Goal: Information Seeking & Learning: Learn about a topic

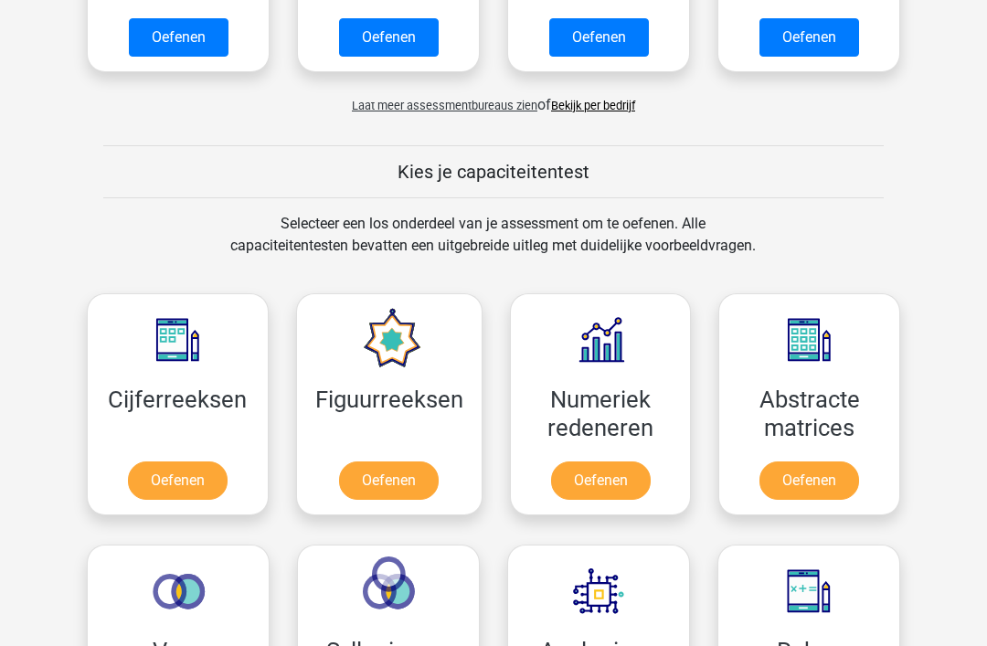
scroll to position [572, 0]
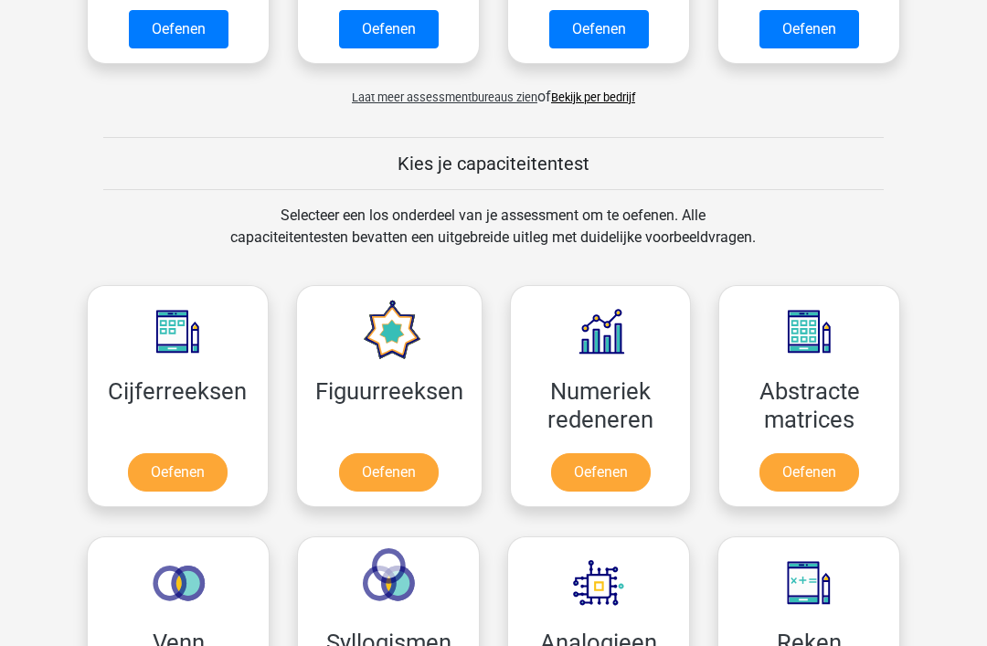
click at [187, 482] on link "Oefenen" at bounding box center [178, 472] width 100 height 38
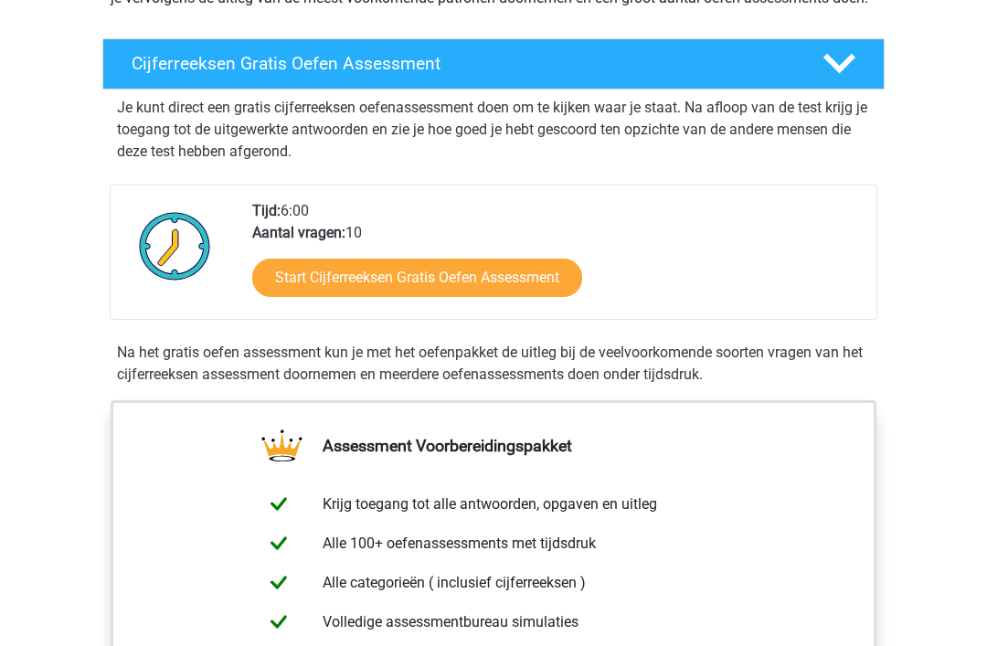
scroll to position [287, 0]
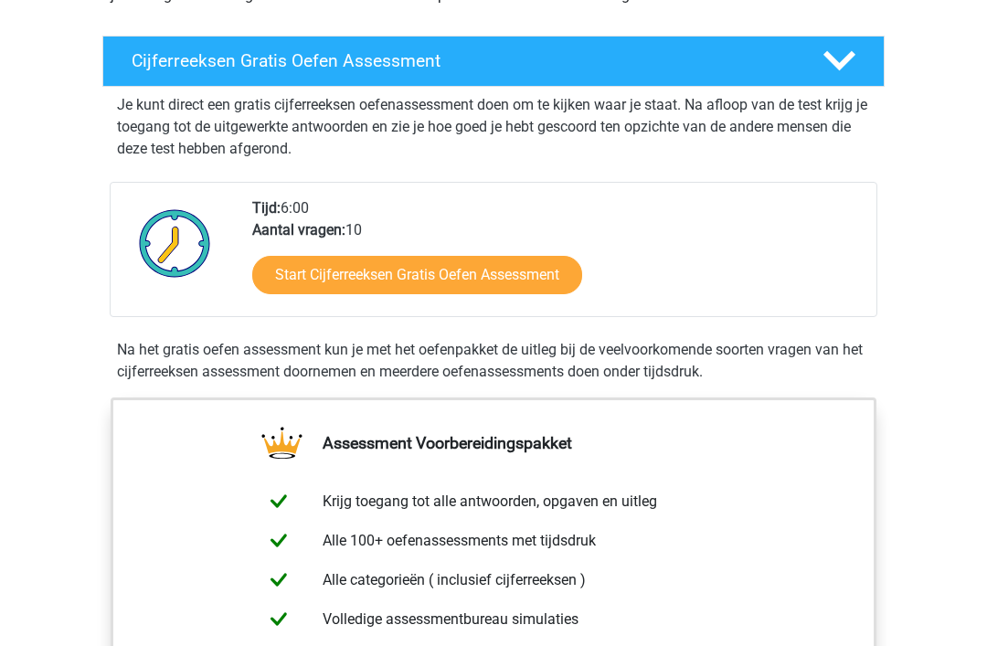
click at [455, 295] on link "Start Cijferreeksen Gratis Oefen Assessment" at bounding box center [417, 276] width 330 height 38
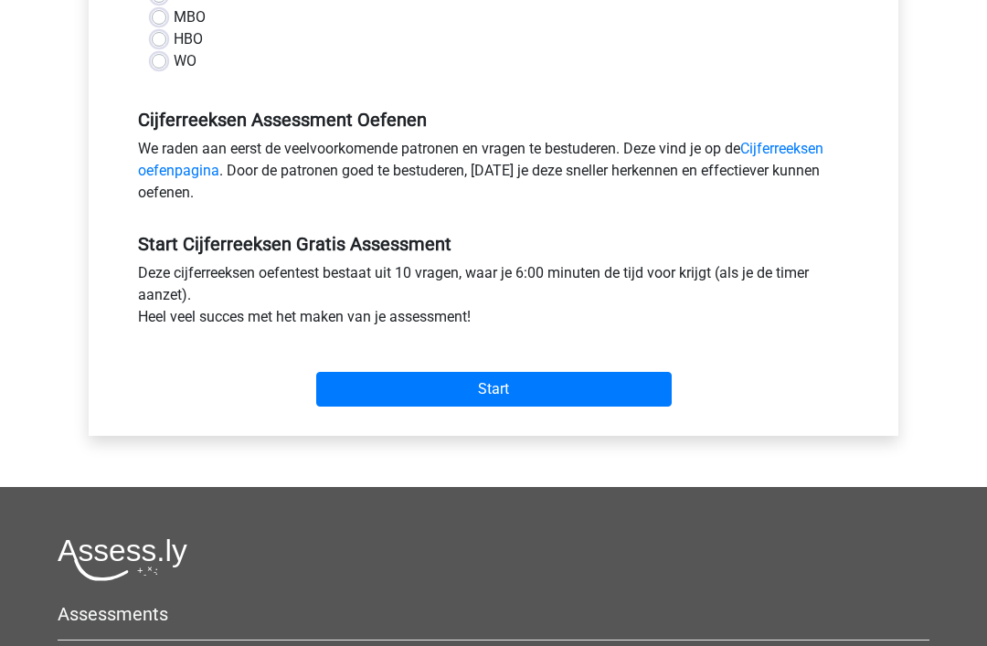
scroll to position [473, 0]
click at [793, 155] on link "Cijferreeksen oefenpagina" at bounding box center [480, 160] width 685 height 39
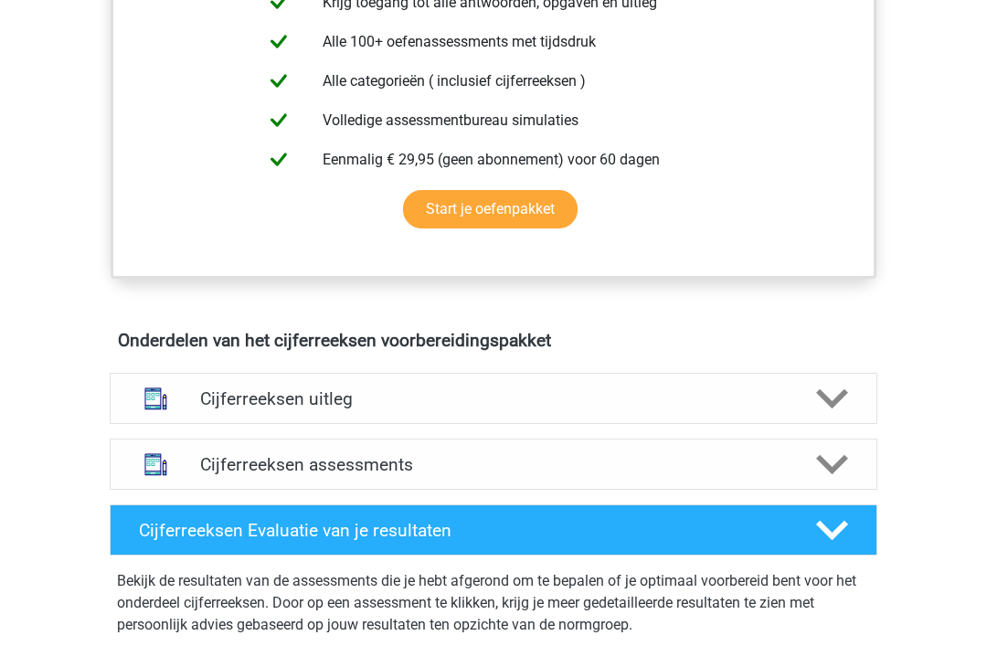
scroll to position [790, 0]
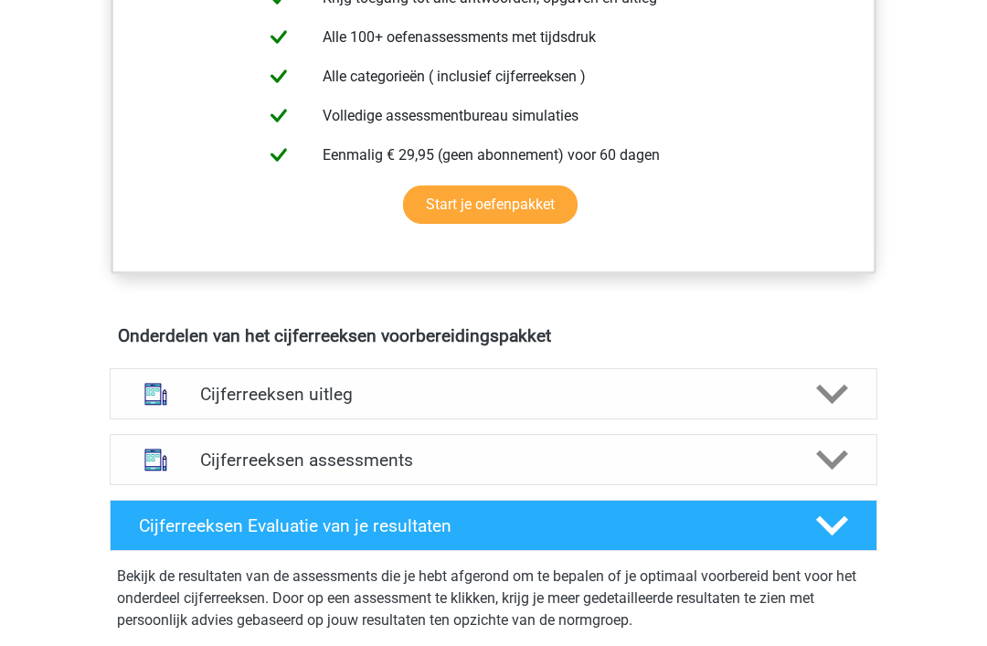
click at [834, 411] on icon at bounding box center [832, 395] width 32 height 32
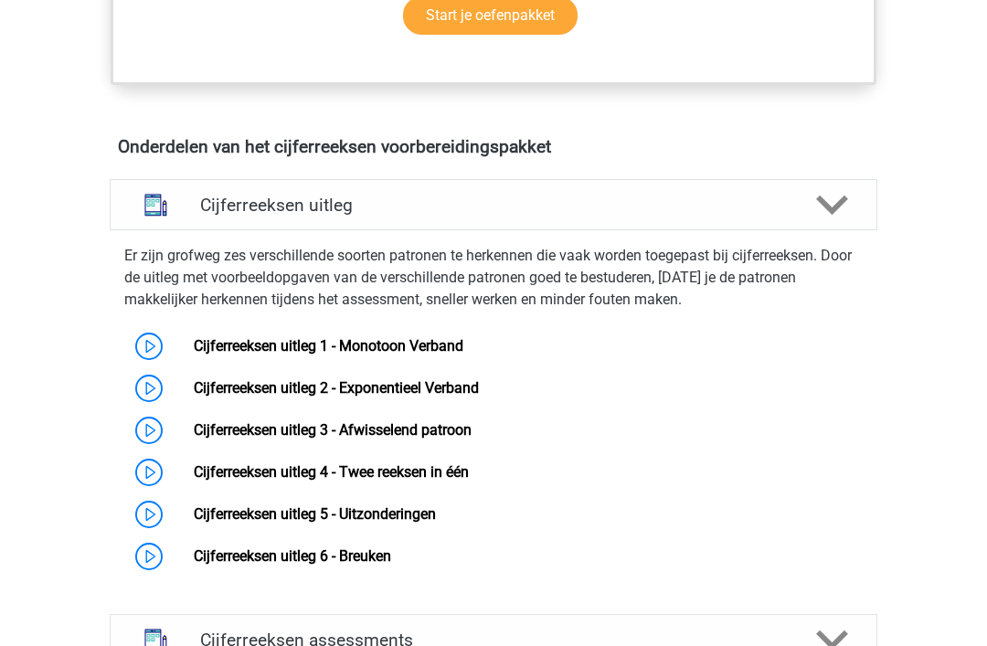
scroll to position [982, 0]
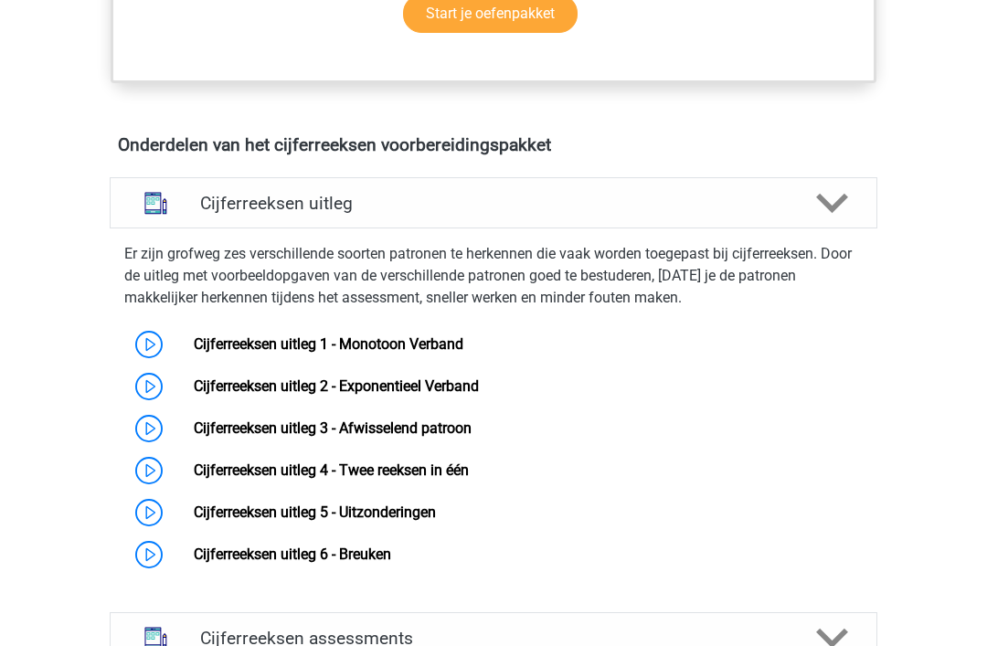
click at [194, 353] on link "Cijferreeksen uitleg 1 - Monotoon Verband" at bounding box center [329, 343] width 270 height 17
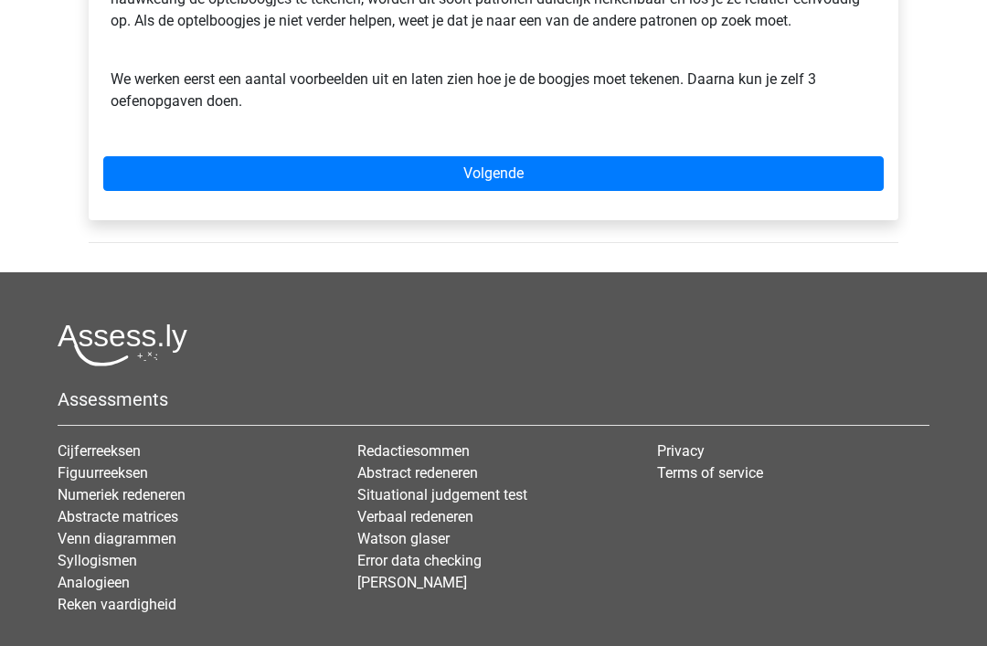
scroll to position [692, 0]
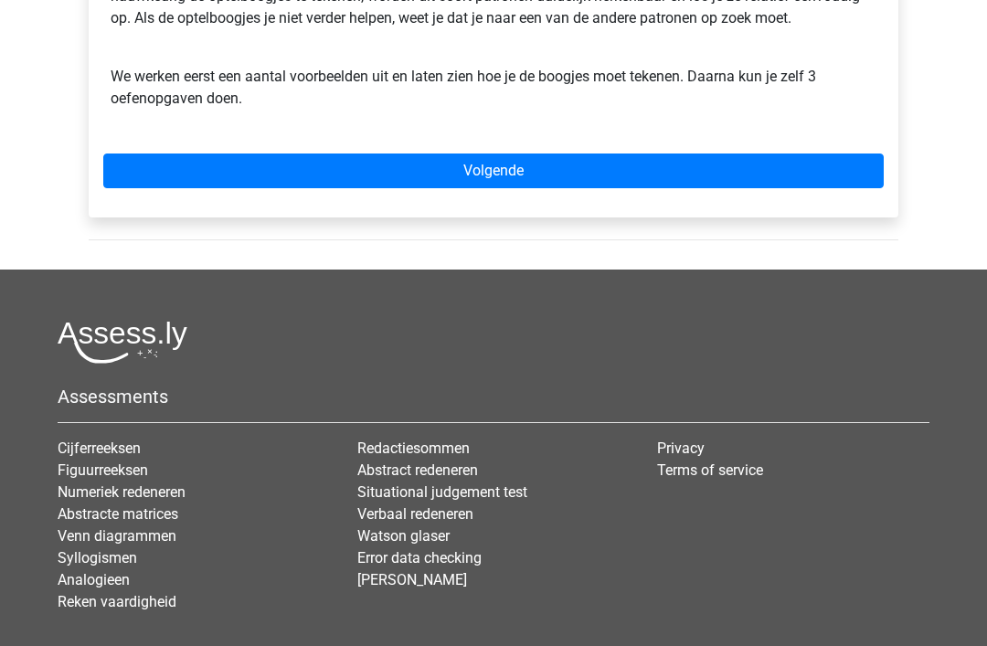
click at [513, 165] on link "Volgende" at bounding box center [493, 171] width 780 height 35
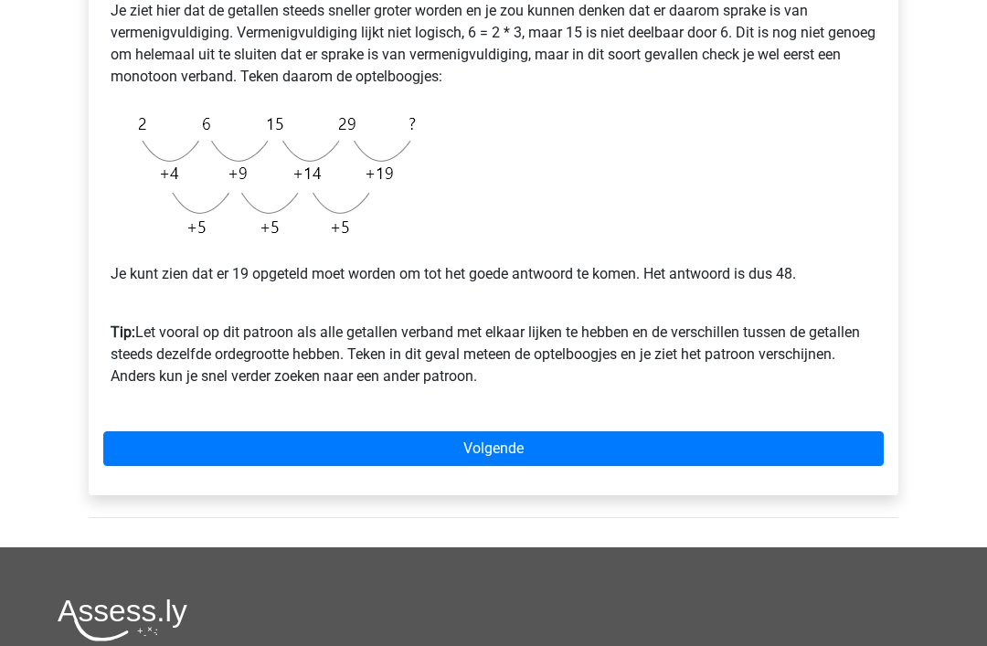
scroll to position [434, 0]
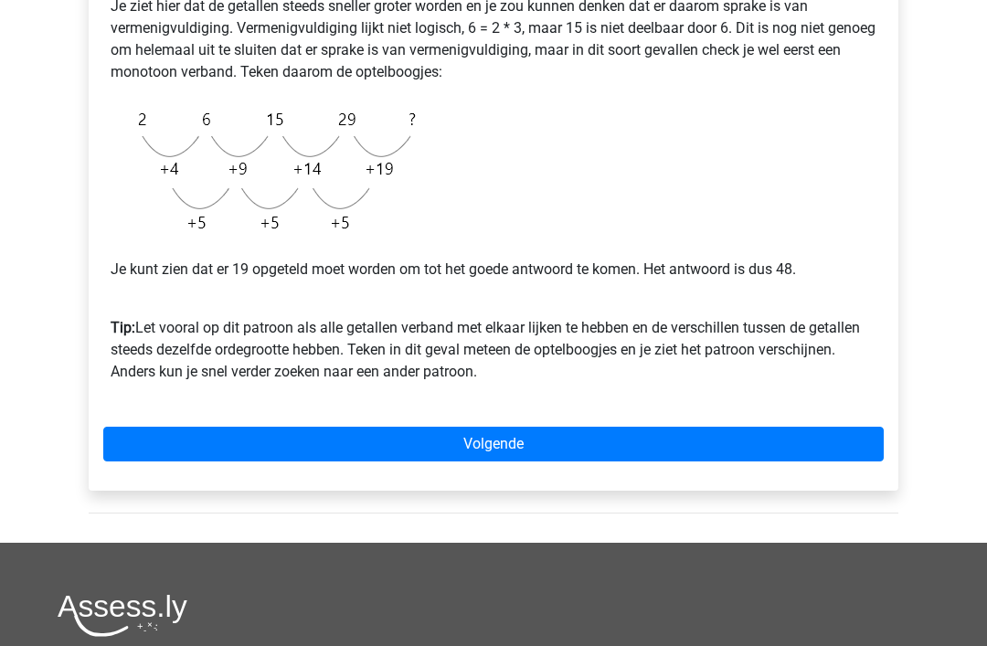
click at [490, 440] on link "Volgende" at bounding box center [493, 444] width 780 height 35
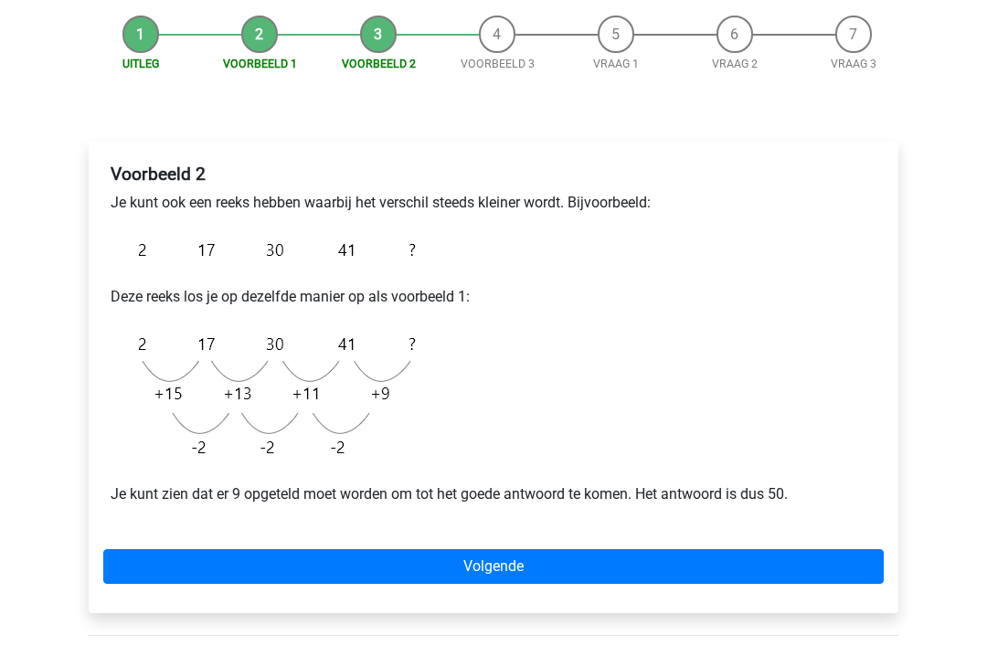
scroll to position [173, 0]
click at [494, 564] on link "Volgende" at bounding box center [493, 566] width 780 height 35
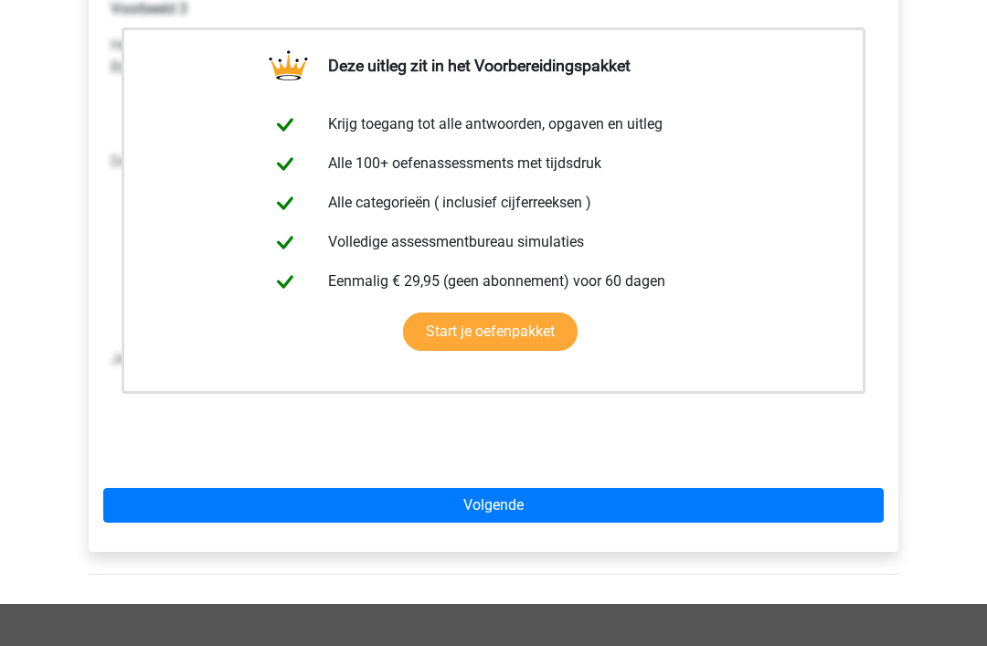
scroll to position [338, 0]
click at [513, 494] on link "Volgende" at bounding box center [493, 505] width 780 height 35
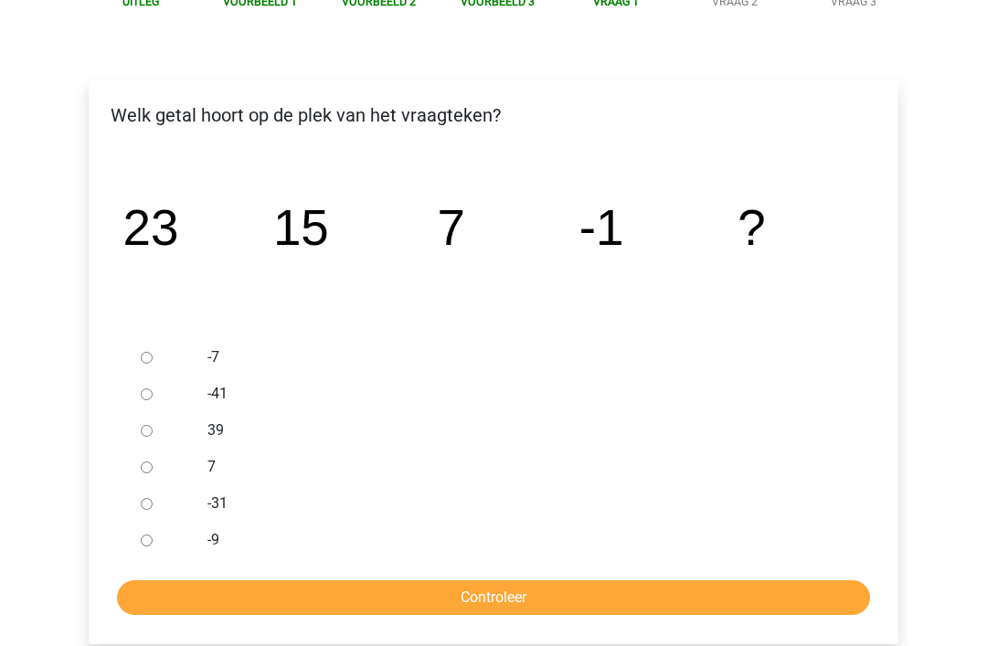
scroll to position [235, 0]
click at [151, 541] on input "-9" at bounding box center [147, 541] width 12 height 12
radio input "true"
click at [507, 598] on input "Controleer" at bounding box center [493, 597] width 753 height 35
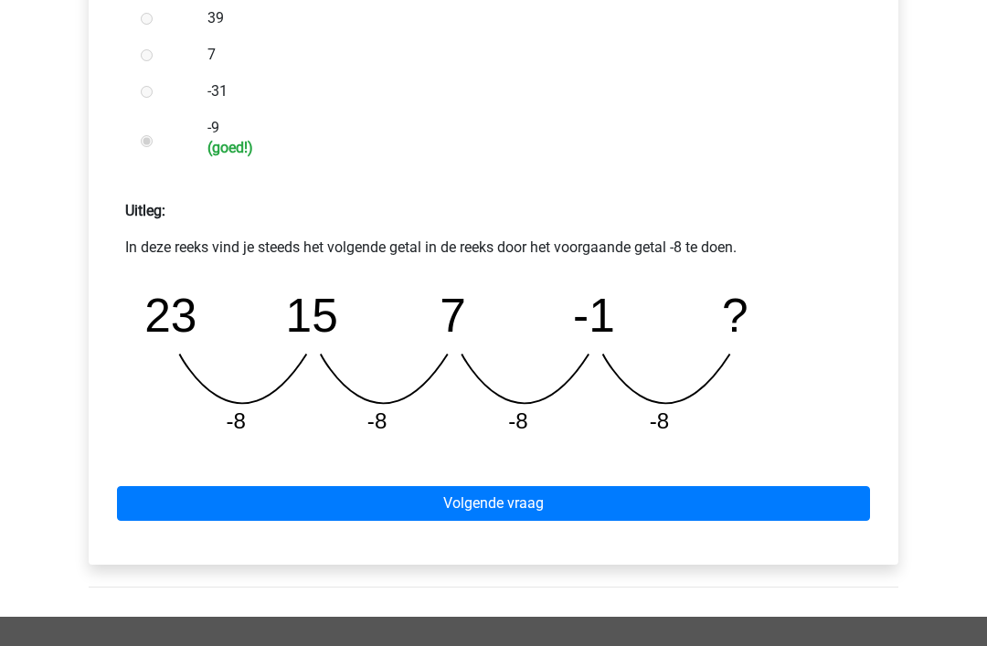
scroll to position [648, 0]
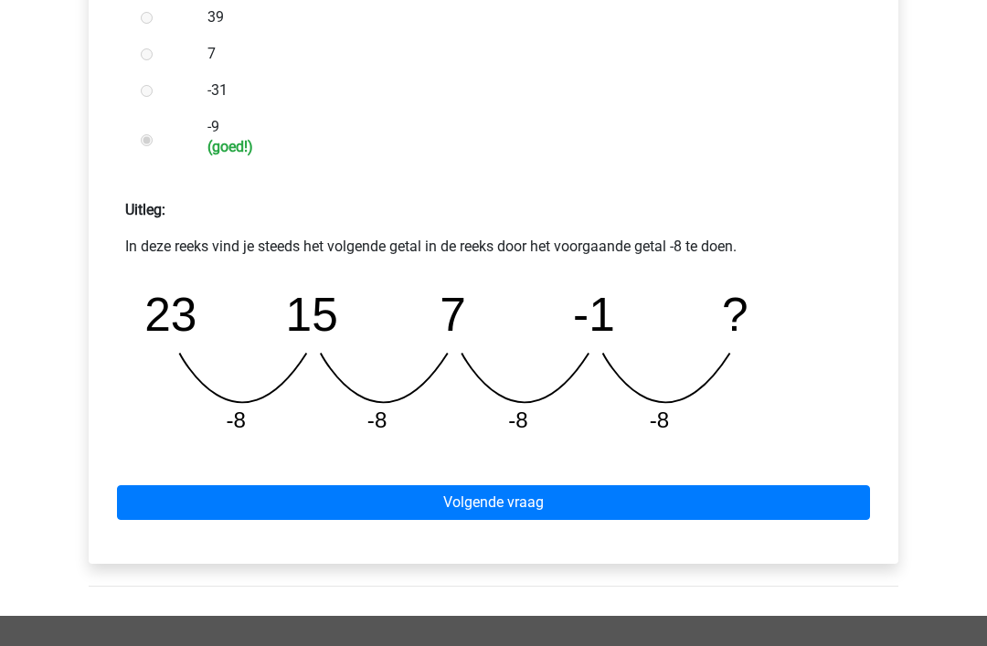
click at [512, 494] on link "Volgende vraag" at bounding box center [493, 502] width 753 height 35
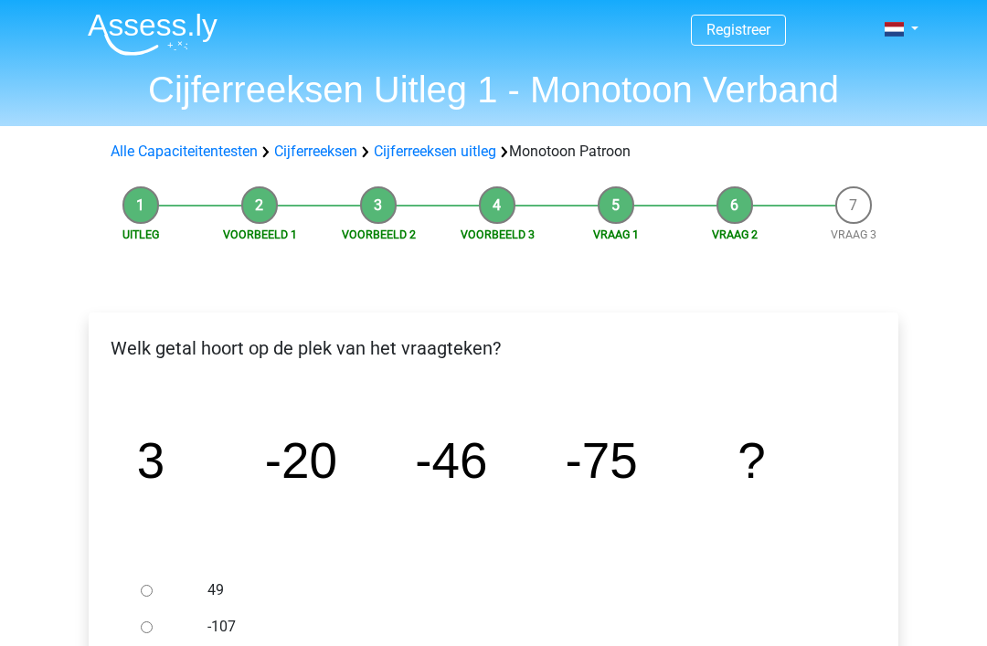
scroll to position [2, 0]
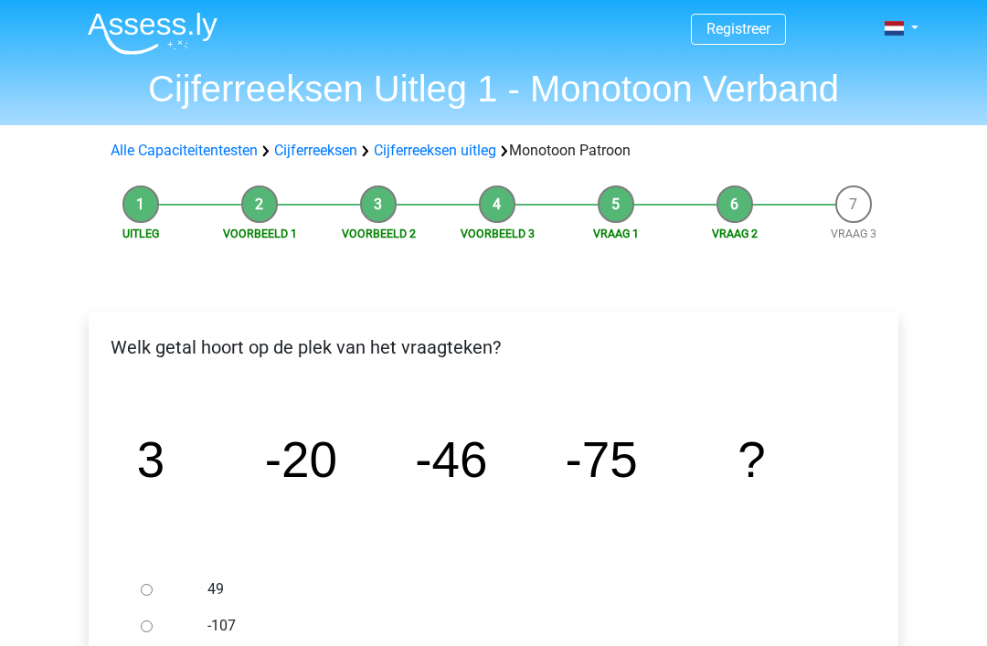
click at [610, 500] on icon "image/svg+xml 3 -20 -46 -75 ?" at bounding box center [493, 478] width 751 height 188
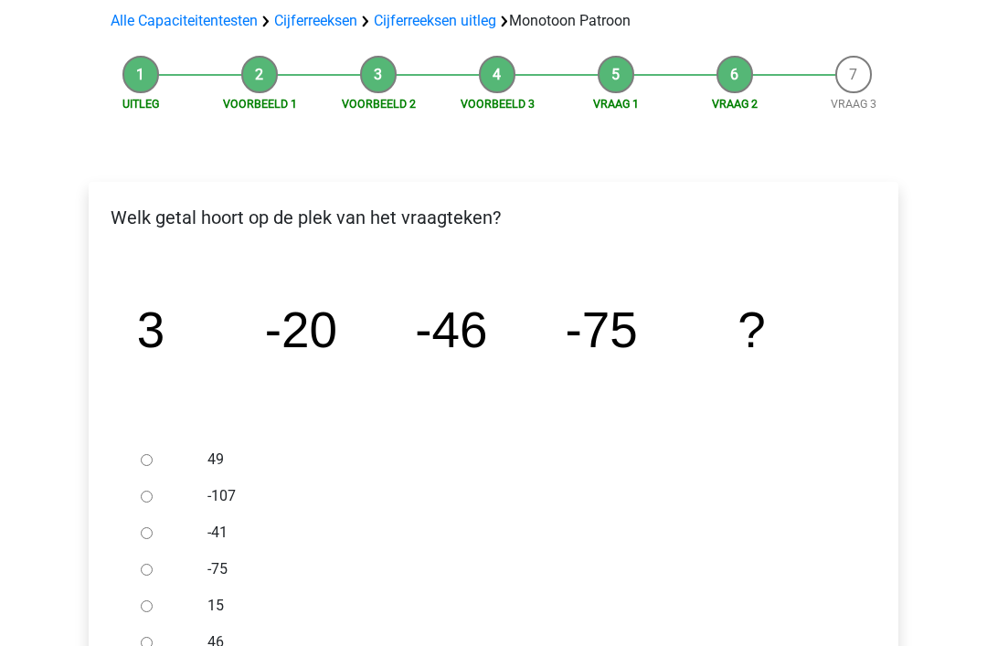
scroll to position [133, 0]
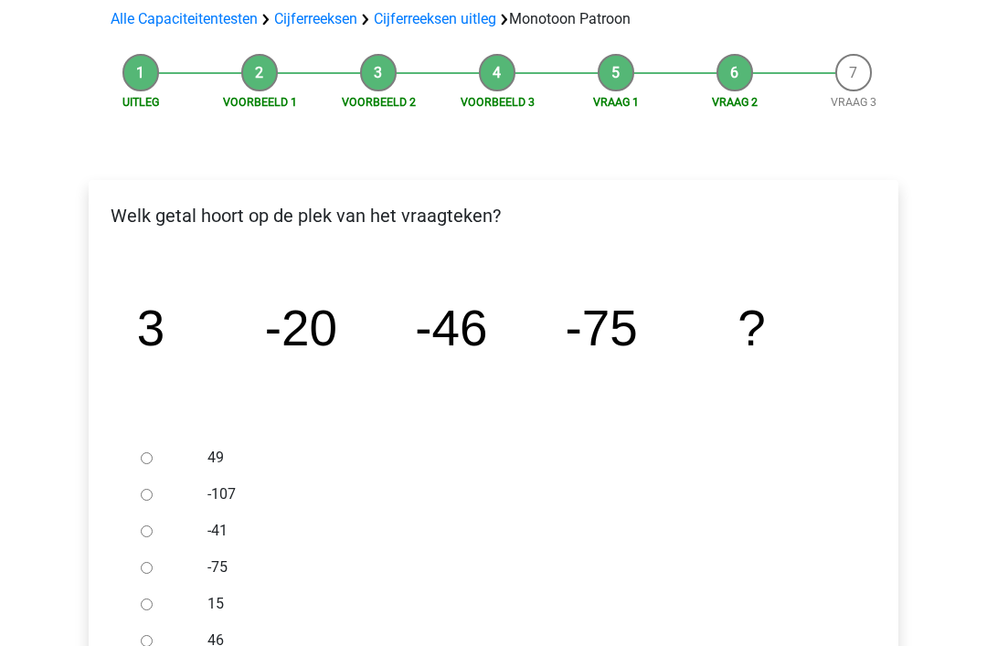
click at [150, 494] on input "-107" at bounding box center [147, 496] width 12 height 12
radio input "true"
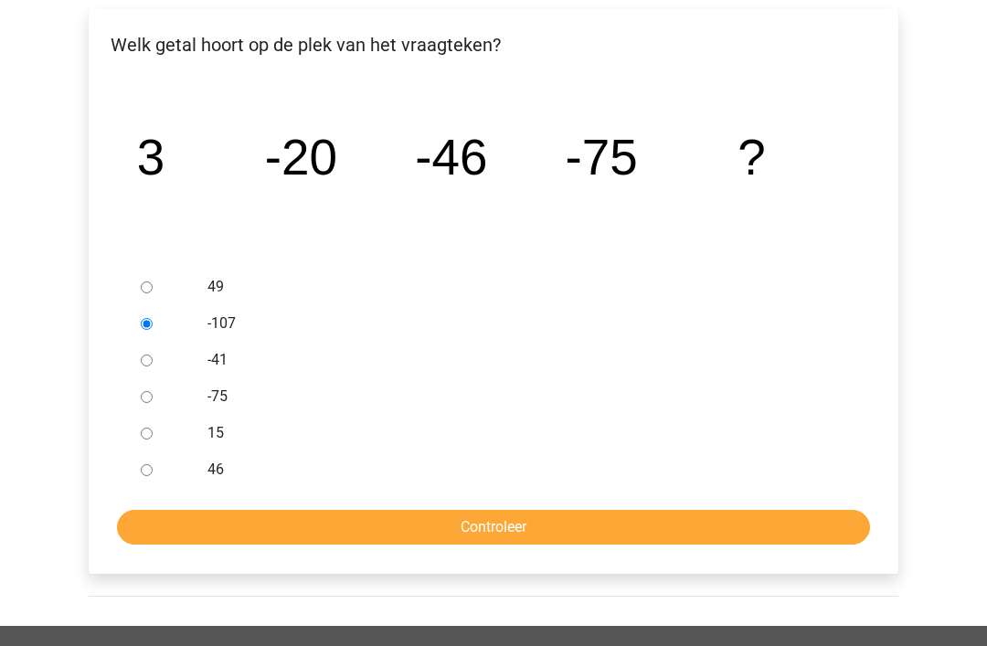
scroll to position [306, 0]
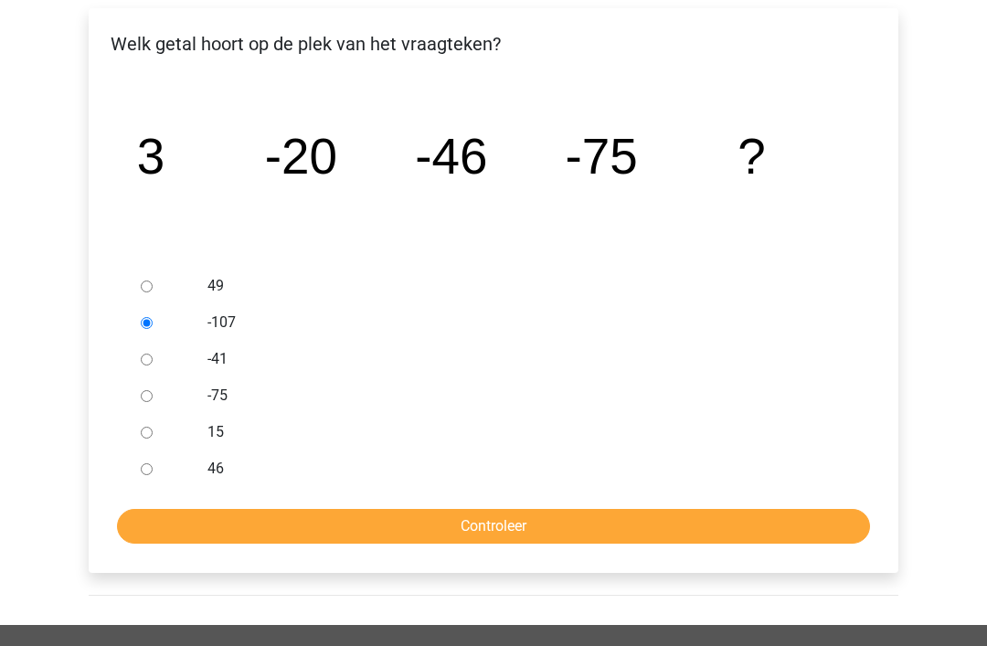
click at [505, 528] on input "Controleer" at bounding box center [493, 526] width 753 height 35
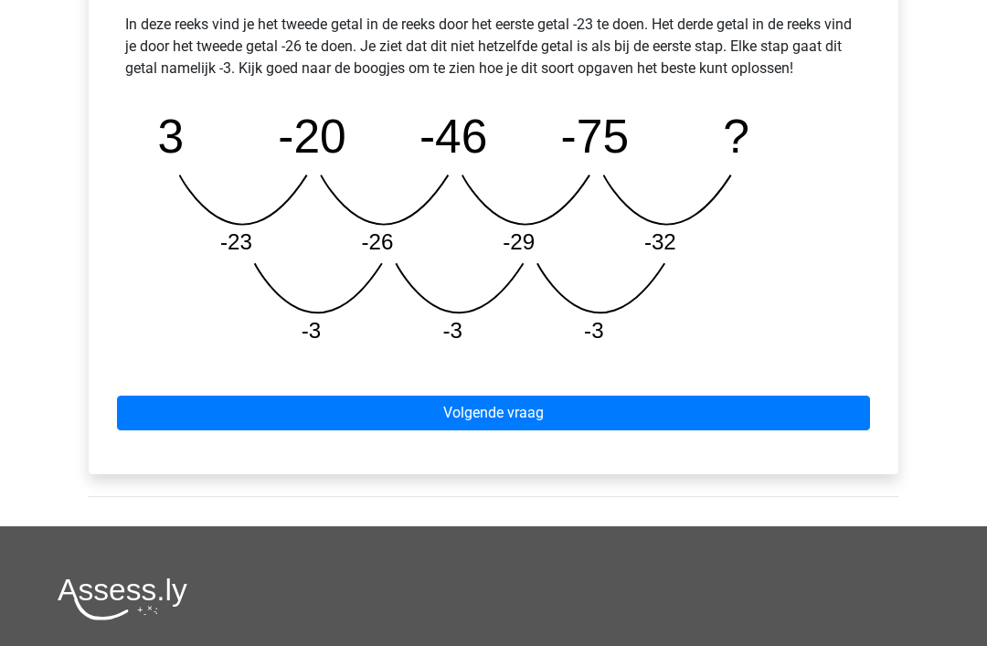
scroll to position [870, 0]
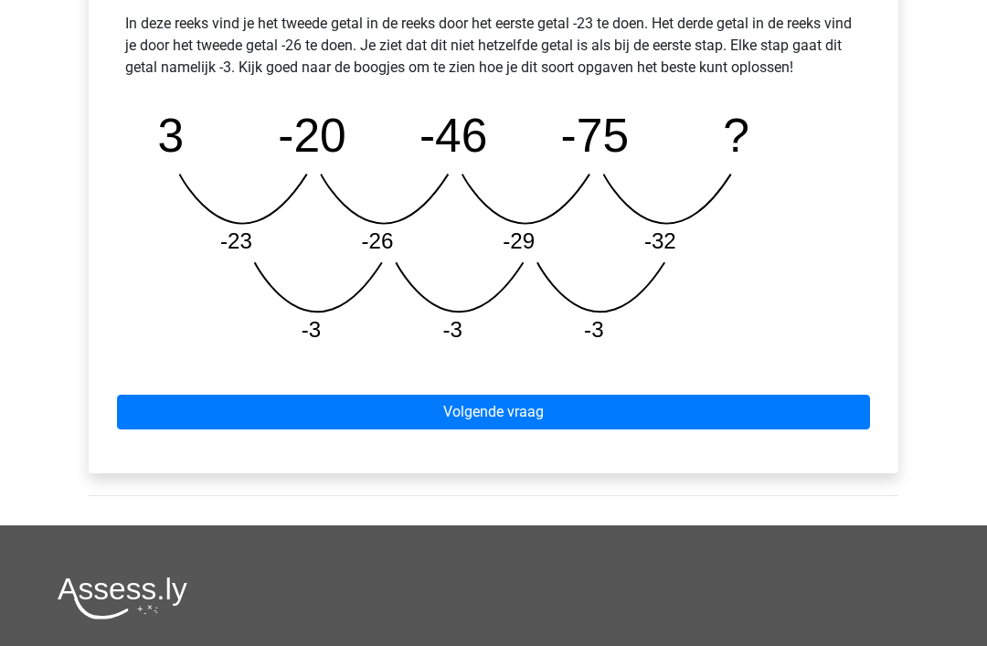
click at [501, 420] on link "Volgende vraag" at bounding box center [493, 413] width 753 height 35
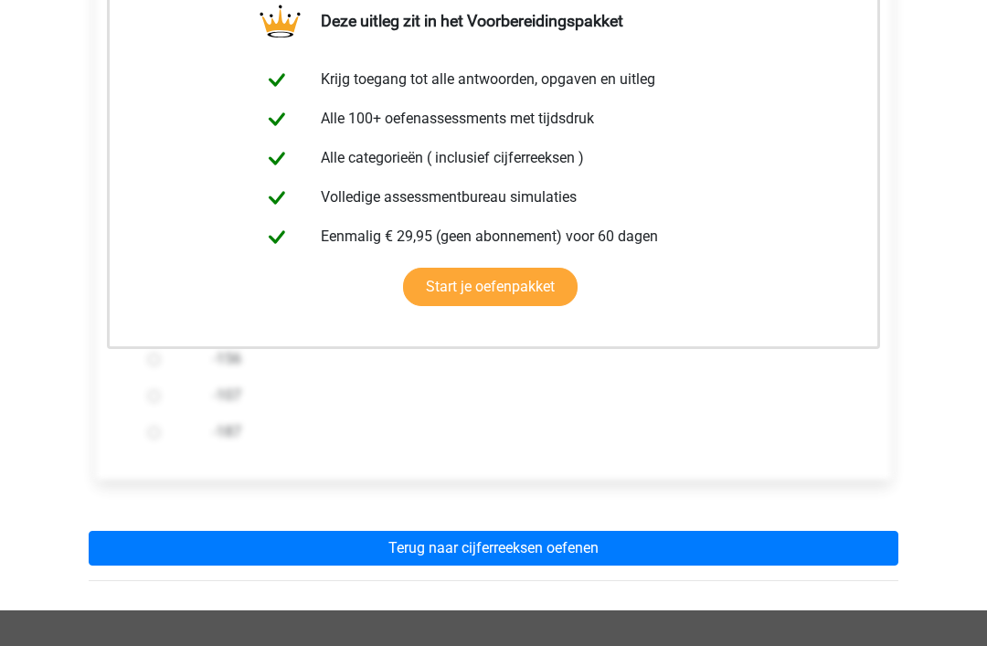
scroll to position [346, 0]
click at [496, 544] on link "Terug naar cijferreeksen oefenen" at bounding box center [494, 548] width 810 height 35
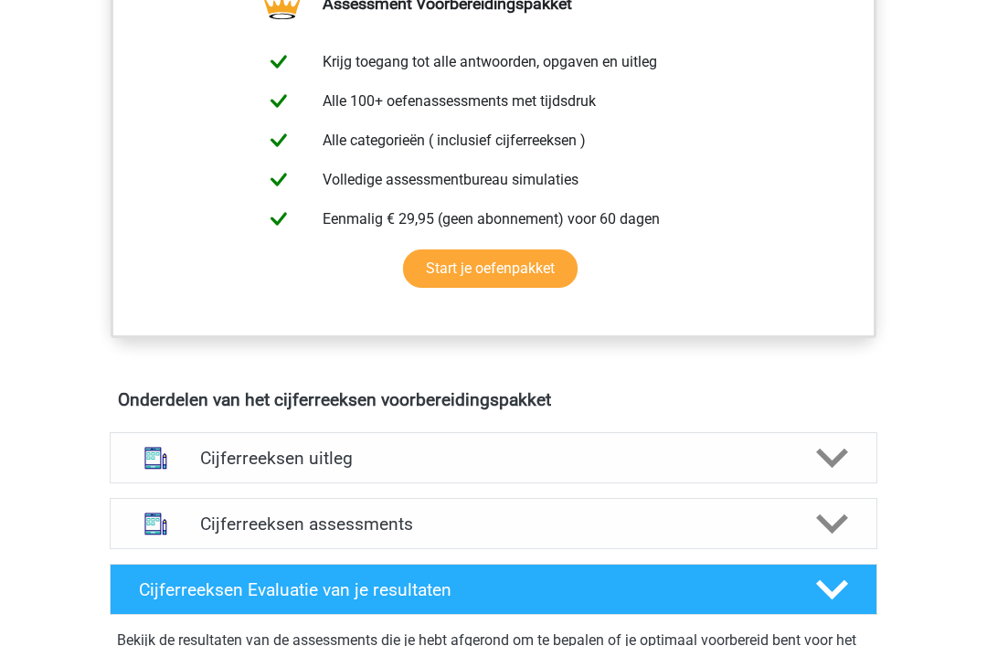
scroll to position [729, 0]
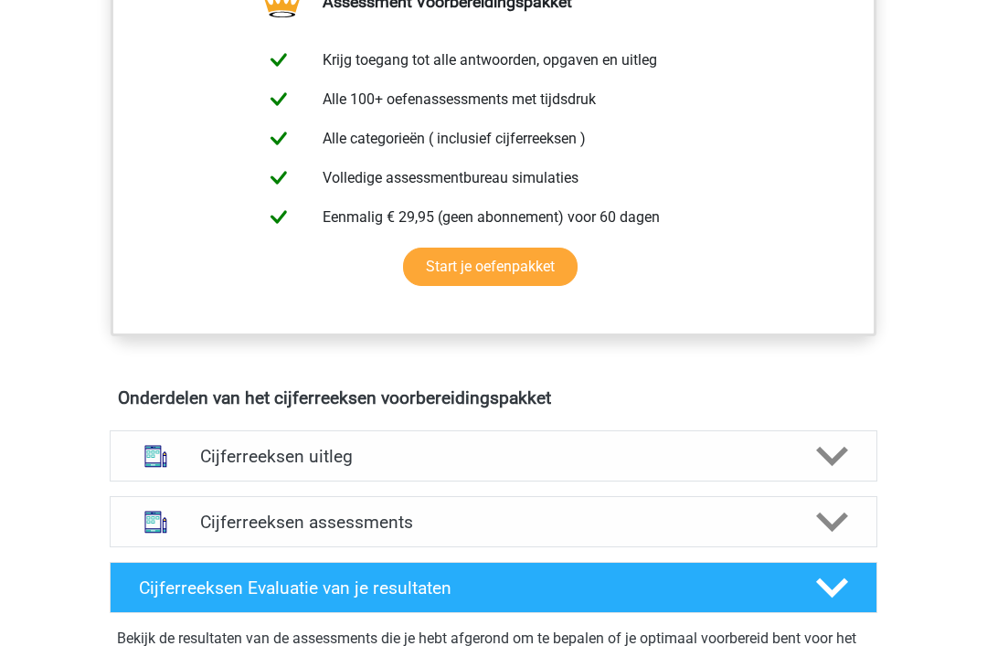
click at [832, 472] on icon at bounding box center [832, 456] width 32 height 32
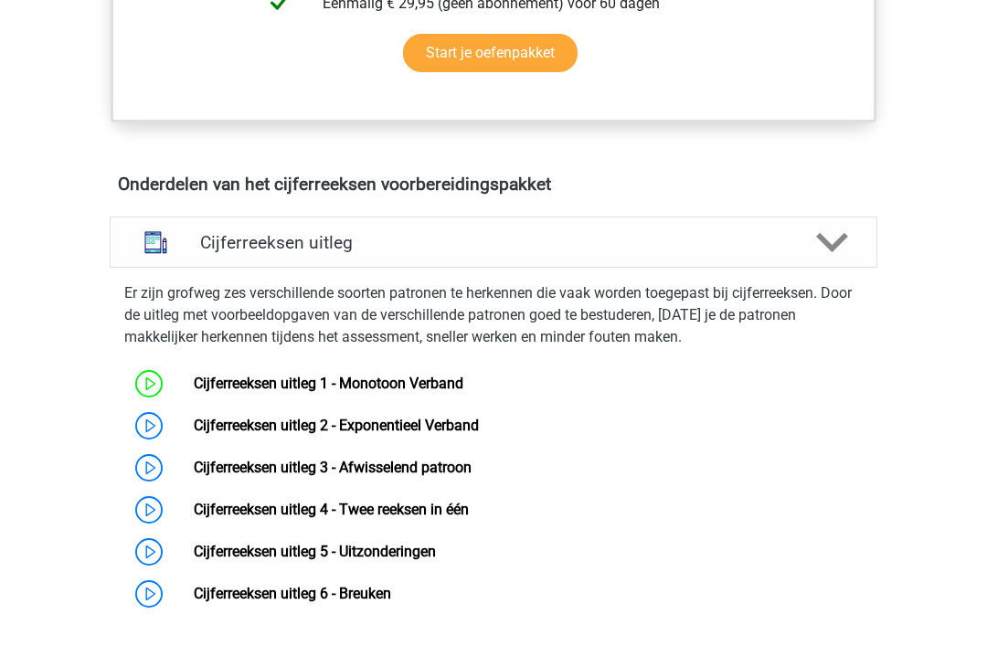
scroll to position [943, 0]
click at [256, 392] on link "Cijferreeksen uitleg 1 - Monotoon Verband" at bounding box center [329, 383] width 270 height 17
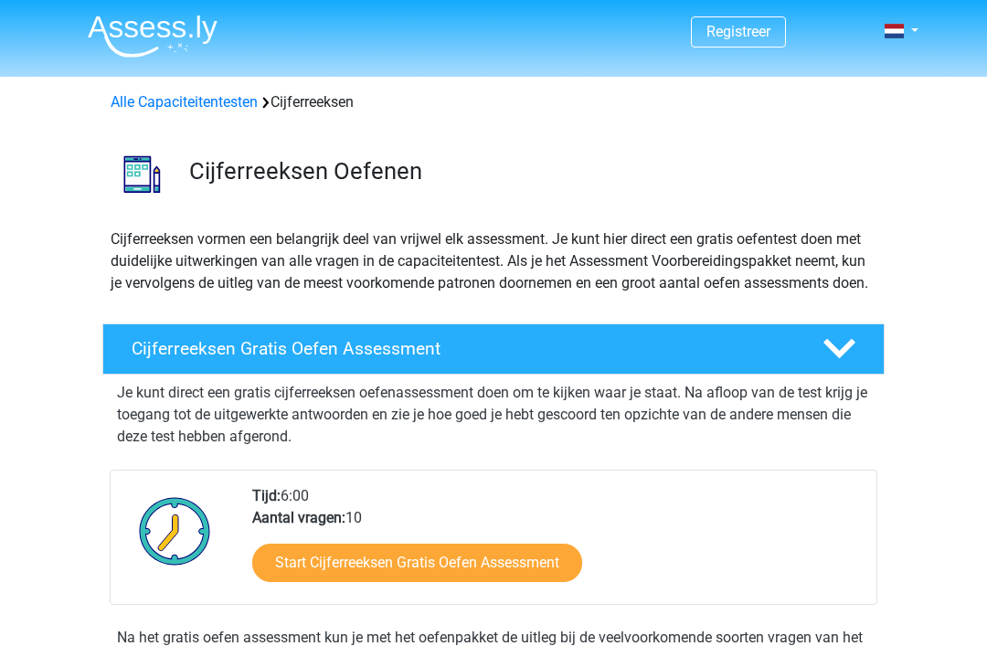
scroll to position [1001, 0]
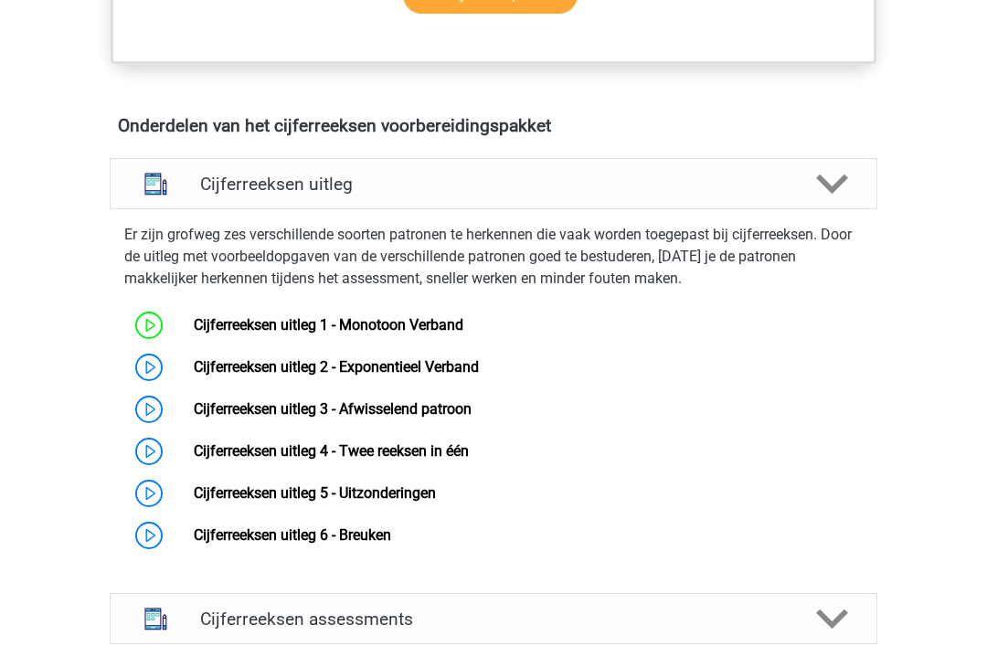
click at [194, 376] on link "Cijferreeksen uitleg 2 - Exponentieel Verband" at bounding box center [336, 366] width 285 height 17
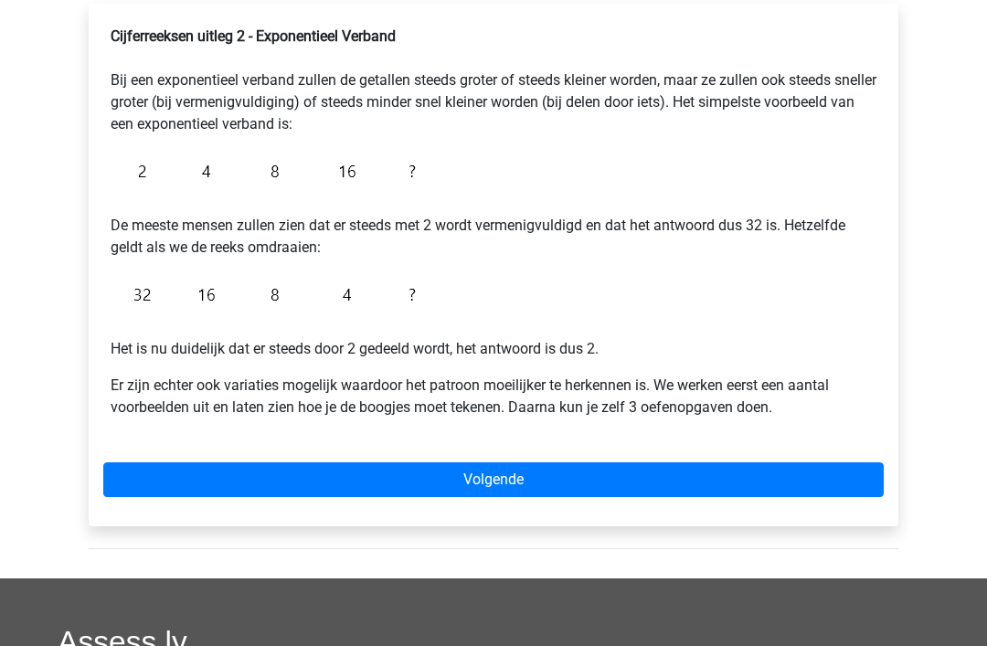
scroll to position [317, 0]
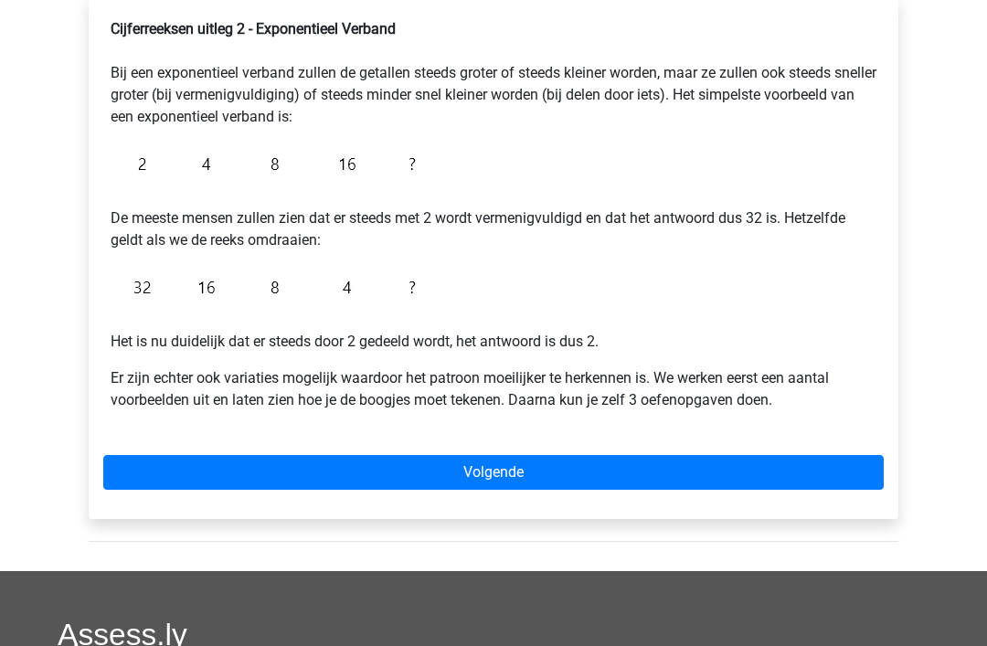
click at [483, 477] on link "Volgende" at bounding box center [493, 473] width 780 height 35
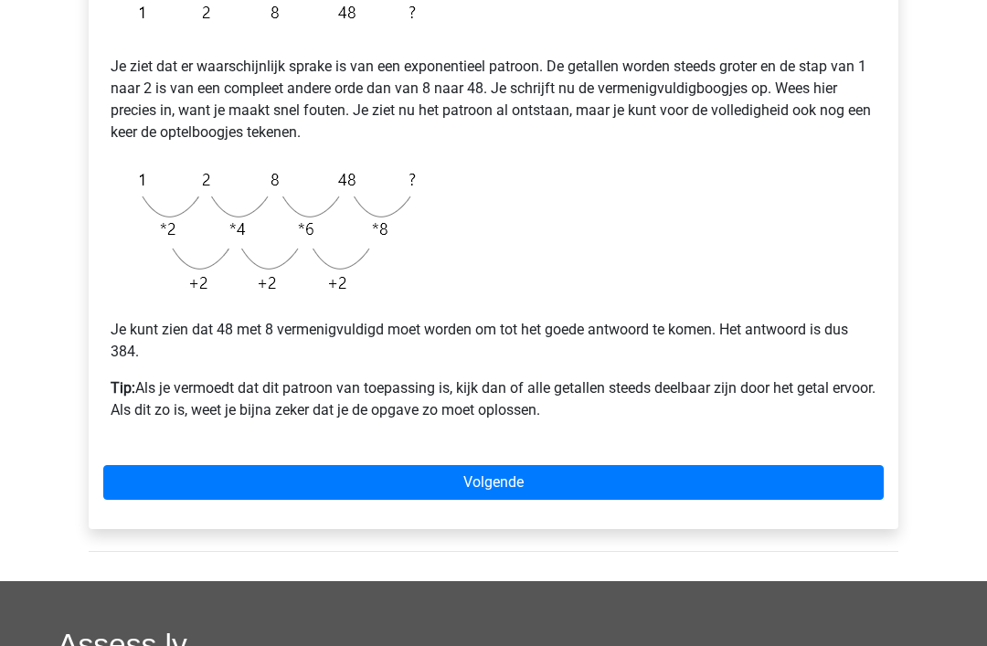
scroll to position [385, 0]
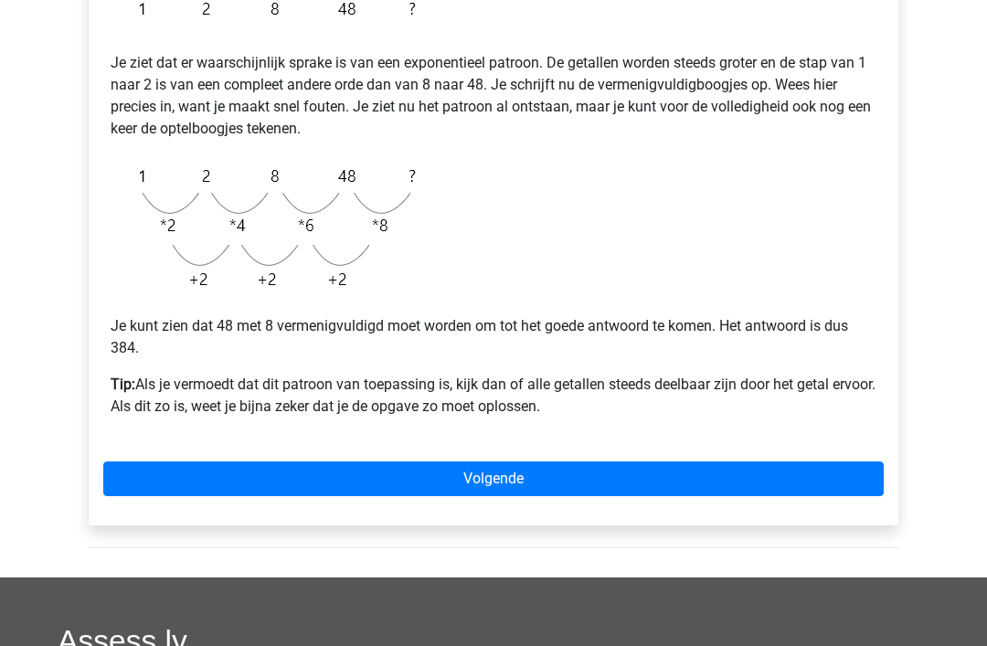
click at [505, 469] on link "Volgende" at bounding box center [493, 479] width 780 height 35
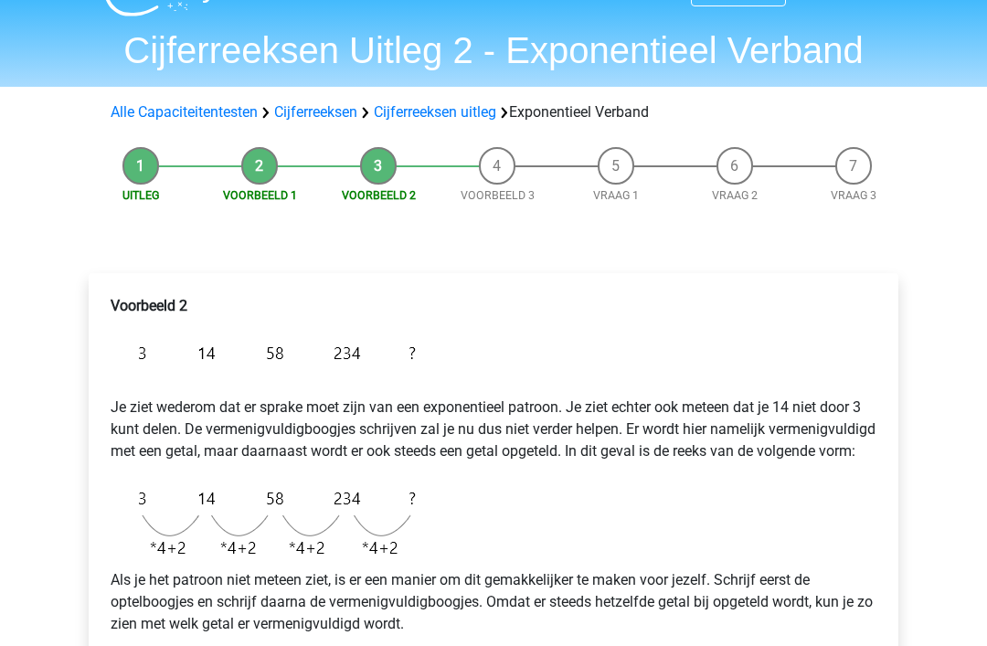
scroll to position [66, 0]
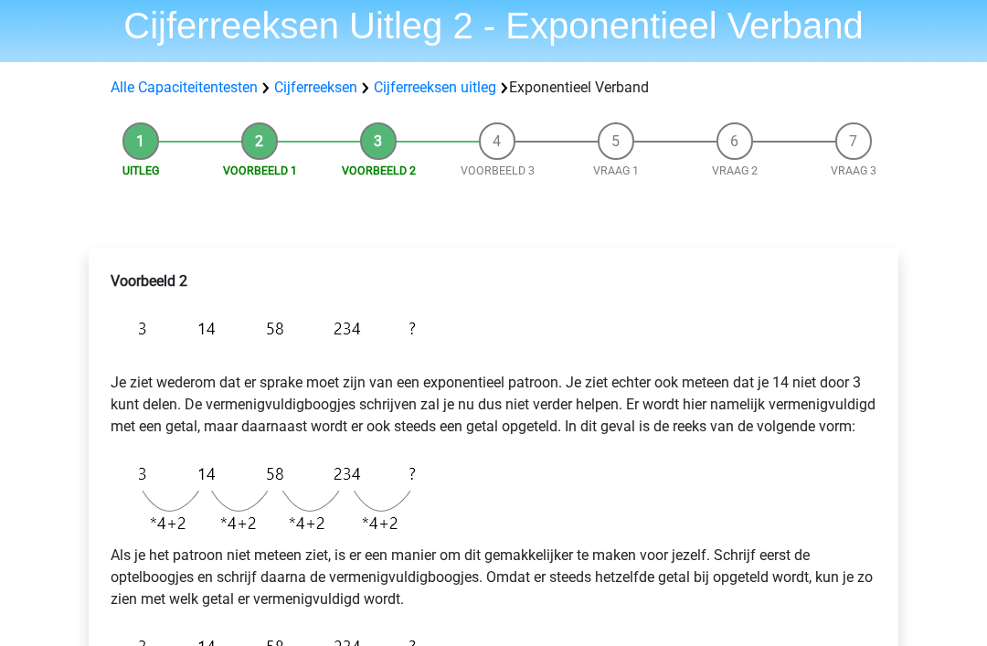
click at [201, 349] on img at bounding box center [268, 328] width 314 height 43
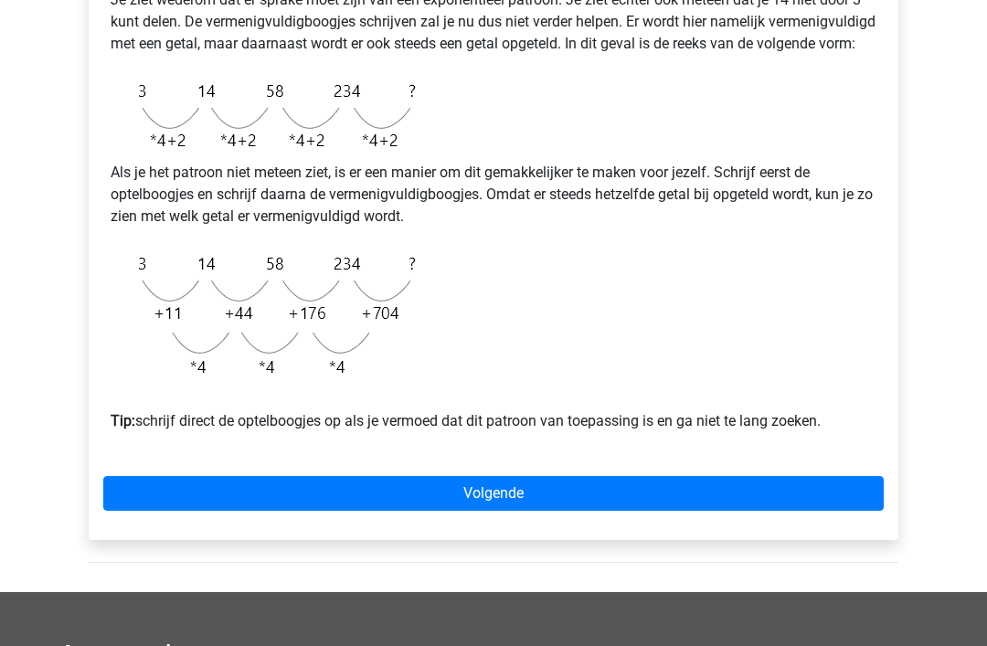
scroll to position [474, 0]
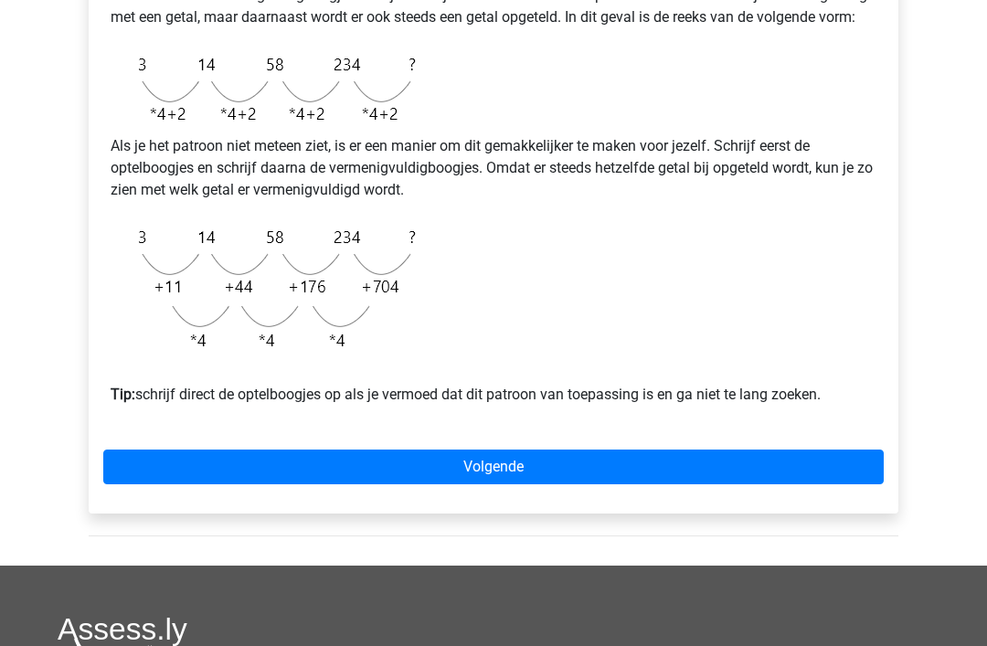
click at [502, 485] on link "Volgende" at bounding box center [493, 467] width 780 height 35
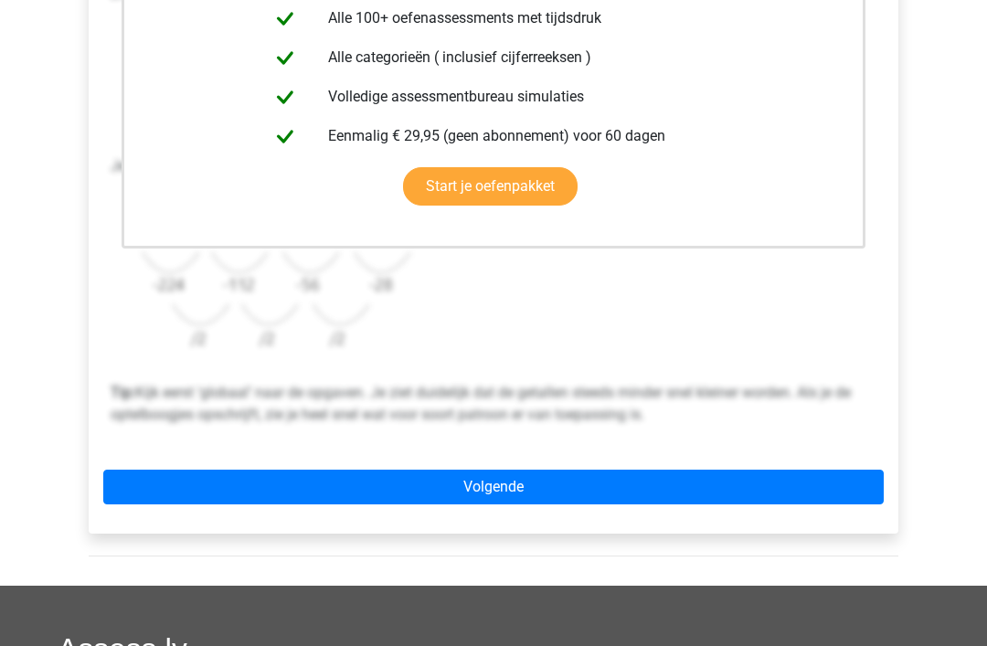
scroll to position [483, 0]
click at [498, 492] on link "Volgende" at bounding box center [493, 487] width 780 height 35
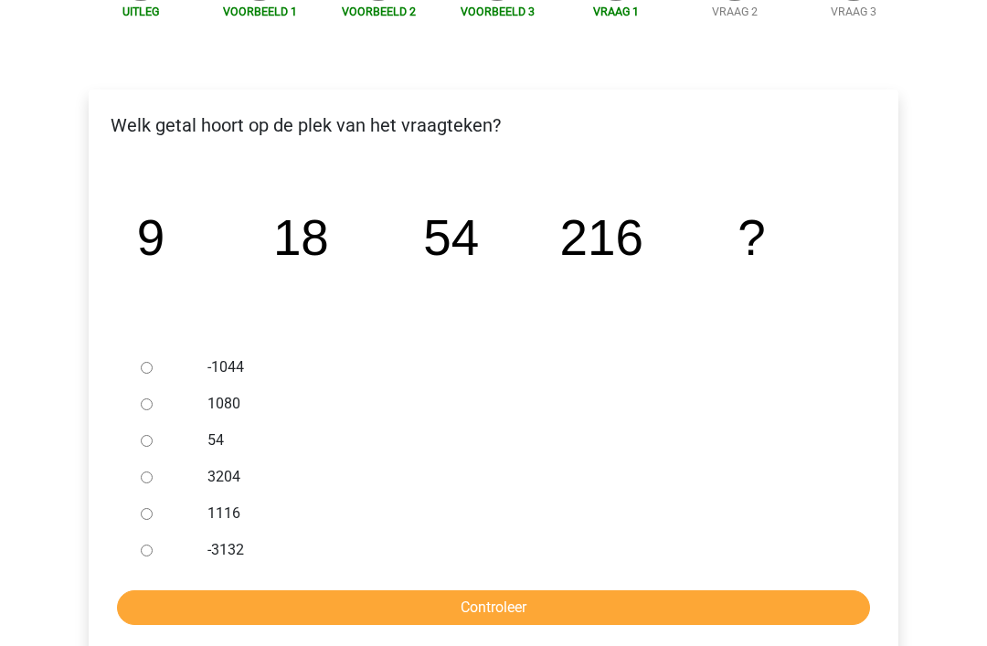
scroll to position [224, 0]
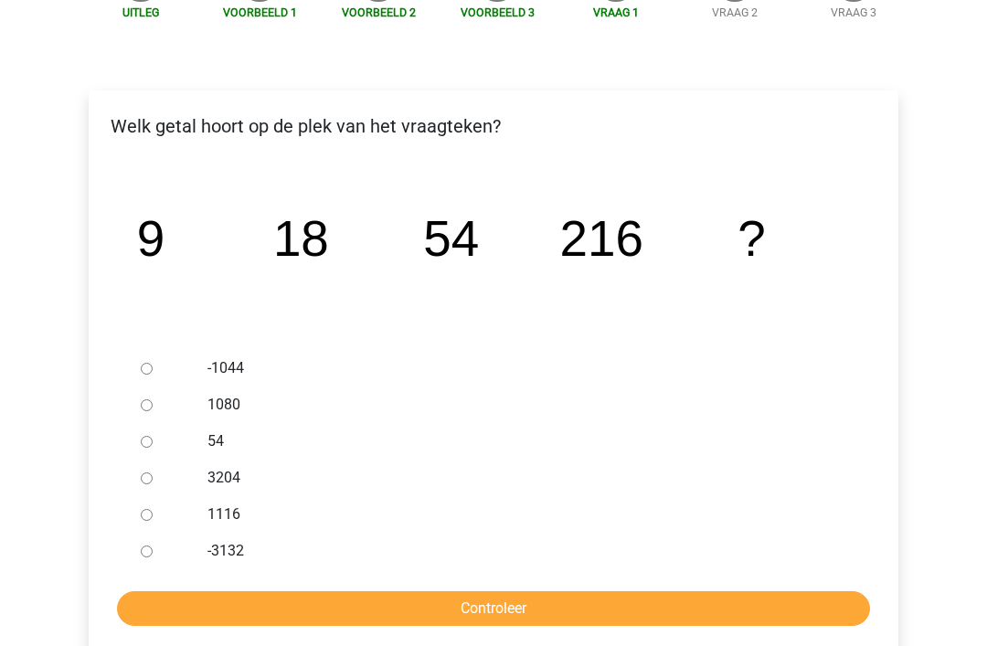
click at [151, 408] on input "1080" at bounding box center [147, 405] width 12 height 12
radio input "true"
click at [429, 616] on input "Controleer" at bounding box center [493, 608] width 753 height 35
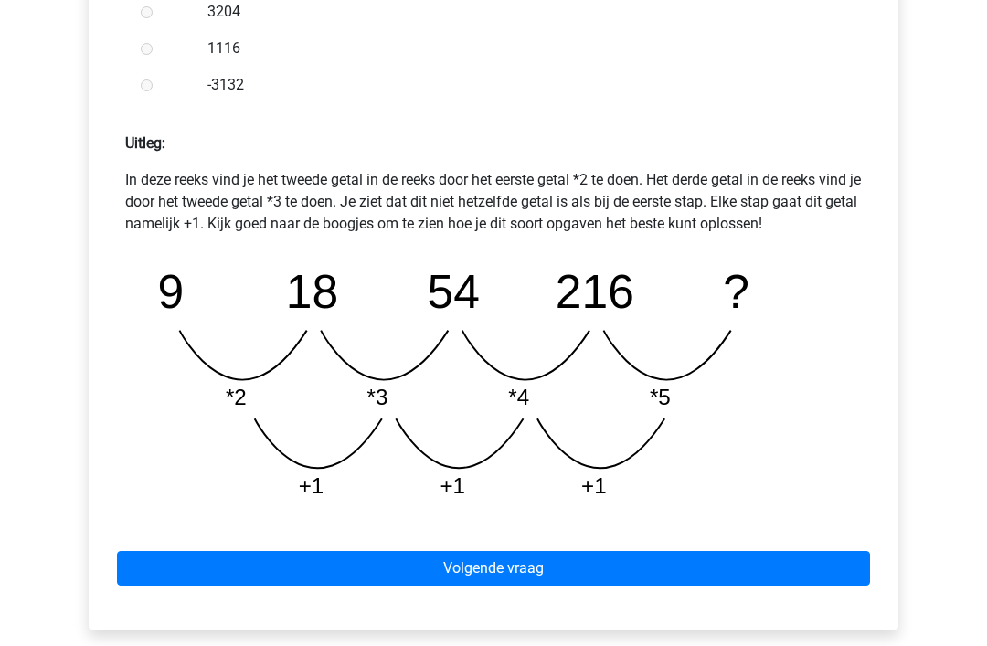
scroll to position [715, 0]
click at [493, 576] on link "Volgende vraag" at bounding box center [493, 568] width 753 height 35
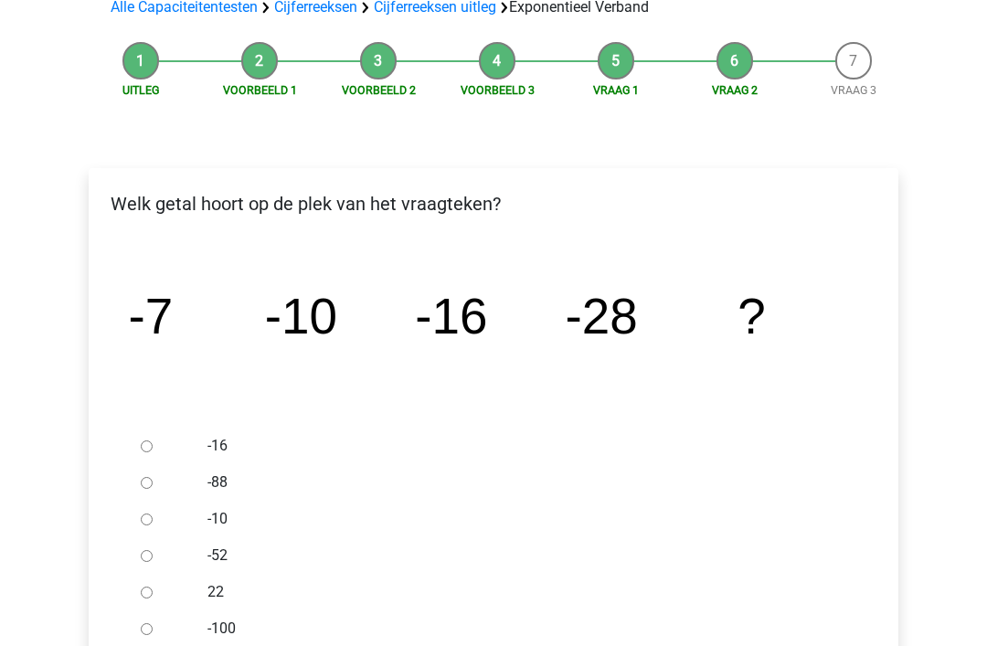
scroll to position [143, 0]
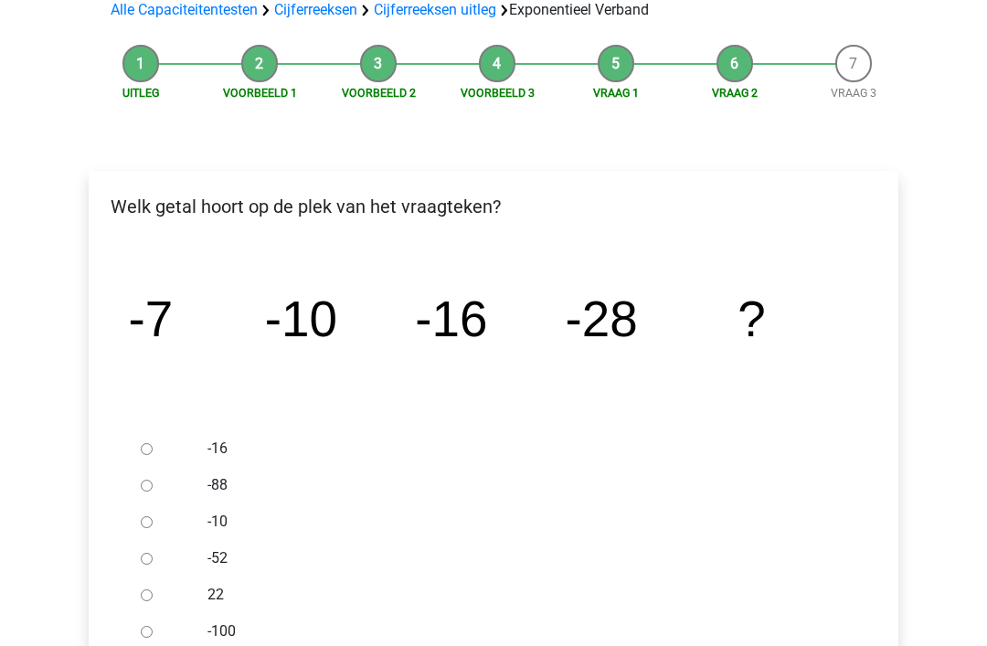
click at [148, 562] on input "-52" at bounding box center [147, 560] width 12 height 12
radio input "true"
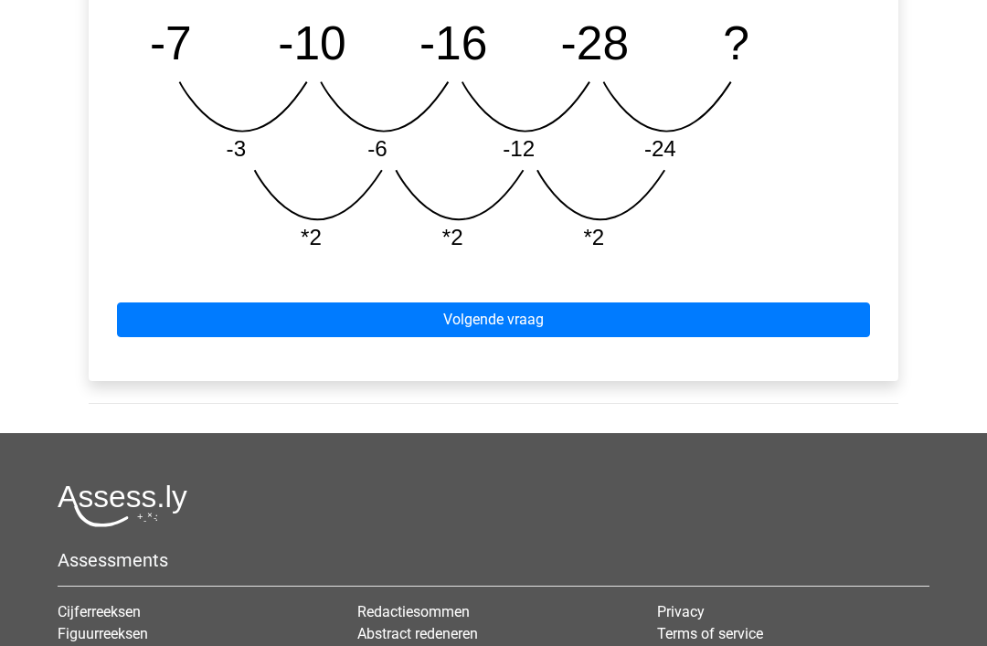
scroll to position [940, 0]
click at [503, 328] on link "Volgende vraag" at bounding box center [493, 320] width 753 height 35
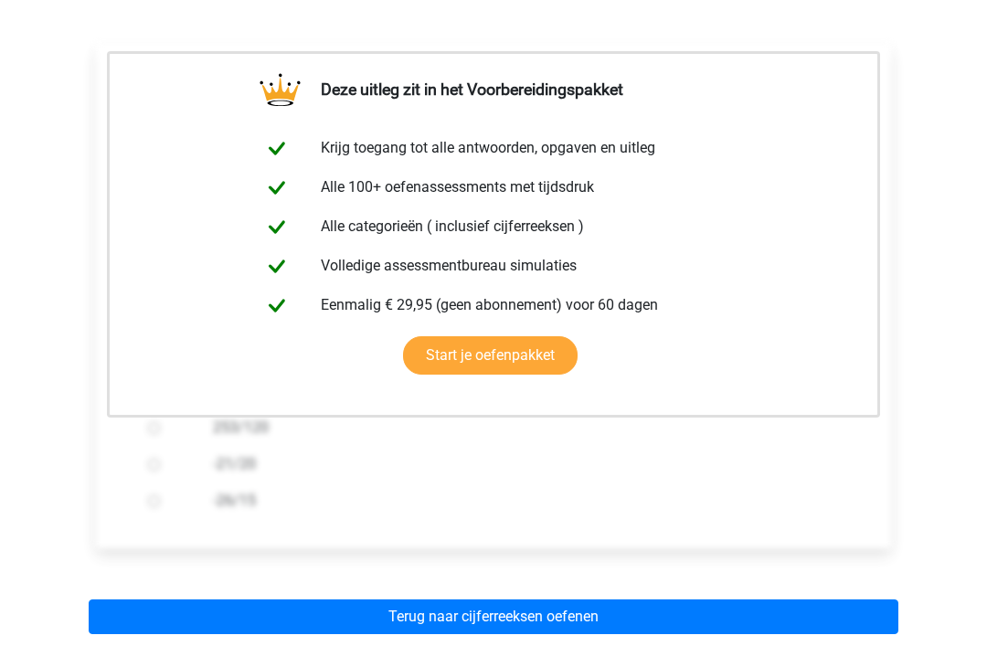
scroll to position [291, 0]
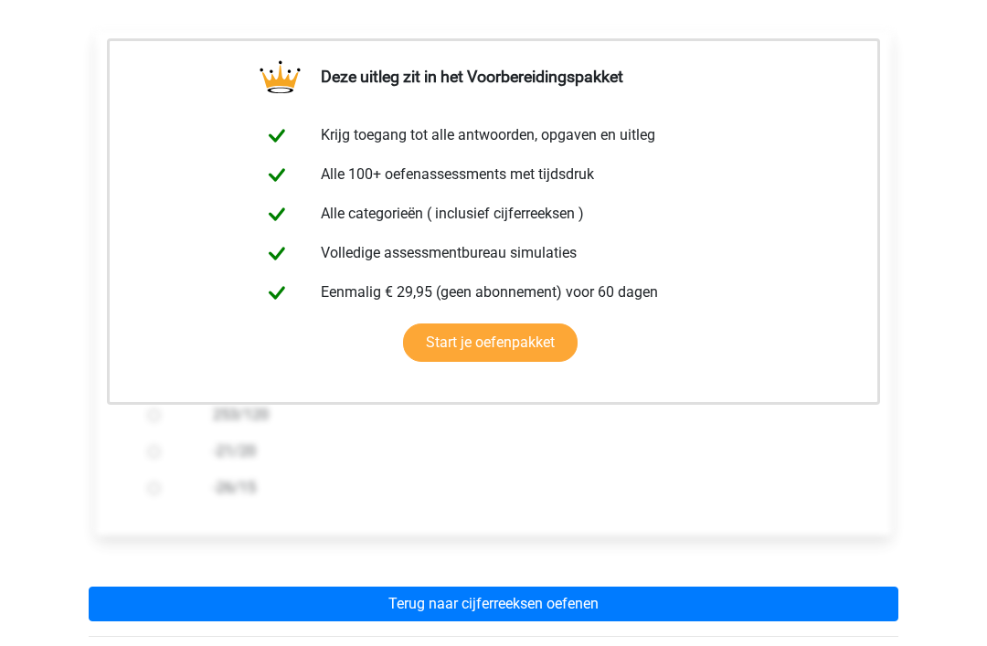
click at [513, 601] on link "Terug naar cijferreeksen oefenen" at bounding box center [494, 604] width 810 height 35
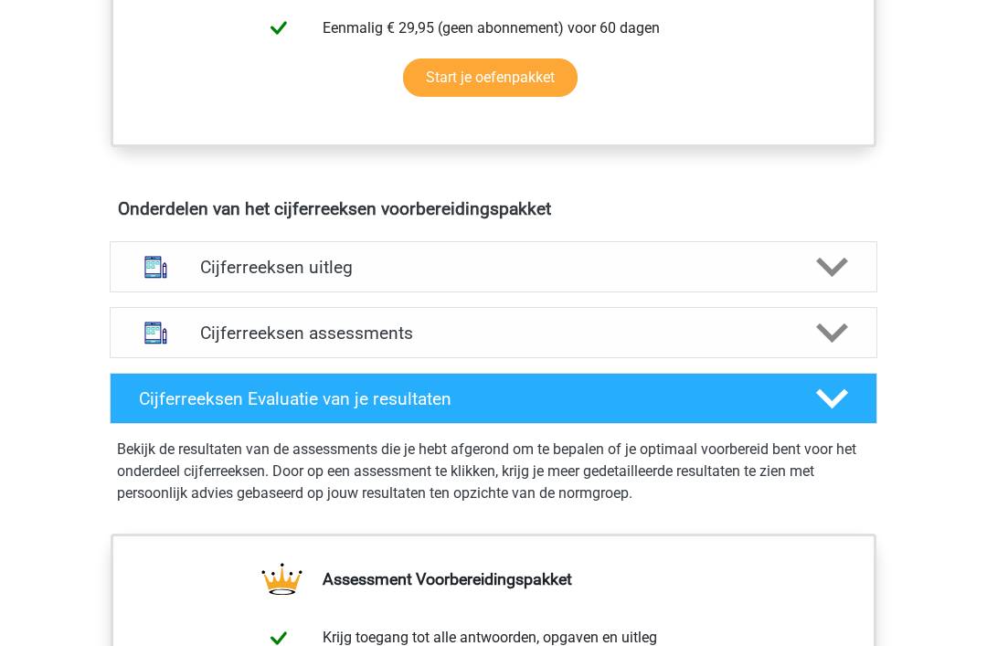
scroll to position [921, 0]
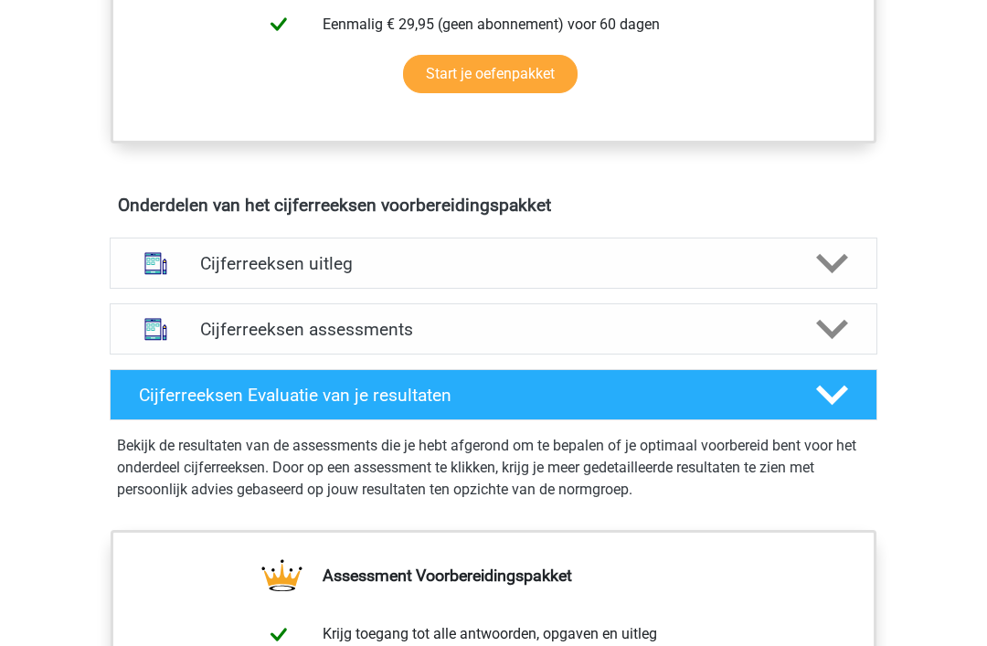
click at [829, 281] on icon at bounding box center [832, 265] width 32 height 32
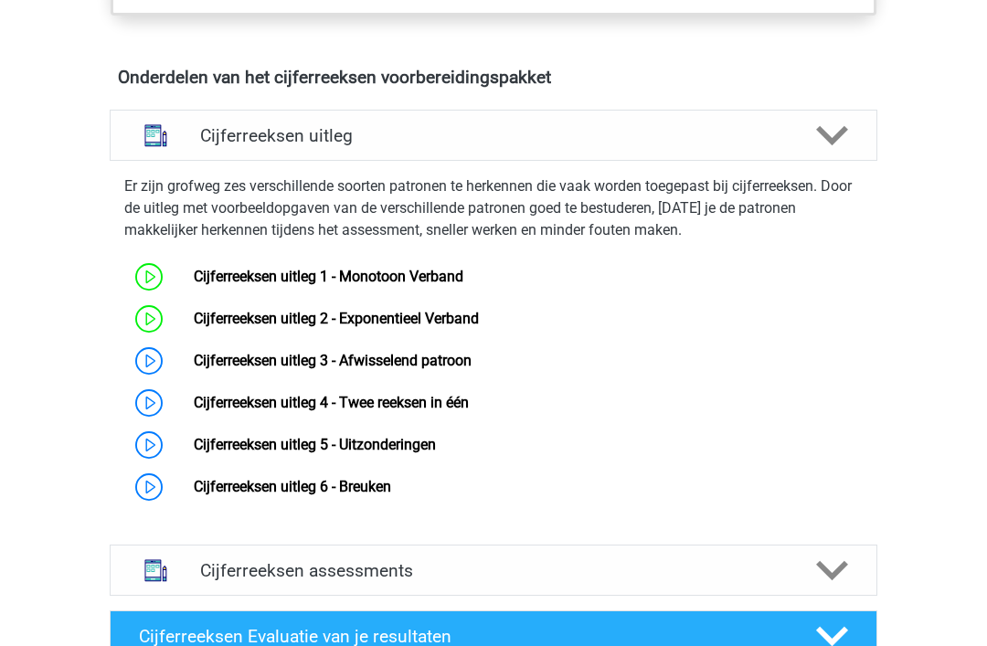
scroll to position [1050, 0]
click at [194, 369] on link "Cijferreeksen uitleg 3 - Afwisselend patroon" at bounding box center [333, 360] width 278 height 17
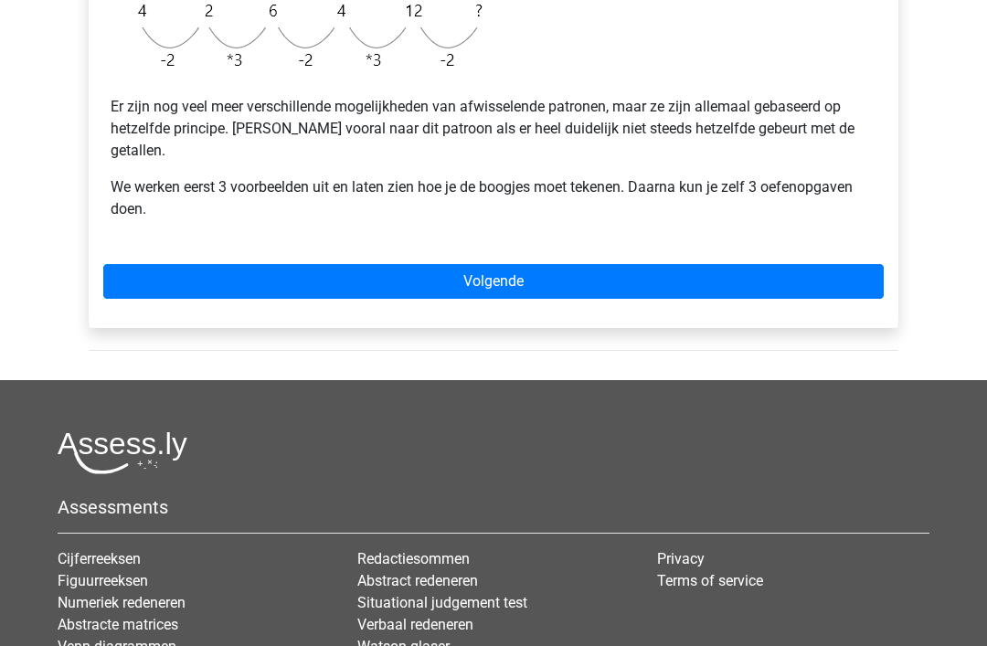
scroll to position [620, 0]
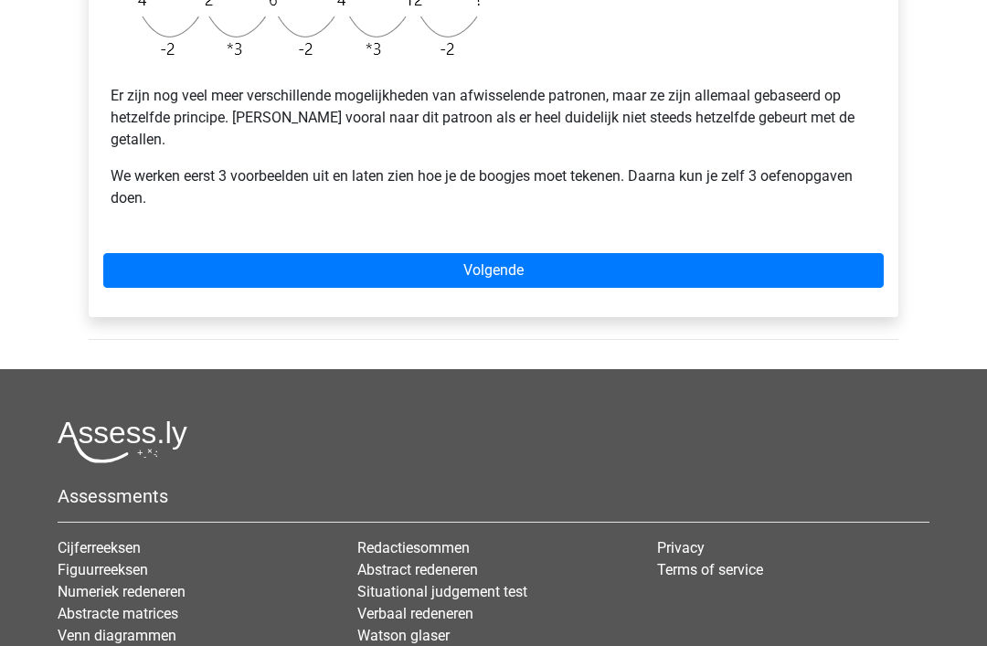
click at [498, 253] on link "Volgende" at bounding box center [493, 270] width 780 height 35
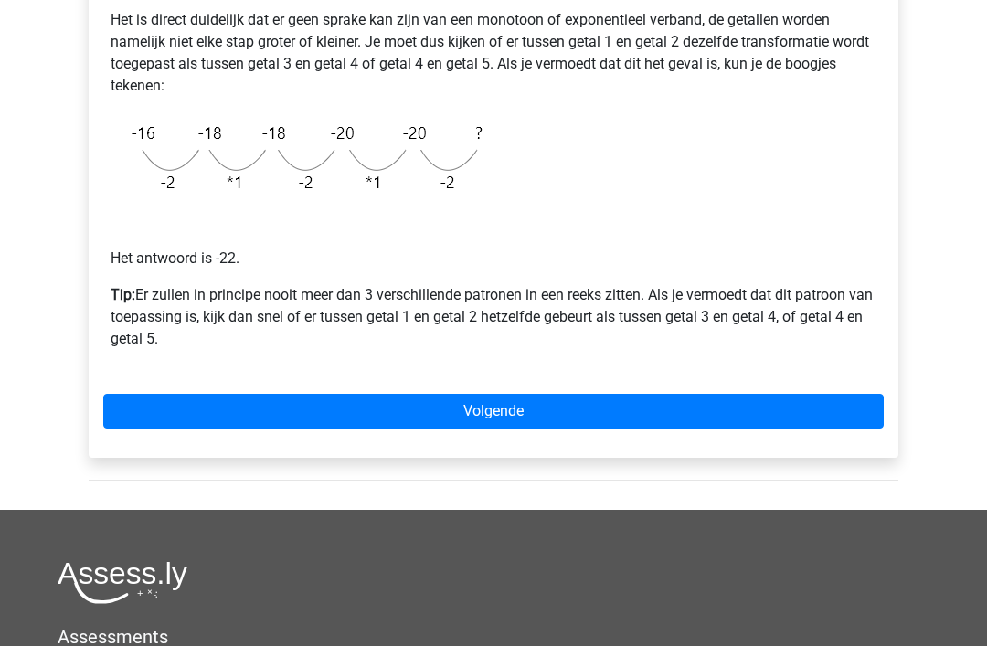
scroll to position [424, 0]
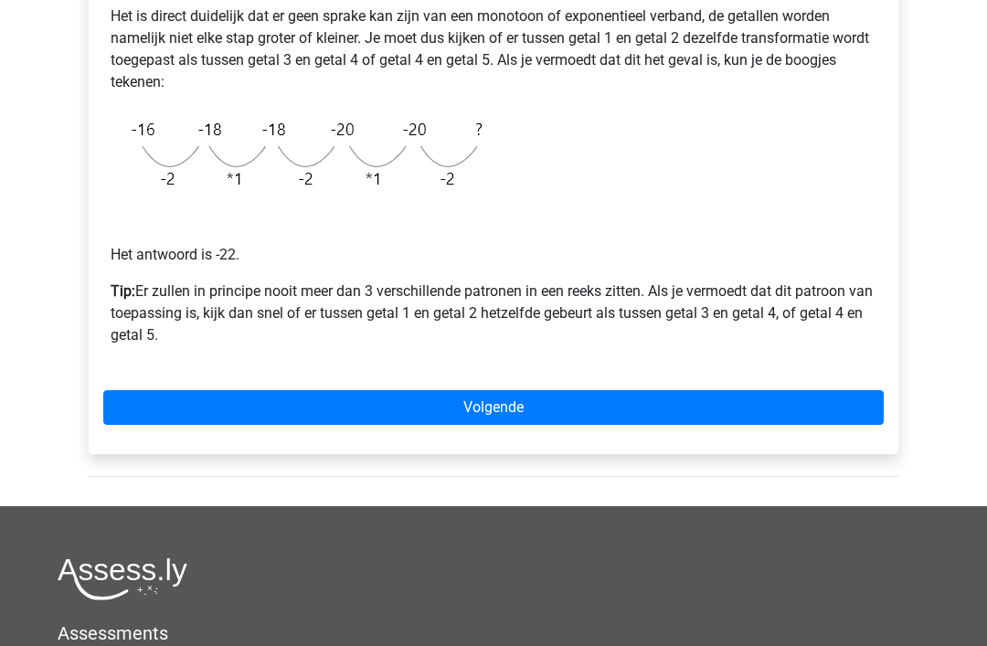
click at [503, 401] on link "Volgende" at bounding box center [493, 408] width 780 height 35
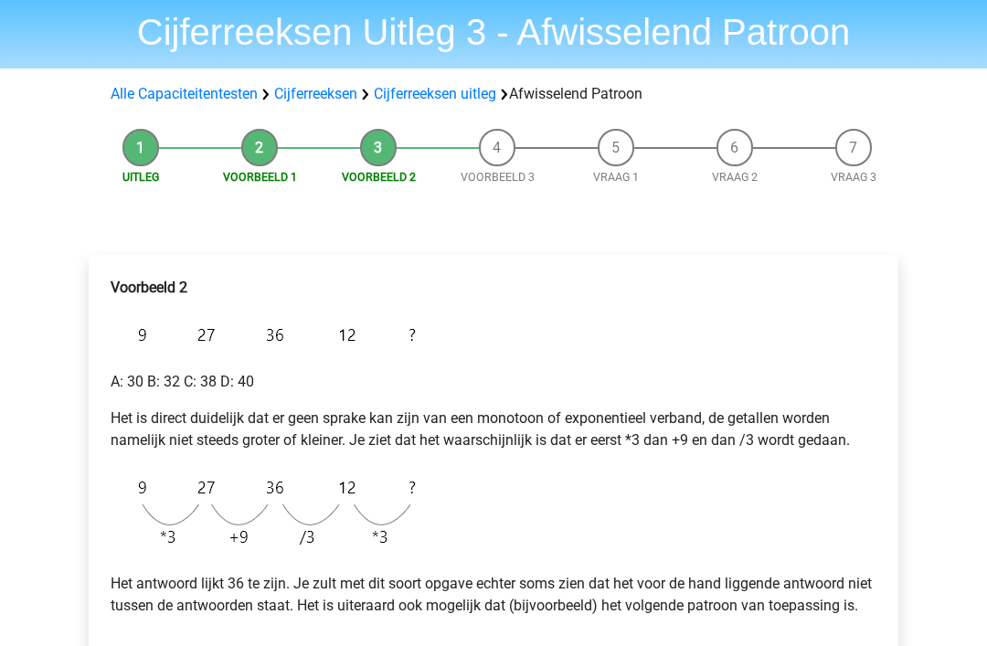
scroll to position [59, 0]
click at [118, 356] on img at bounding box center [268, 334] width 314 height 43
click at [195, 344] on img at bounding box center [268, 334] width 314 height 43
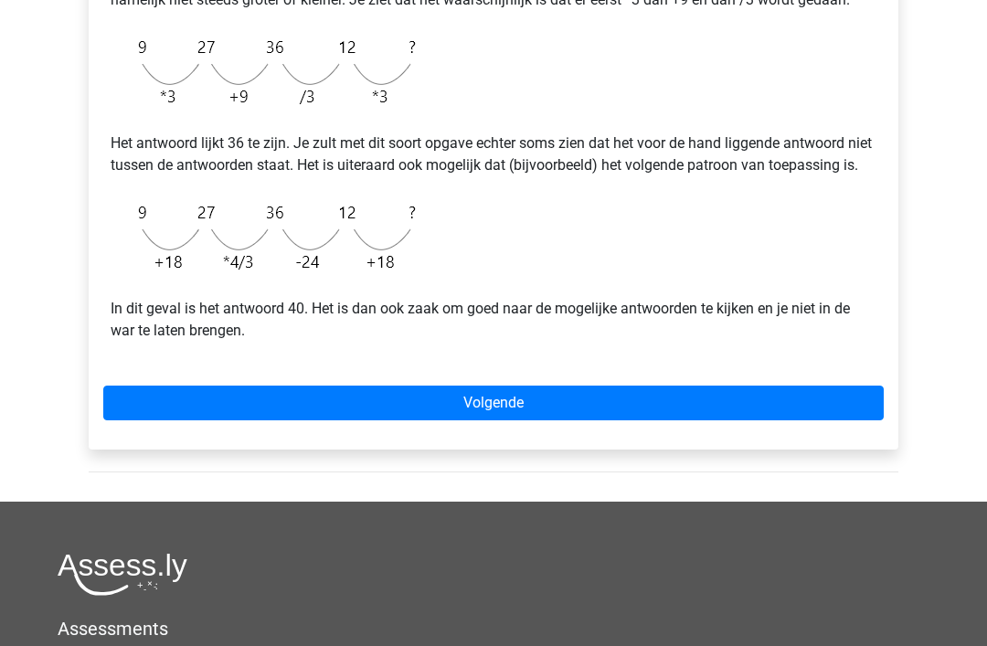
scroll to position [500, 0]
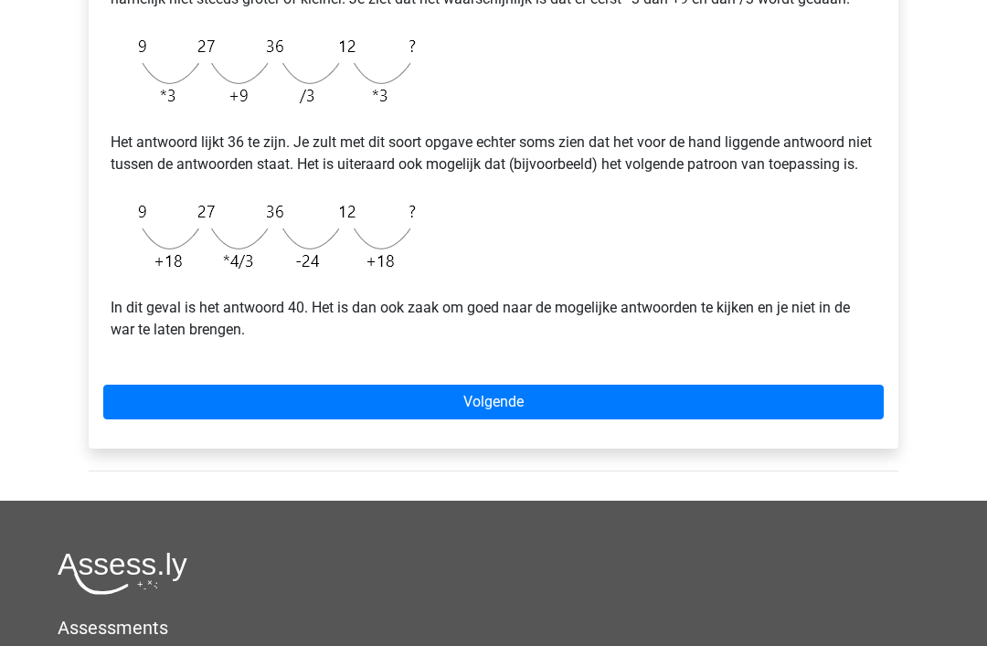
click at [488, 420] on link "Volgende" at bounding box center [493, 403] width 780 height 35
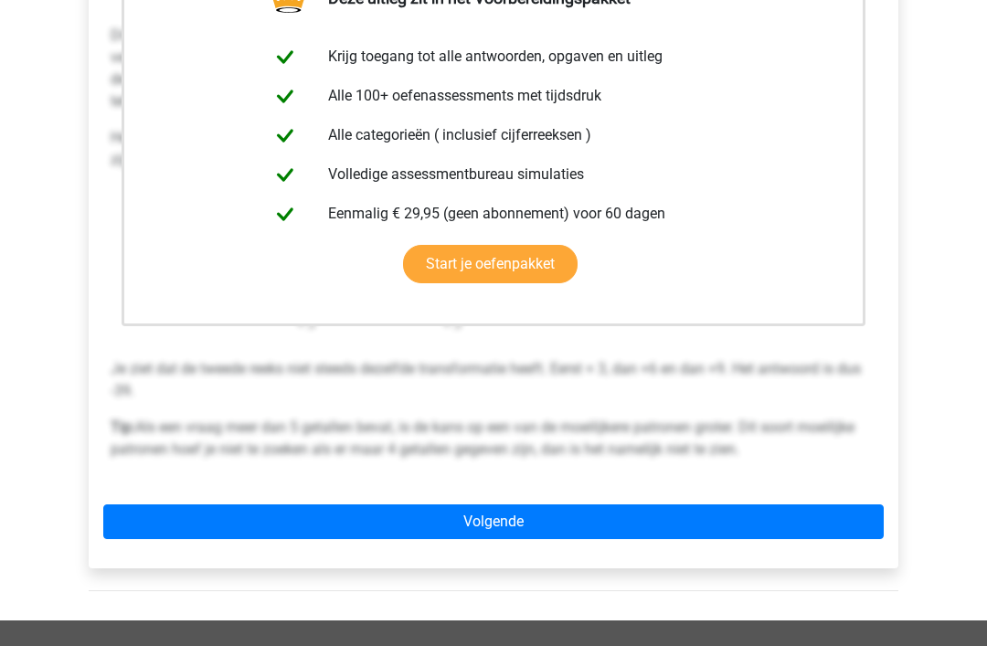
scroll to position [449, 0]
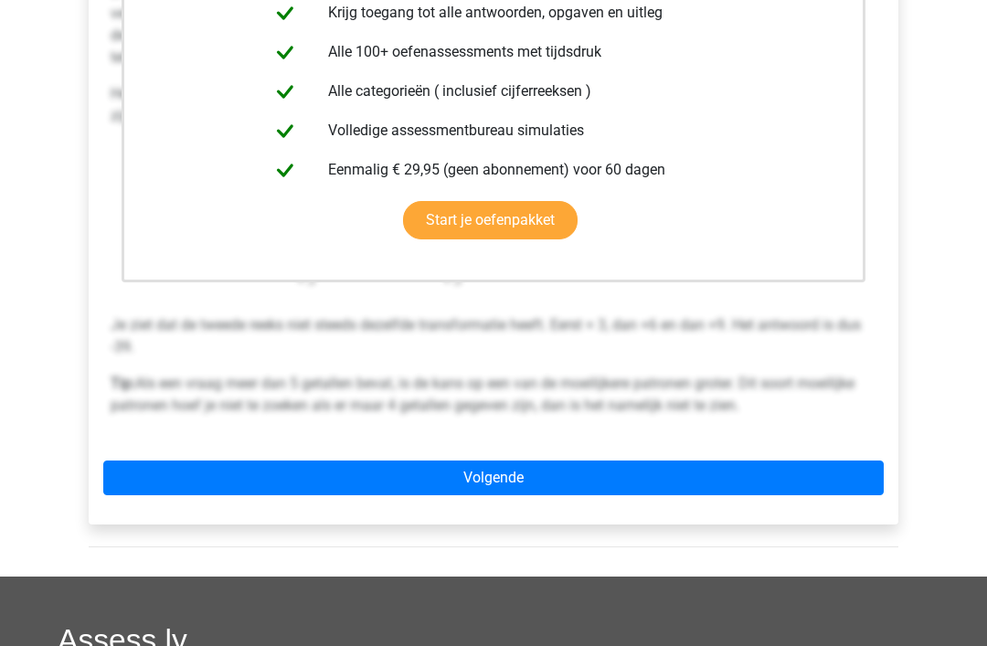
click at [484, 478] on link "Volgende" at bounding box center [493, 478] width 780 height 35
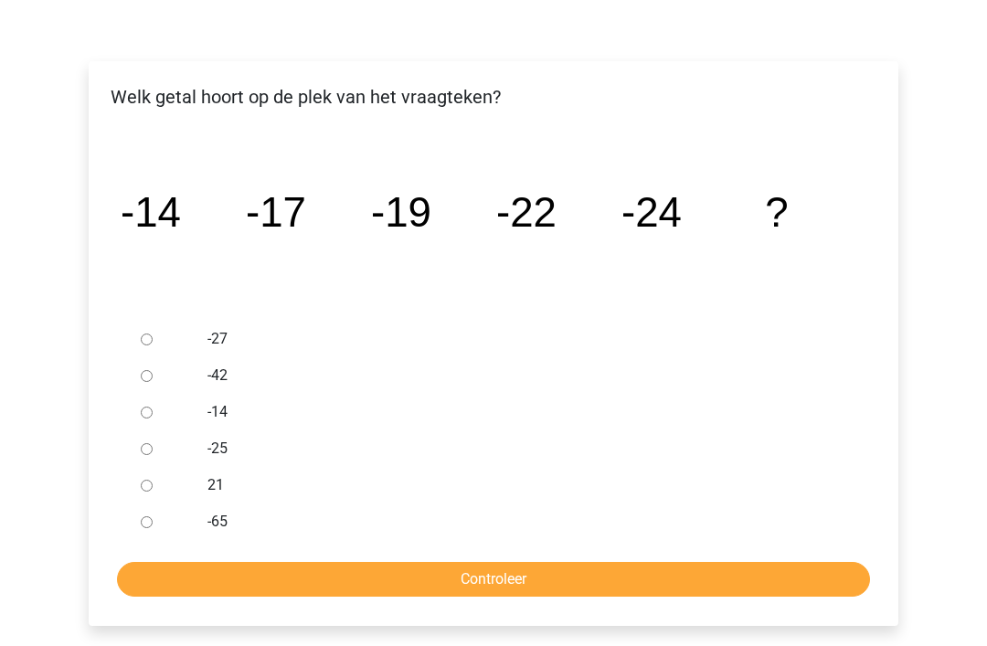
scroll to position [289, 0]
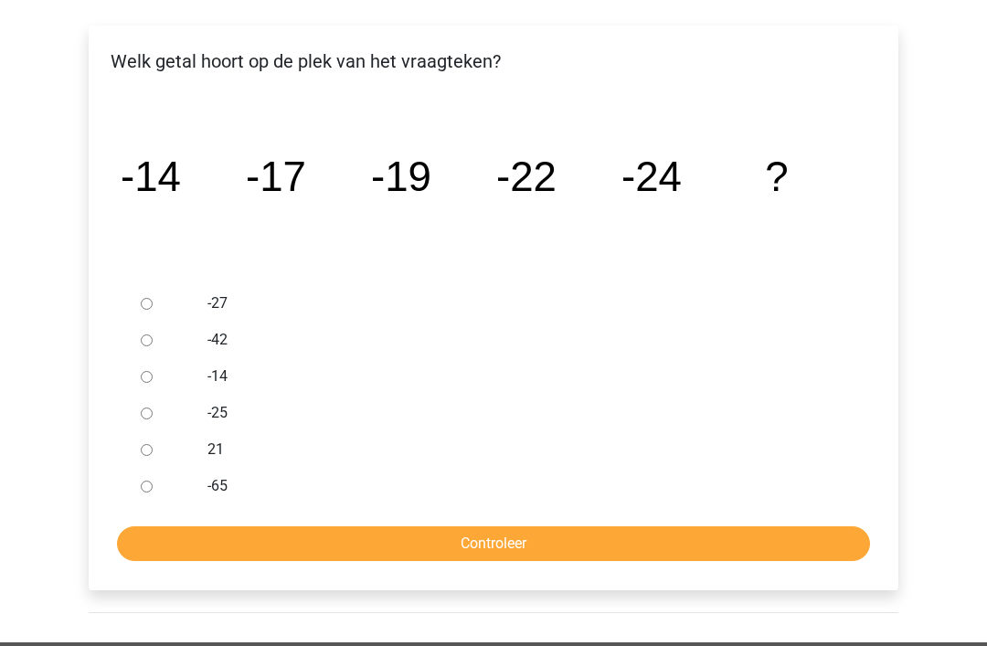
click at [166, 303] on div at bounding box center [163, 303] width 60 height 37
click at [153, 303] on input "-27" at bounding box center [147, 304] width 12 height 12
radio input "true"
click at [531, 530] on input "Controleer" at bounding box center [493, 543] width 753 height 35
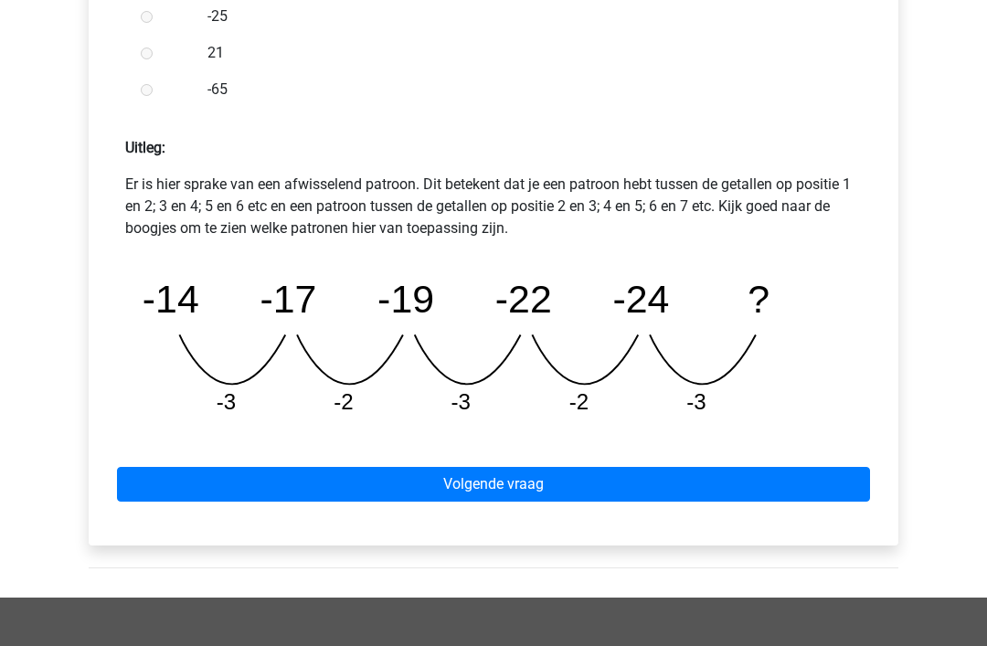
scroll to position [716, 0]
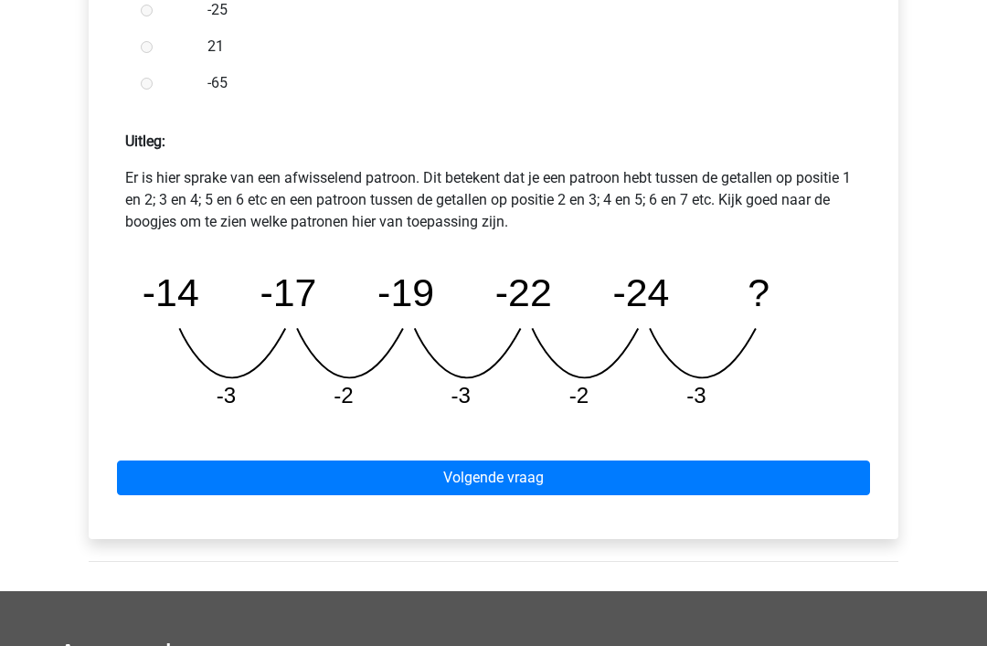
click at [505, 480] on link "Volgende vraag" at bounding box center [493, 478] width 753 height 35
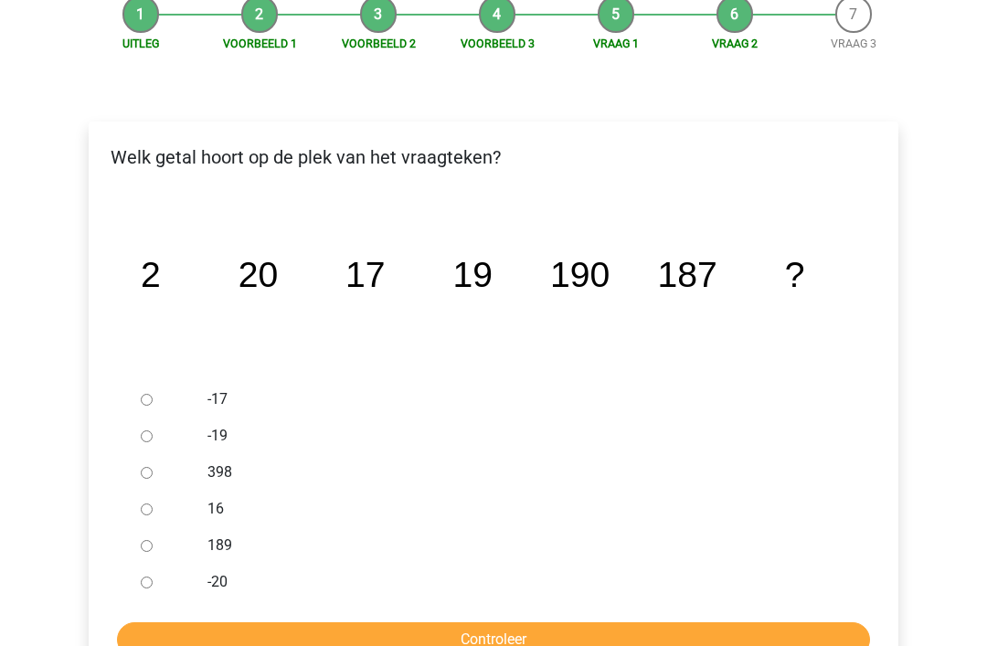
scroll to position [193, 0]
click at [163, 545] on div at bounding box center [163, 545] width 60 height 37
click at [159, 564] on div at bounding box center [163, 582] width 60 height 37
click at [151, 546] on input "189" at bounding box center [147, 546] width 12 height 12
radio input "true"
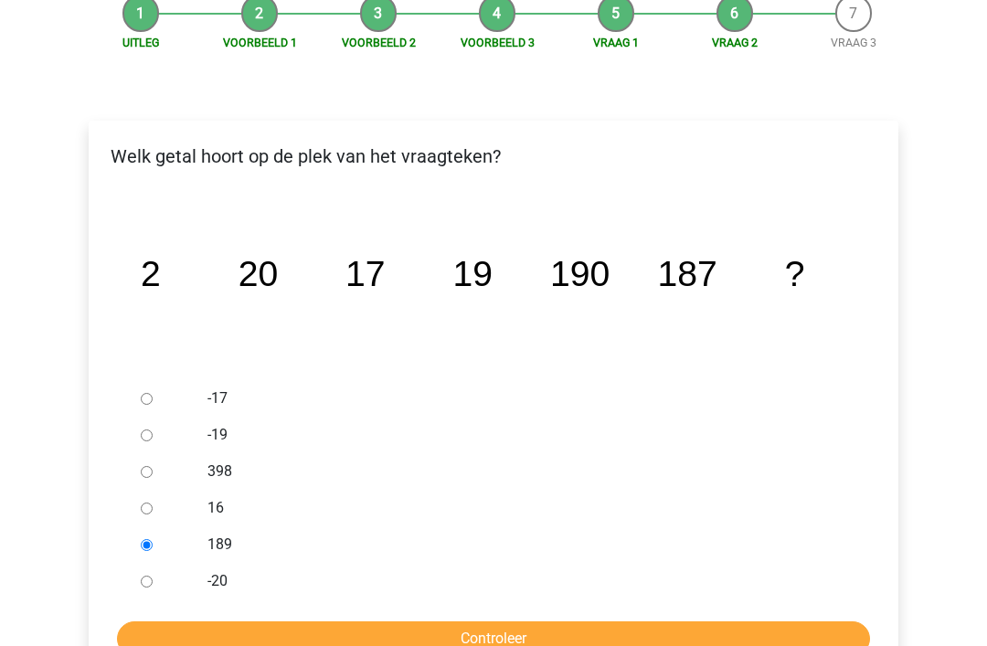
click at [514, 631] on input "Controleer" at bounding box center [493, 639] width 753 height 35
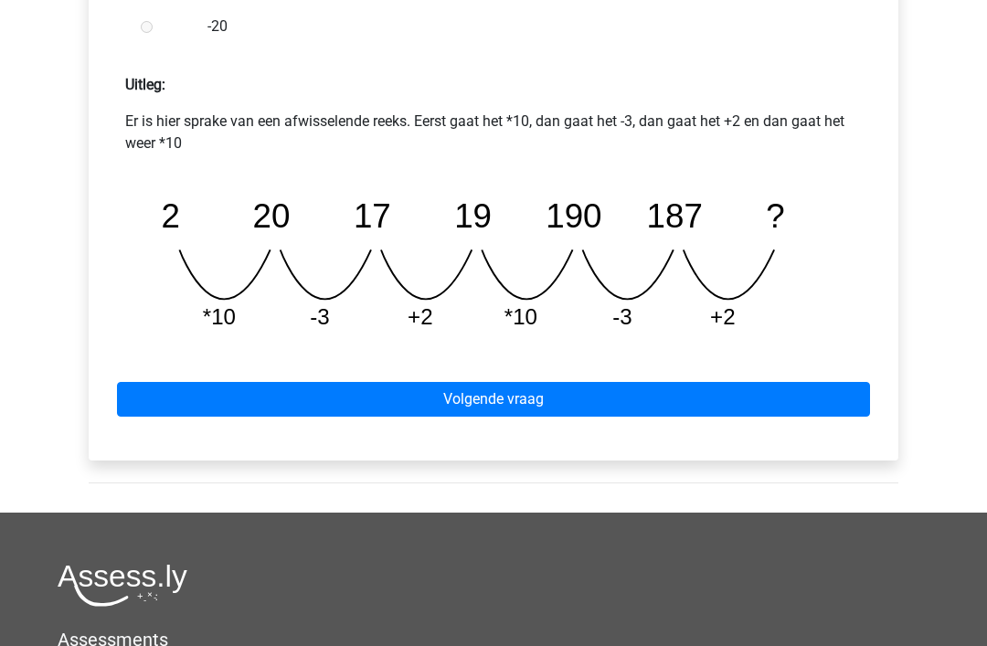
scroll to position [777, 0]
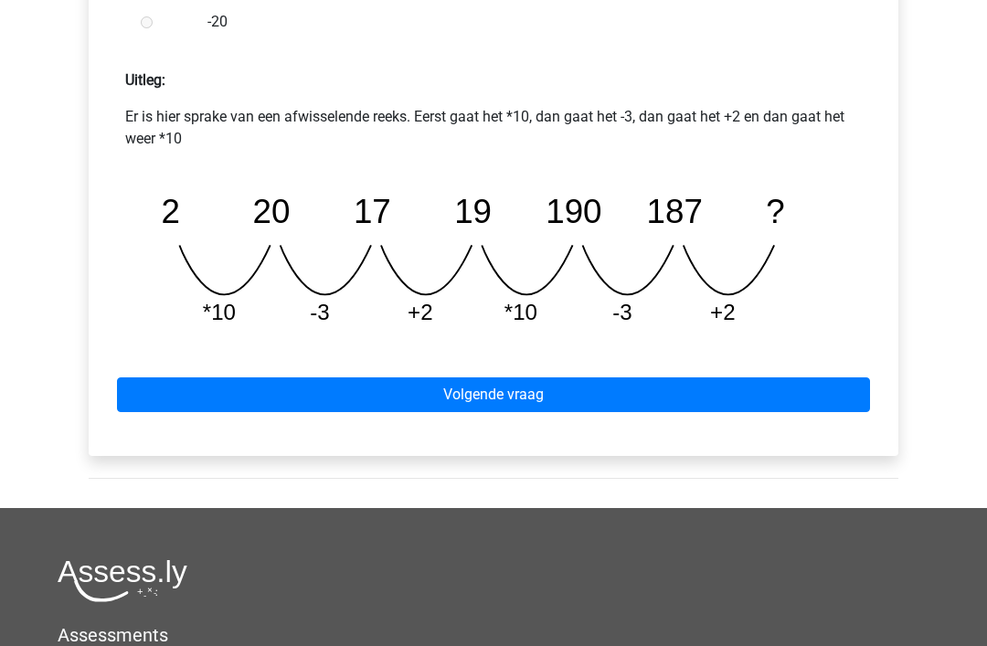
click at [494, 397] on link "Volgende vraag" at bounding box center [493, 395] width 753 height 35
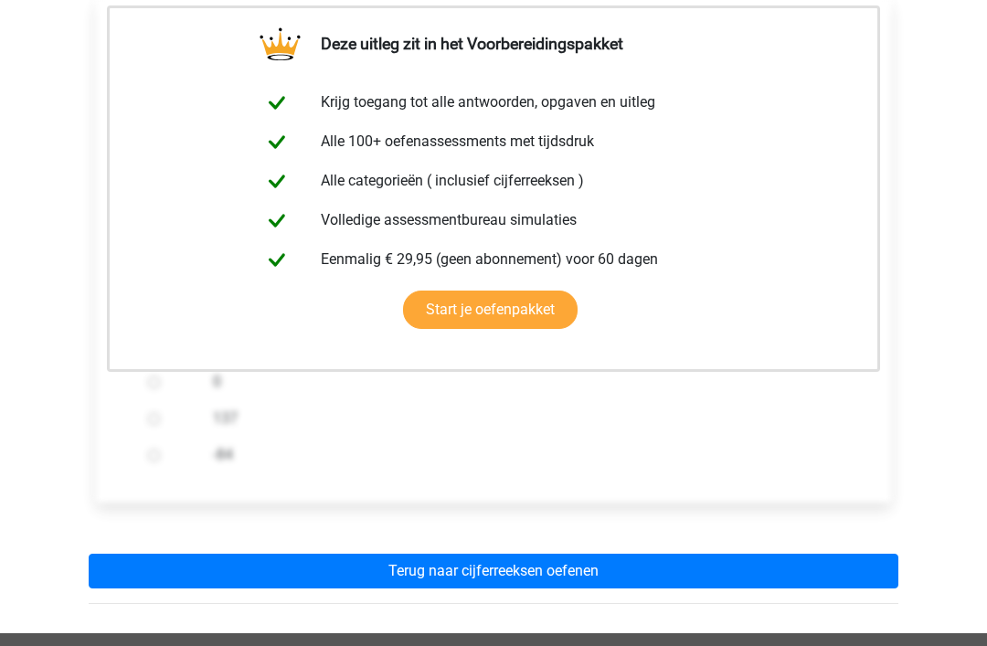
scroll to position [340, 0]
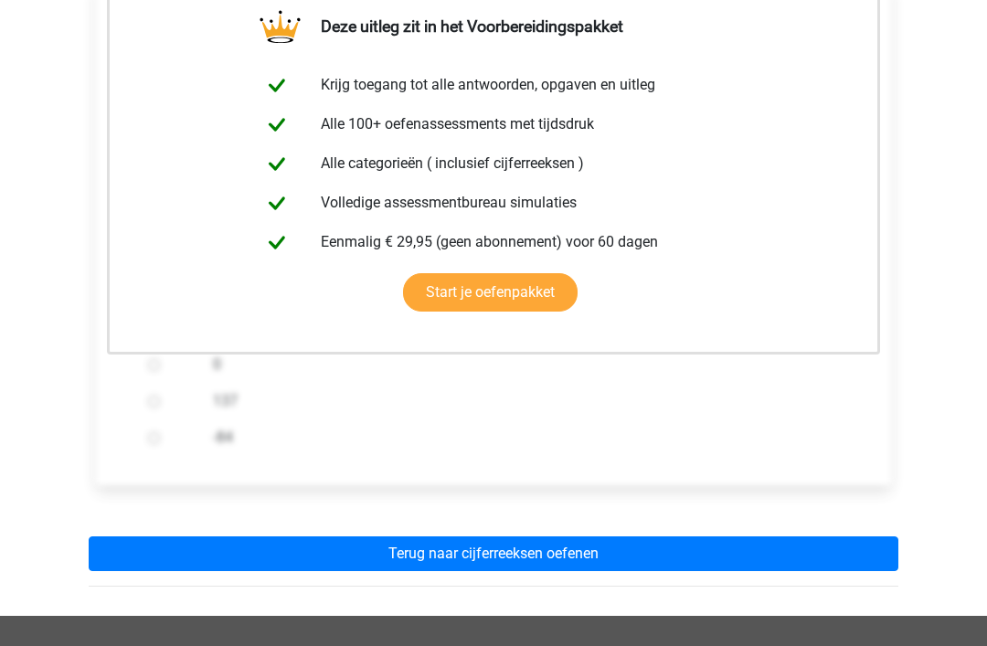
click at [493, 551] on link "Terug naar cijferreeksen oefenen" at bounding box center [494, 554] width 810 height 35
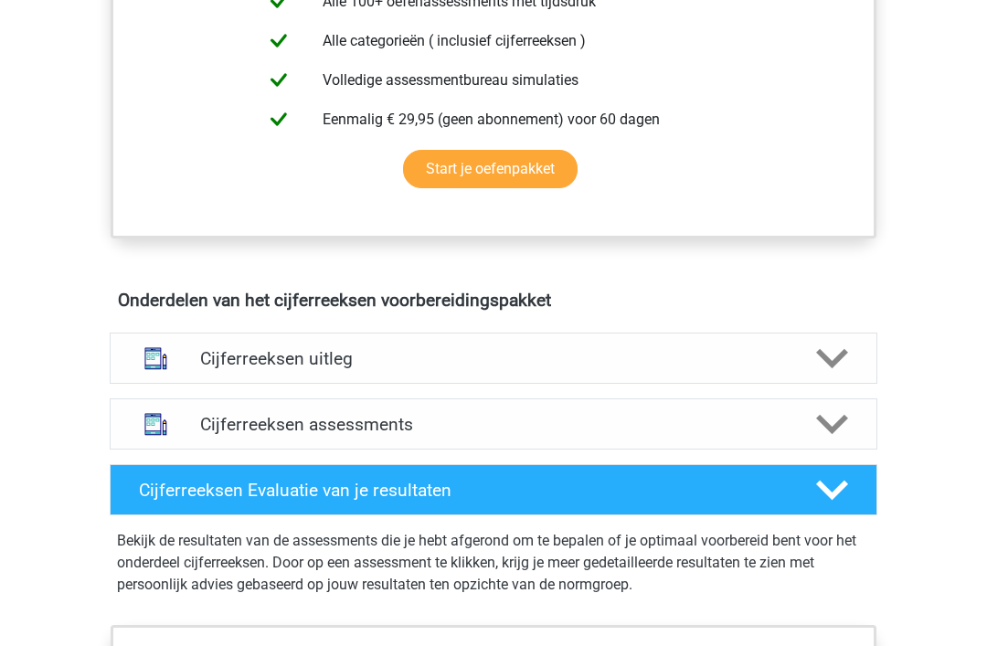
scroll to position [828, 0]
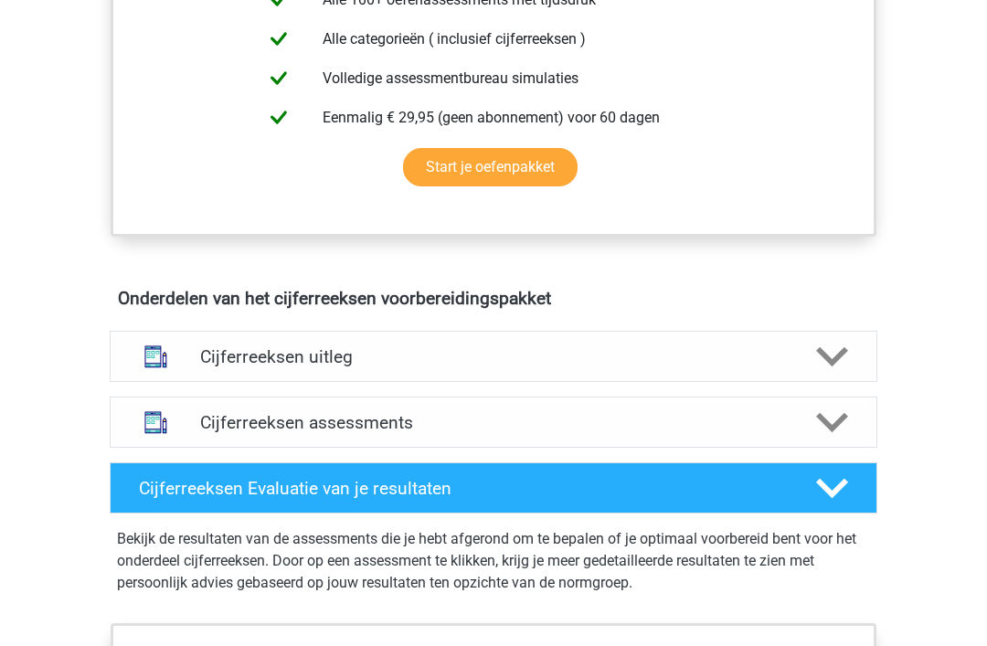
click at [477, 368] on h4 "Cijferreeksen uitleg" at bounding box center [493, 357] width 587 height 21
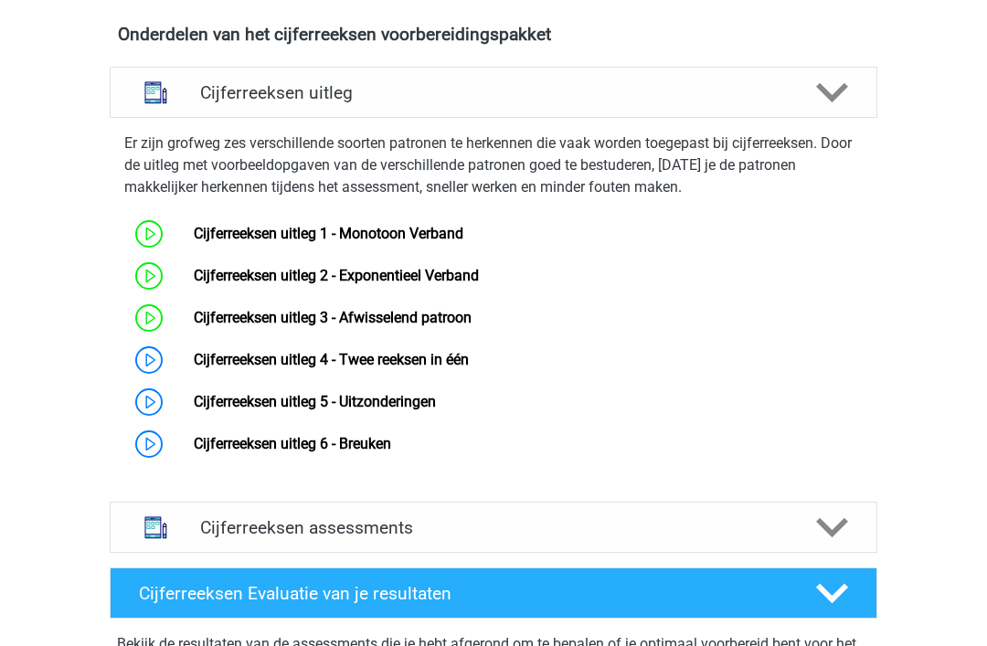
scroll to position [1093, 0]
click at [194, 368] on link "Cijferreeksen uitleg 4 - Twee reeksen in één" at bounding box center [331, 359] width 275 height 17
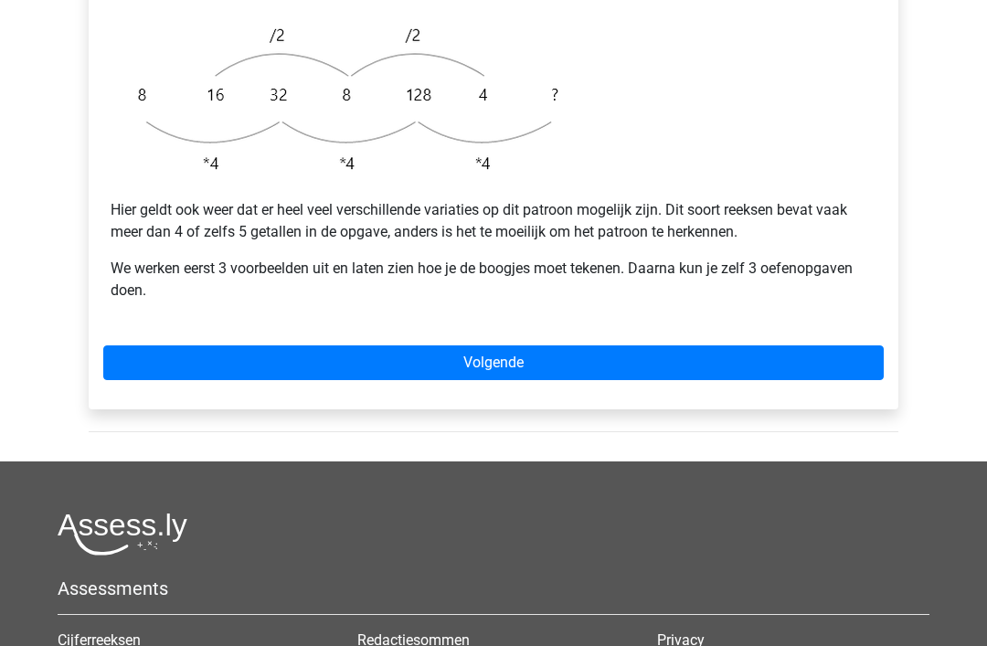
scroll to position [620, 0]
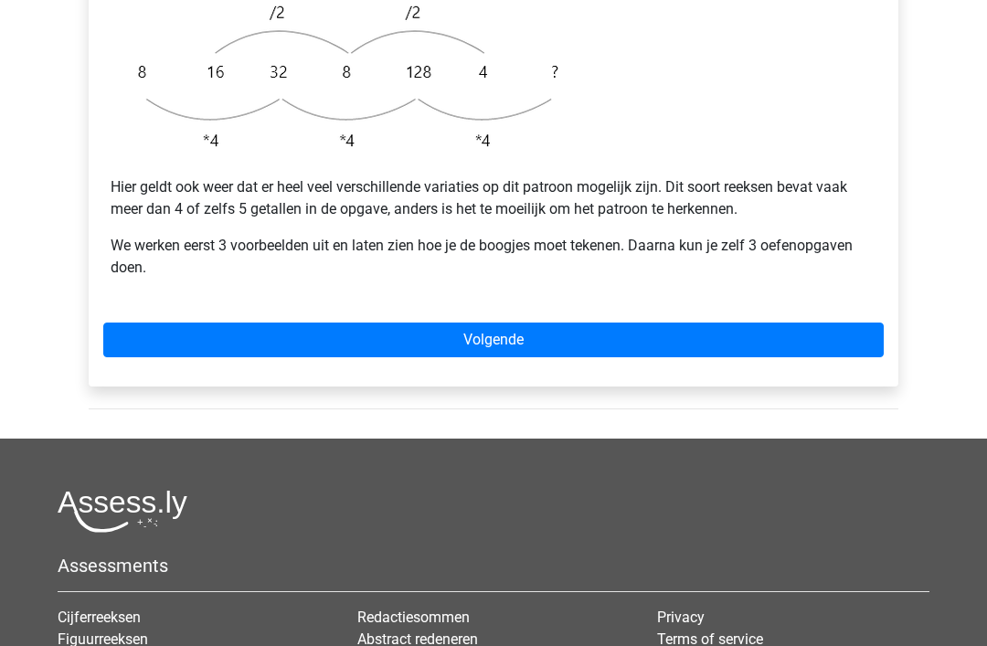
click at [506, 323] on link "Volgende" at bounding box center [493, 340] width 780 height 35
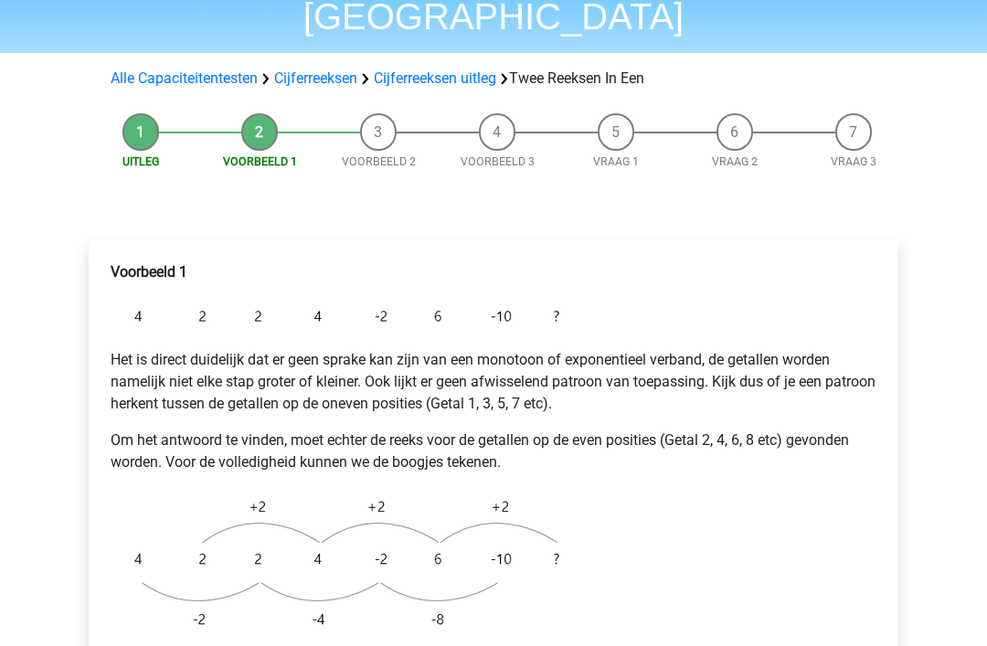
scroll to position [141, 0]
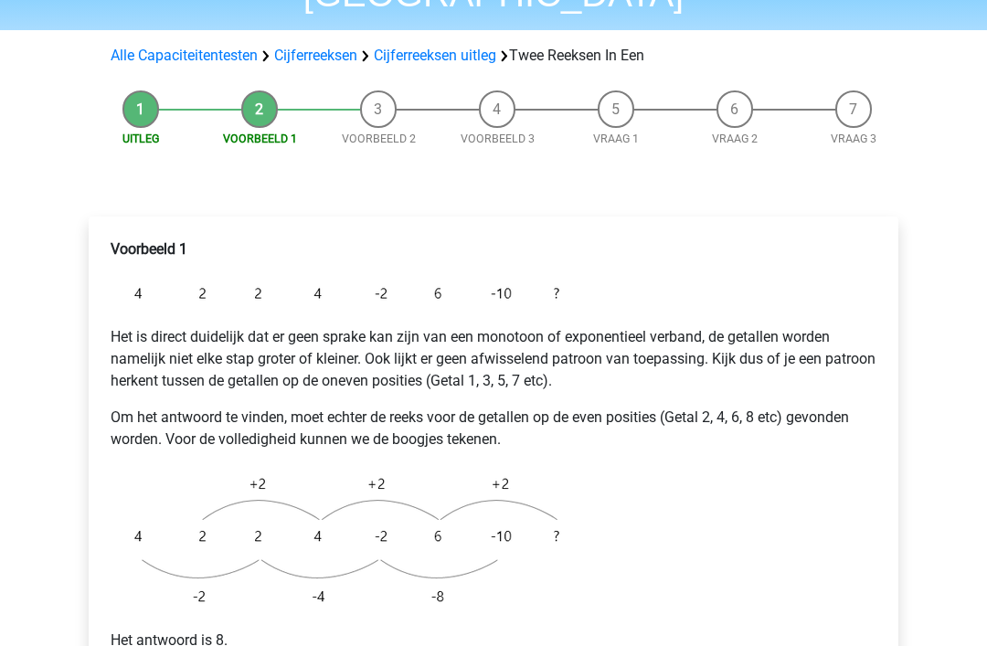
click at [514, 276] on img at bounding box center [339, 294] width 457 height 37
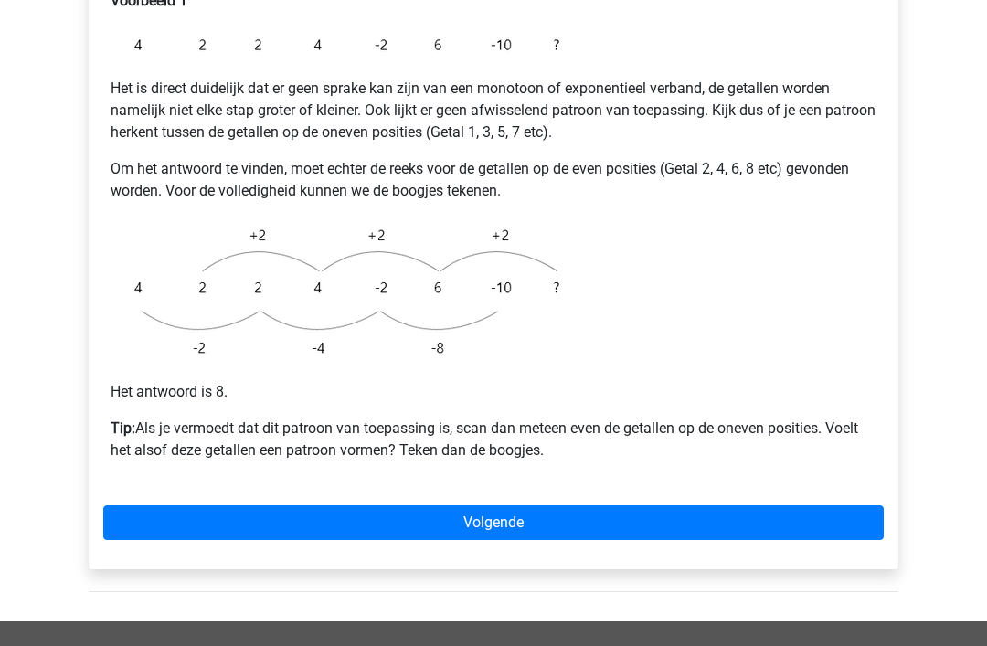
scroll to position [391, 0]
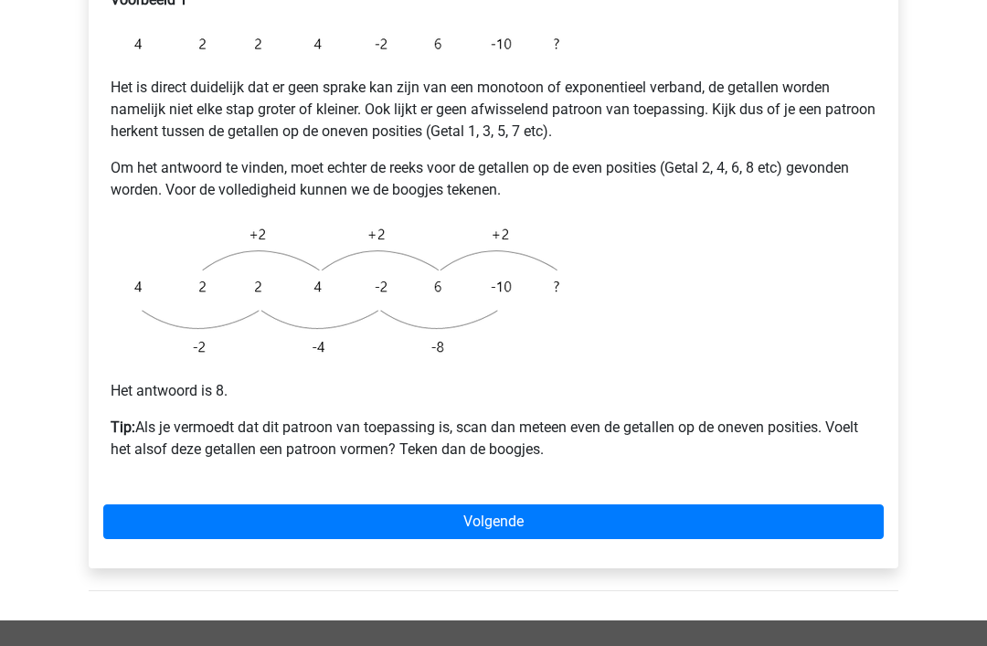
click at [490, 504] on link "Volgende" at bounding box center [493, 521] width 780 height 35
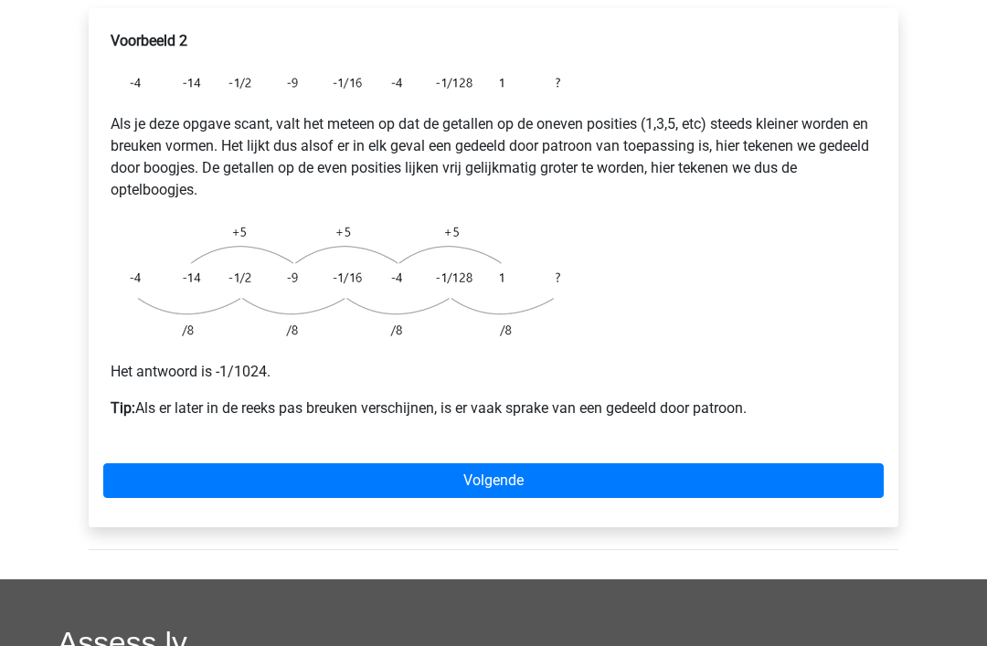
scroll to position [350, 0]
click at [496, 463] on link "Volgende" at bounding box center [493, 480] width 780 height 35
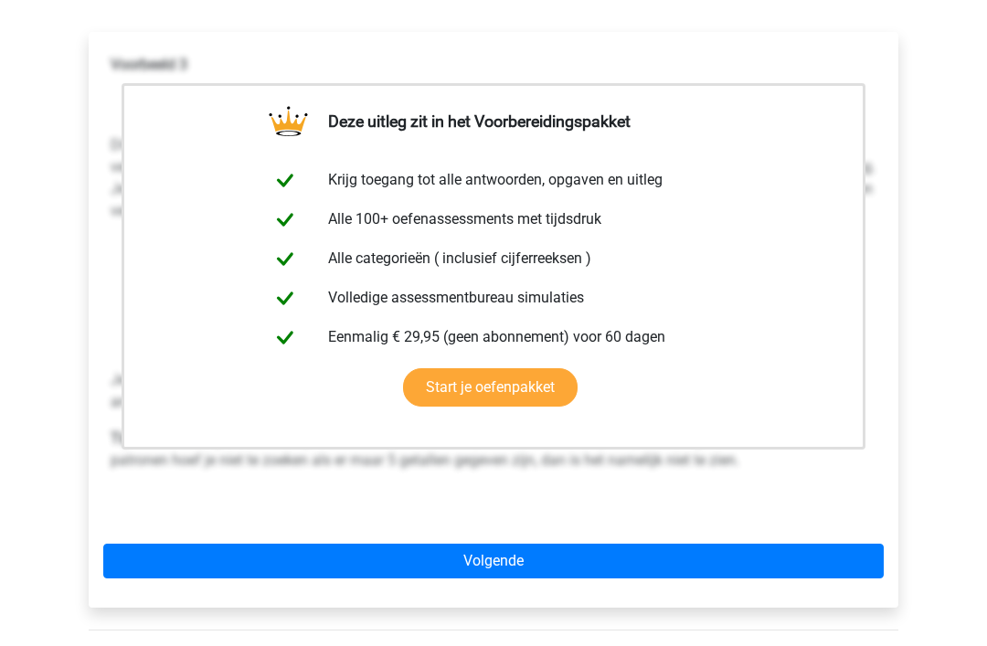
scroll to position [326, 0]
click at [499, 544] on link "Volgende" at bounding box center [493, 561] width 780 height 35
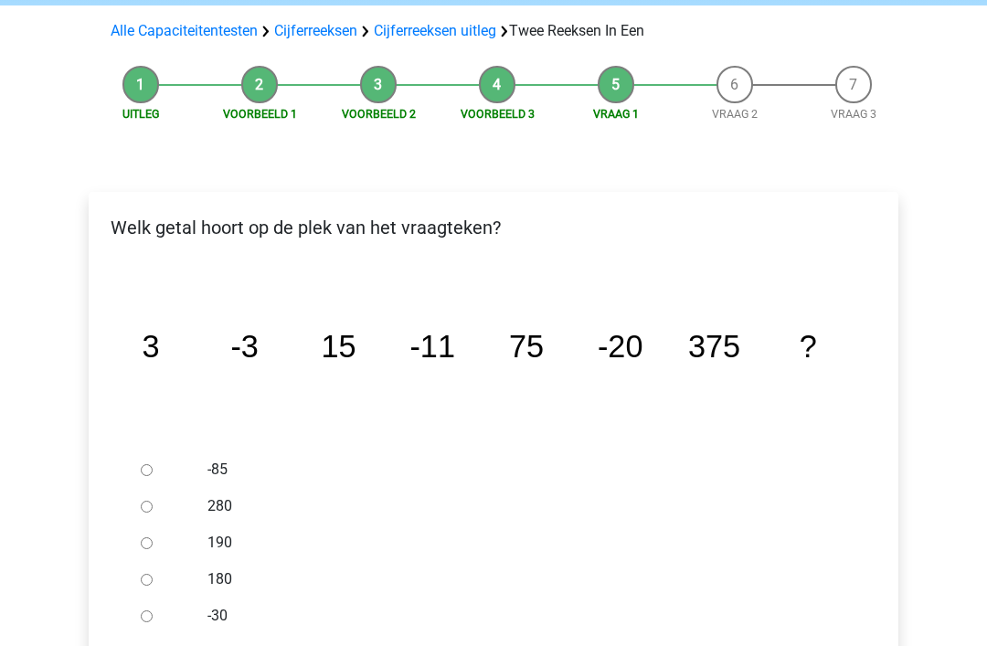
scroll to position [168, 0]
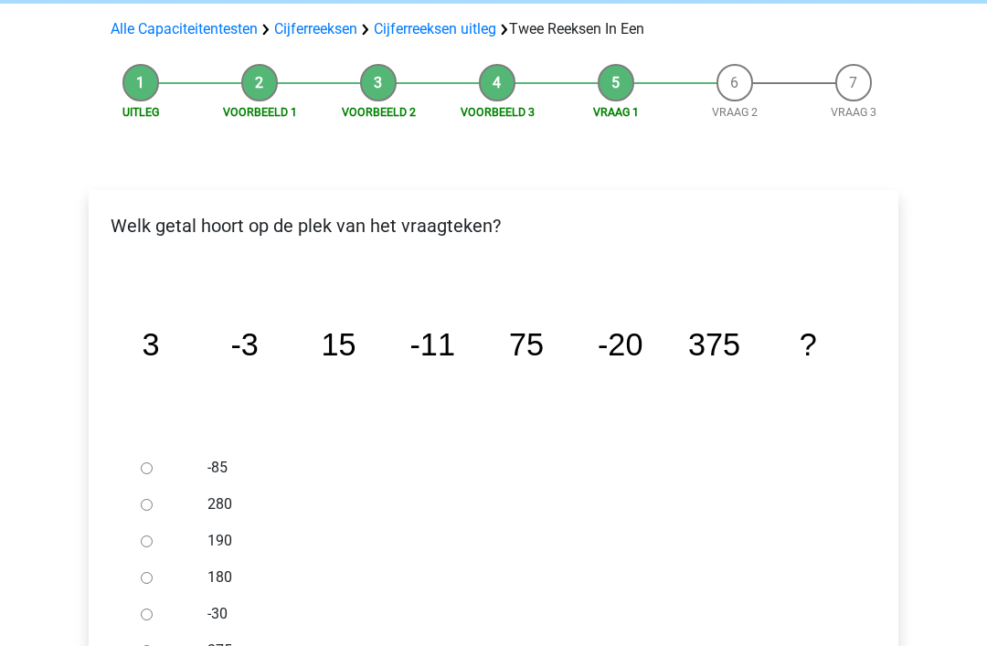
click at [149, 609] on input "-30" at bounding box center [147, 615] width 12 height 12
radio input "true"
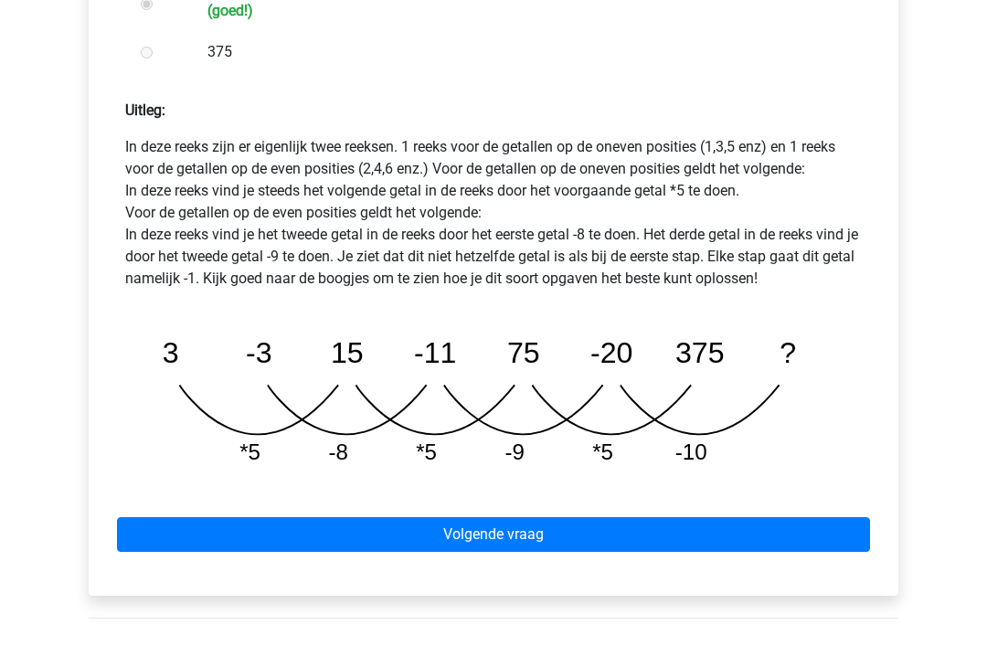
scroll to position [802, 0]
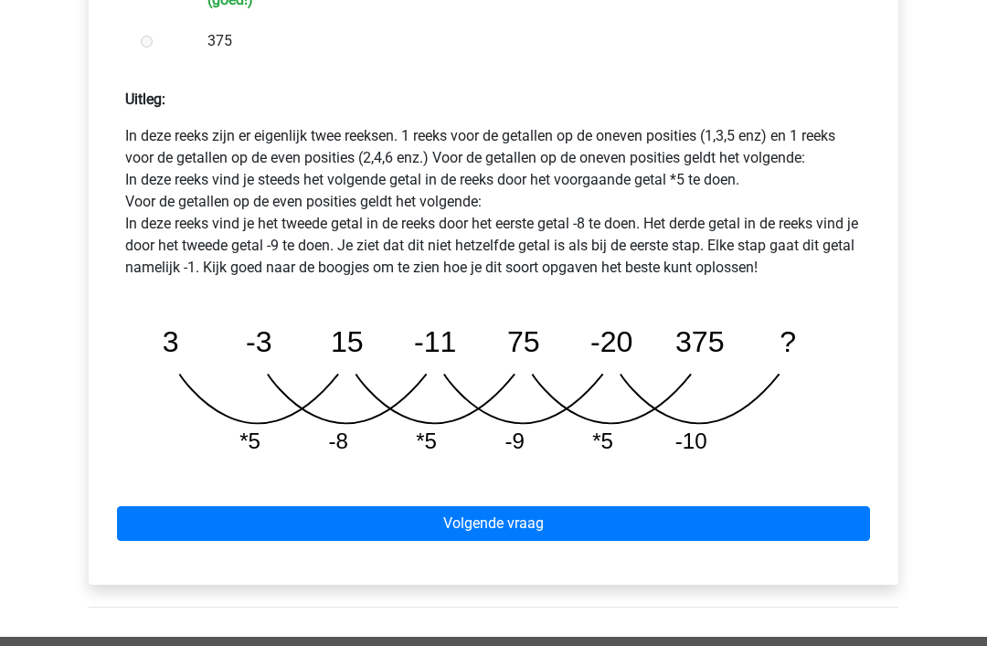
click at [518, 506] on link "Volgende vraag" at bounding box center [493, 523] width 753 height 35
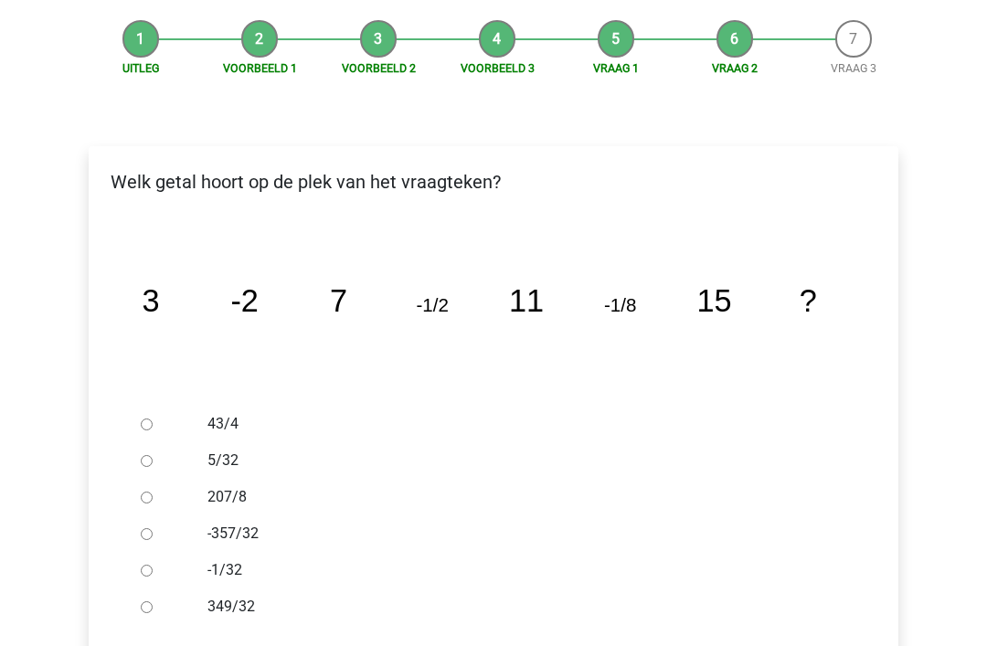
scroll to position [212, 0]
click at [152, 565] on input "-1/32" at bounding box center [147, 571] width 12 height 12
radio input "true"
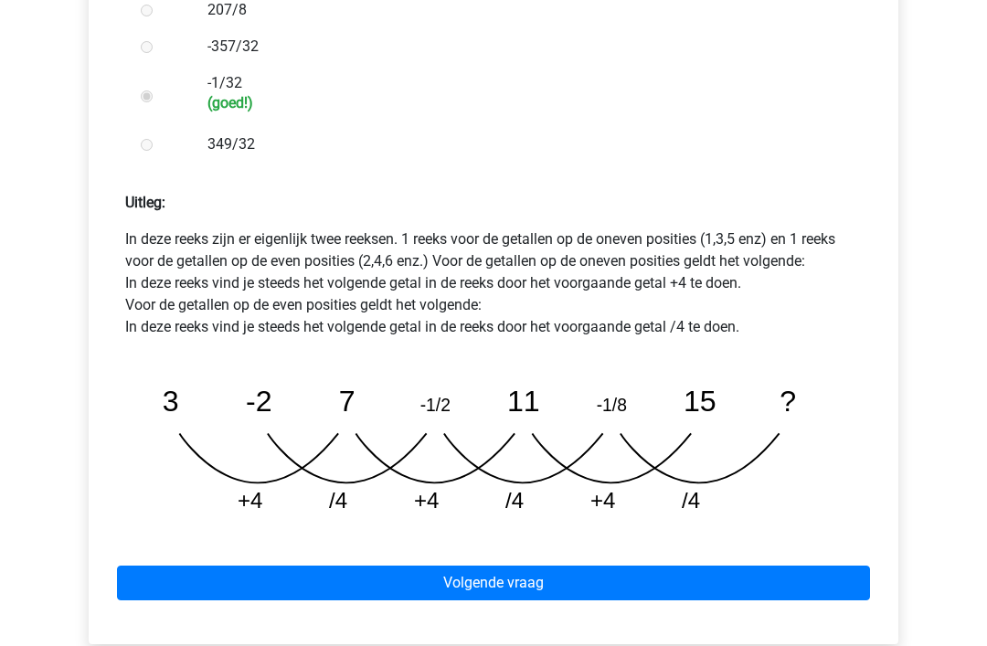
scroll to position [714, 0]
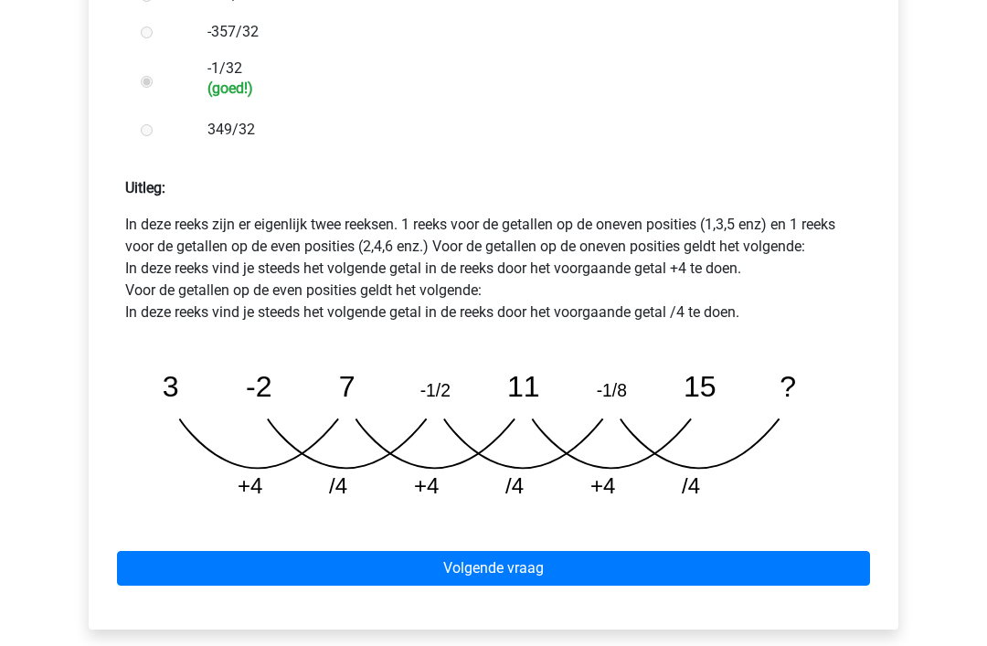
click at [498, 551] on link "Volgende vraag" at bounding box center [493, 568] width 753 height 35
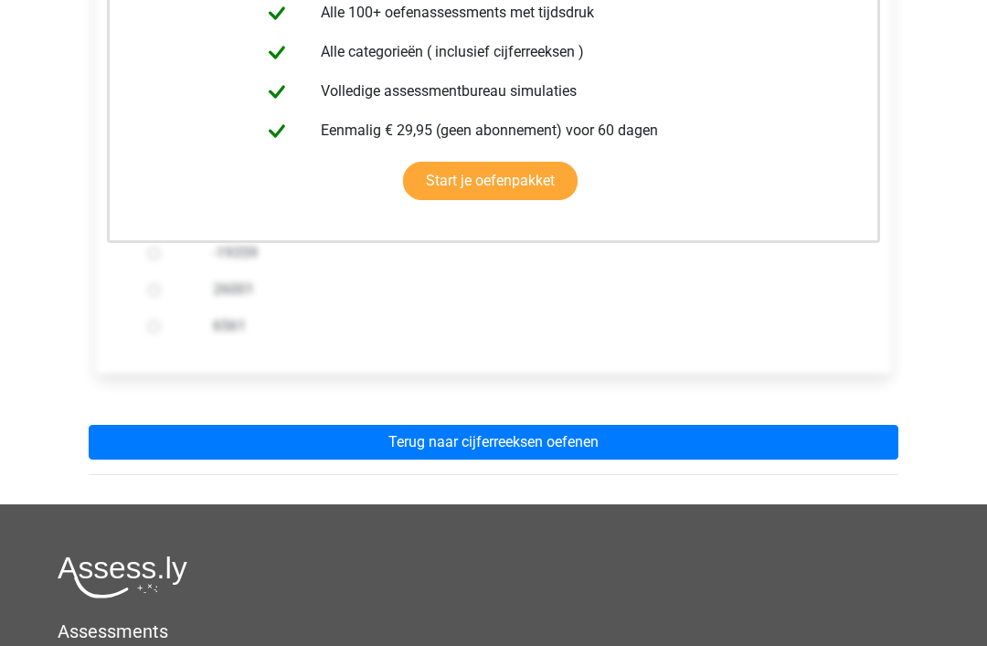
scroll to position [496, 0]
click at [503, 425] on link "Terug naar cijferreeksen oefenen" at bounding box center [494, 442] width 810 height 35
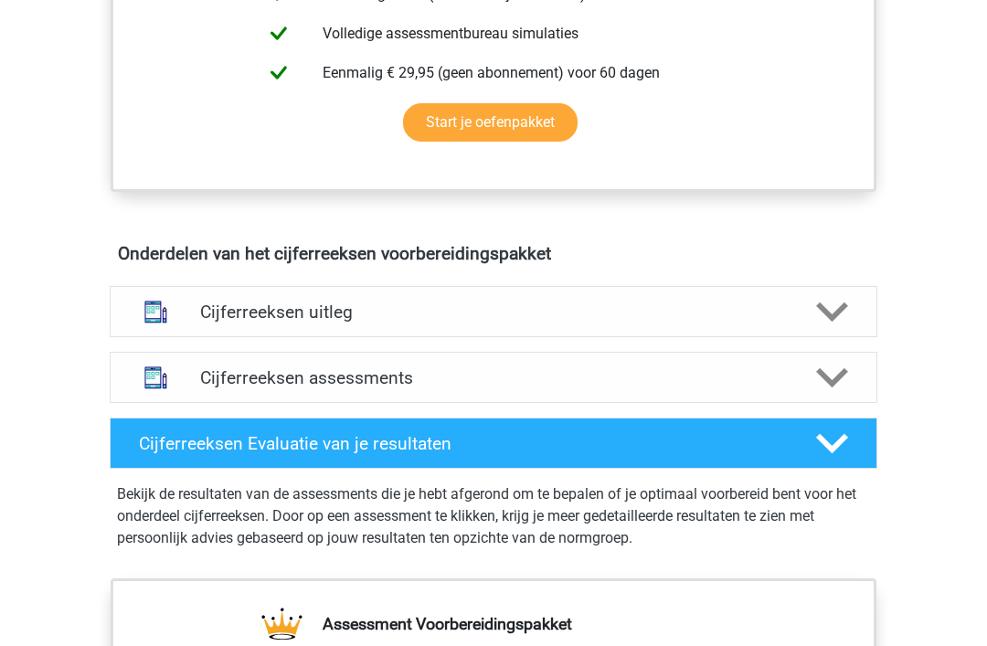
scroll to position [874, 0]
click at [830, 322] on polygon at bounding box center [832, 312] width 32 height 20
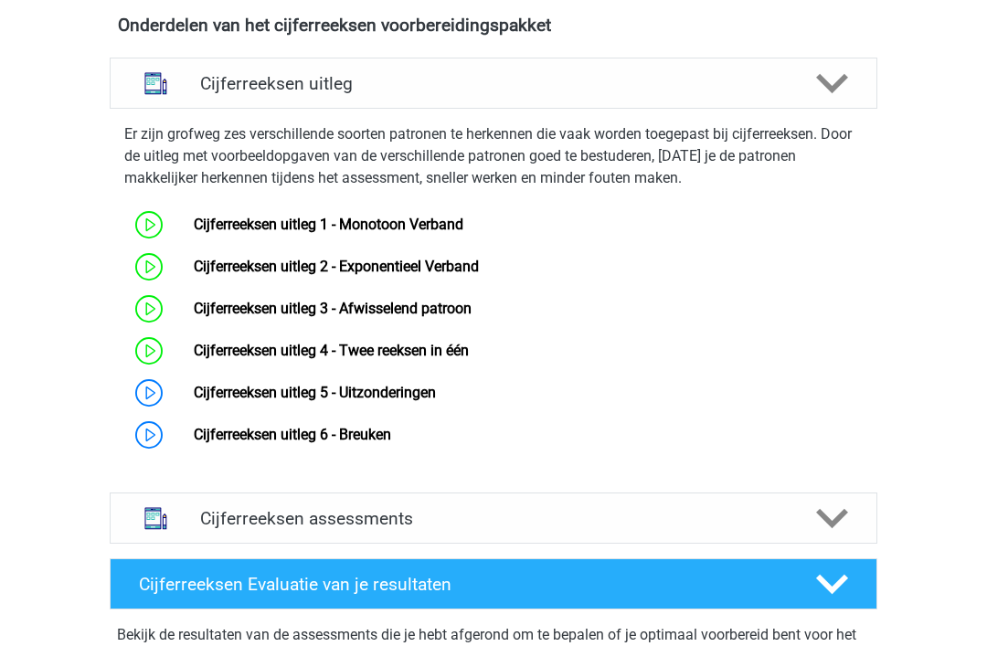
scroll to position [1102, 0]
click at [194, 401] on link "Cijferreeksen uitleg 5 - Uitzonderingen" at bounding box center [315, 392] width 242 height 17
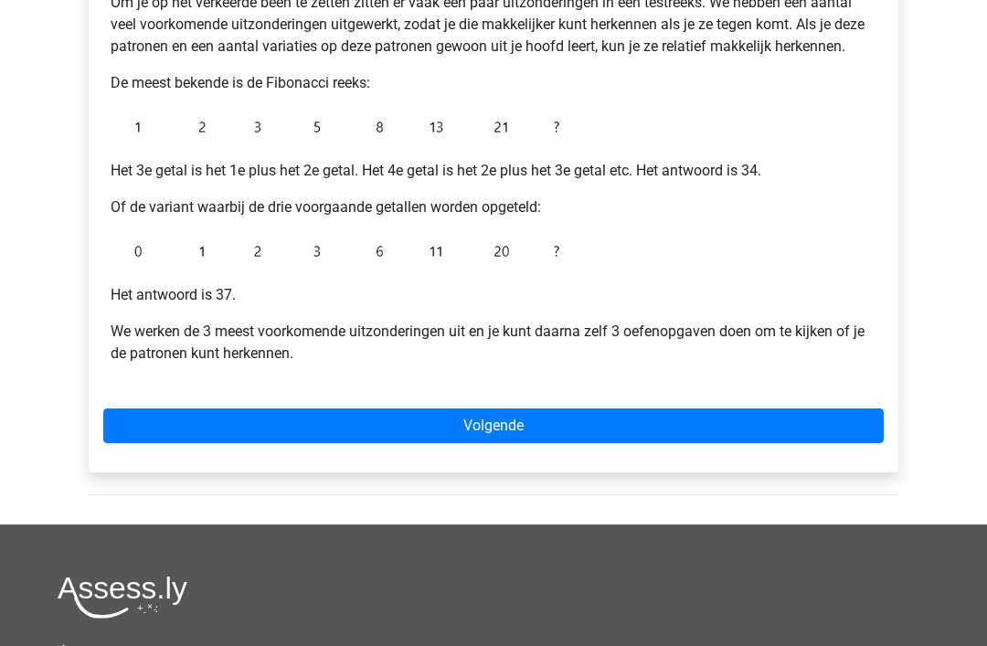
scroll to position [401, 0]
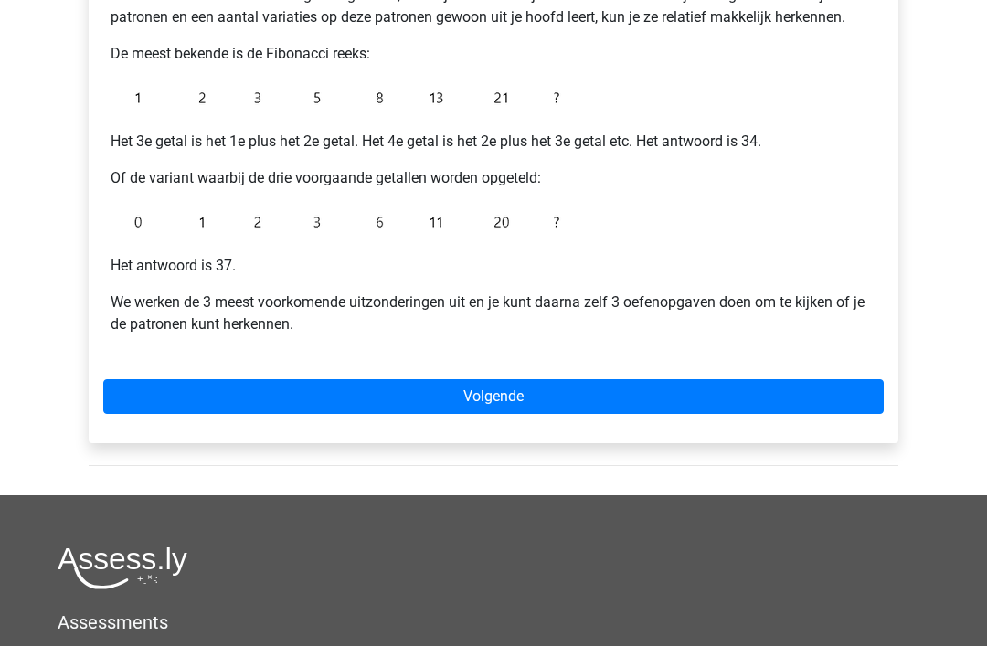
click at [374, 114] on img at bounding box center [339, 98] width 457 height 37
click at [376, 113] on img at bounding box center [339, 98] width 457 height 37
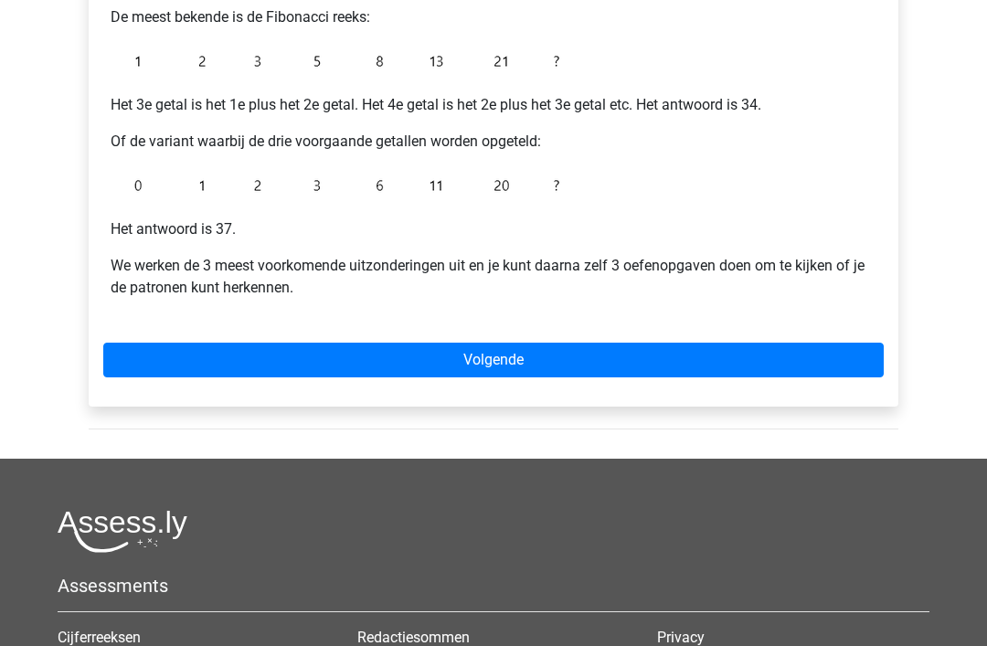
scroll to position [440, 0]
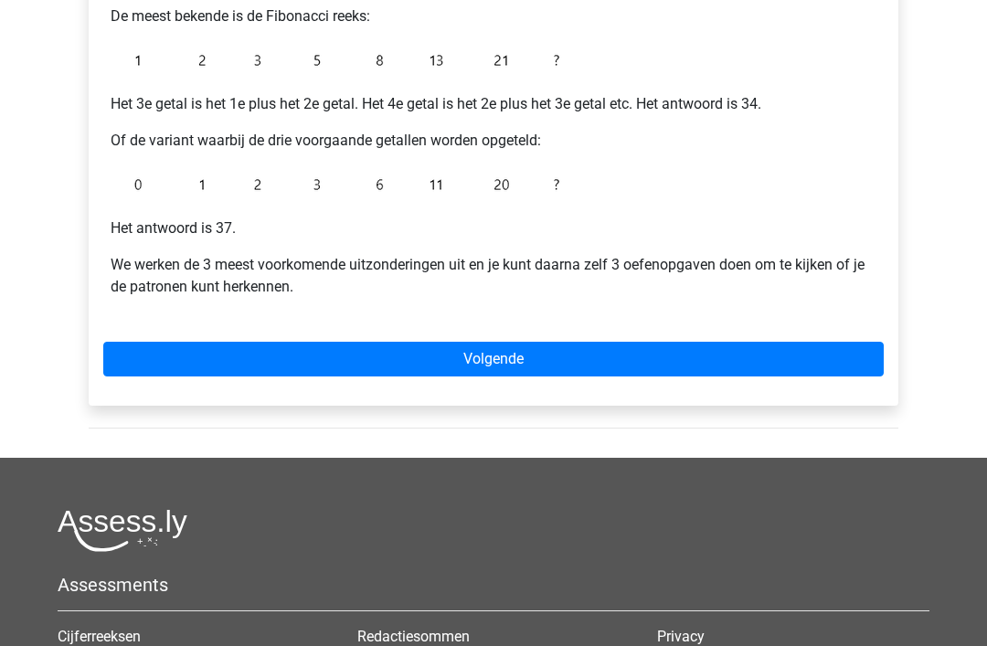
click at [497, 353] on link "Volgende" at bounding box center [493, 359] width 780 height 35
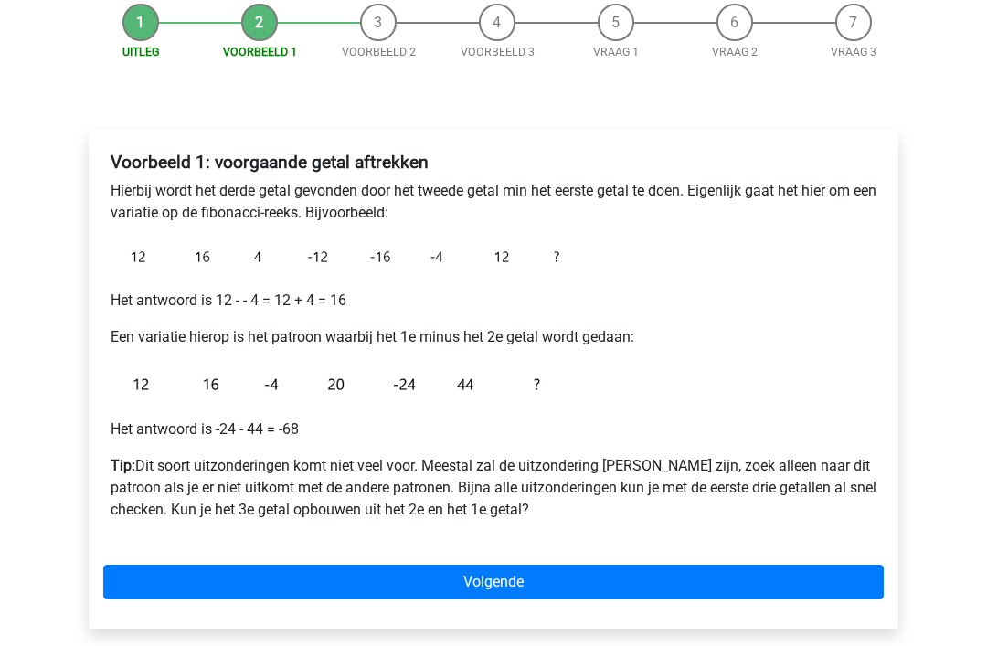
scroll to position [185, 0]
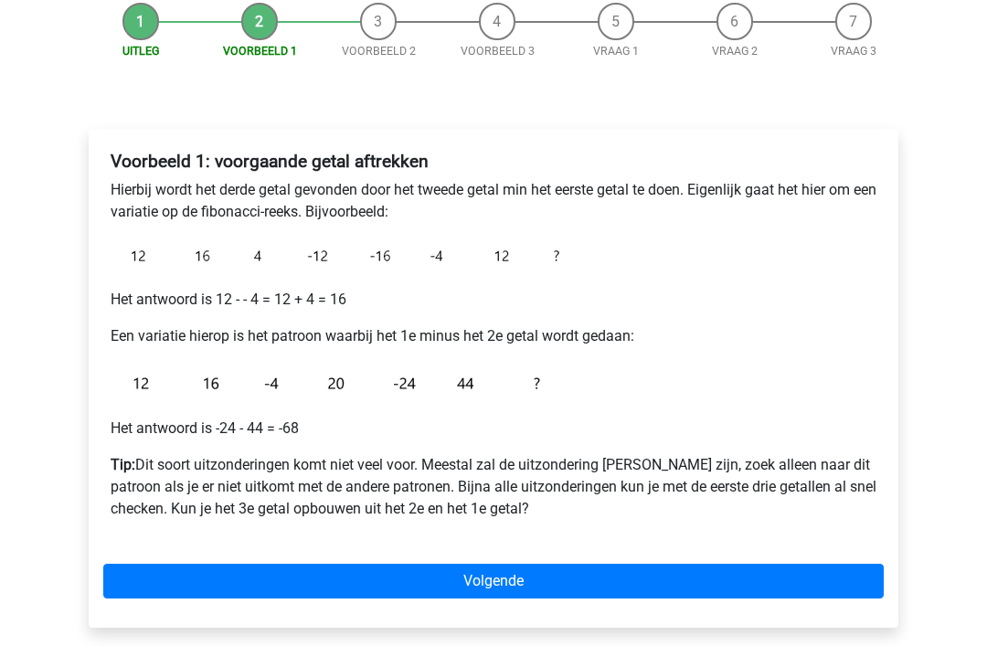
click at [212, 272] on img at bounding box center [339, 256] width 457 height 37
click at [327, 272] on img at bounding box center [339, 256] width 457 height 37
click at [393, 271] on img at bounding box center [339, 256] width 457 height 37
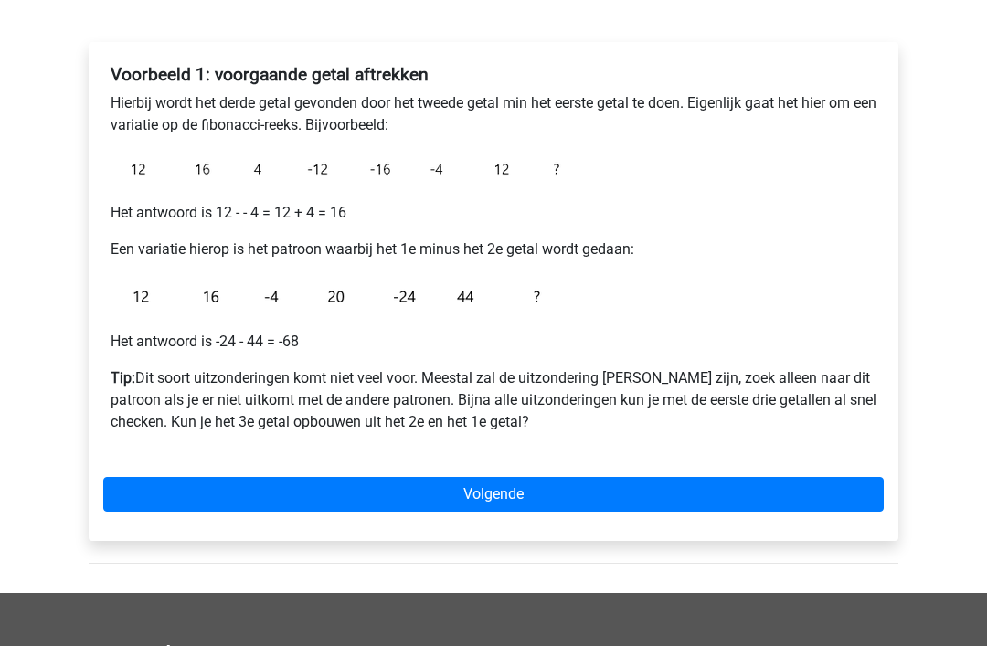
scroll to position [272, 0]
click at [221, 314] on img at bounding box center [339, 295] width 457 height 41
click at [222, 311] on img at bounding box center [339, 295] width 457 height 41
click at [219, 311] on img at bounding box center [339, 295] width 457 height 41
click at [277, 313] on img at bounding box center [339, 295] width 457 height 41
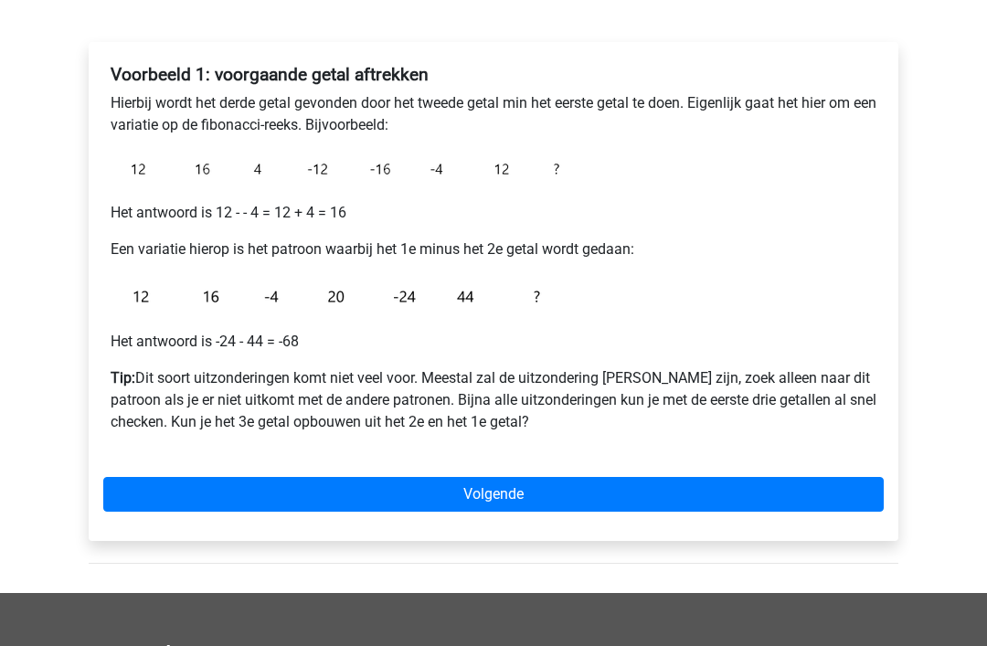
click at [338, 305] on img at bounding box center [339, 295] width 457 height 41
click at [280, 313] on img at bounding box center [339, 295] width 457 height 41
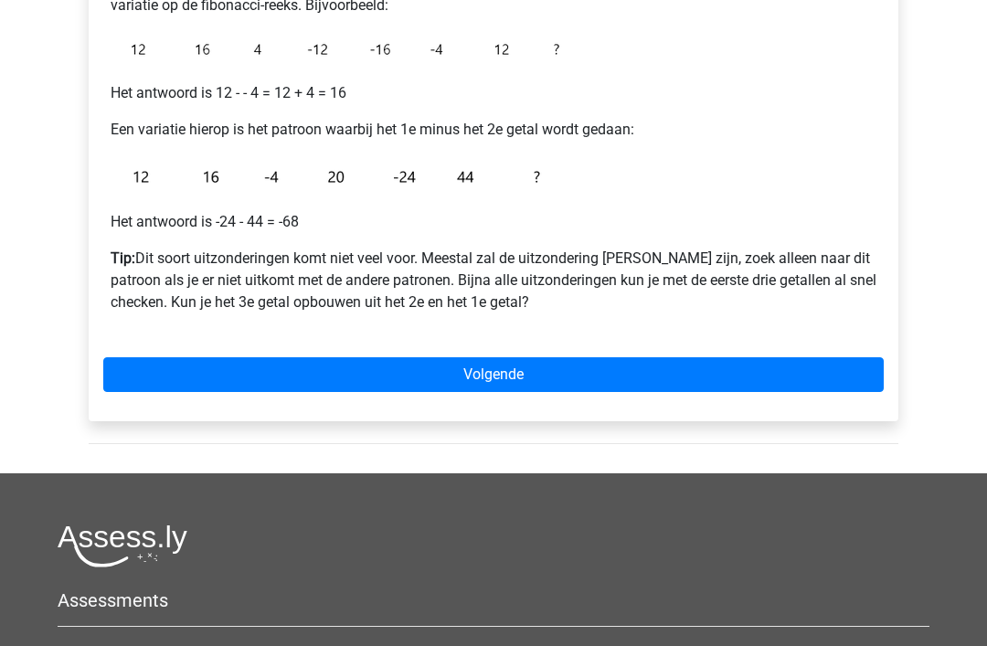
scroll to position [406, 0]
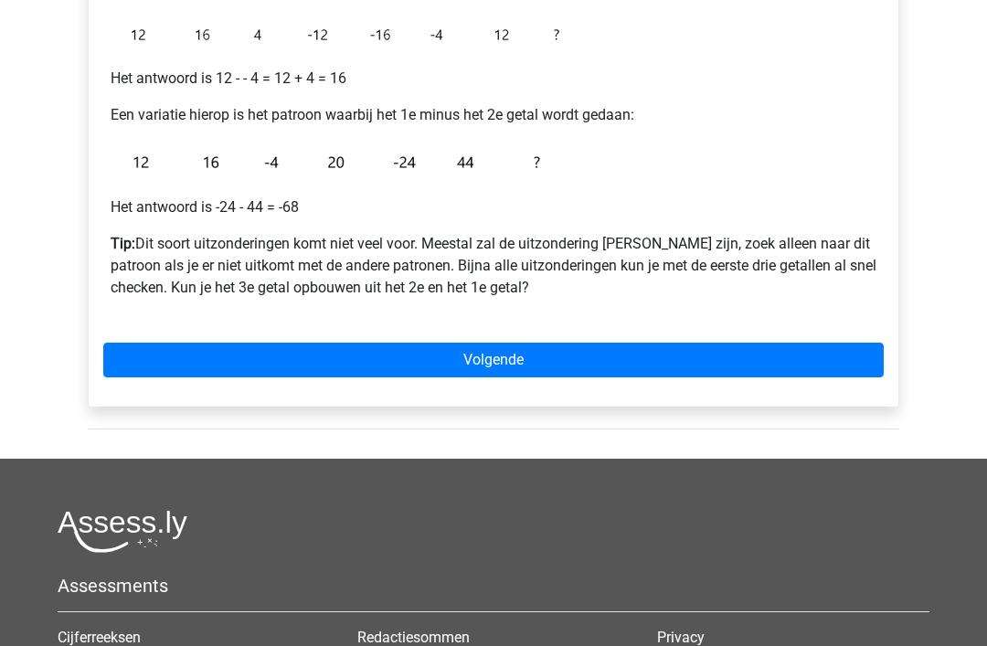
click at [499, 360] on link "Volgende" at bounding box center [493, 361] width 780 height 35
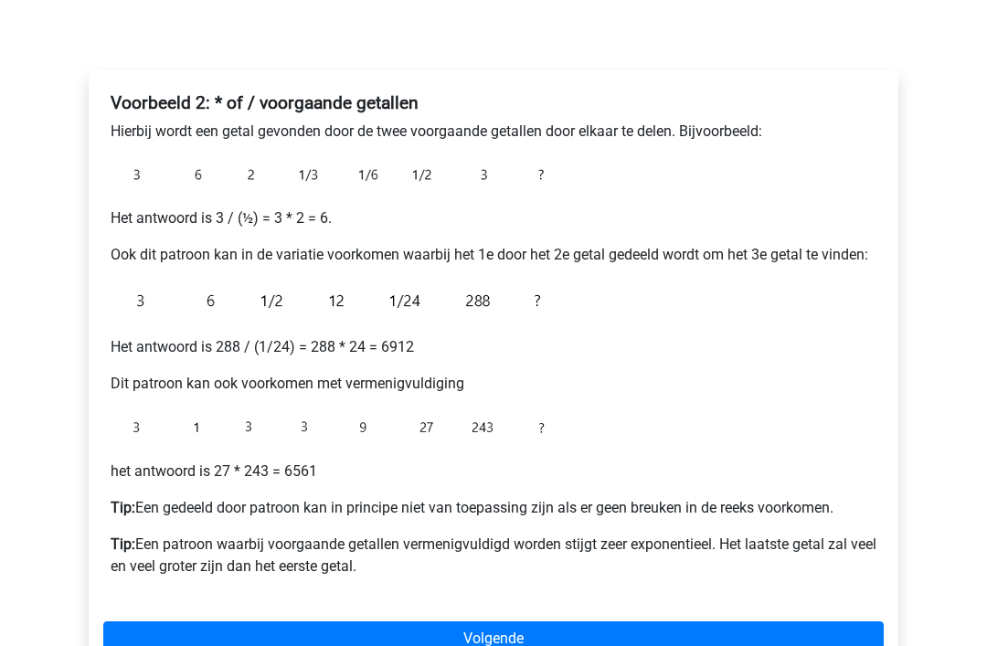
scroll to position [249, 0]
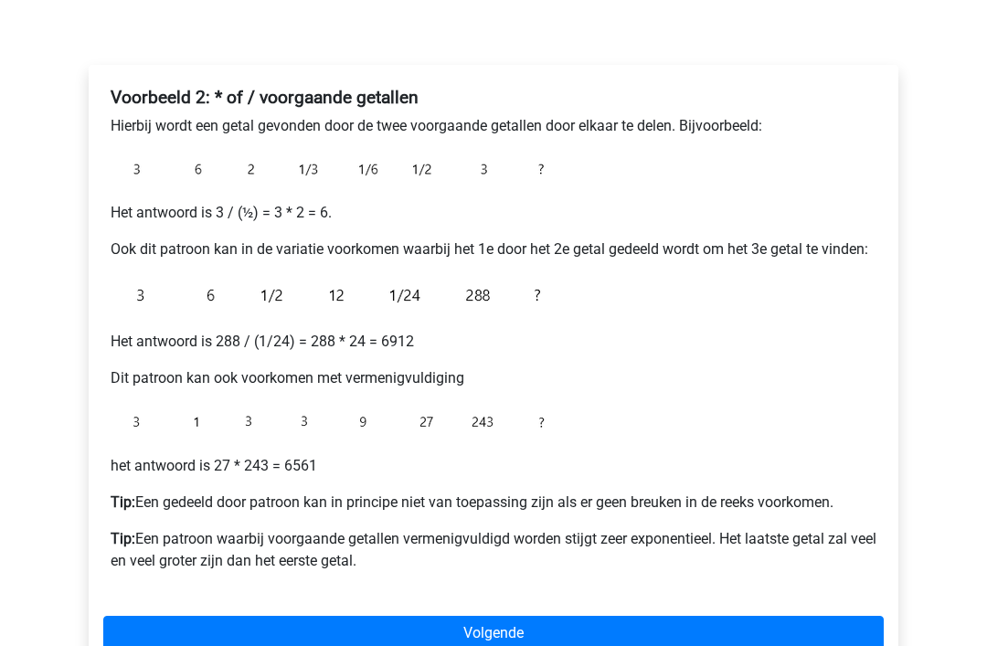
click at [148, 187] on img at bounding box center [339, 170] width 457 height 36
click at [261, 186] on img at bounding box center [339, 170] width 457 height 36
click at [319, 185] on img at bounding box center [339, 170] width 457 height 36
click at [422, 183] on img at bounding box center [339, 170] width 457 height 36
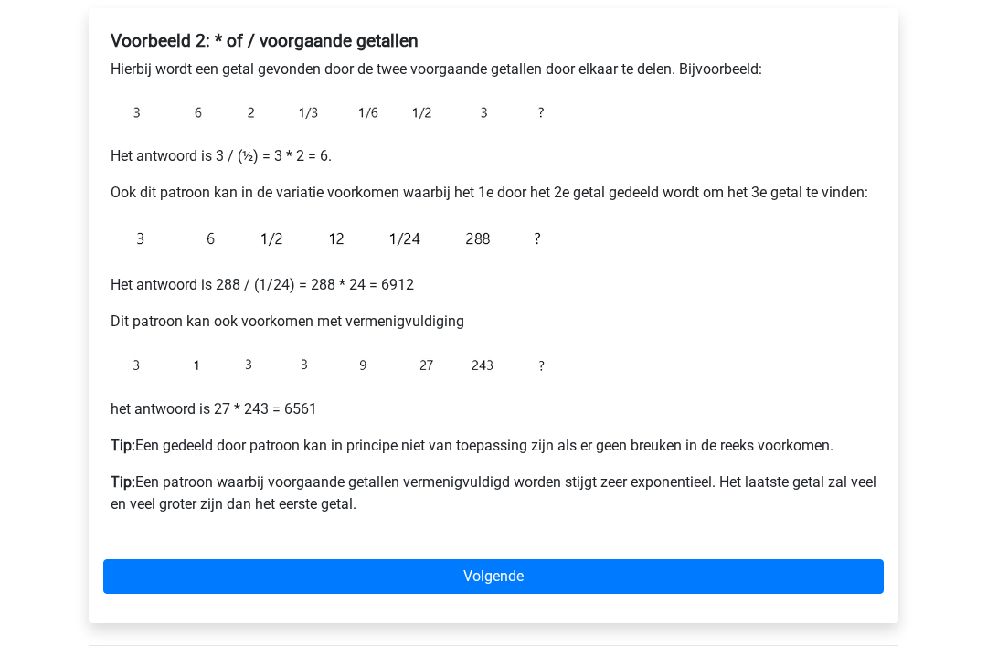
scroll to position [323, 0]
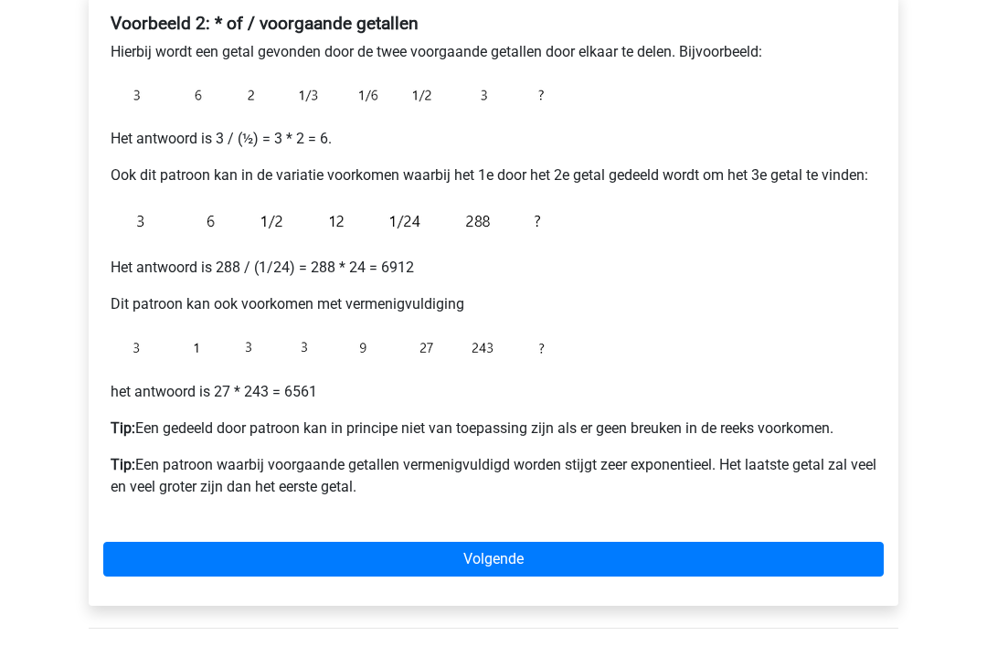
click at [284, 240] on img at bounding box center [339, 222] width 457 height 41
click at [287, 236] on img at bounding box center [339, 222] width 457 height 41
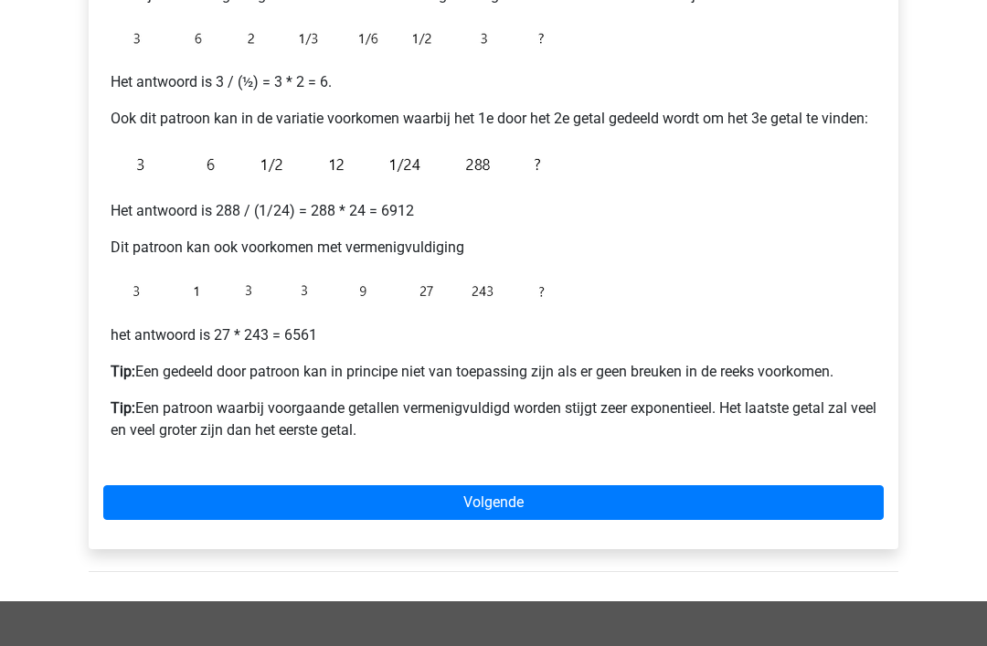
scroll to position [381, 0]
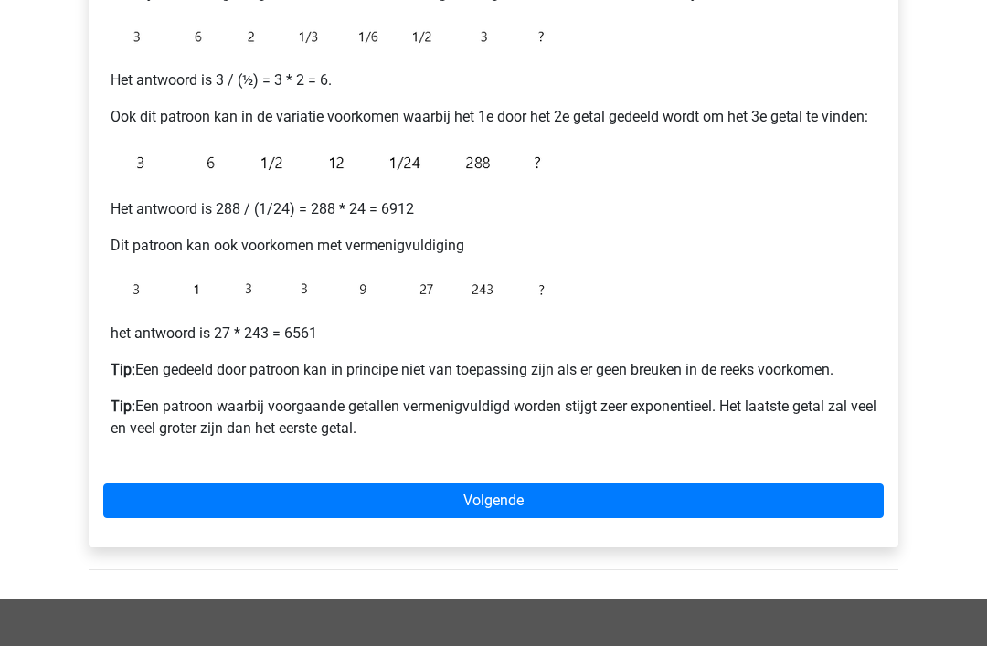
click at [284, 175] on img at bounding box center [339, 163] width 457 height 41
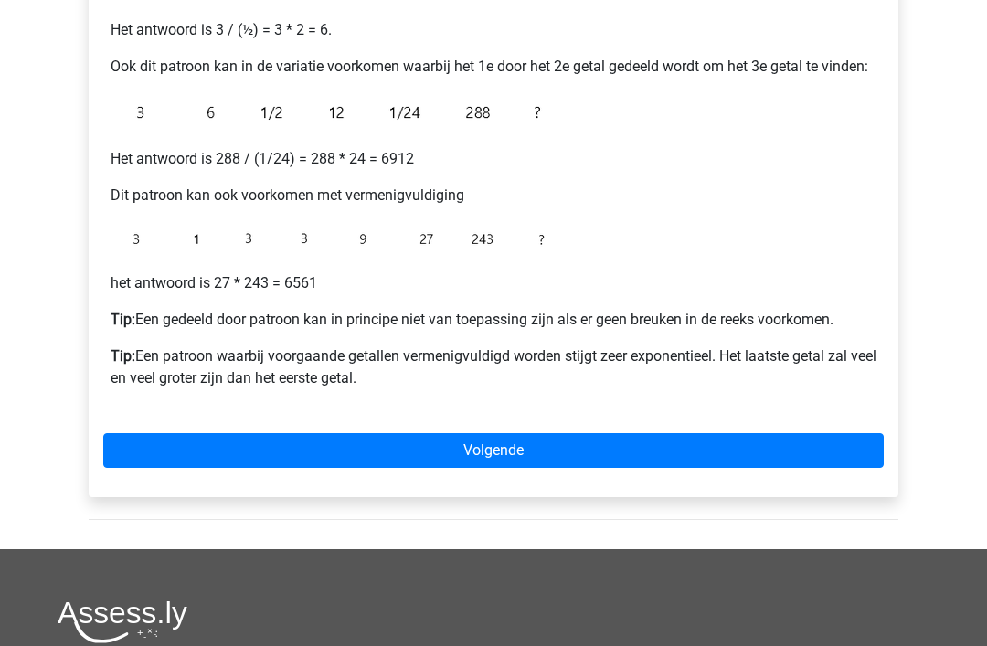
scroll to position [440, 0]
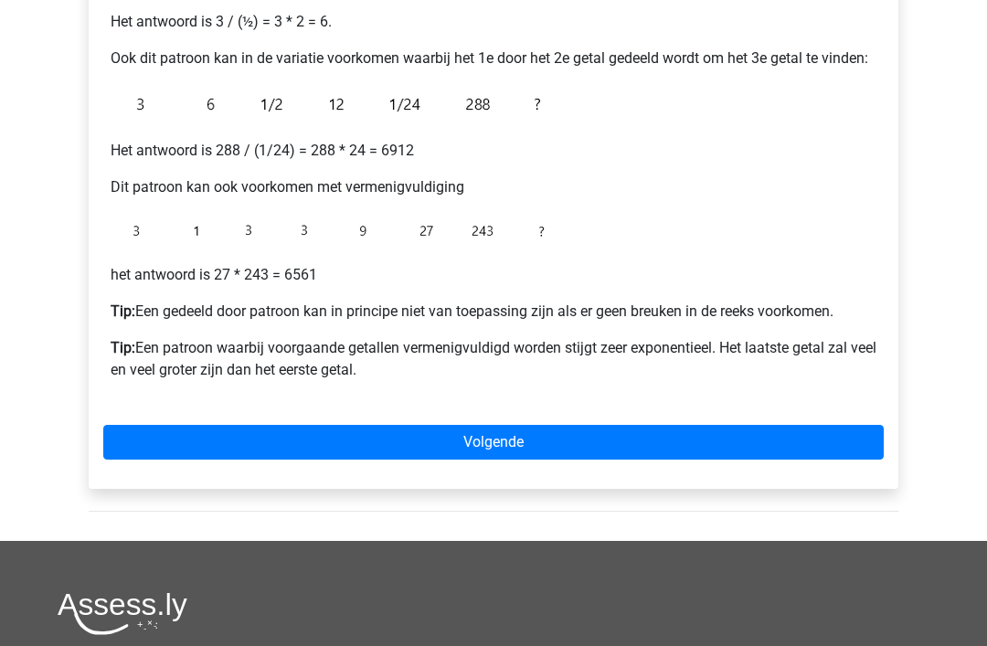
click at [207, 232] on img at bounding box center [339, 231] width 457 height 37
click at [429, 236] on img at bounding box center [339, 231] width 457 height 37
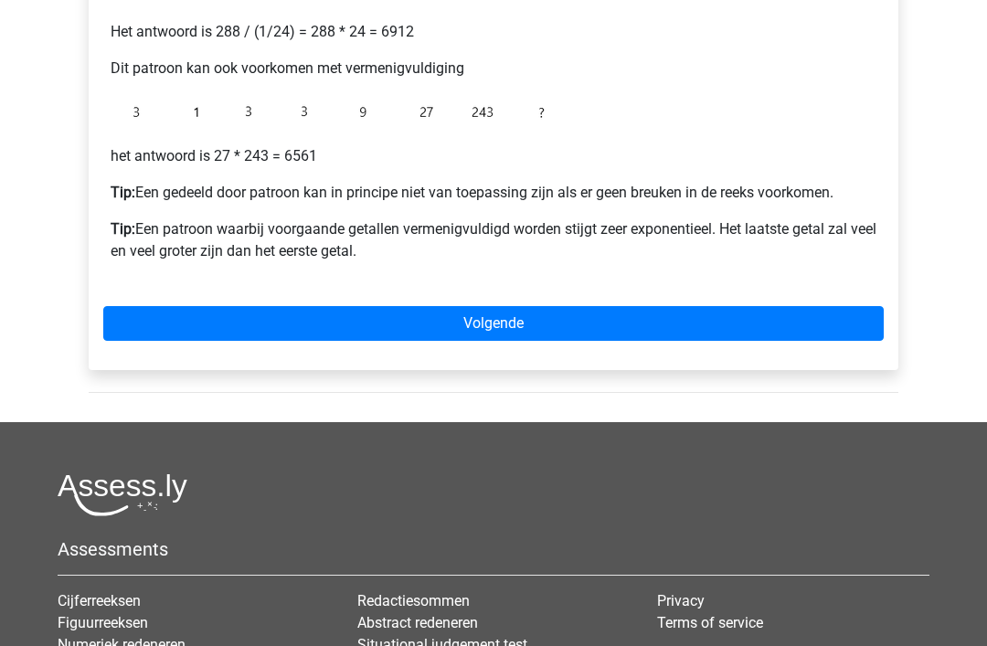
scroll to position [565, 0]
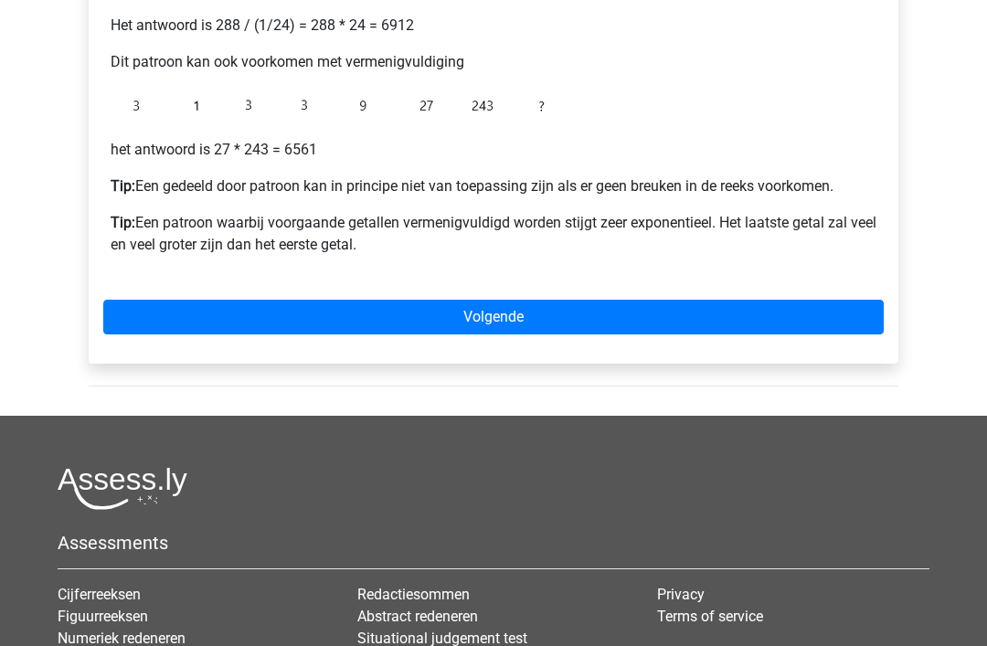
click at [501, 301] on link "Volgende" at bounding box center [493, 318] width 780 height 35
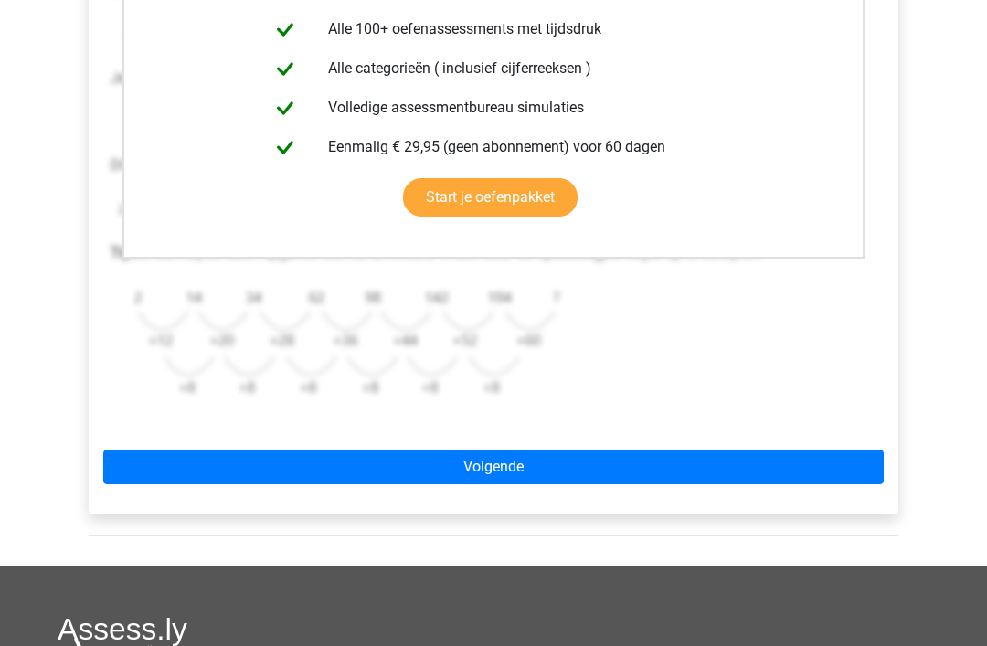
scroll to position [472, 0]
click at [508, 460] on link "Volgende" at bounding box center [493, 467] width 780 height 35
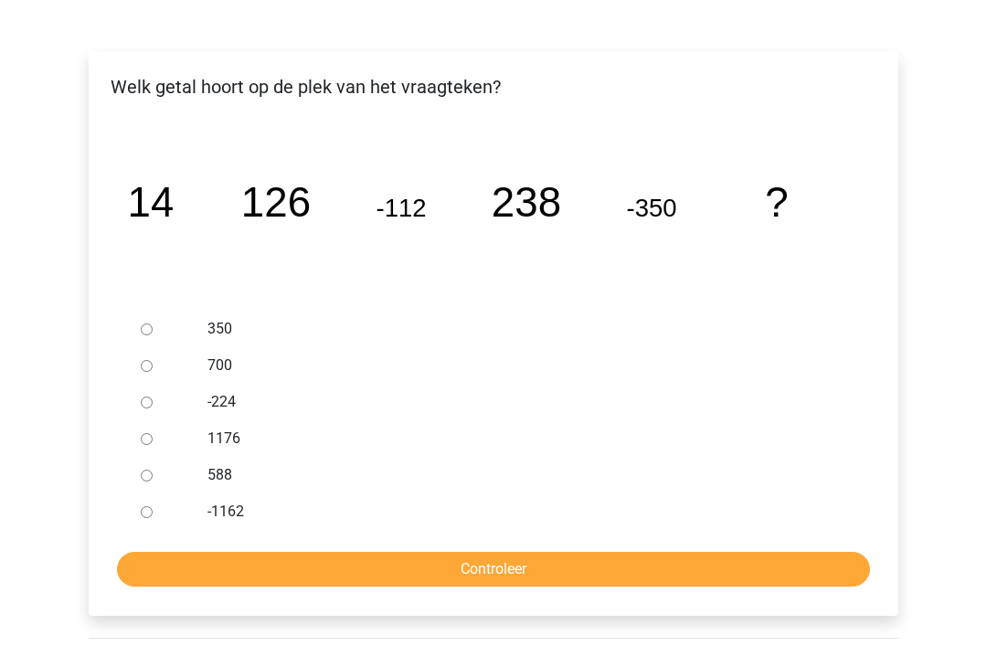
scroll to position [263, 0]
click at [164, 476] on div at bounding box center [163, 475] width 60 height 37
click at [148, 476] on input "588" at bounding box center [147, 476] width 12 height 12
radio input "true"
click at [474, 564] on input "Controleer" at bounding box center [493, 569] width 753 height 35
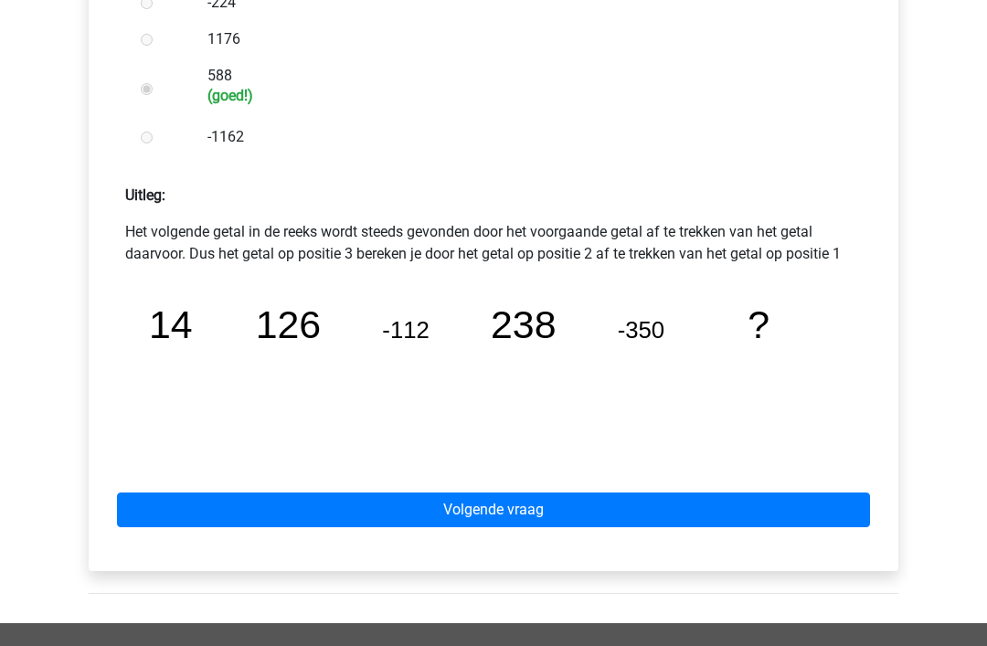
scroll to position [664, 0]
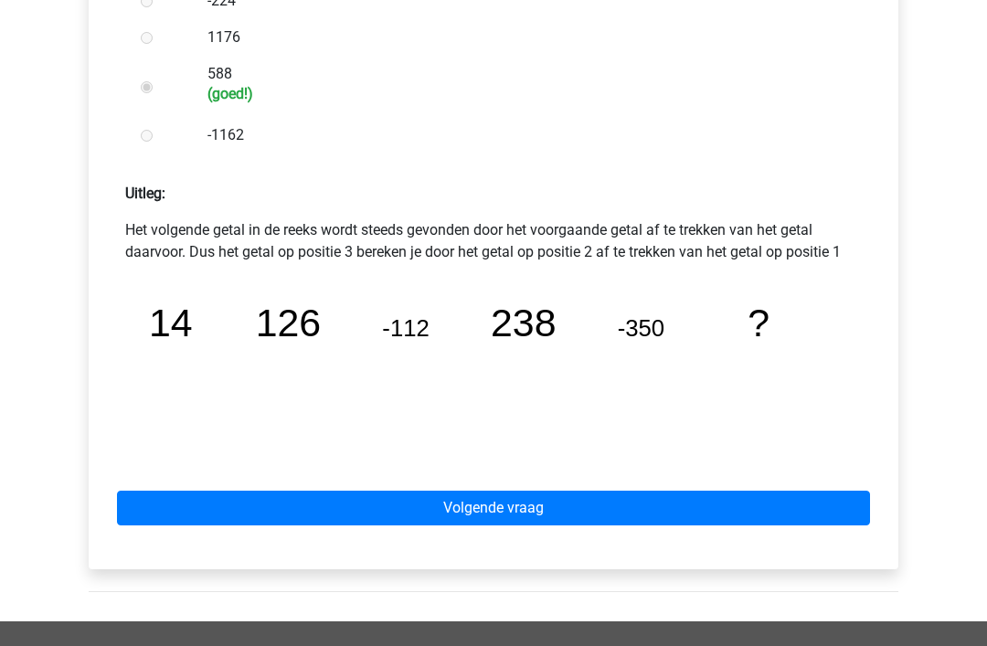
click at [511, 496] on link "Volgende vraag" at bounding box center [493, 508] width 753 height 35
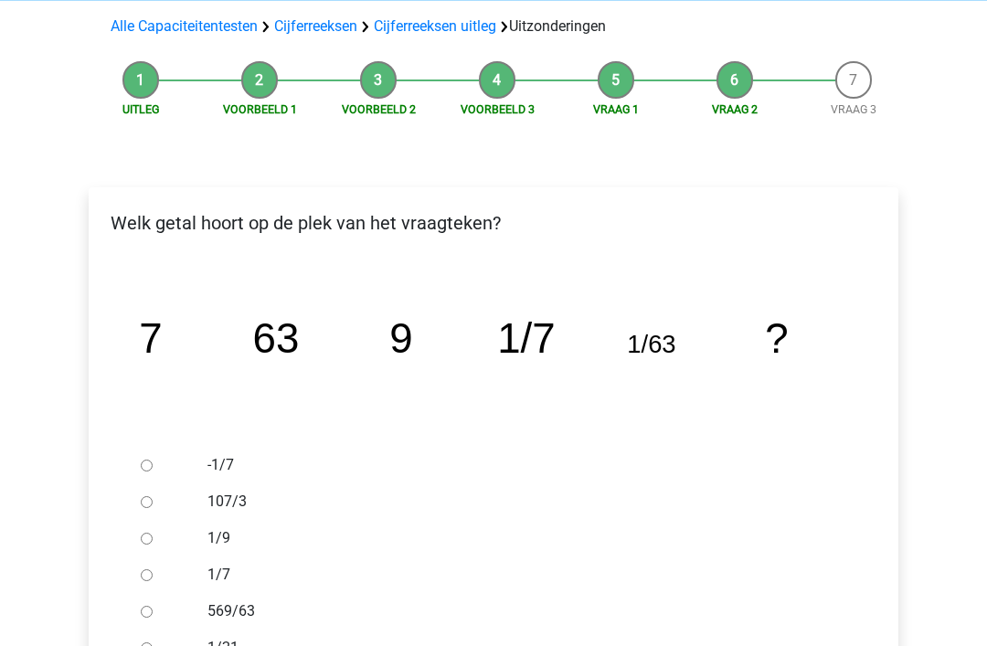
scroll to position [127, 0]
click at [283, 360] on tspan "63" at bounding box center [276, 338] width 47 height 47
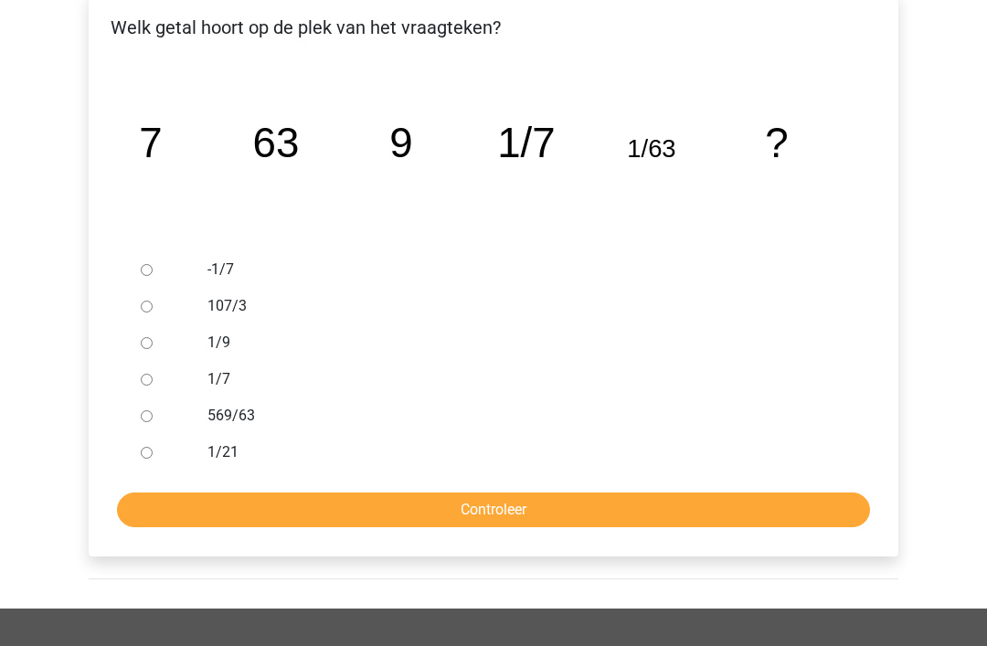
scroll to position [323, 0]
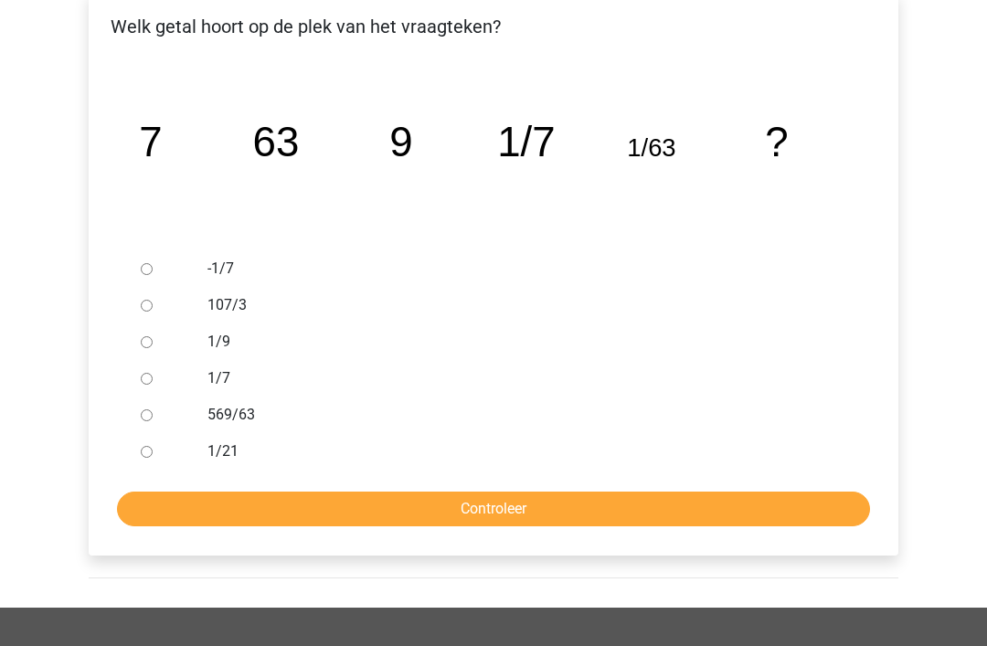
click at [288, 161] on tspan "63" at bounding box center [276, 143] width 47 height 47
click at [164, 175] on icon "image/svg+xml 7 63 9 1/7 1/63 ?" at bounding box center [493, 157] width 751 height 188
click at [416, 160] on icon "image/svg+xml 7 63 9 1/7 1/63 ?" at bounding box center [493, 157] width 751 height 188
click at [408, 159] on tspan "9" at bounding box center [400, 143] width 23 height 47
click at [285, 173] on icon "image/svg+xml 7 63 9 1/7 1/63 ?" at bounding box center [493, 157] width 751 height 188
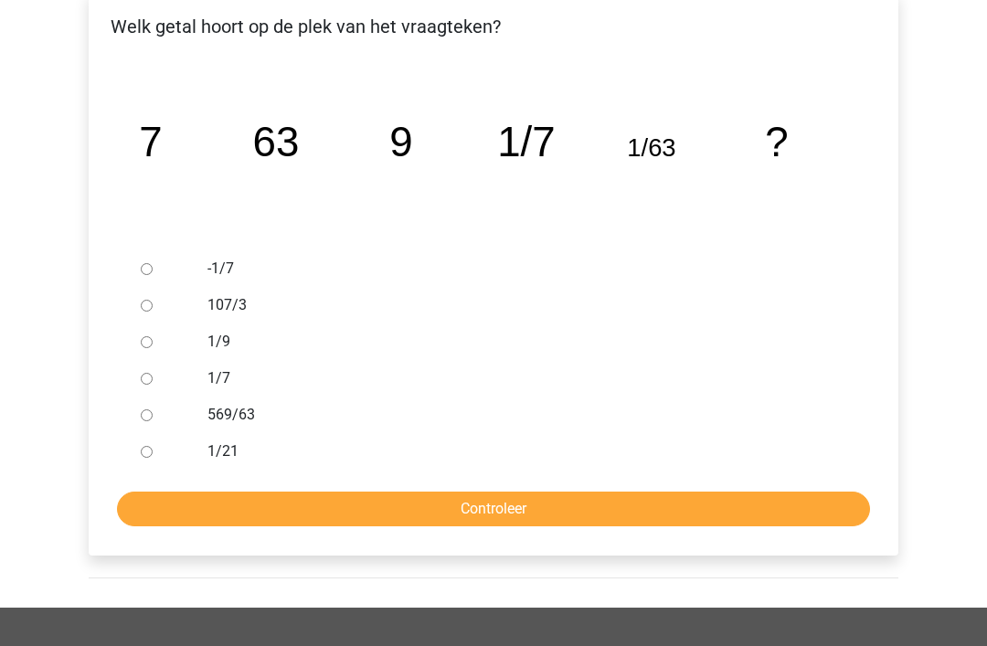
click at [544, 164] on tspan "1/7" at bounding box center [526, 143] width 58 height 47
click at [531, 157] on tspan "1/7" at bounding box center [526, 143] width 58 height 47
click at [632, 230] on icon "image/svg+xml 7 63 9 1/7 1/63 ?" at bounding box center [493, 157] width 751 height 188
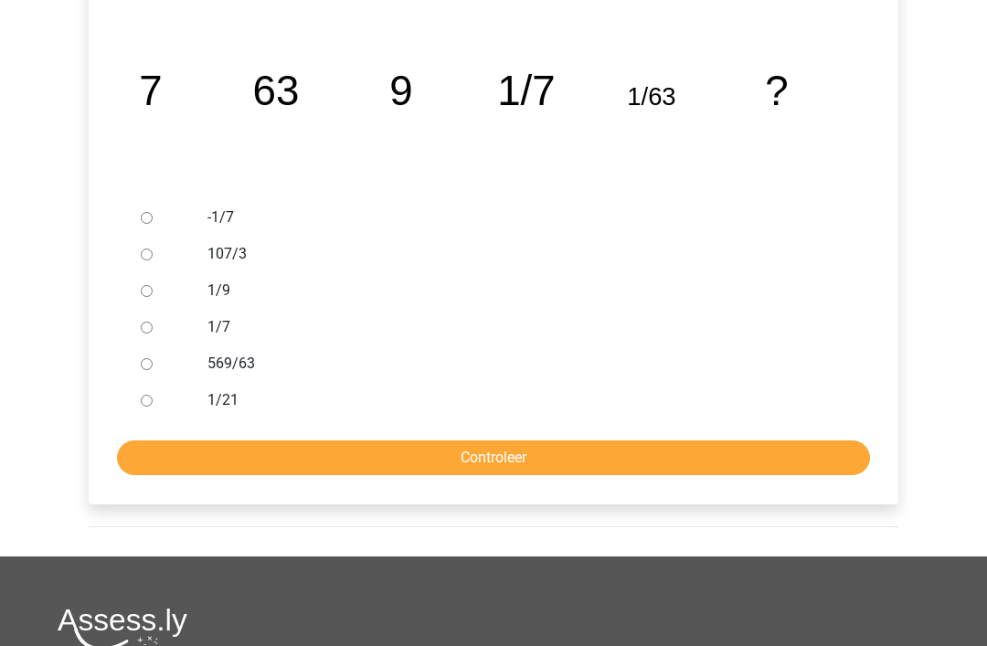
scroll to position [378, 0]
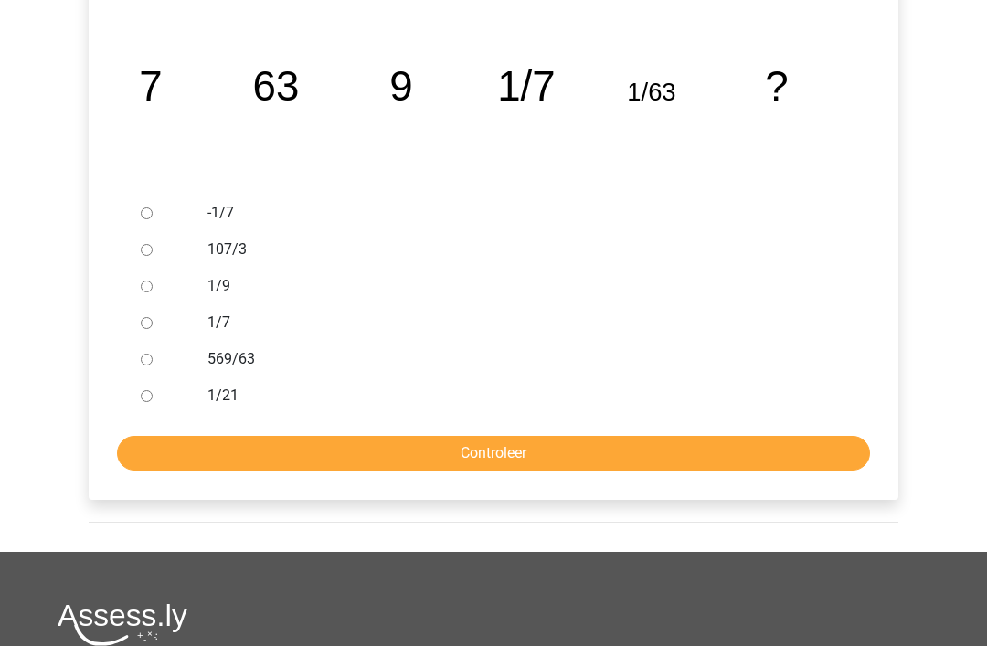
click at [160, 317] on div at bounding box center [163, 323] width 60 height 37
click at [147, 318] on input "1/7" at bounding box center [147, 324] width 12 height 12
radio input "true"
click at [452, 437] on input "Controleer" at bounding box center [493, 454] width 753 height 35
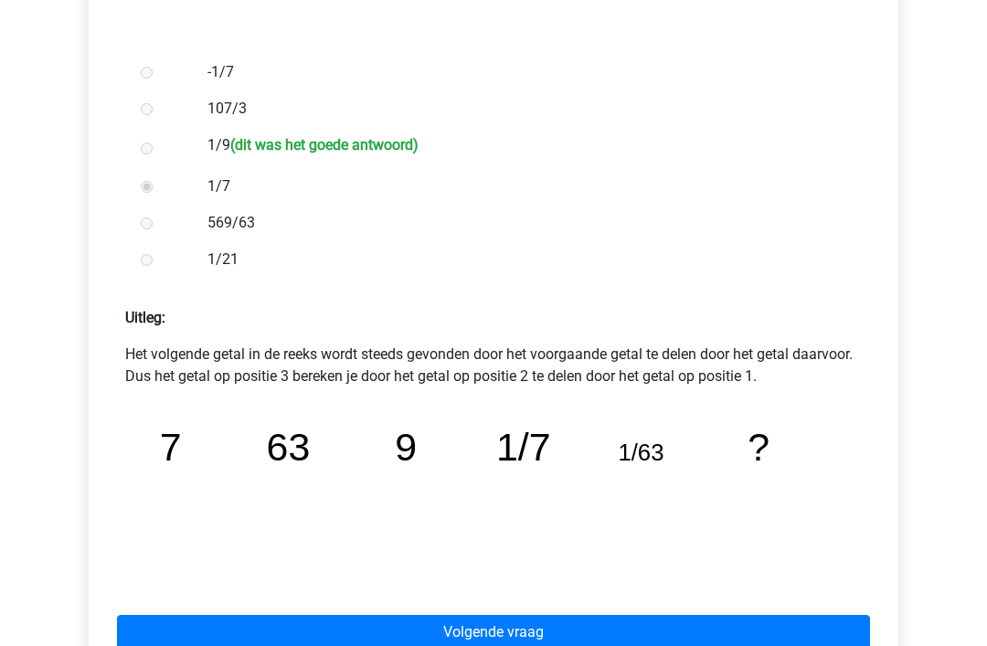
scroll to position [524, 0]
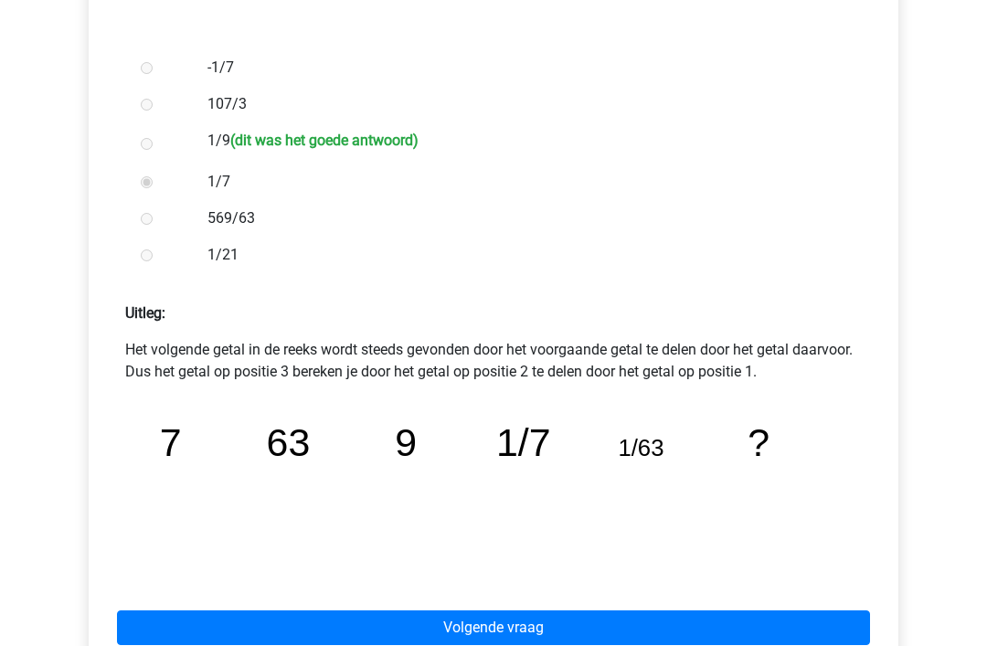
click at [487, 614] on link "Volgende vraag" at bounding box center [493, 628] width 753 height 35
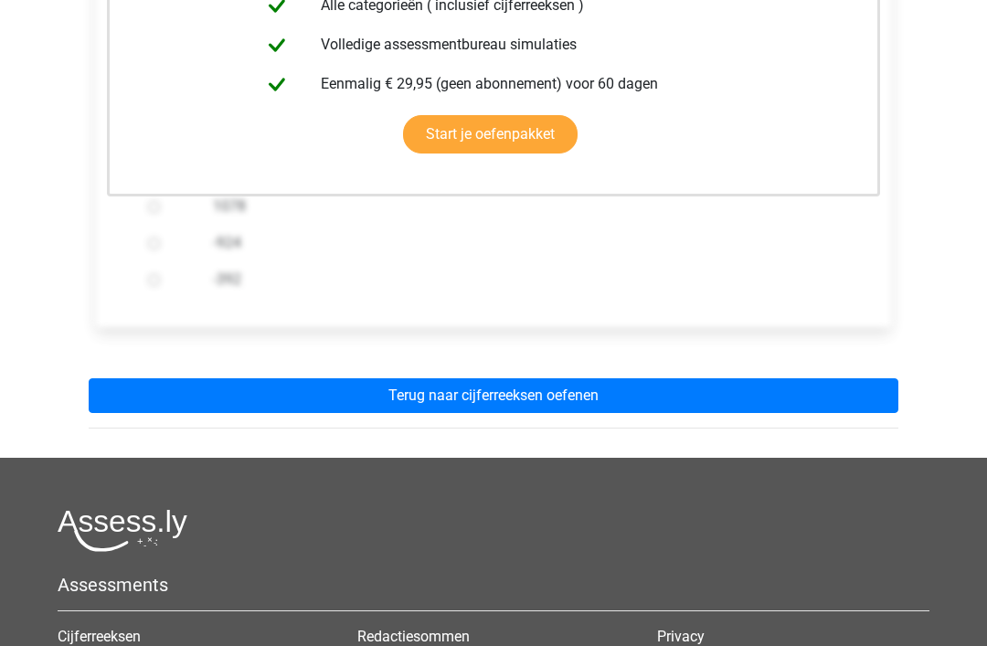
scroll to position [508, 0]
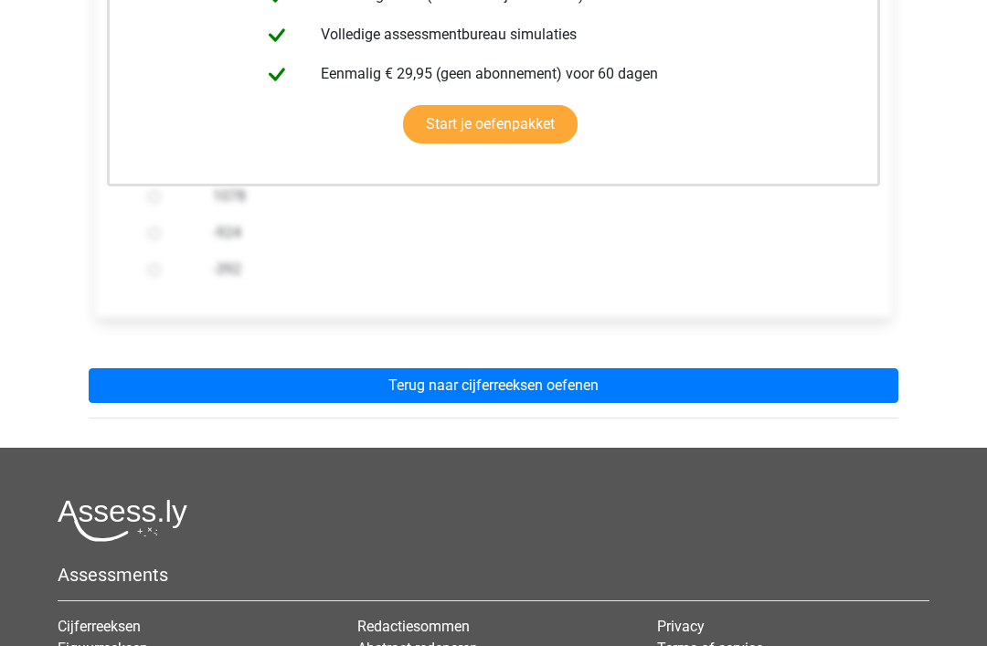
click at [493, 387] on link "Terug naar cijferreeksen oefenen" at bounding box center [494, 386] width 810 height 35
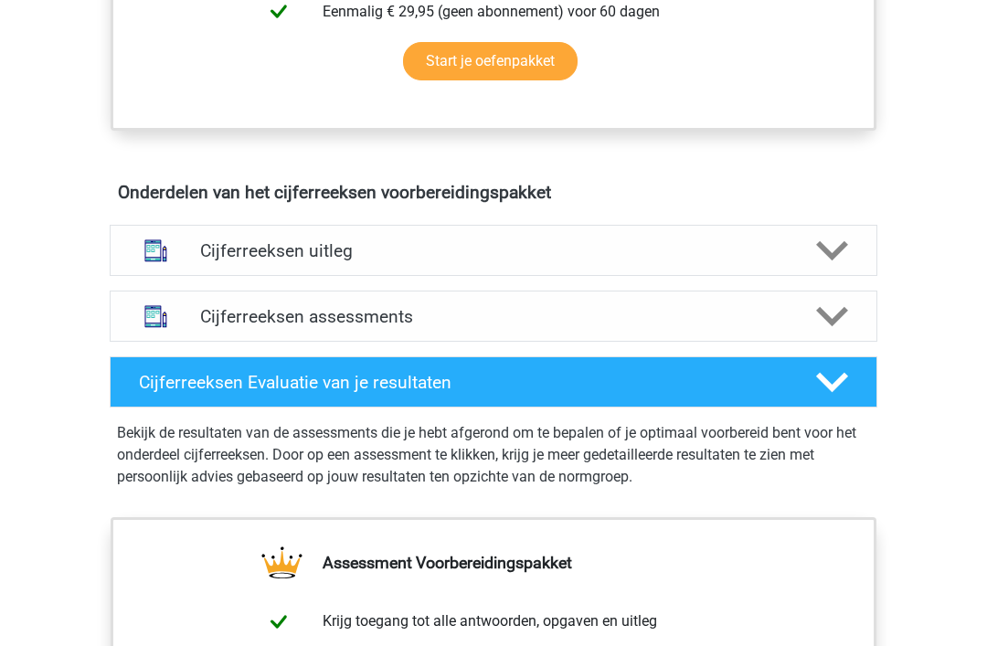
scroll to position [936, 0]
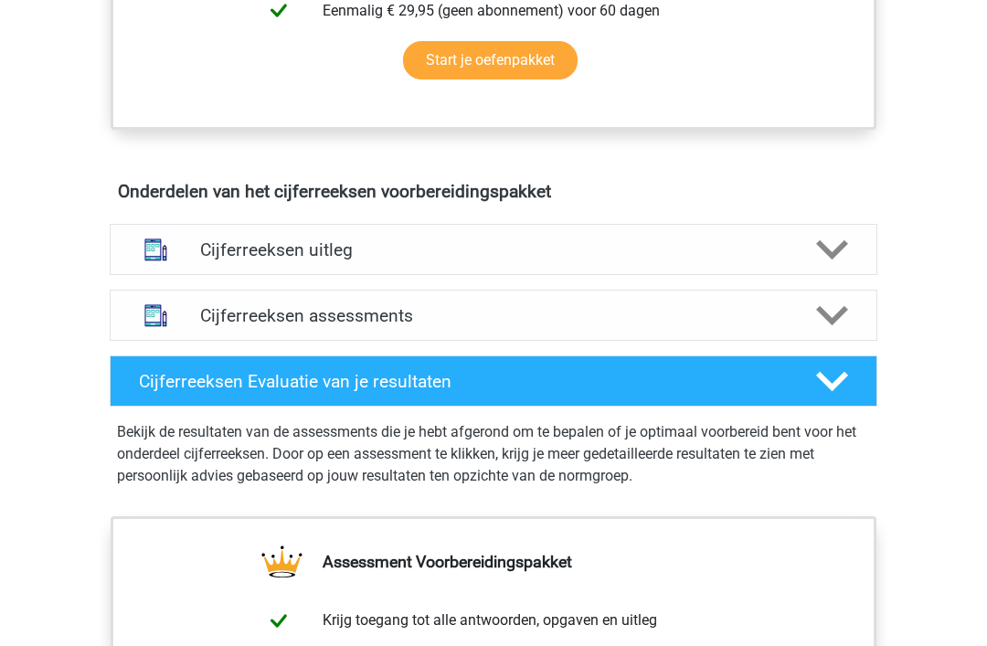
click at [834, 266] on icon at bounding box center [832, 250] width 32 height 32
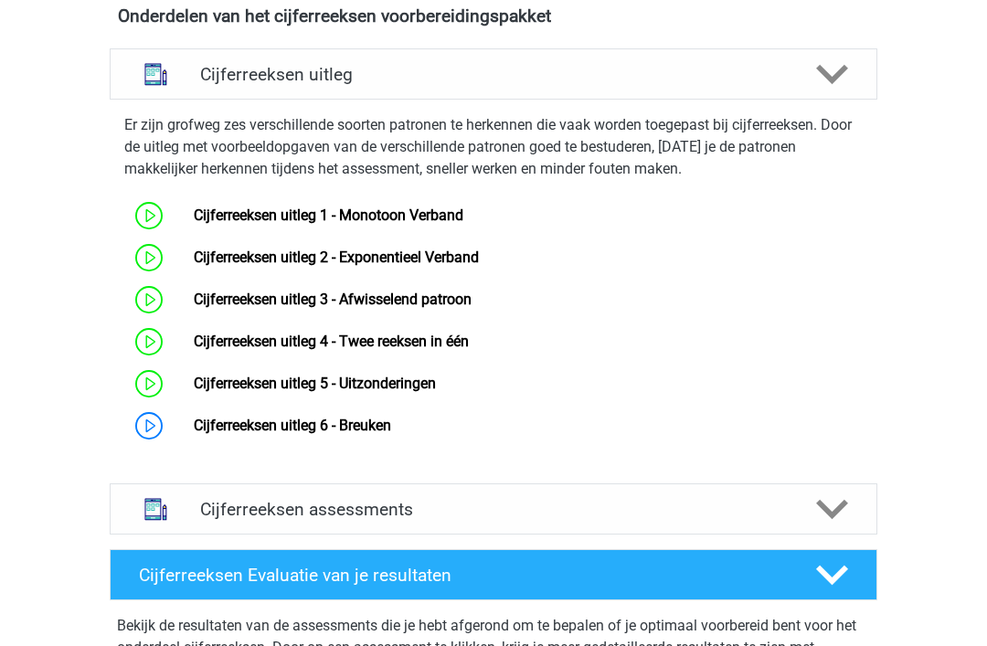
scroll to position [1111, 0]
click at [194, 434] on link "Cijferreeksen uitleg 6 - Breuken" at bounding box center [292, 425] width 197 height 17
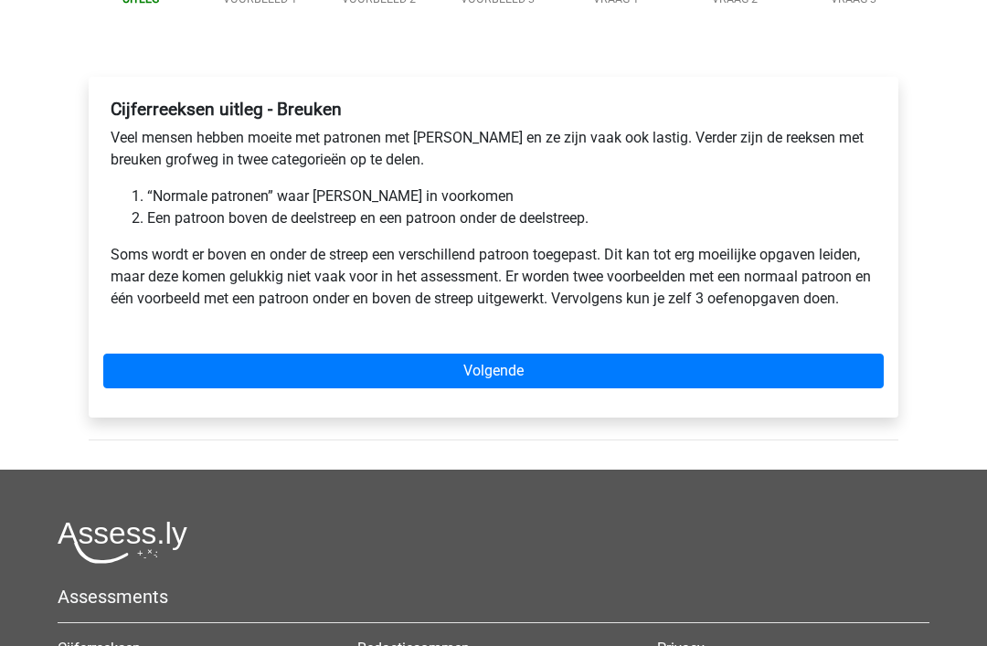
scroll to position [239, 0]
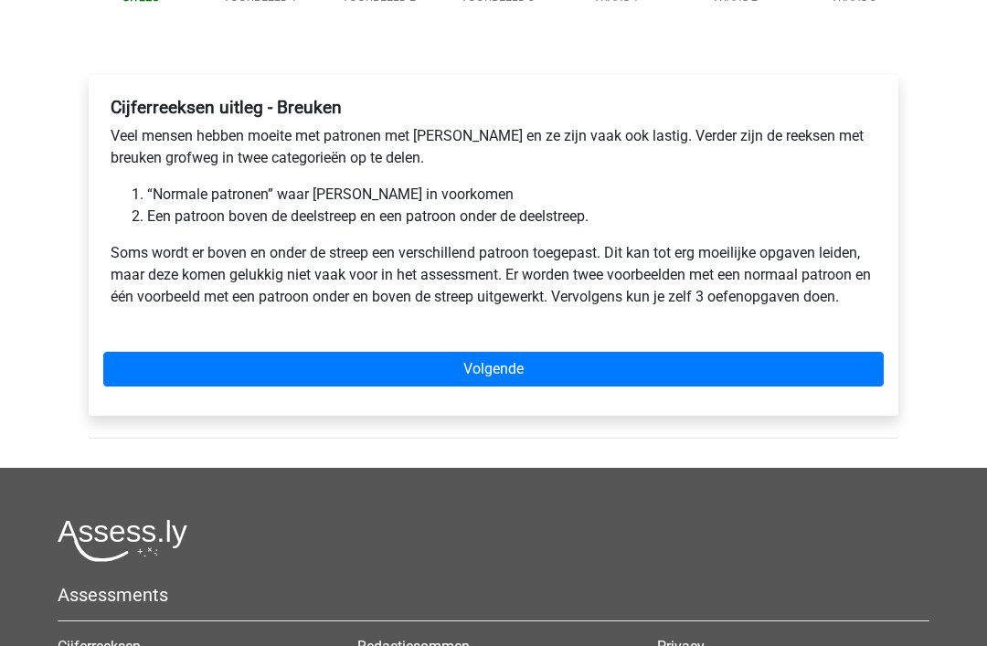
click at [500, 367] on link "Volgende" at bounding box center [493, 369] width 780 height 35
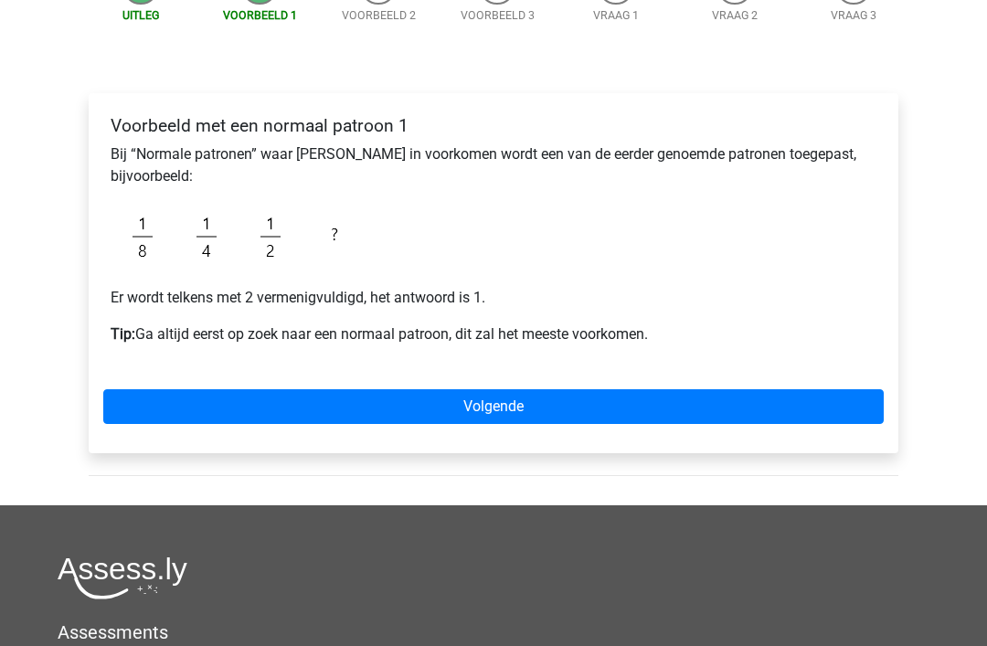
scroll to position [221, 0]
click at [505, 386] on div "Voorbeeld met een normaal patroon 1 Bij “Normale patronen” waar breuken in voor…" at bounding box center [494, 273] width 810 height 360
click at [503, 394] on link "Volgende" at bounding box center [493, 406] width 780 height 35
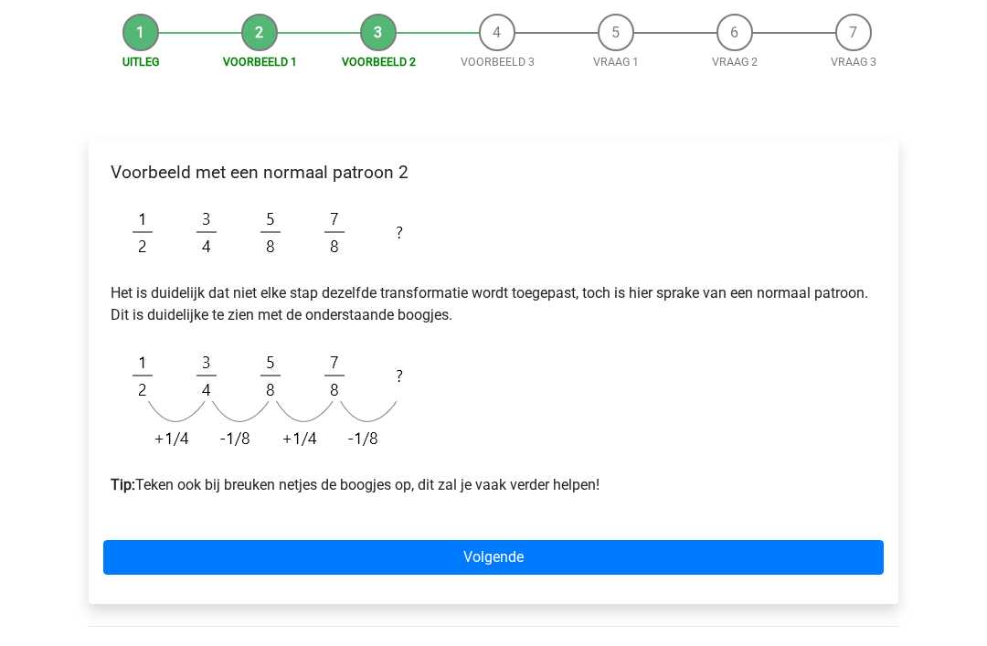
scroll to position [175, 0]
click at [493, 546] on link "Volgende" at bounding box center [493, 557] width 780 height 35
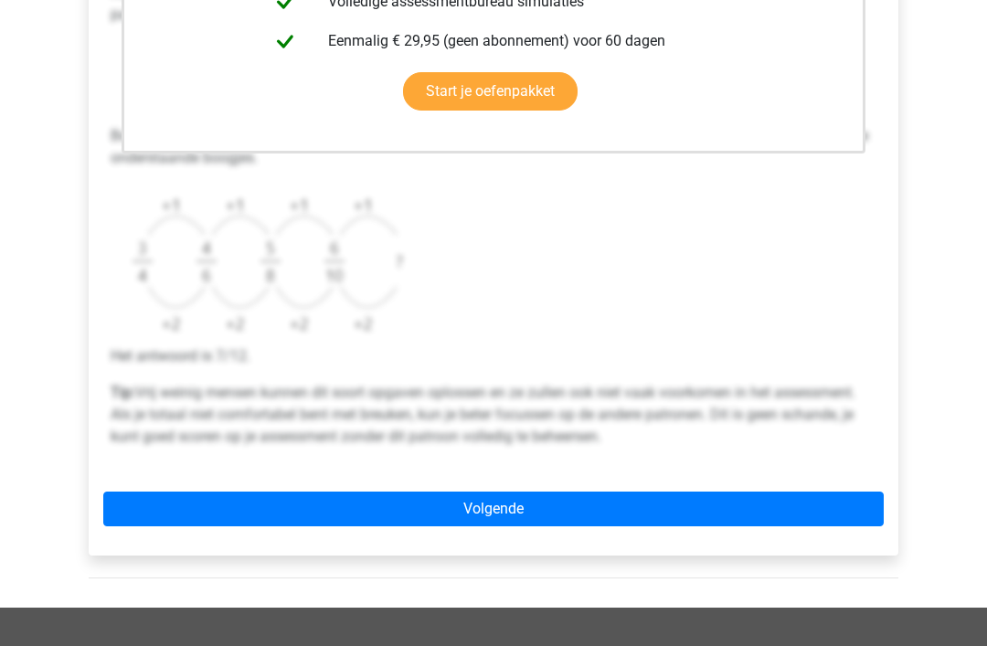
scroll to position [578, 0]
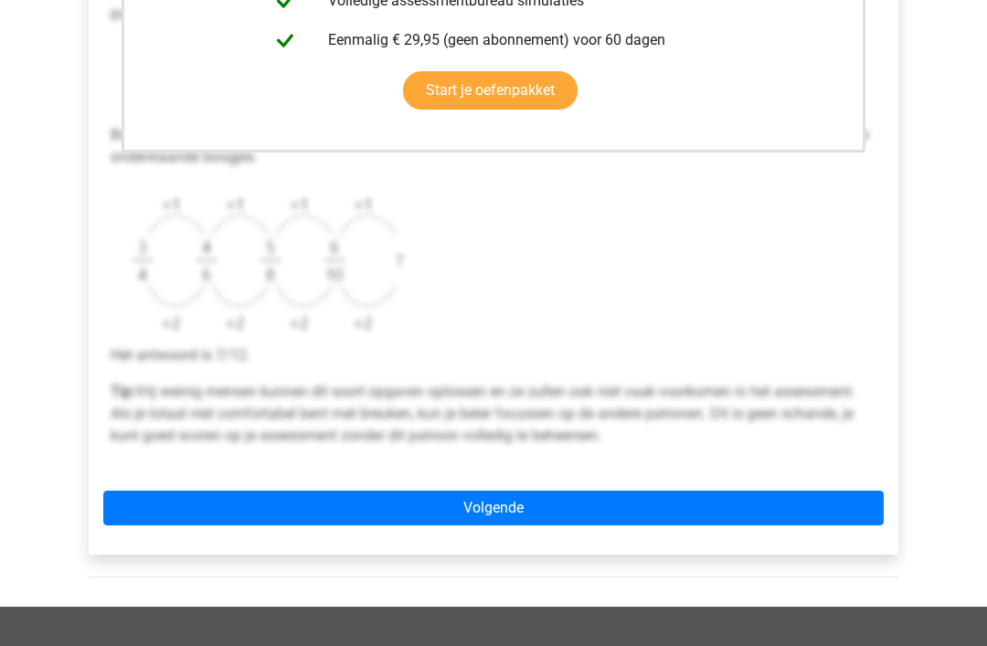
click at [498, 506] on link "Volgende" at bounding box center [493, 509] width 780 height 35
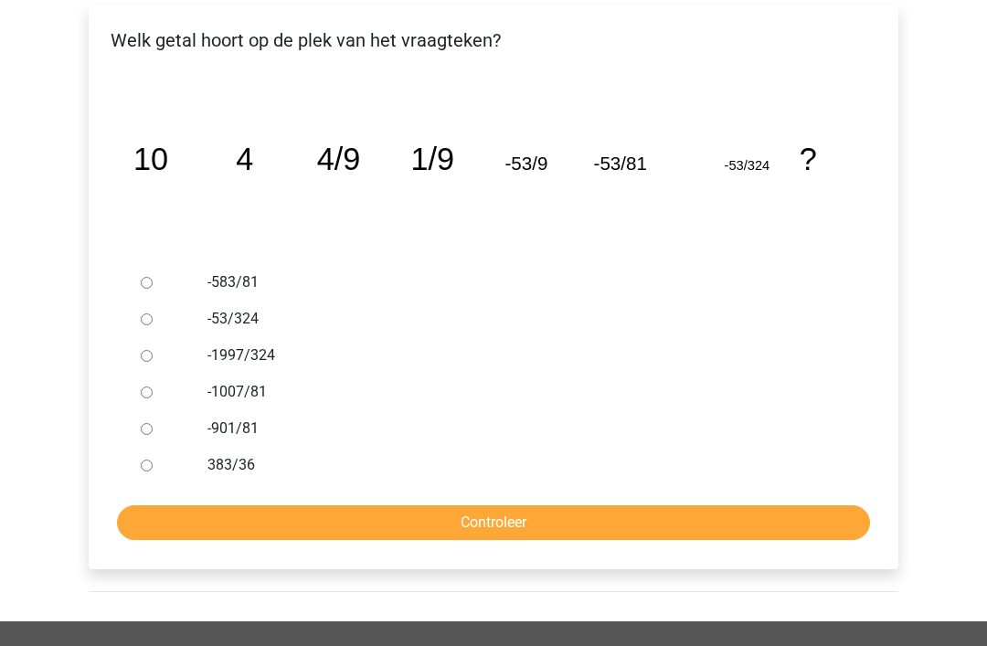
scroll to position [311, 0]
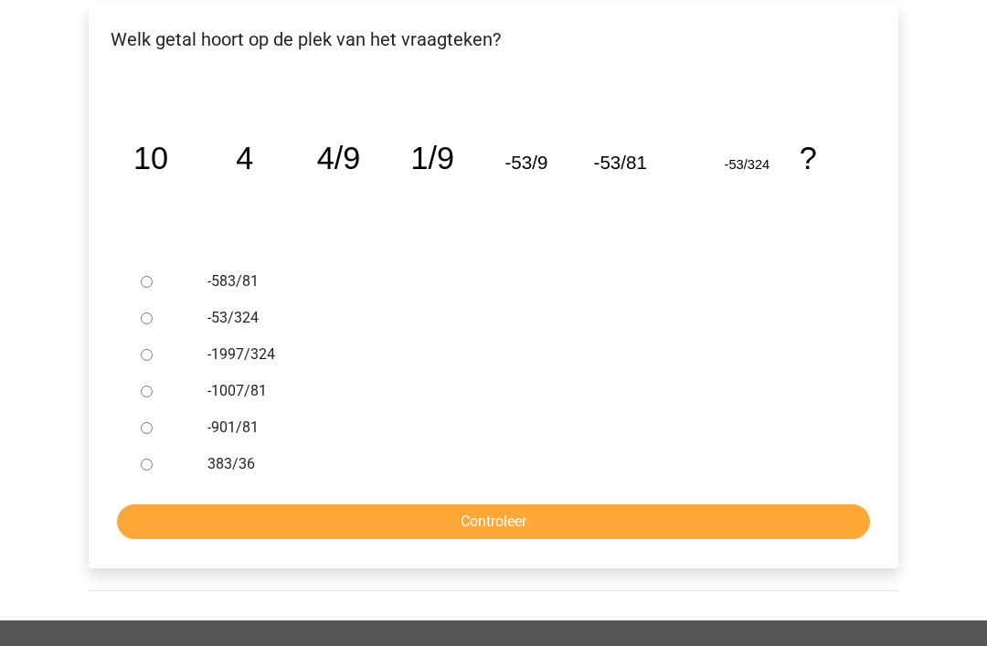
click at [162, 355] on div at bounding box center [163, 354] width 60 height 37
click at [164, 289] on div at bounding box center [163, 281] width 60 height 37
click at [162, 278] on div at bounding box center [163, 281] width 60 height 37
click at [153, 276] on input "-583/81" at bounding box center [147, 282] width 12 height 12
radio input "true"
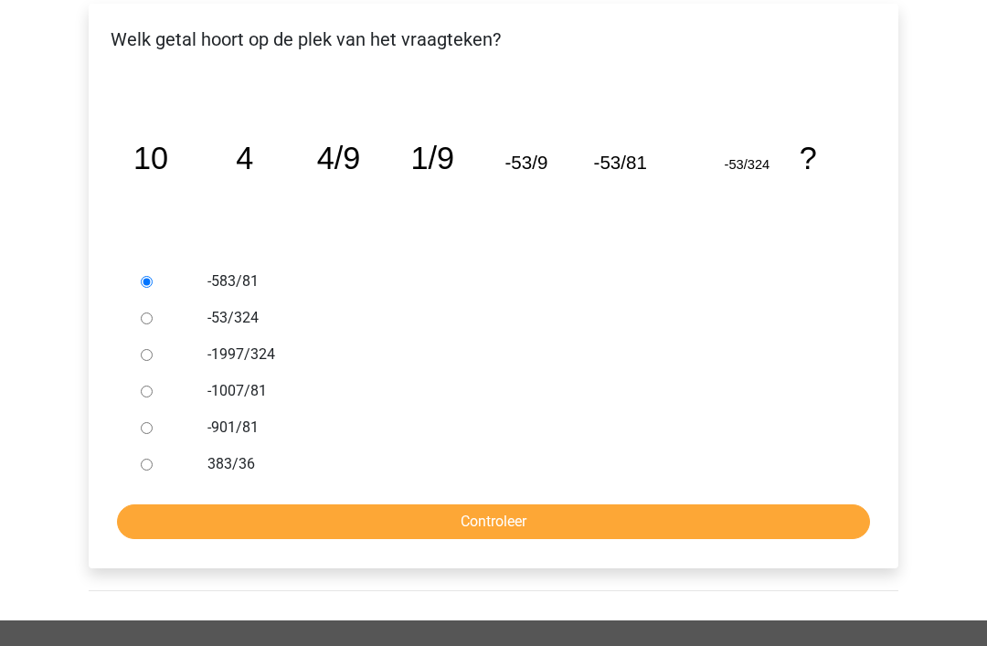
click at [526, 509] on input "Controleer" at bounding box center [493, 521] width 753 height 35
click at [530, 504] on input "Controleer" at bounding box center [493, 521] width 753 height 35
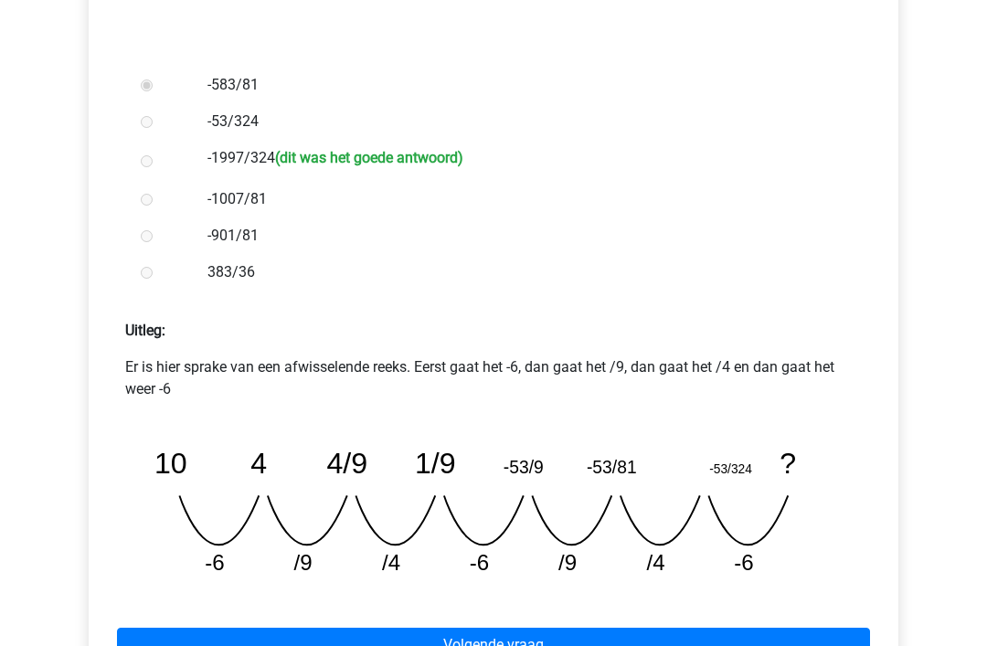
scroll to position [511, 0]
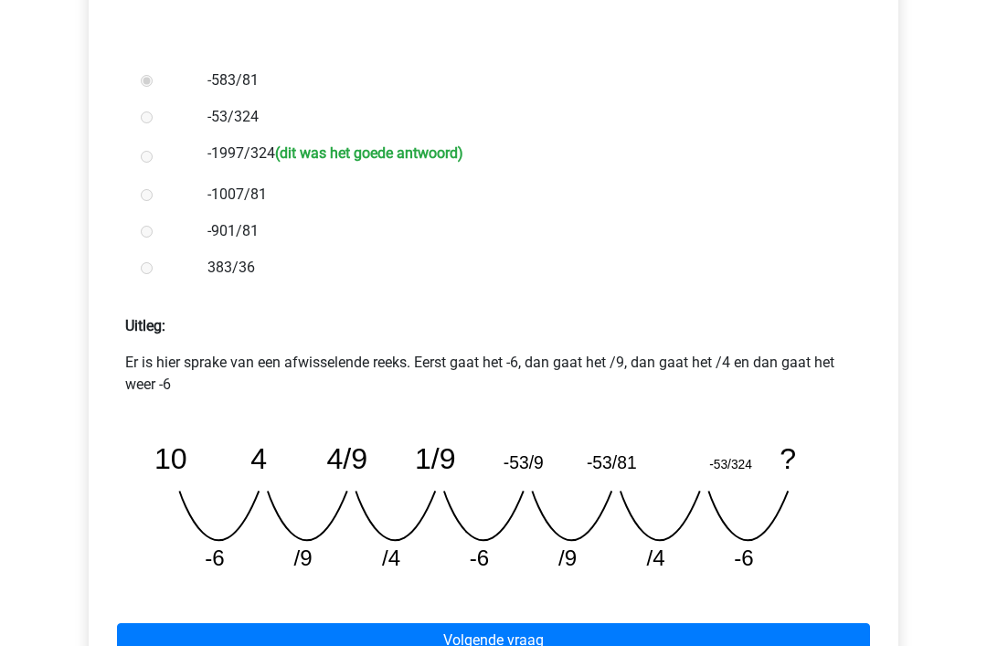
click at [510, 637] on link "Volgende vraag" at bounding box center [493, 641] width 753 height 35
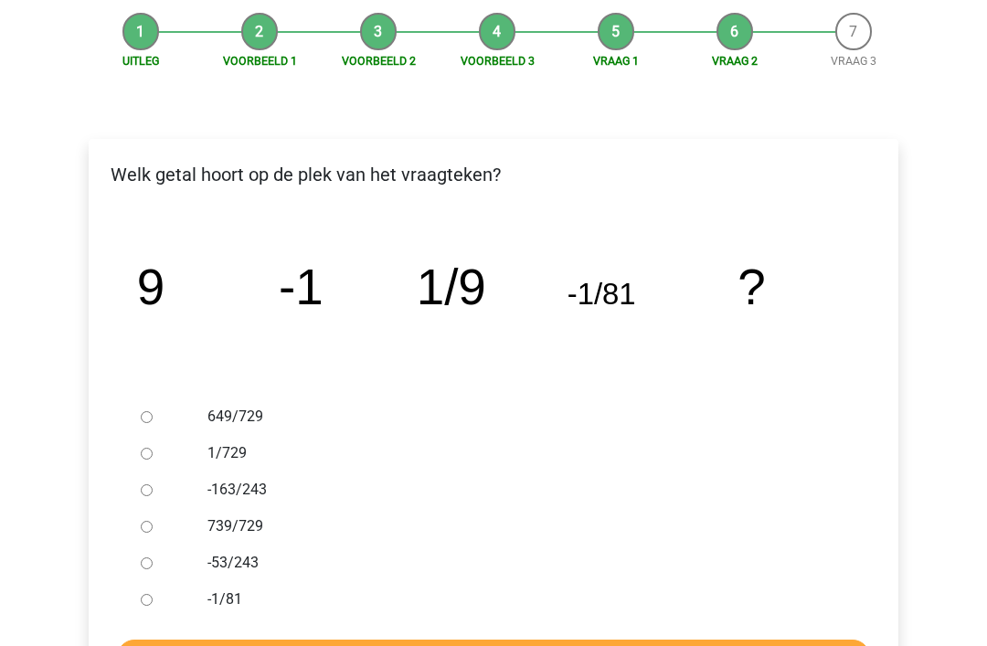
scroll to position [175, 0]
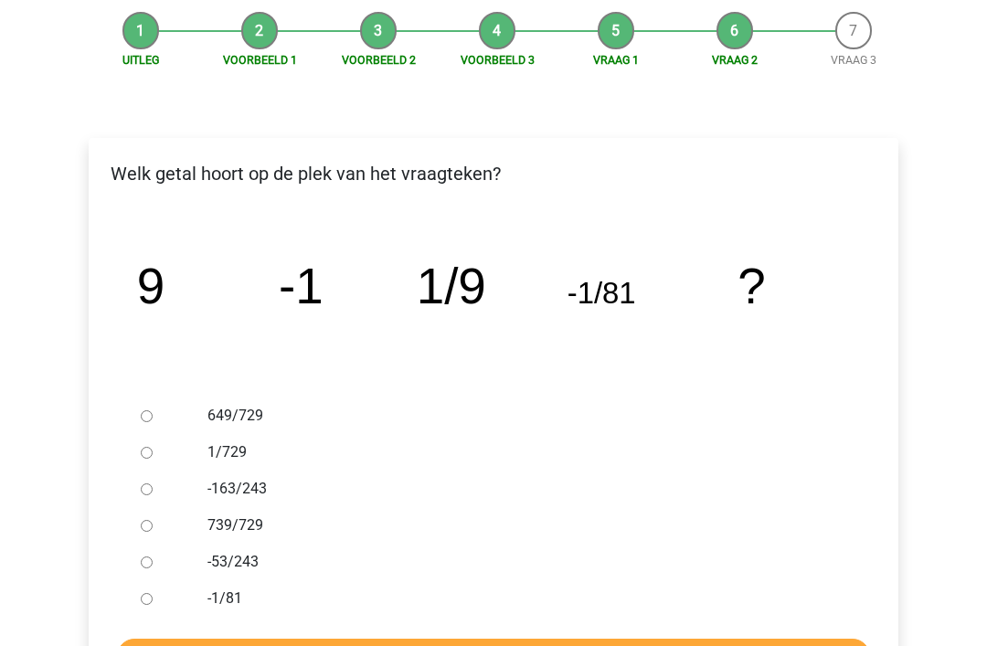
click at [156, 449] on div at bounding box center [163, 453] width 60 height 37
click at [153, 449] on input "1/729" at bounding box center [147, 454] width 12 height 12
radio input "true"
click at [511, 645] on input "Controleer" at bounding box center [493, 657] width 753 height 35
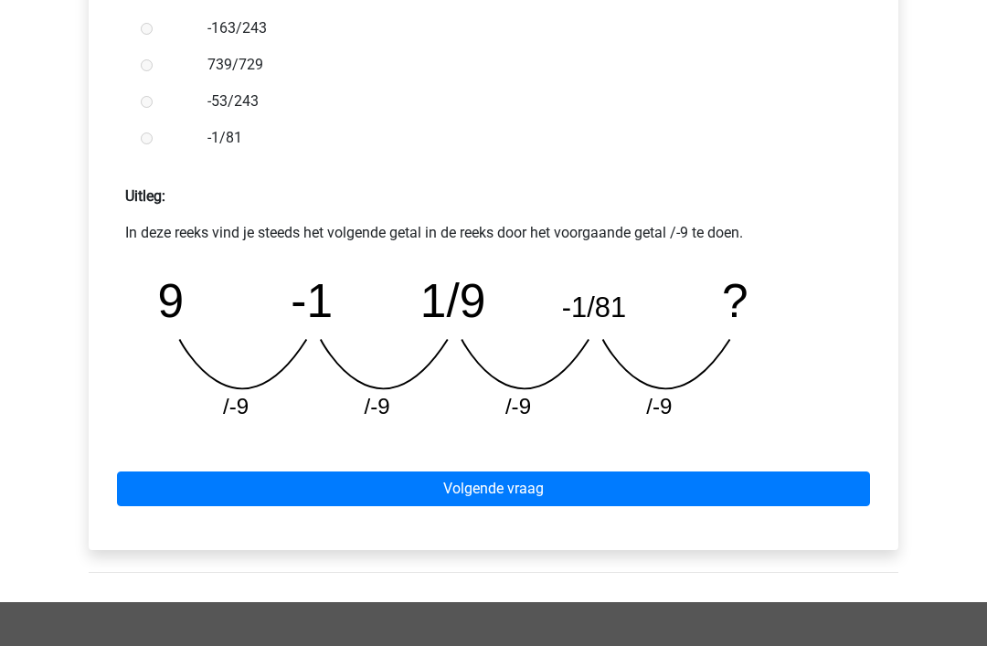
scroll to position [662, 0]
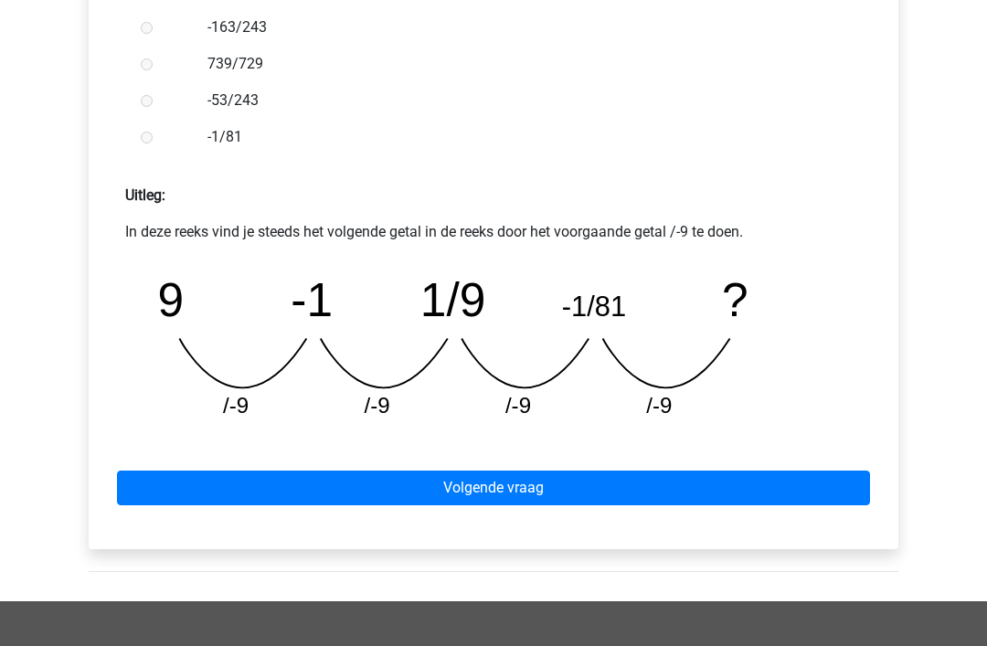
click at [498, 482] on link "Volgende vraag" at bounding box center [493, 488] width 753 height 35
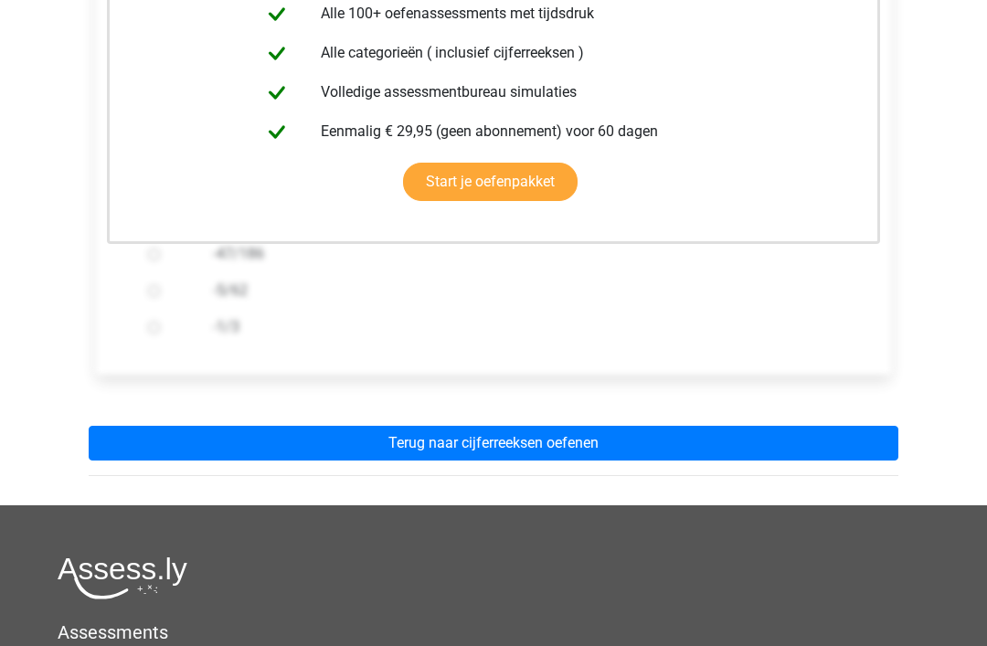
scroll to position [451, 0]
click at [516, 447] on link "Terug naar cijferreeksen oefenen" at bounding box center [494, 443] width 810 height 35
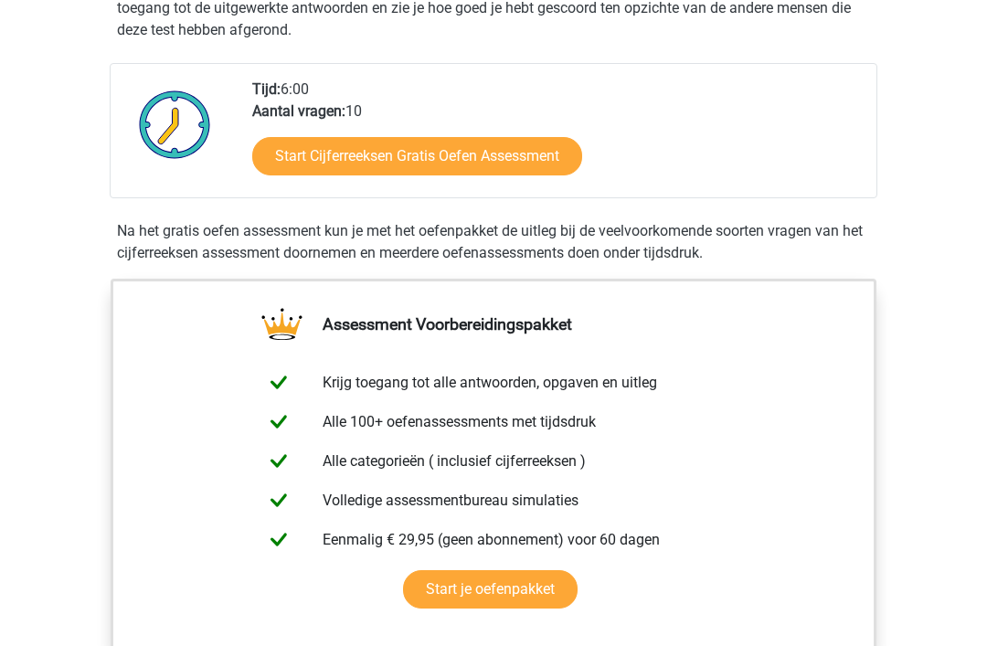
scroll to position [406, 0]
click at [403, 176] on link "Start Cijferreeksen Gratis Oefen Assessment" at bounding box center [417, 157] width 330 height 38
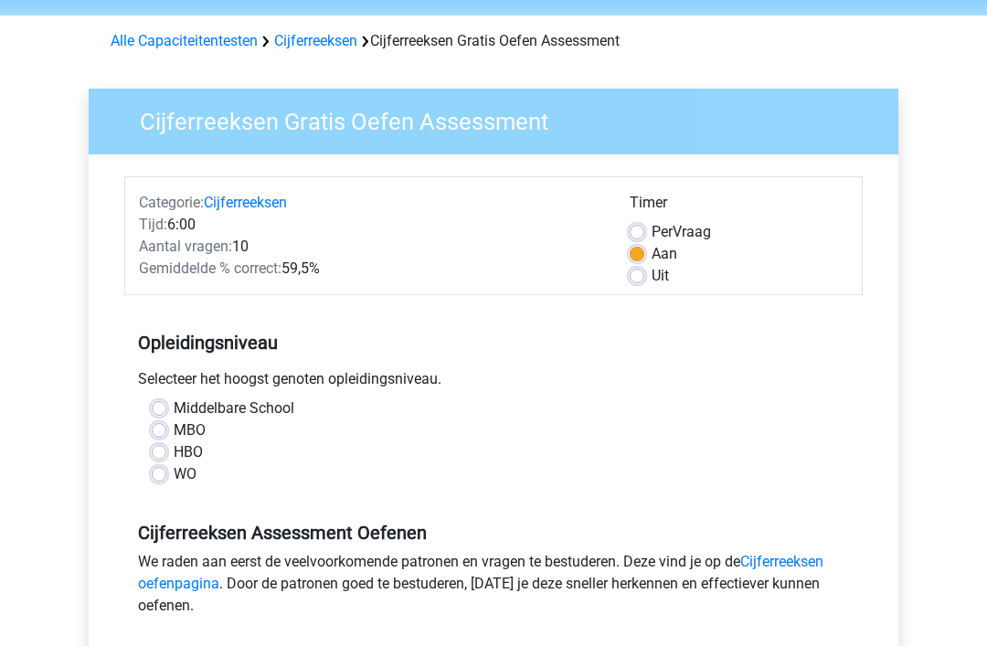
scroll to position [64, 0]
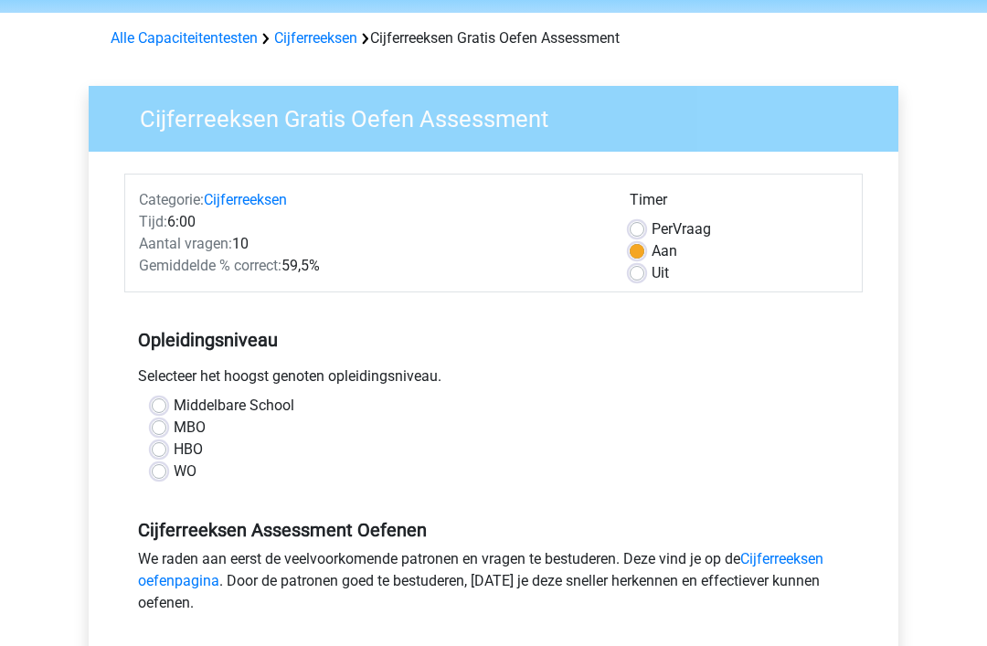
click at [652, 274] on label "Uit" at bounding box center [660, 273] width 17 height 22
click at [640, 274] on input "Uit" at bounding box center [637, 271] width 15 height 18
radio input "true"
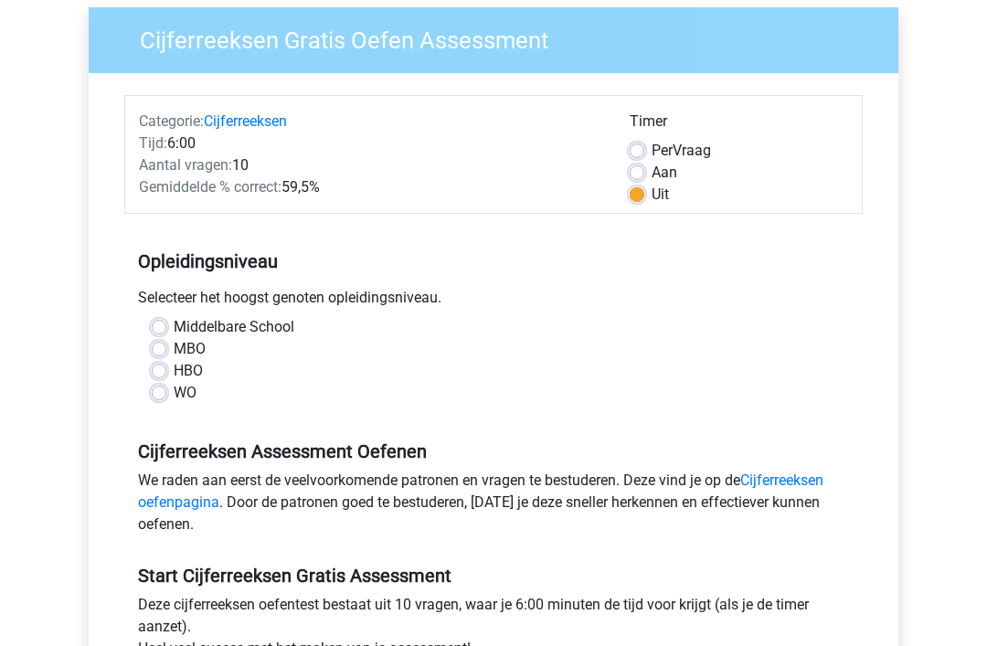
scroll to position [149, 0]
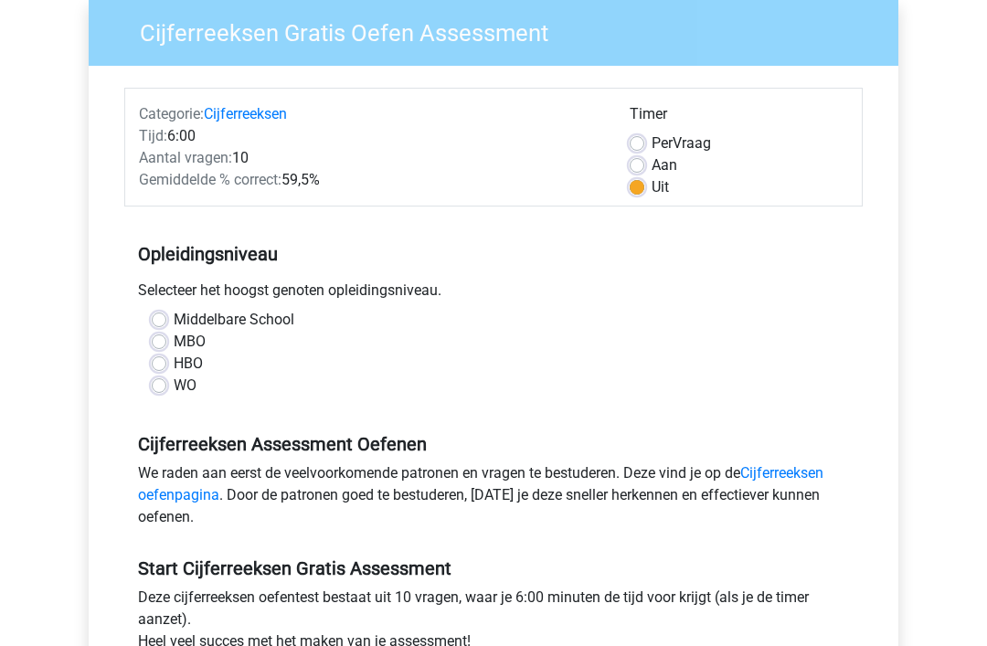
click at [174, 392] on label "WO" at bounding box center [185, 387] width 23 height 22
click at [160, 392] on input "WO" at bounding box center [159, 385] width 15 height 18
radio input "true"
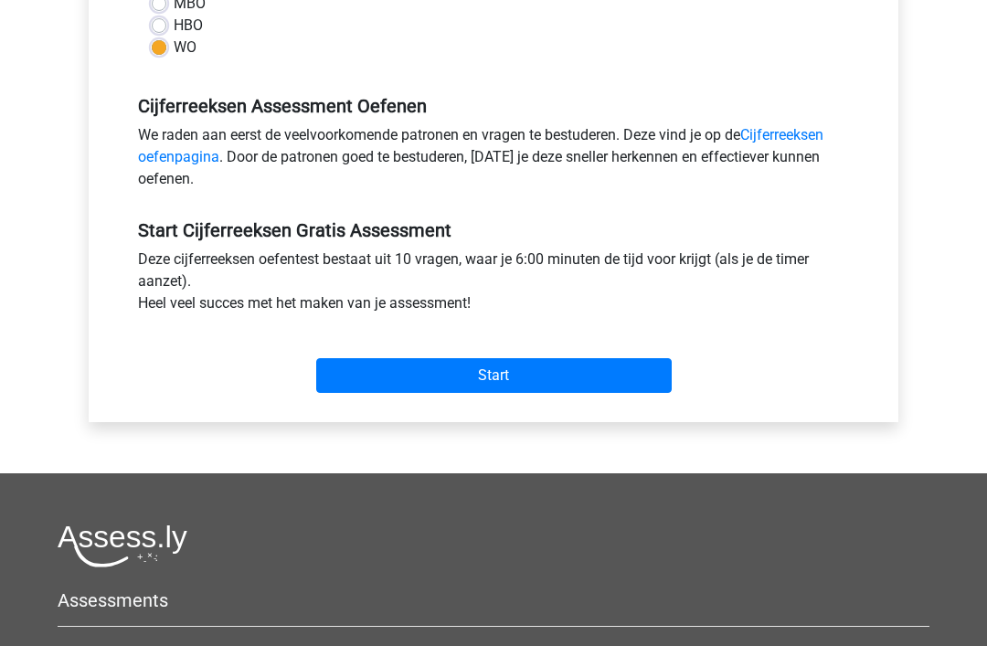
scroll to position [488, 0]
click at [502, 387] on input "Start" at bounding box center [493, 375] width 355 height 35
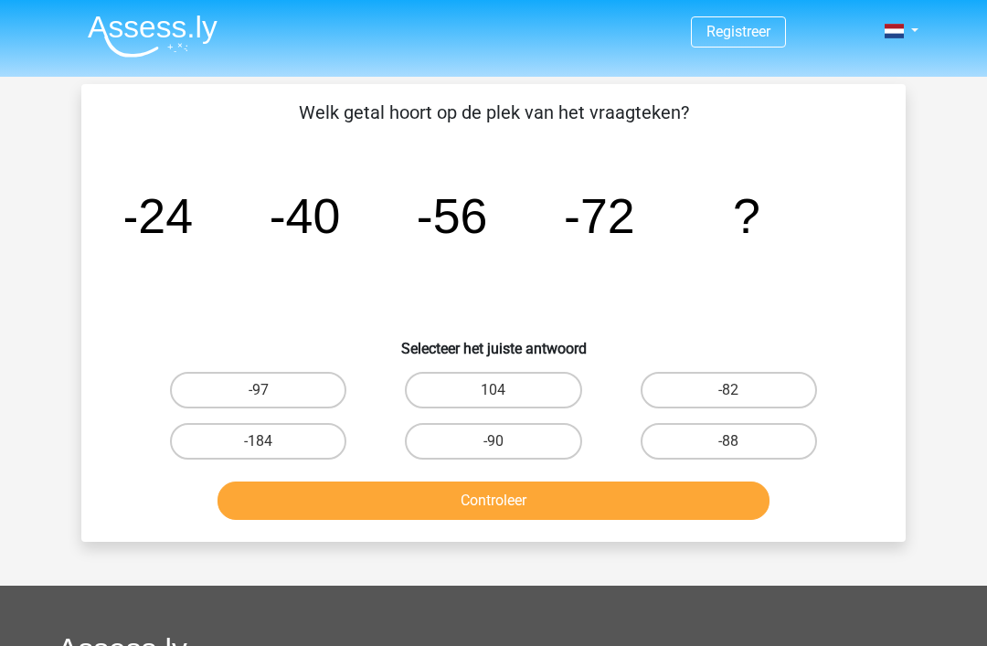
click at [733, 442] on input "-88" at bounding box center [734, 447] width 12 height 12
radio input "true"
click at [521, 514] on button "Controleer" at bounding box center [493, 501] width 553 height 38
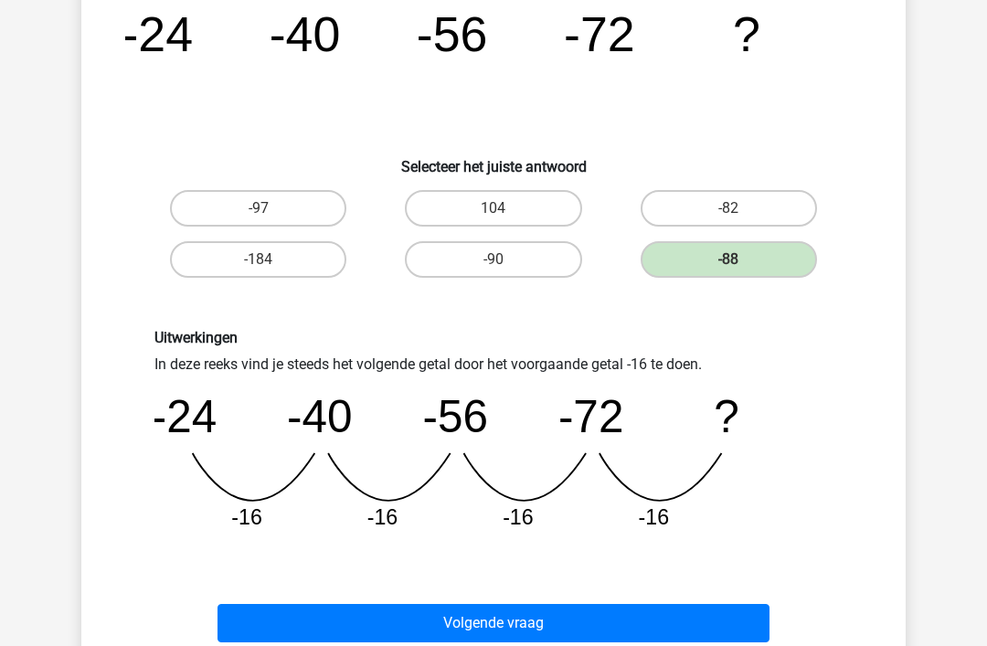
scroll to position [182, 0]
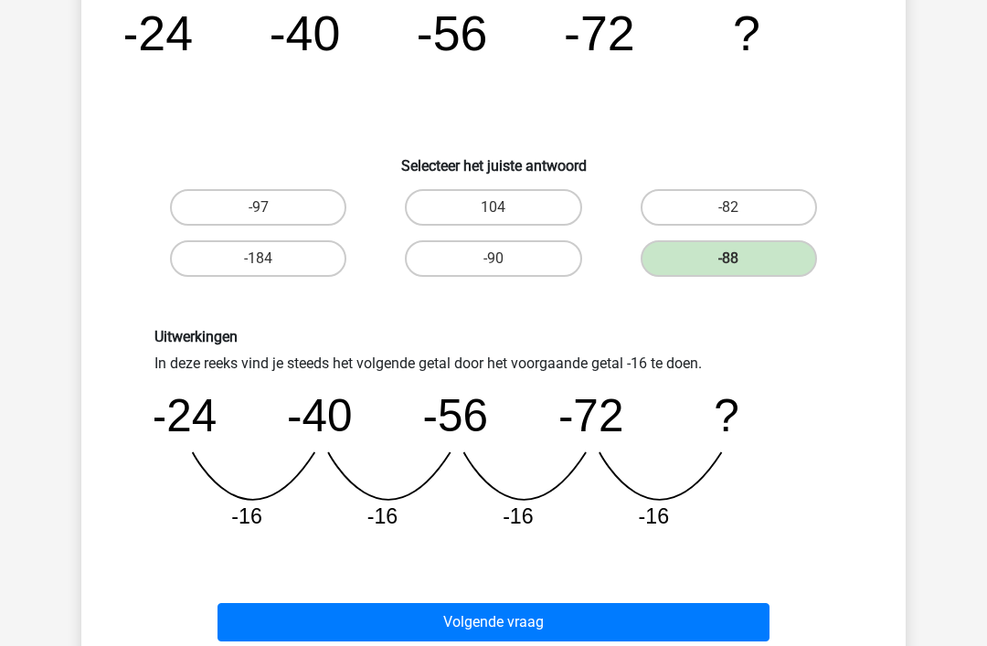
click at [491, 627] on button "Volgende vraag" at bounding box center [493, 623] width 553 height 38
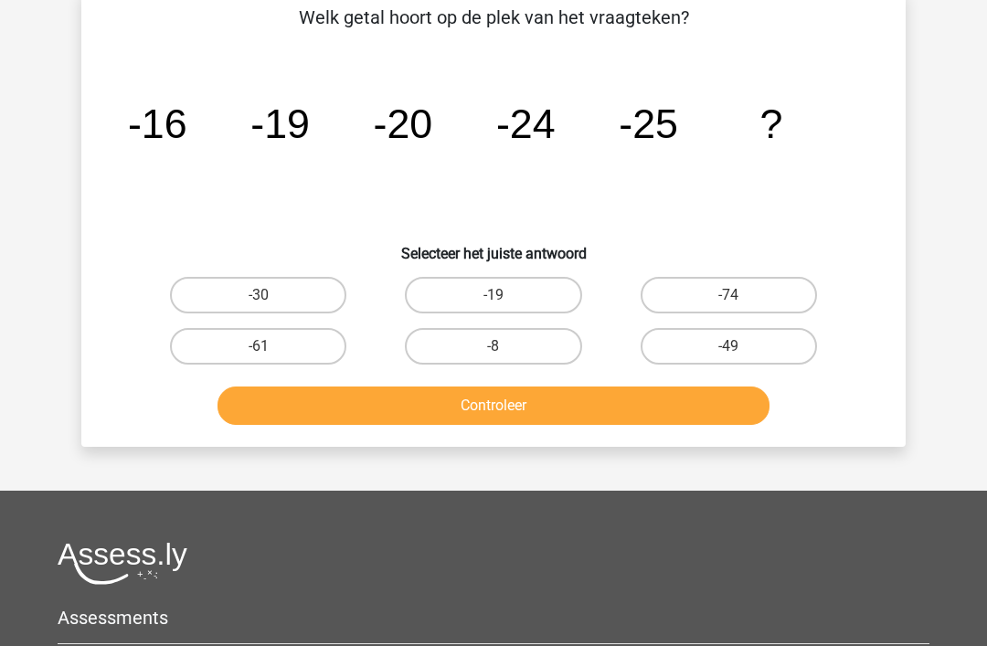
scroll to position [84, 0]
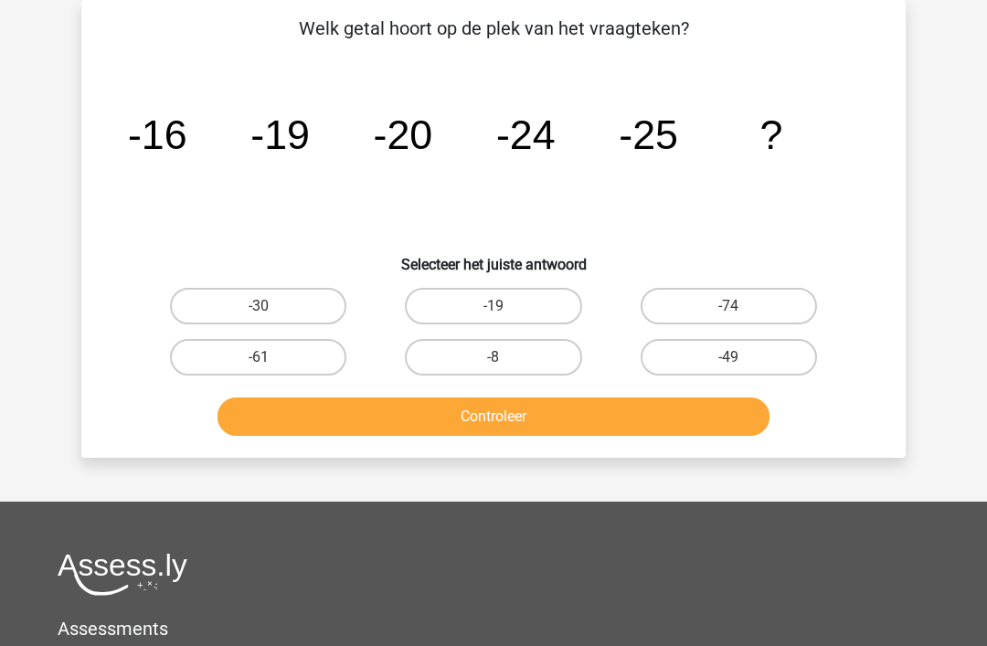
click at [270, 305] on label "-30" at bounding box center [258, 306] width 176 height 37
click at [270, 306] on input "-30" at bounding box center [265, 312] width 12 height 12
radio input "true"
click at [514, 428] on button "Controleer" at bounding box center [493, 416] width 553 height 38
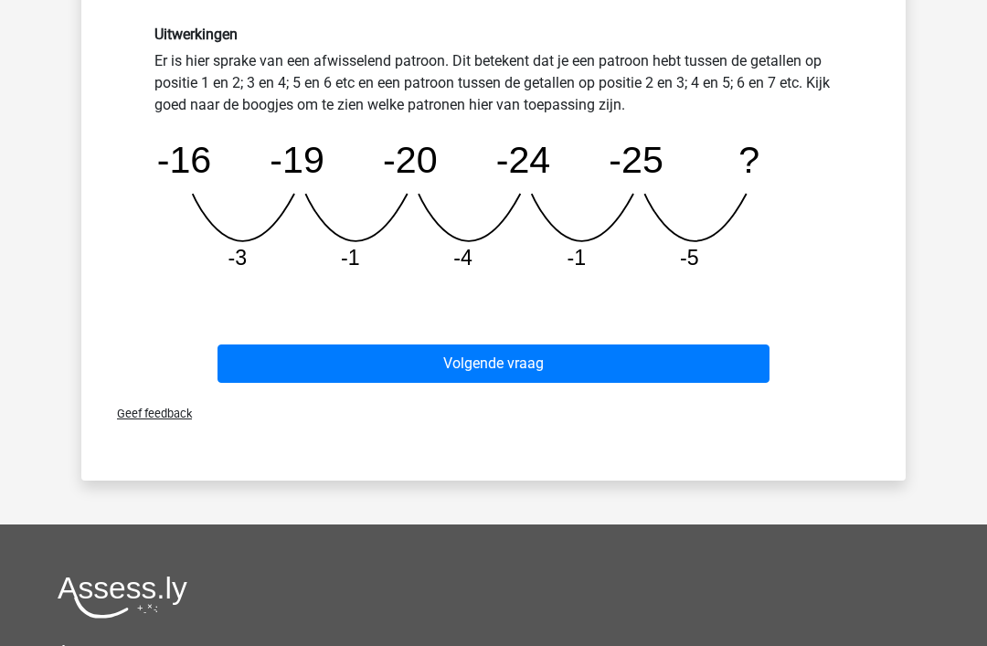
click at [510, 355] on button "Volgende vraag" at bounding box center [493, 363] width 553 height 38
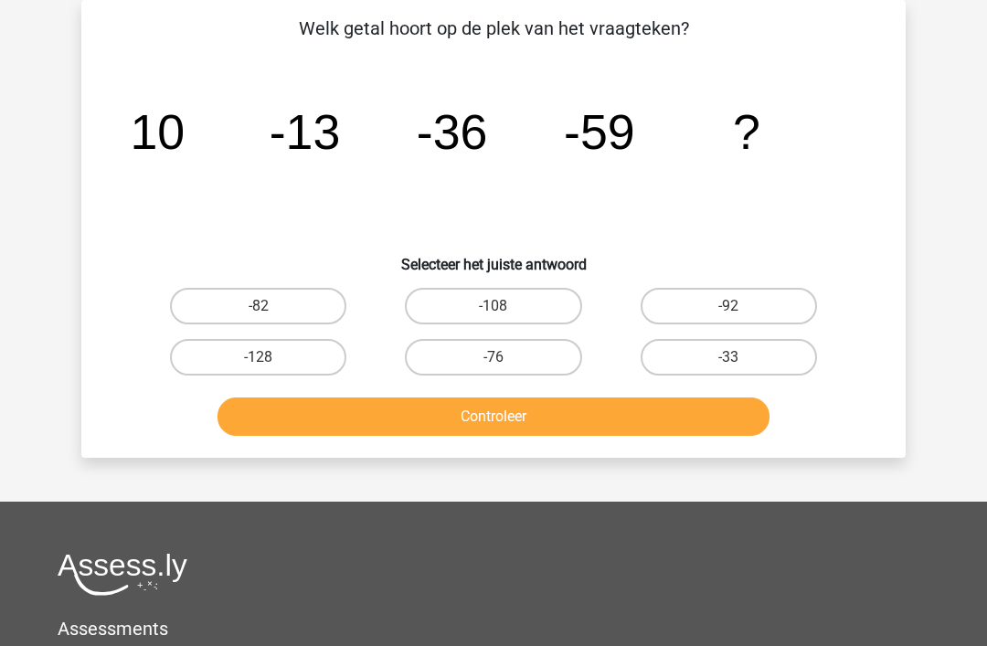
click at [244, 314] on label "-82" at bounding box center [258, 306] width 176 height 37
click at [259, 314] on input "-82" at bounding box center [265, 312] width 12 height 12
radio input "true"
click at [513, 415] on button "Controleer" at bounding box center [493, 416] width 553 height 38
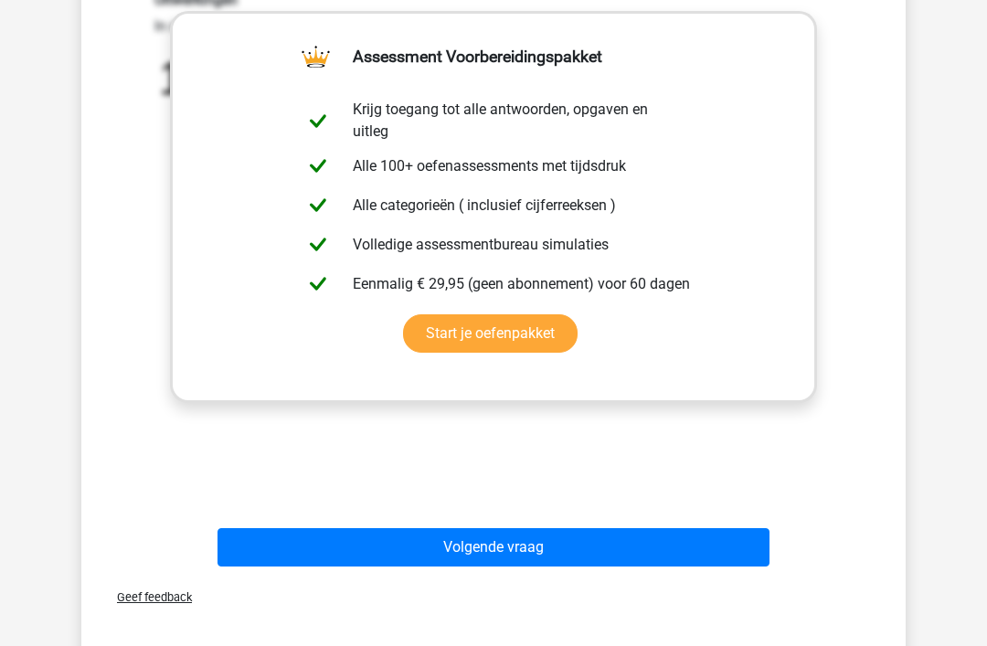
click at [511, 553] on button "Volgende vraag" at bounding box center [493, 547] width 553 height 38
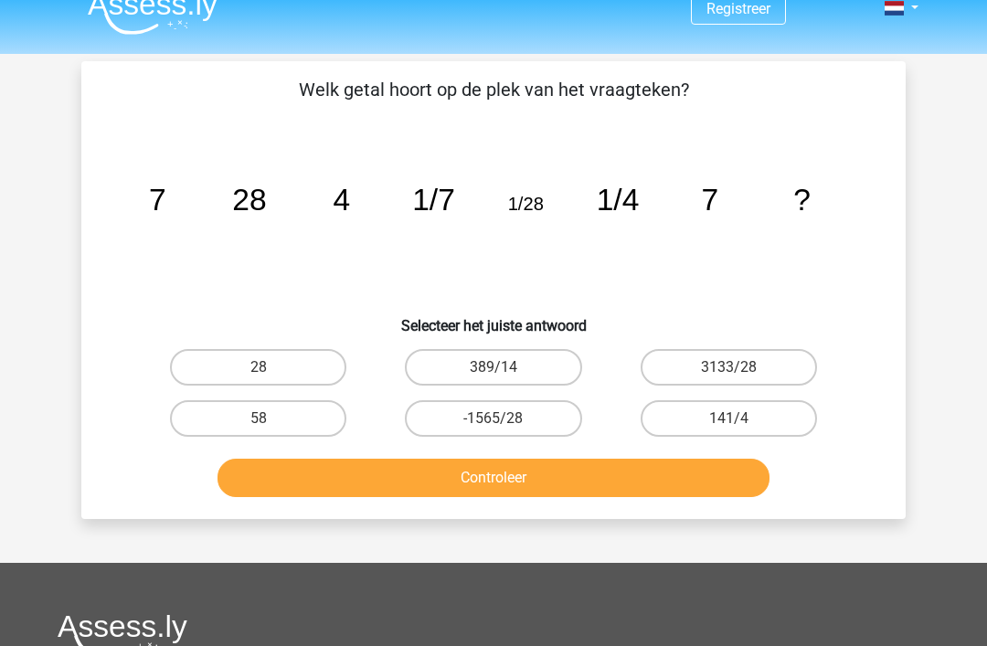
scroll to position [24, 0]
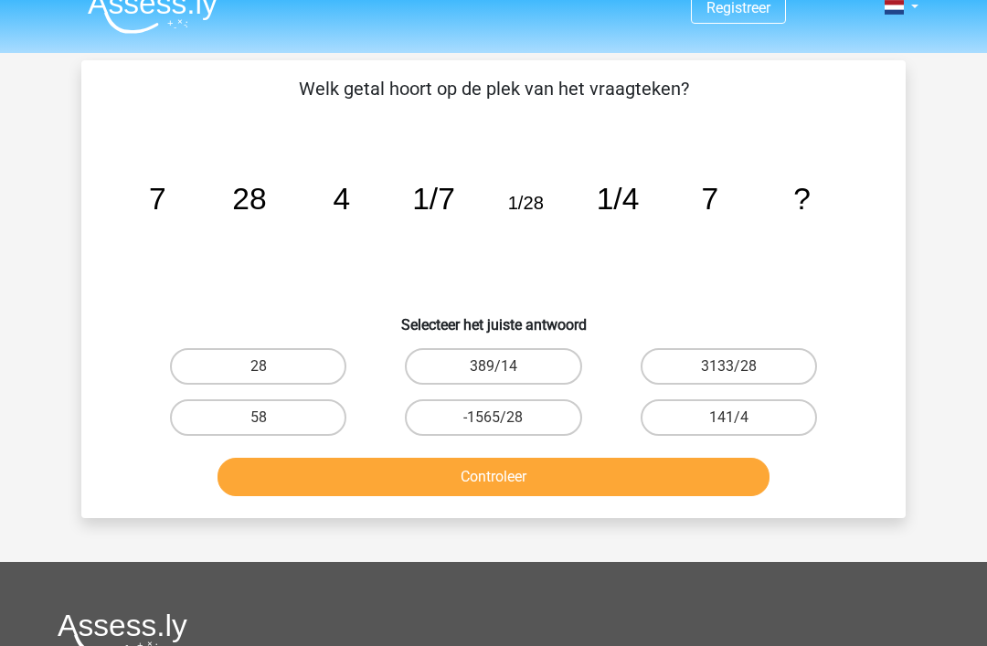
click at [728, 209] on icon "image/svg+xml 7 28 4 1/7 1/28 1/4 7 ?" at bounding box center [493, 209] width 736 height 185
click at [266, 376] on input "28" at bounding box center [265, 372] width 12 height 12
radio input "true"
click at [530, 474] on button "Controleer" at bounding box center [493, 477] width 553 height 38
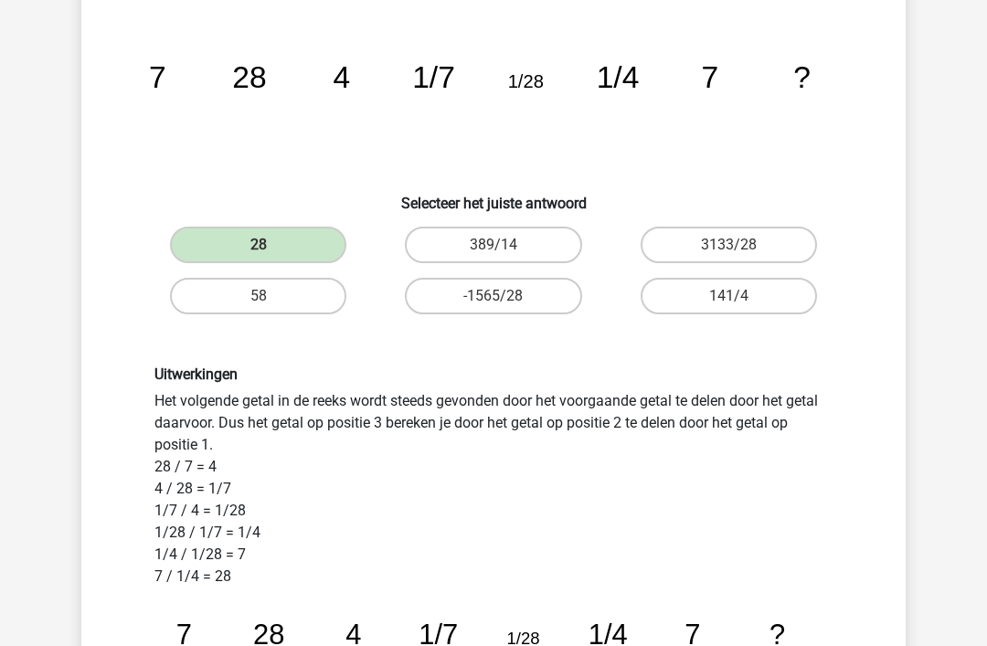
scroll to position [146, 0]
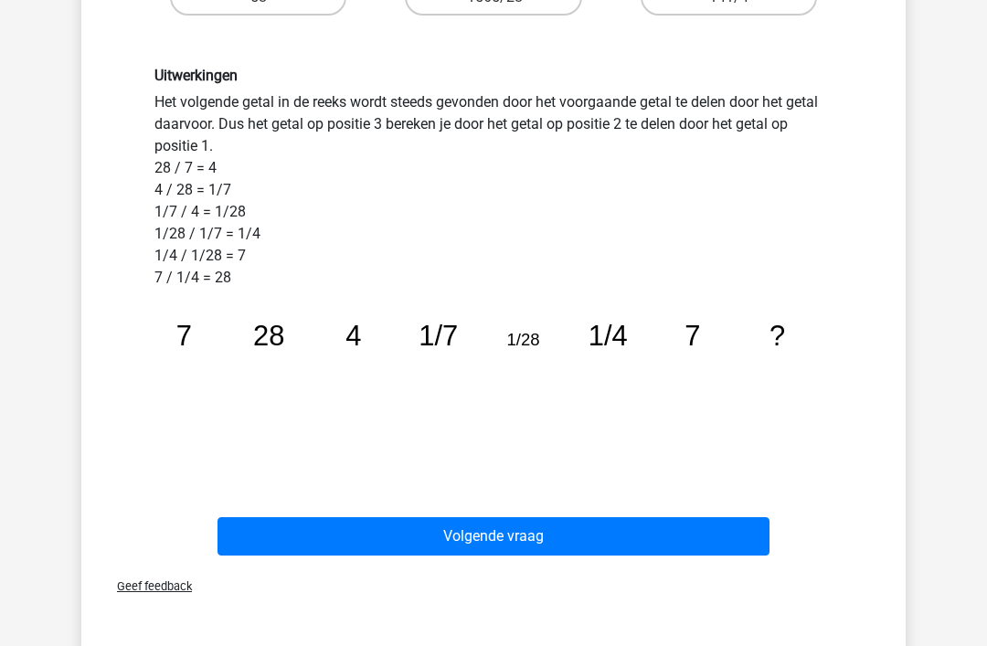
click at [490, 551] on button "Volgende vraag" at bounding box center [493, 537] width 553 height 38
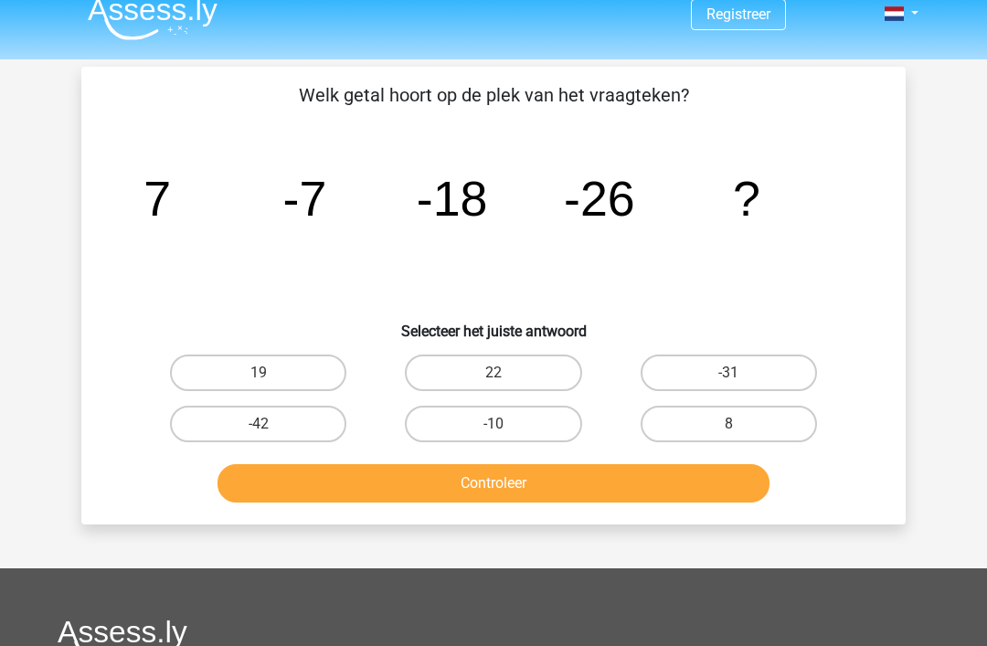
scroll to position [16, 0]
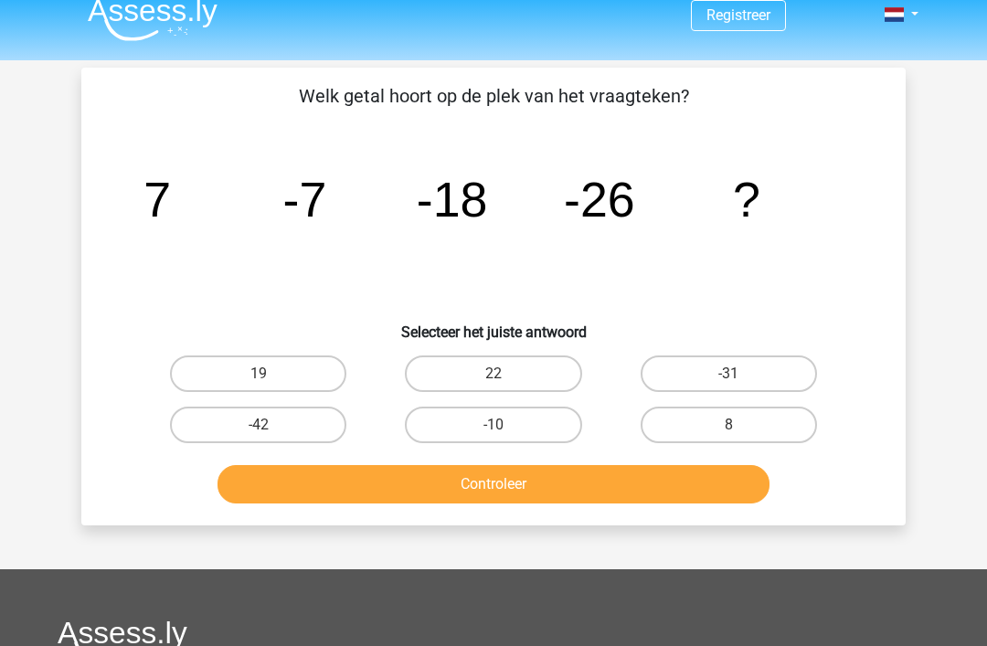
click at [391, 275] on icon "image/svg+xml 7 -7 -18 -26 ?" at bounding box center [493, 216] width 736 height 185
click at [521, 265] on icon "image/svg+xml 7 -7 -18 -26 ?" at bounding box center [493, 216] width 736 height 185
click at [748, 376] on label "-31" at bounding box center [729, 373] width 176 height 37
click at [740, 376] on input "-31" at bounding box center [734, 380] width 12 height 12
radio input "true"
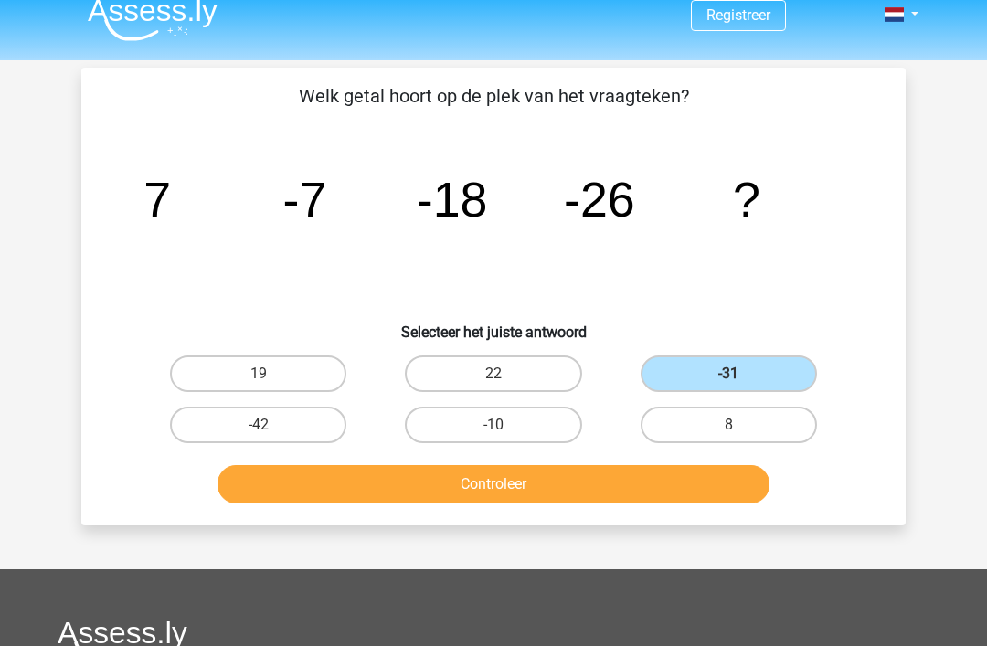
click at [588, 491] on button "Controleer" at bounding box center [493, 484] width 553 height 38
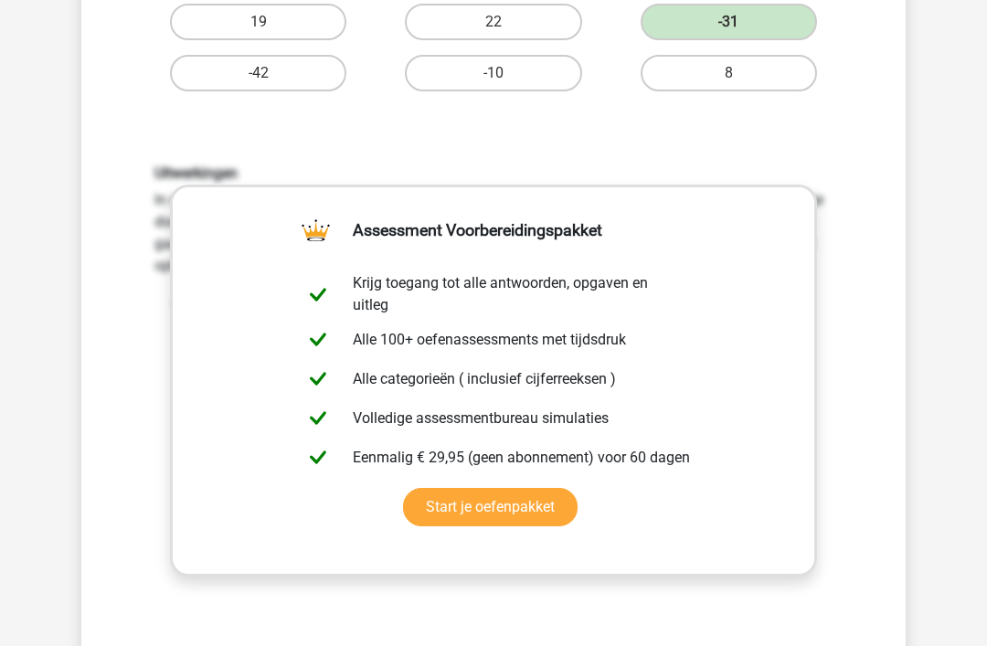
scroll to position [368, 0]
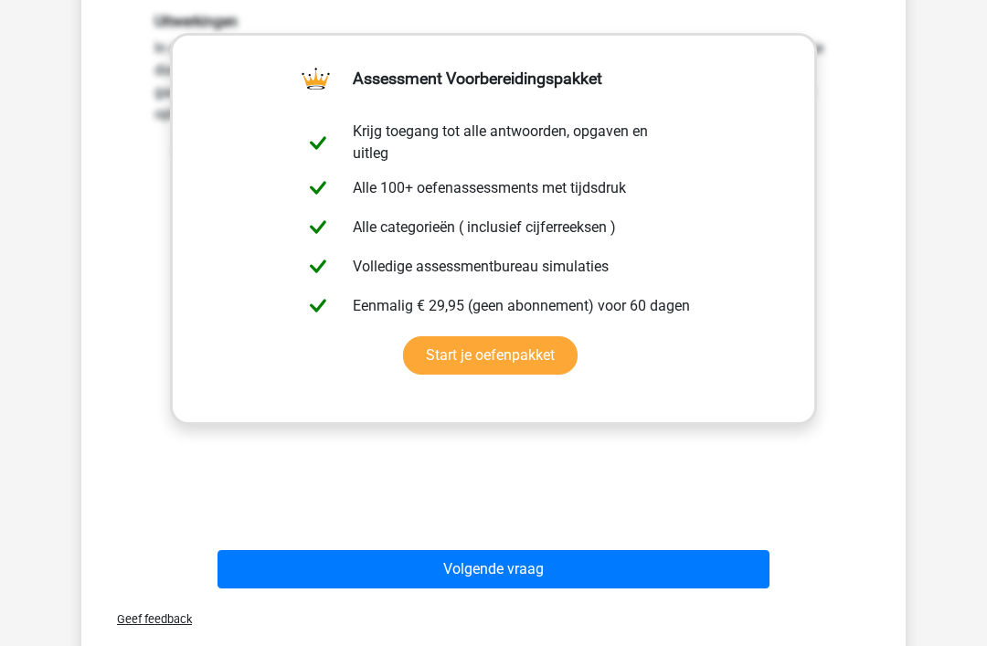
click at [519, 573] on button "Volgende vraag" at bounding box center [493, 570] width 553 height 38
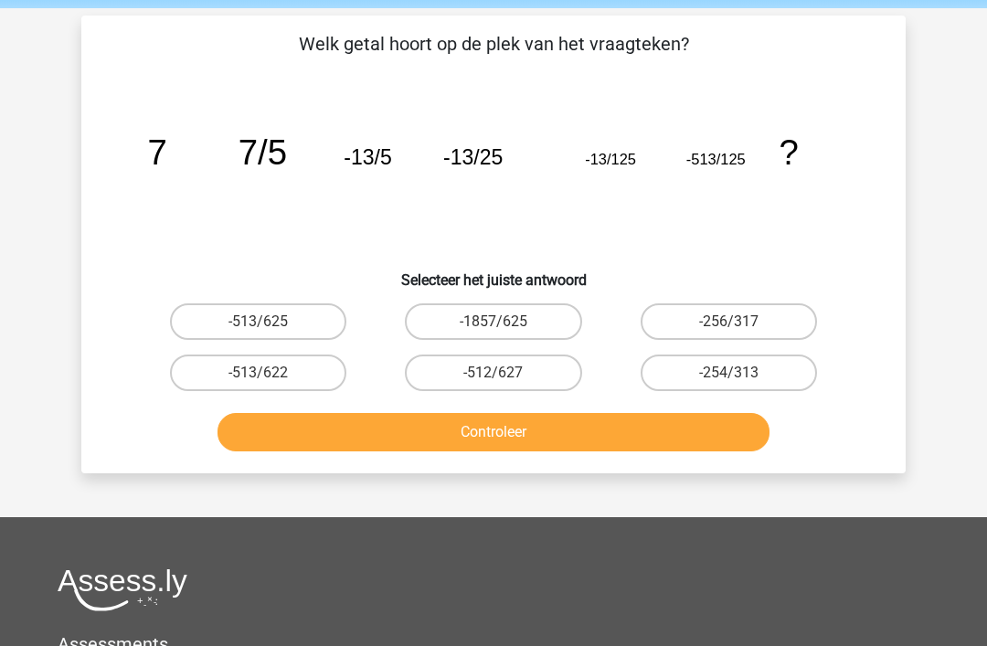
scroll to position [74, 0]
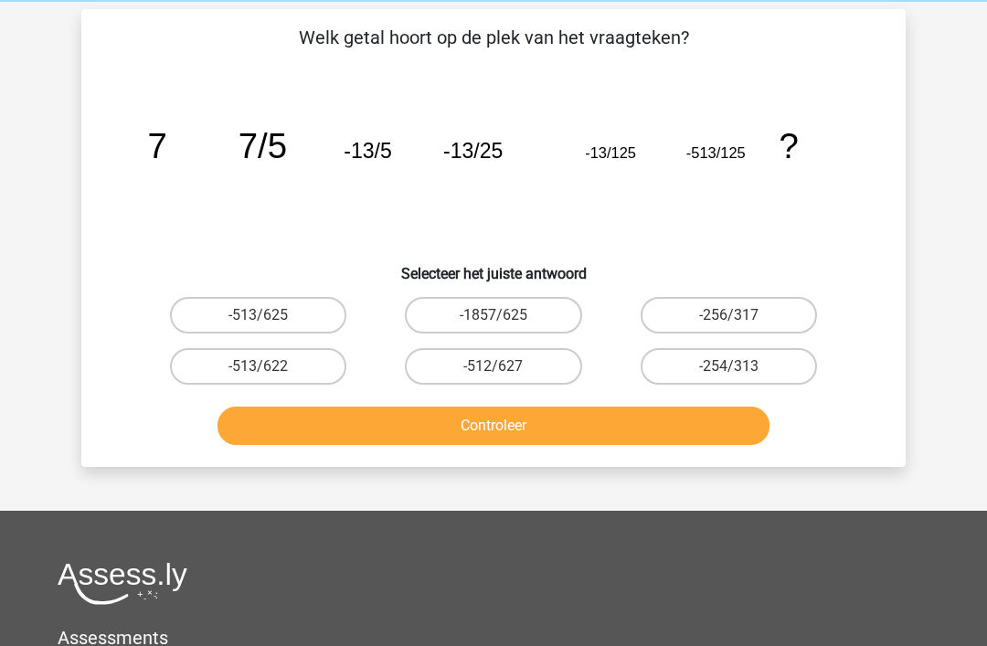
click at [409, 212] on icon "image/svg+xml 7 7/5 -13/5 -13/25 -13/125 -513/125 ?" at bounding box center [493, 159] width 736 height 185
click at [759, 188] on icon "image/svg+xml 7 7/5 -13/5 -13/25 -13/125 -513/125 ?" at bounding box center [493, 159] width 736 height 185
click at [283, 318] on label "-513/625" at bounding box center [258, 316] width 176 height 37
click at [270, 318] on input "-513/625" at bounding box center [265, 322] width 12 height 12
radio input "true"
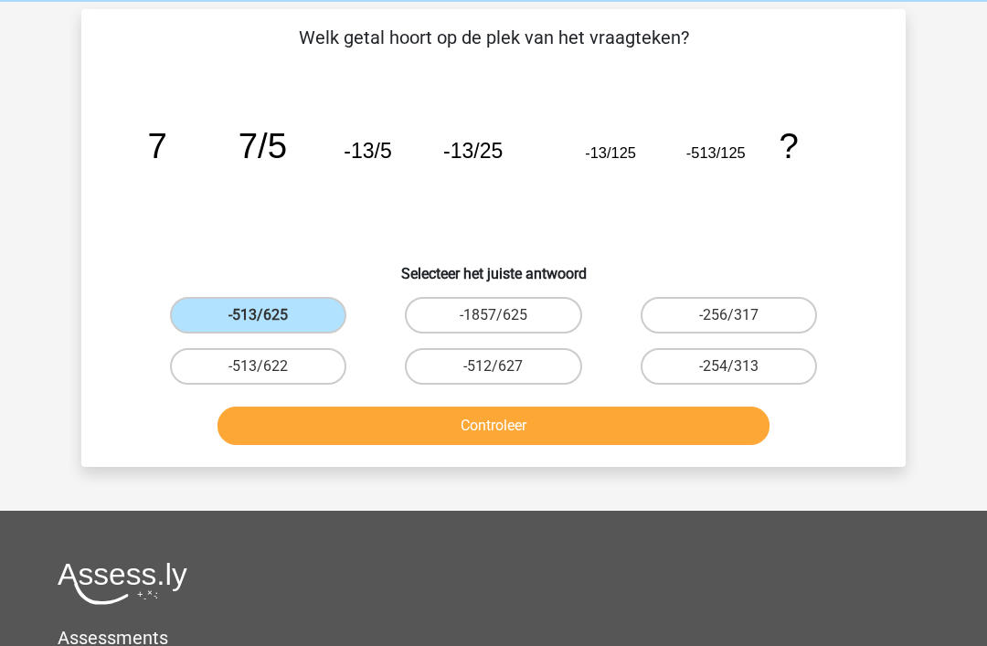
scroll to position [75, 0]
click at [519, 420] on button "Controleer" at bounding box center [493, 426] width 553 height 38
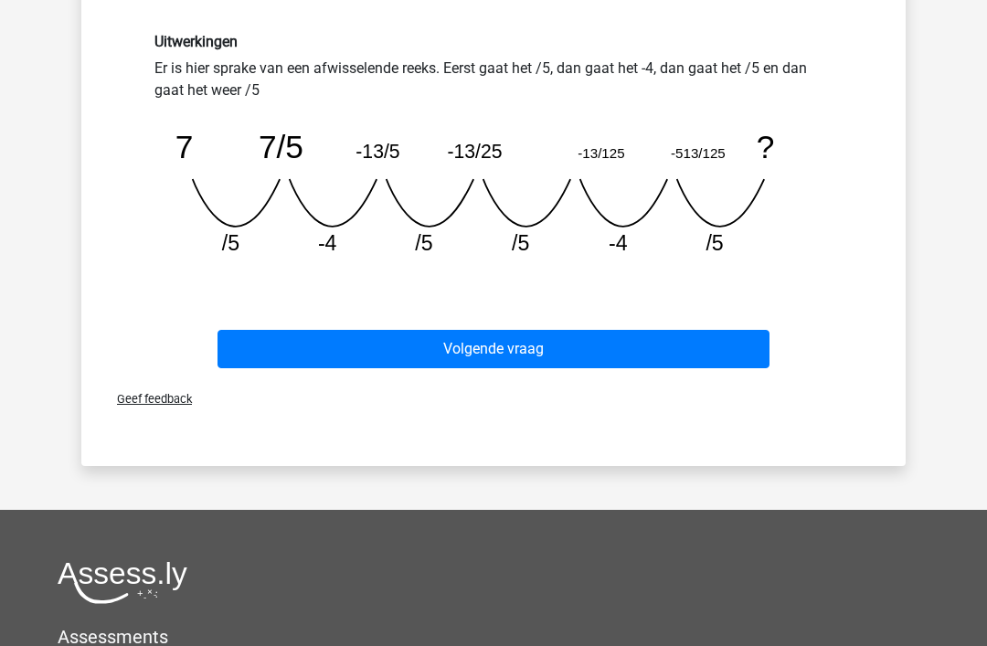
click at [491, 347] on button "Volgende vraag" at bounding box center [493, 350] width 553 height 38
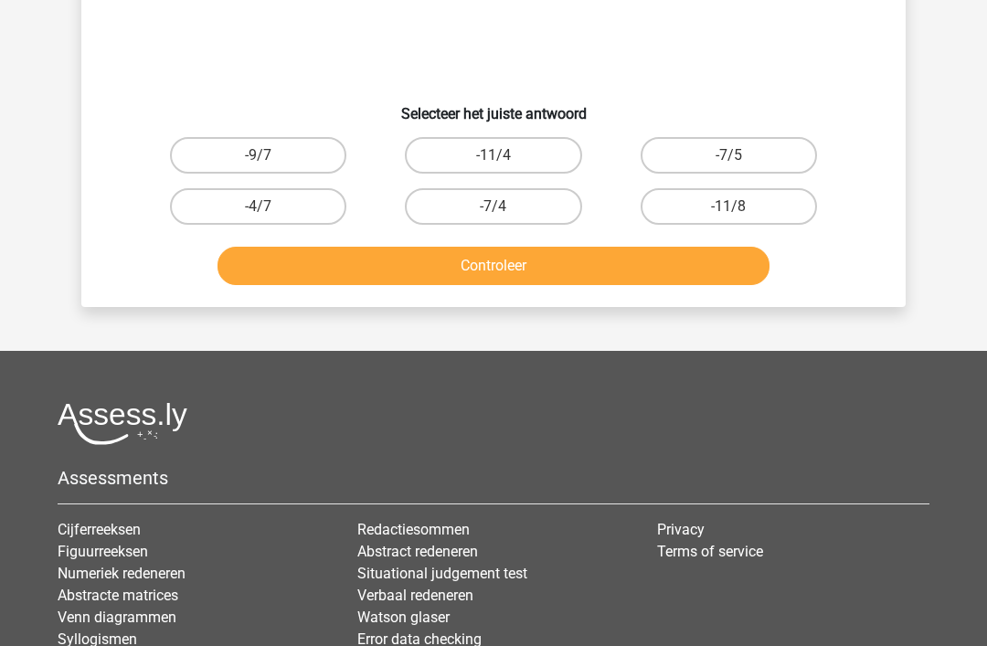
scroll to position [84, 0]
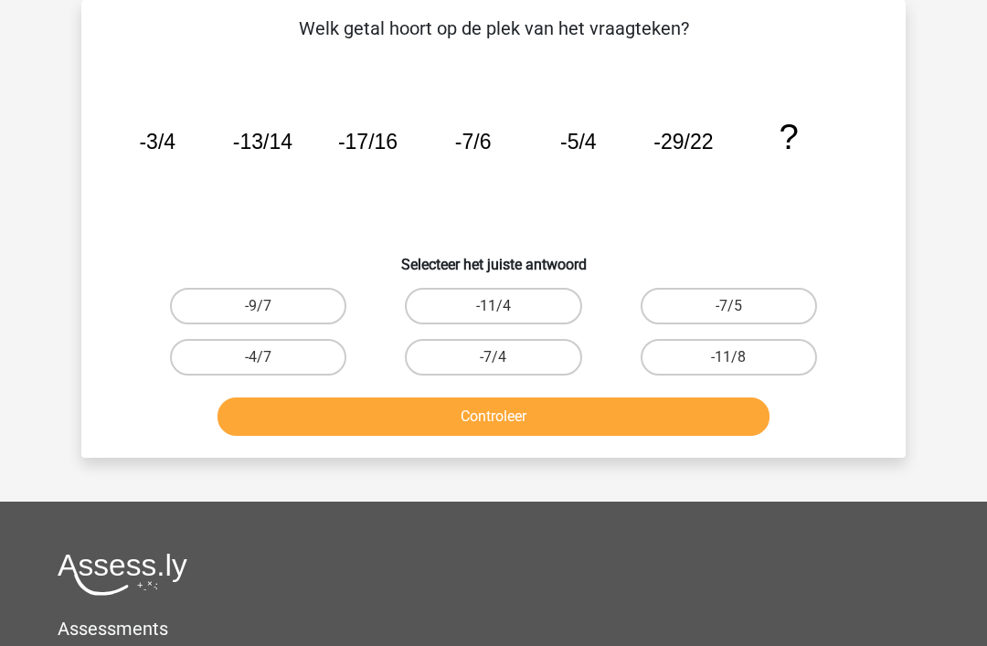
click at [720, 307] on label "-7/5" at bounding box center [729, 306] width 176 height 37
click at [728, 307] on input "-7/5" at bounding box center [734, 312] width 12 height 12
radio input "true"
click at [523, 415] on button "Controleer" at bounding box center [493, 416] width 553 height 38
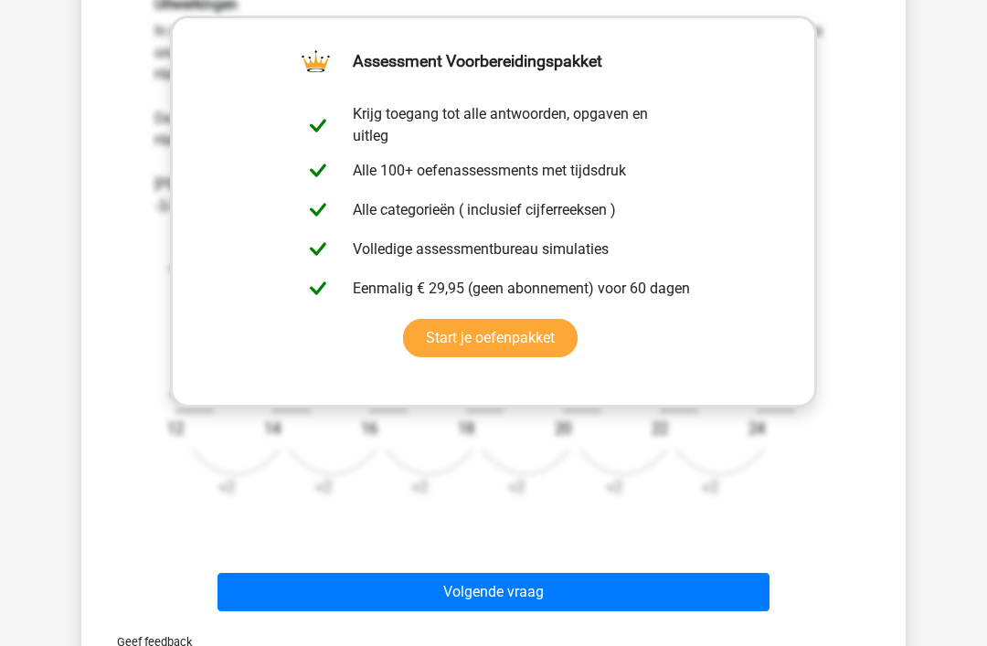
scroll to position [536, 0]
click at [504, 589] on button "Volgende vraag" at bounding box center [493, 593] width 553 height 38
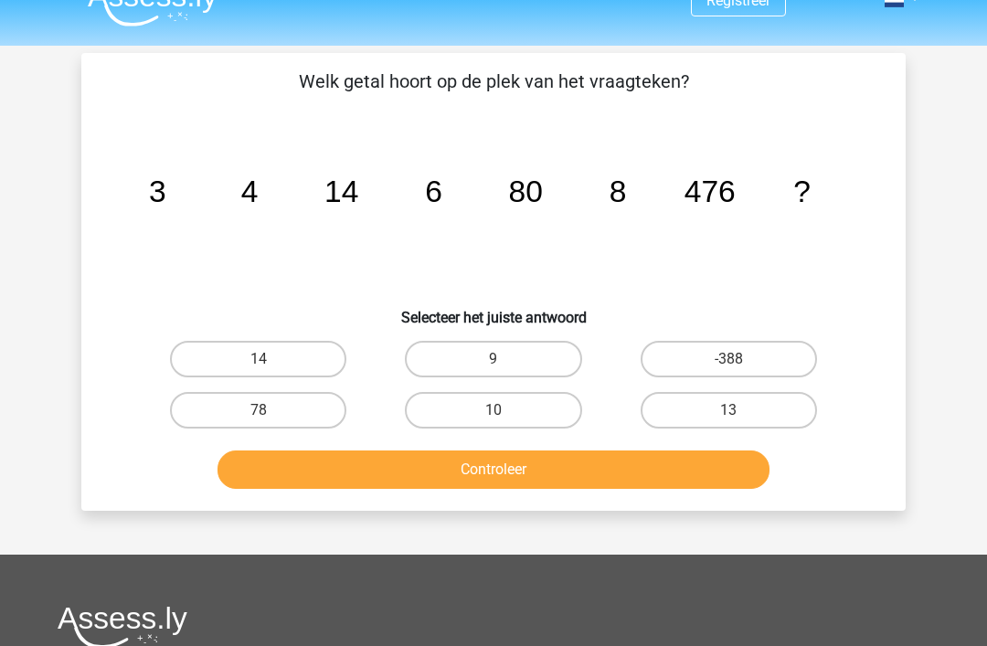
scroll to position [30, 0]
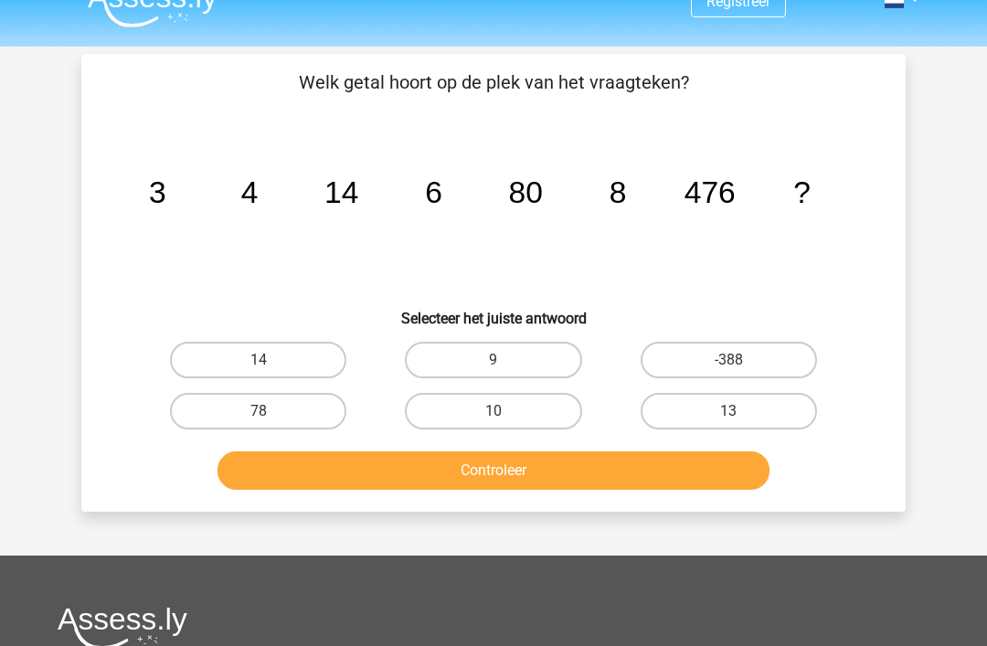
click at [503, 408] on label "10" at bounding box center [493, 411] width 176 height 37
click at [503, 411] on input "10" at bounding box center [499, 417] width 12 height 12
radio input "true"
click at [495, 478] on button "Controleer" at bounding box center [493, 470] width 553 height 38
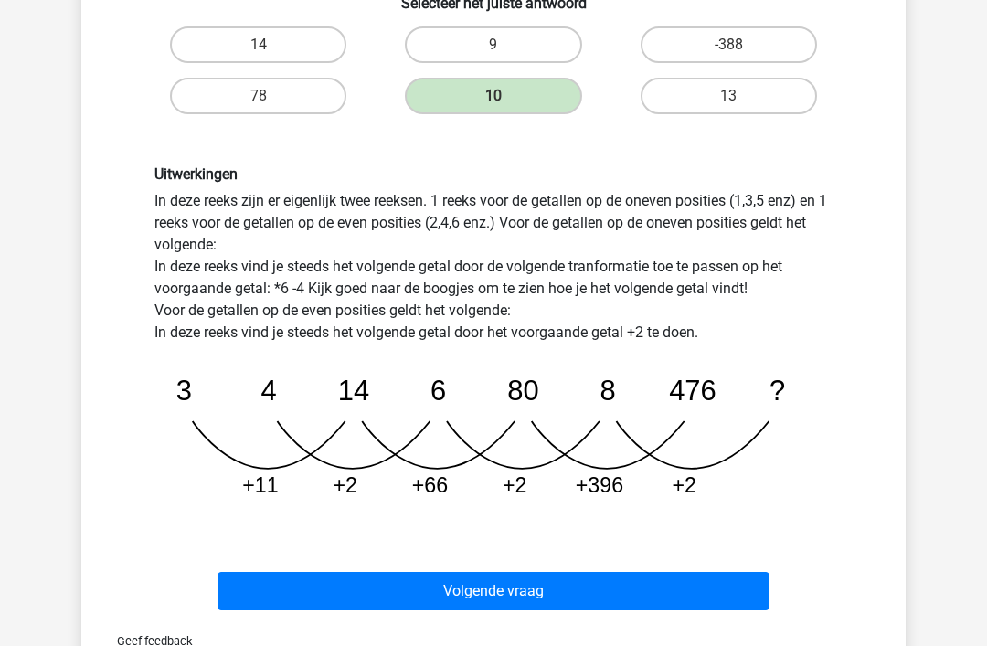
scroll to position [346, 0]
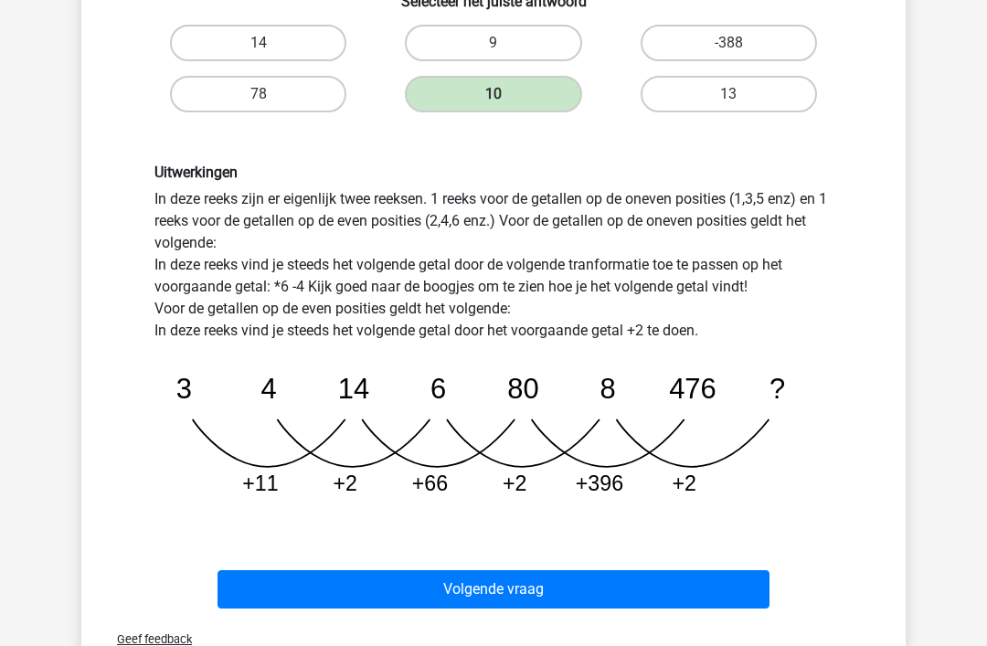
click at [489, 586] on button "Volgende vraag" at bounding box center [493, 590] width 553 height 38
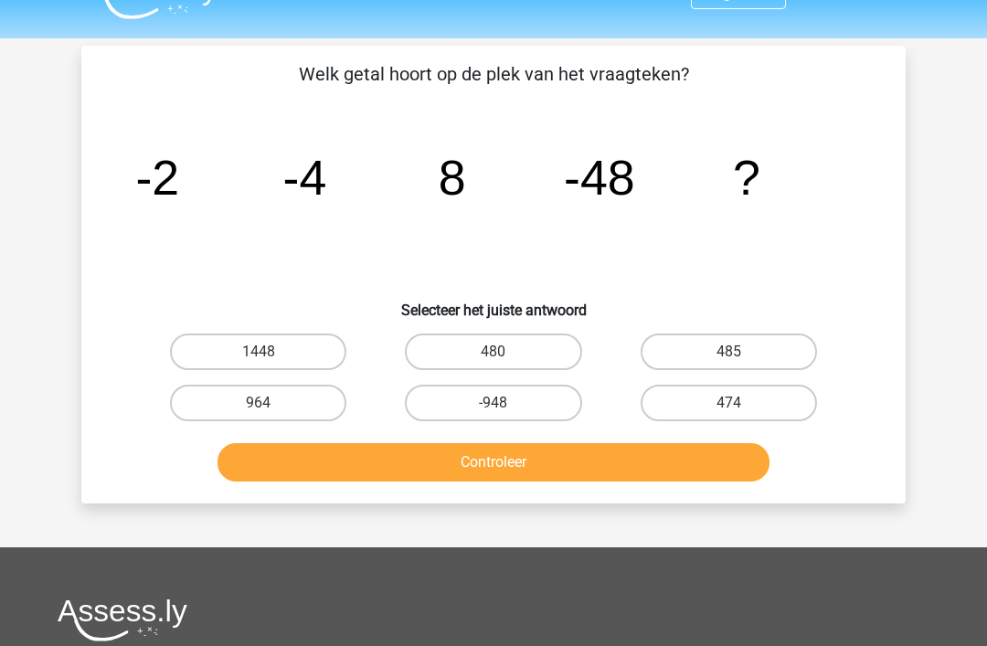
scroll to position [46, 0]
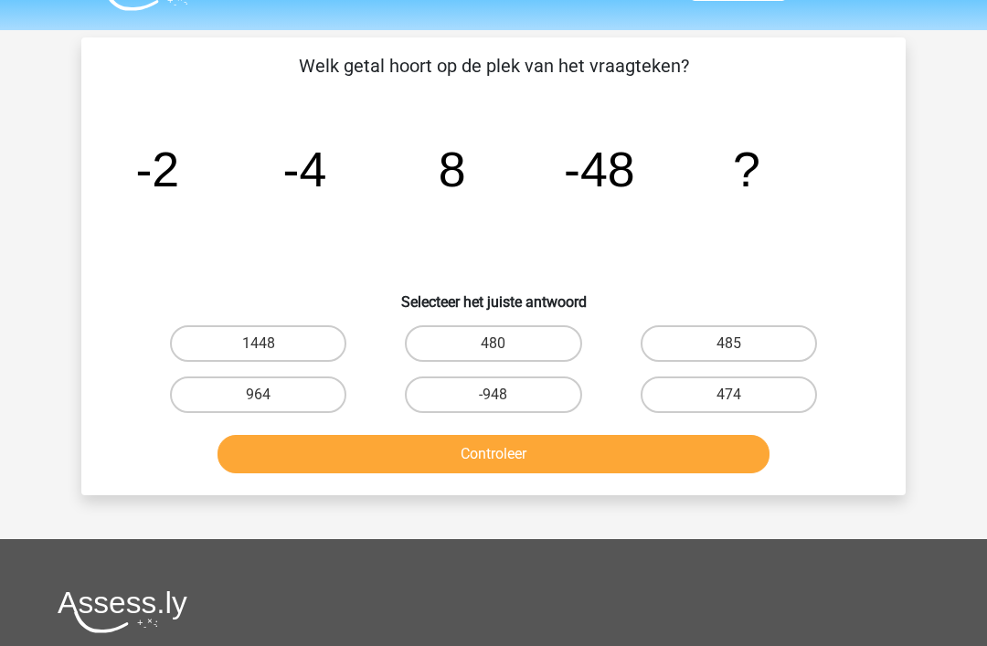
click at [446, 207] on icon "image/svg+xml -2 -4 8 -48 ?" at bounding box center [493, 187] width 736 height 185
click at [168, 217] on icon "image/svg+xml -2 -4 8 -48 ?" at bounding box center [493, 187] width 736 height 185
click at [322, 210] on icon "image/svg+xml -2 -4 8 -48 ?" at bounding box center [493, 187] width 736 height 185
click at [529, 138] on icon "image/svg+xml -2 -4 8 -48 ?" at bounding box center [493, 187] width 736 height 185
click at [433, 209] on icon "image/svg+xml -2 -4 8 -48 ?" at bounding box center [493, 187] width 736 height 185
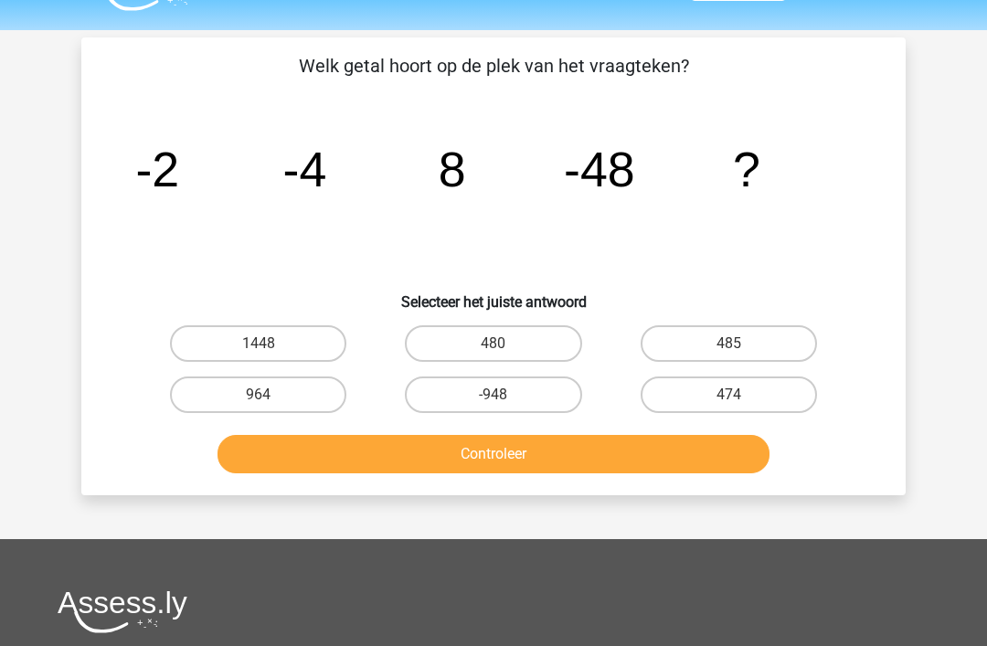
click at [746, 399] on label "474" at bounding box center [729, 395] width 176 height 37
click at [740, 399] on input "474" at bounding box center [734, 402] width 12 height 12
radio input "true"
click at [499, 460] on button "Controleer" at bounding box center [493, 454] width 553 height 38
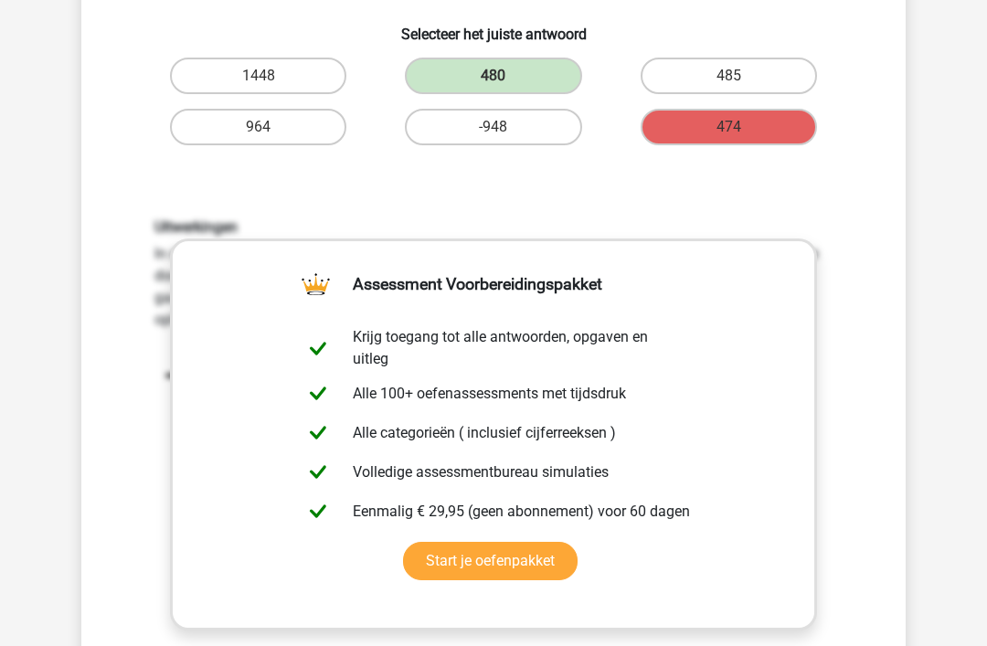
scroll to position [360, 0]
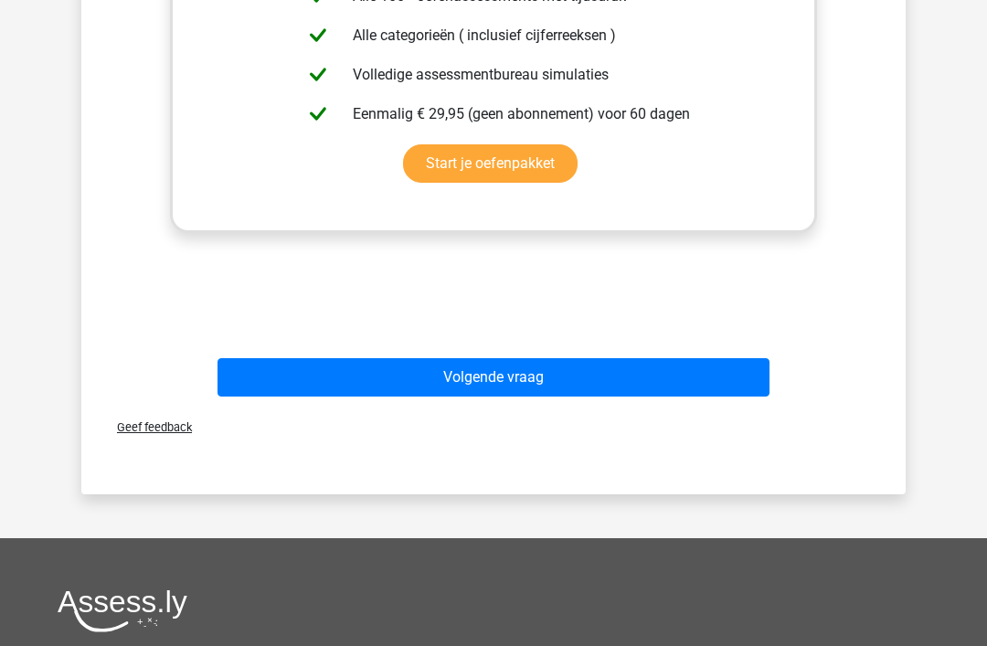
click at [485, 379] on button "Volgende vraag" at bounding box center [493, 377] width 553 height 38
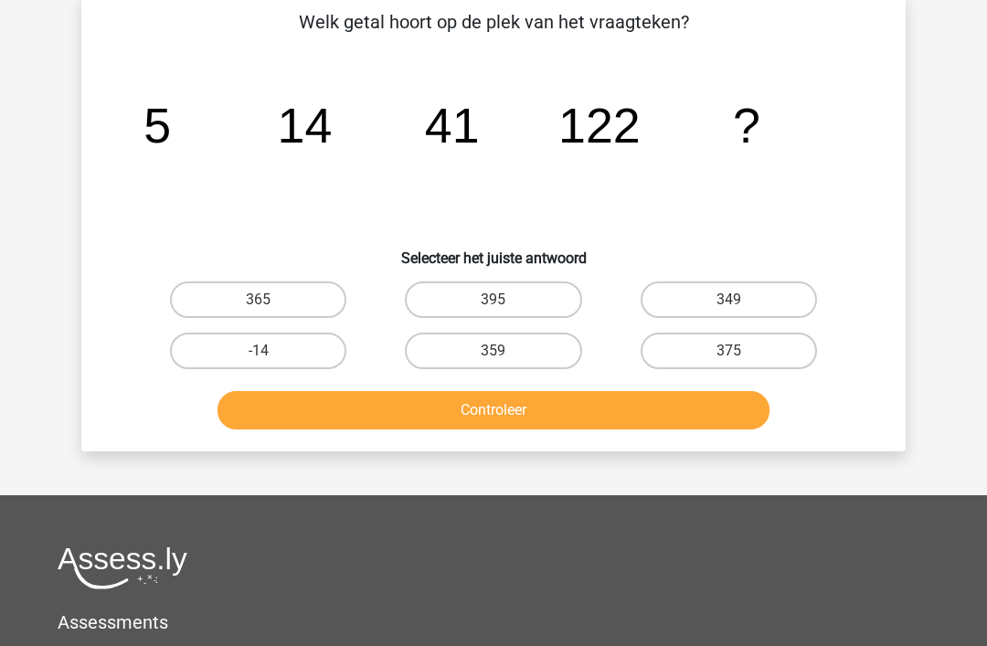
scroll to position [84, 0]
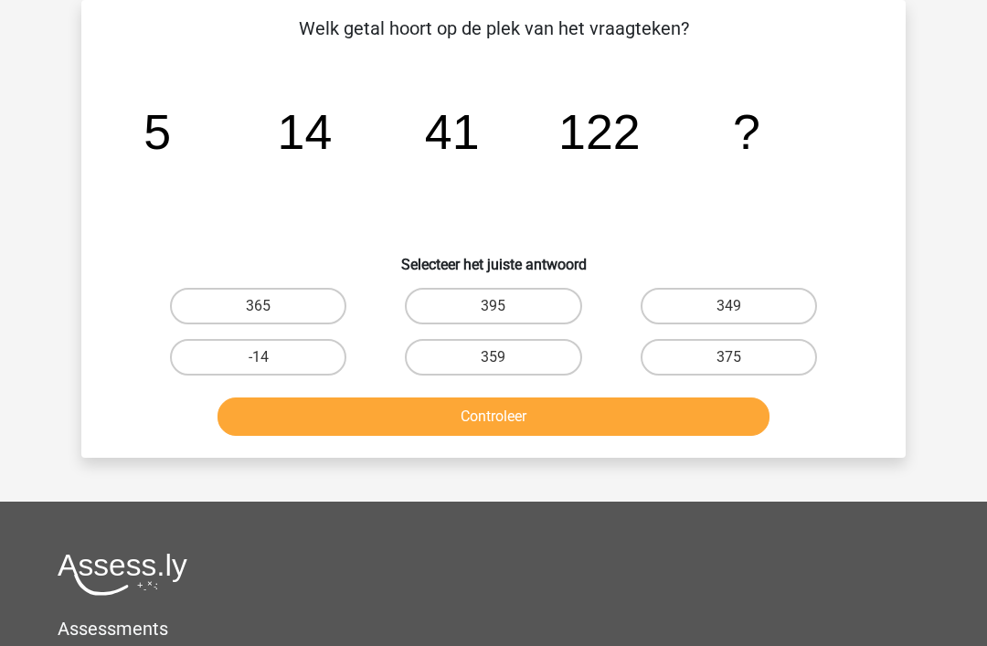
click at [145, 173] on icon "image/svg+xml 5 14 41 122 ?" at bounding box center [493, 149] width 736 height 185
click at [493, 194] on icon "image/svg+xml 5 14 41 122 ?" at bounding box center [493, 149] width 736 height 185
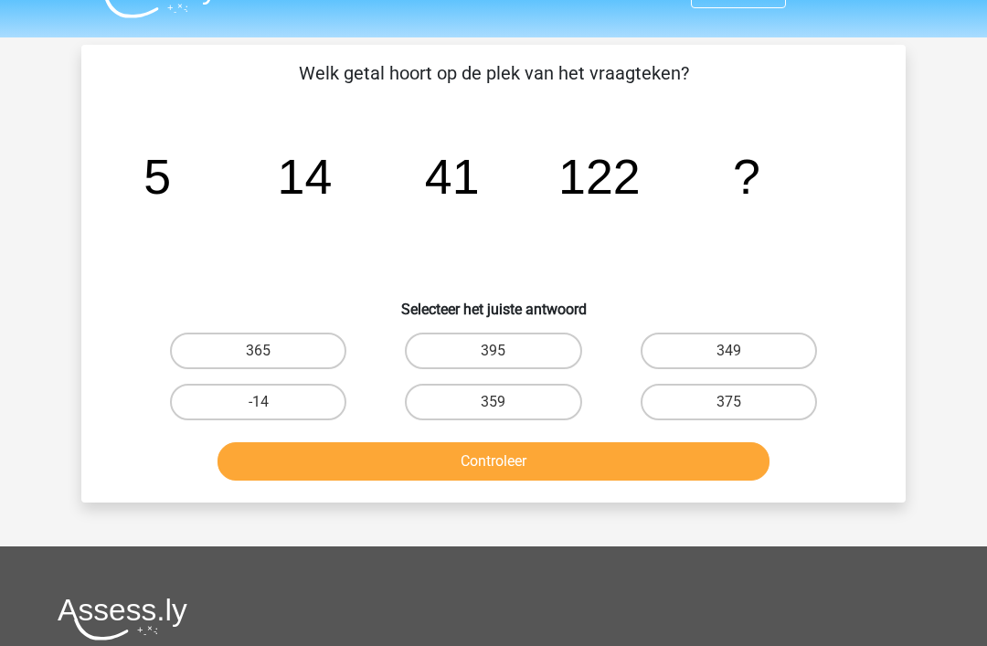
scroll to position [39, 0]
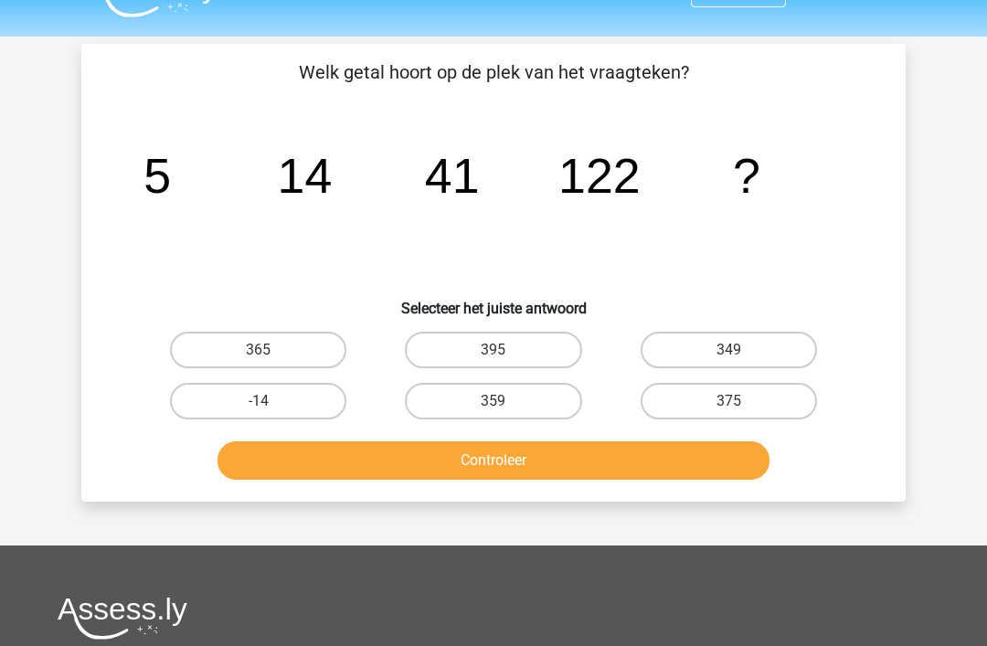
click at [503, 451] on button "Controleer" at bounding box center [493, 461] width 553 height 38
click at [486, 456] on button "Controleer" at bounding box center [493, 460] width 553 height 38
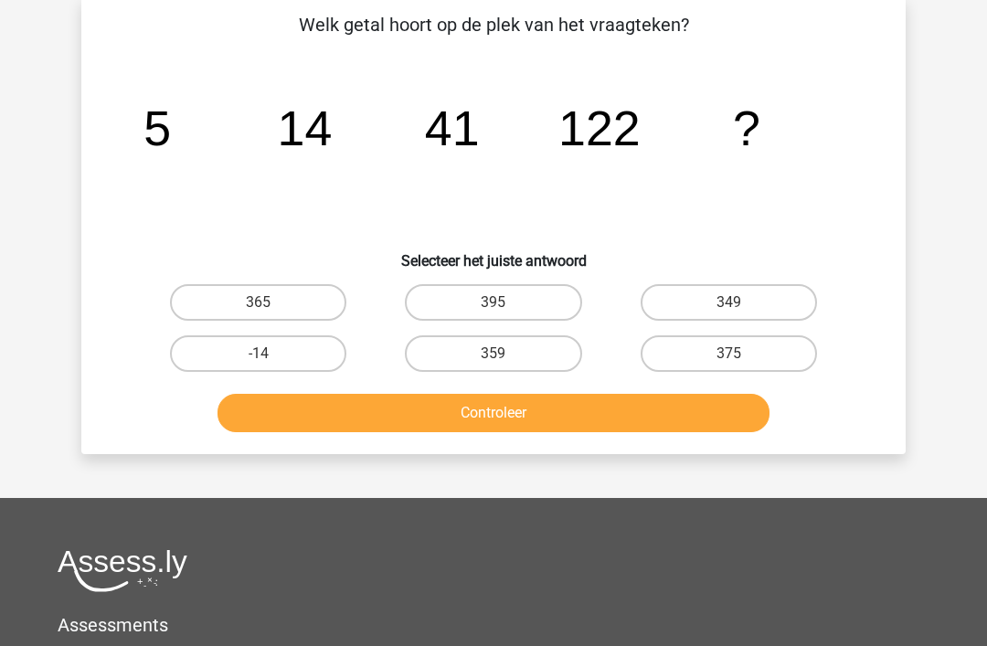
scroll to position [90, 0]
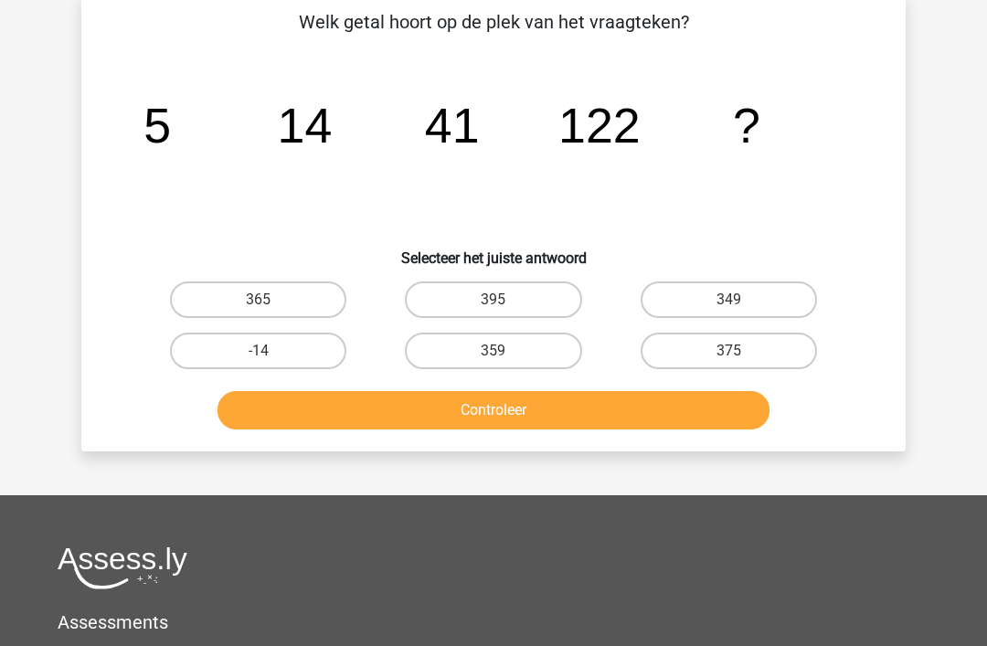
click at [748, 343] on label "375" at bounding box center [729, 352] width 176 height 37
click at [740, 352] on input "375" at bounding box center [734, 358] width 12 height 12
radio input "true"
click at [525, 402] on button "Controleer" at bounding box center [493, 410] width 553 height 38
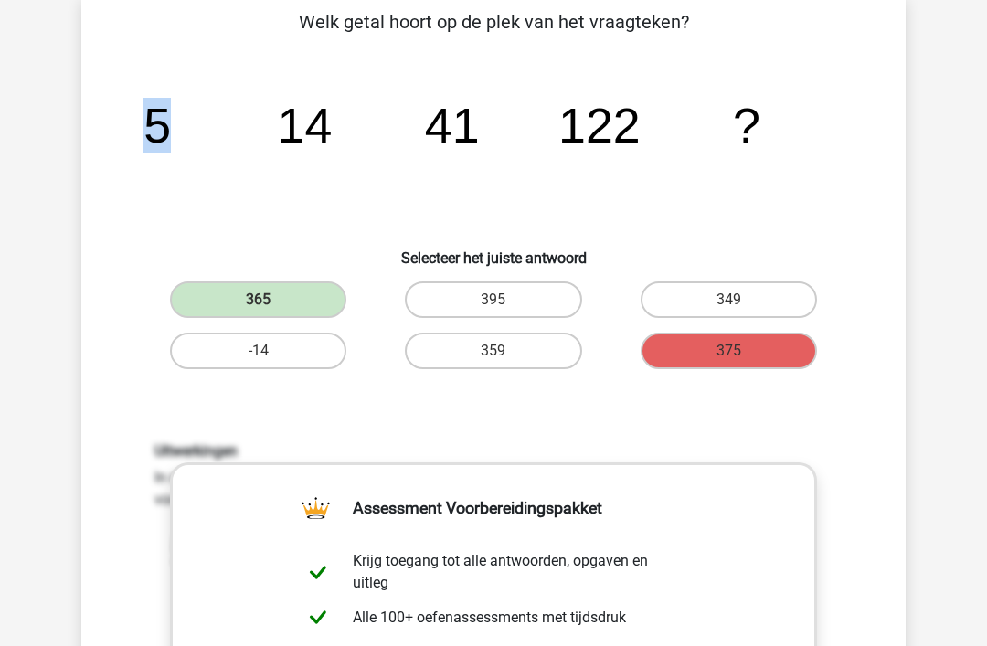
click at [336, 224] on icon "image/svg+xml 5 14 41 122 ?" at bounding box center [493, 142] width 736 height 185
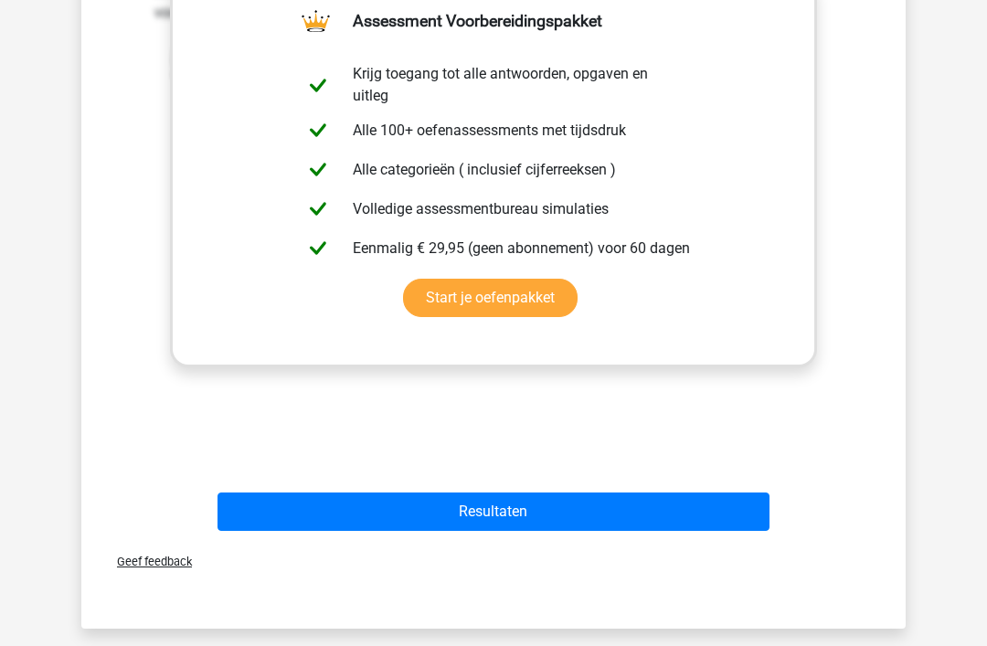
scroll to position [573, 0]
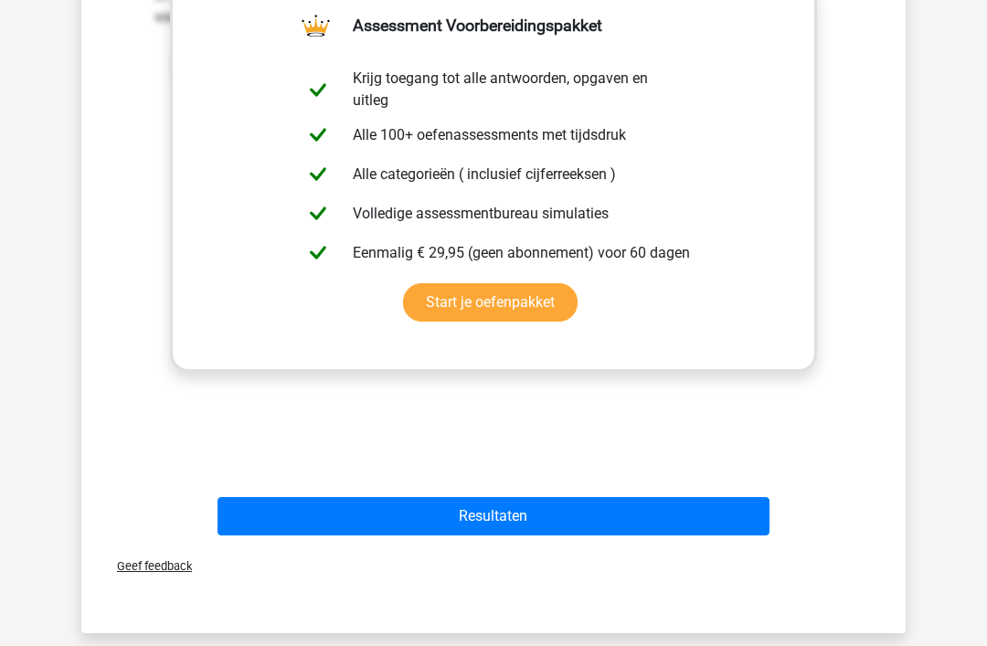
click at [506, 523] on button "Resultaten" at bounding box center [493, 516] width 553 height 38
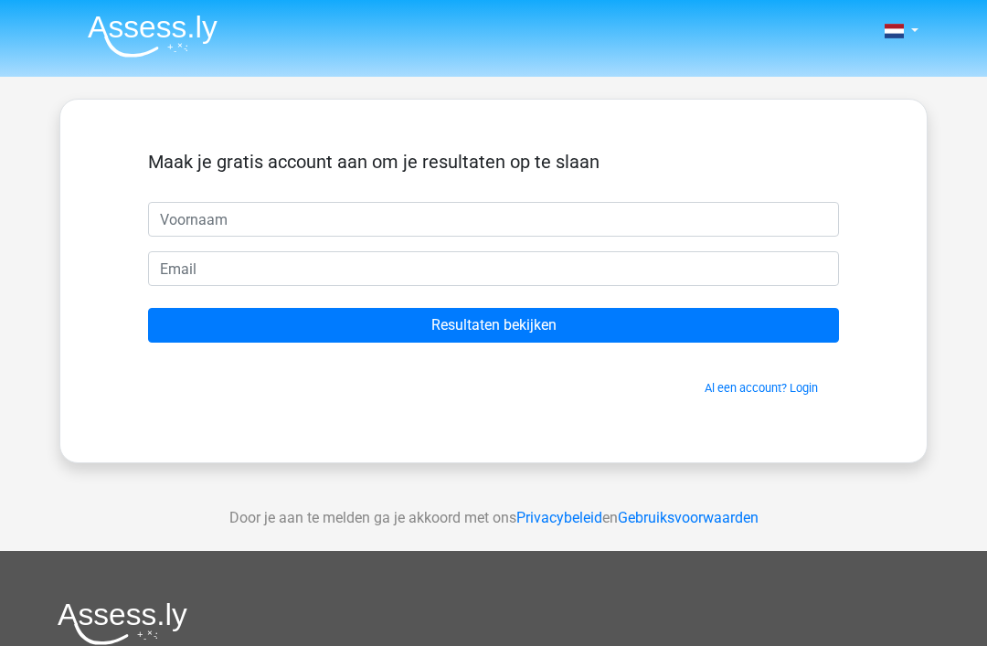
click at [480, 313] on input "Resultaten bekijken" at bounding box center [493, 325] width 691 height 35
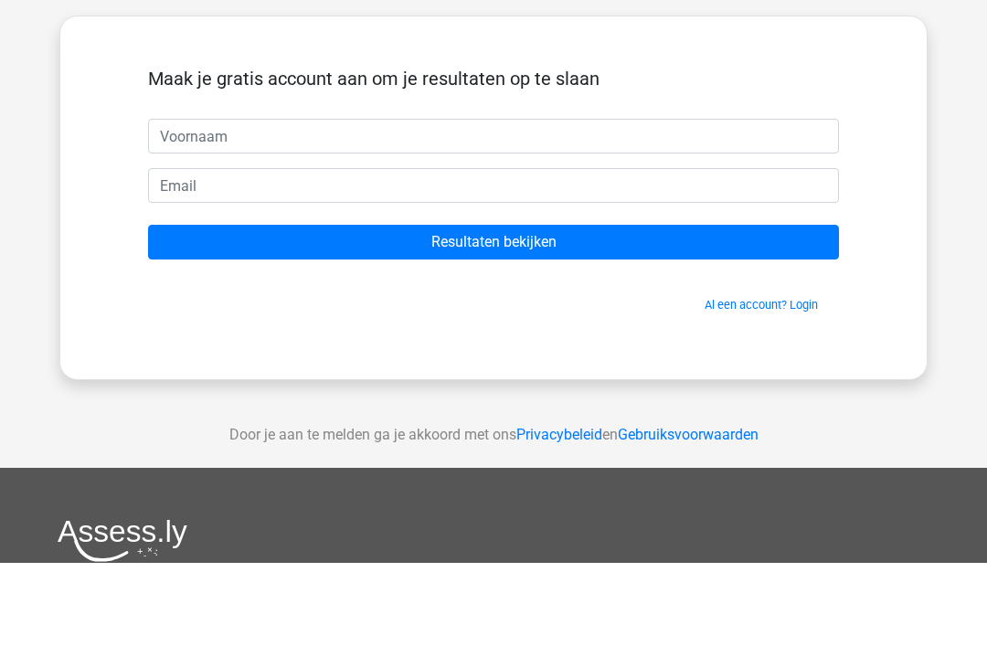
click at [485, 308] on input "Resultaten bekijken" at bounding box center [493, 325] width 691 height 35
click at [483, 308] on input "Resultaten bekijken" at bounding box center [493, 325] width 691 height 35
click at [980, 122] on div "Nederlands English" at bounding box center [493, 516] width 987 height 1033
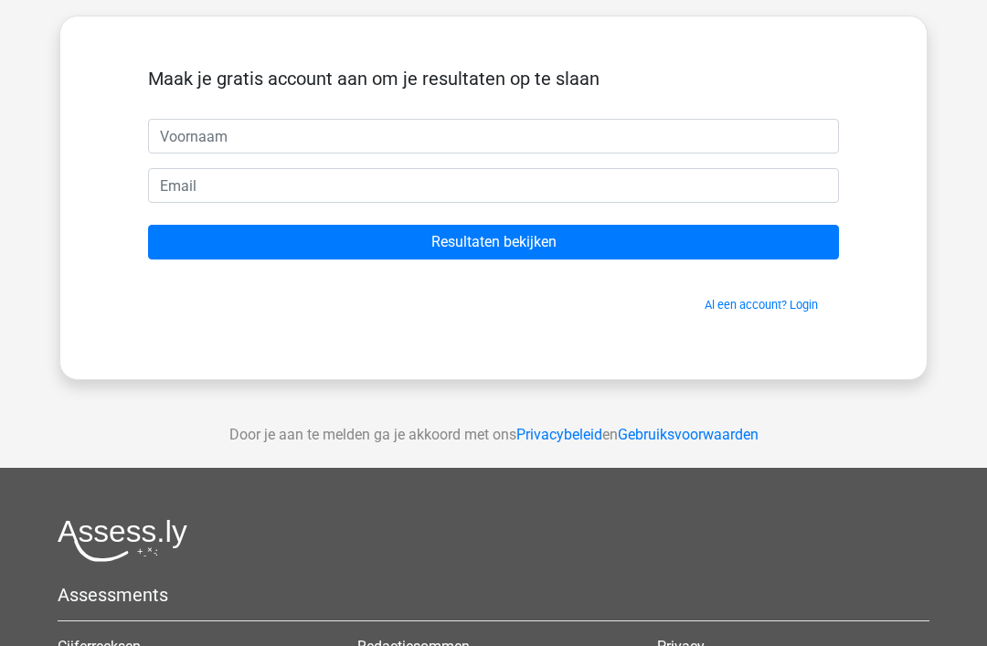
click at [974, 170] on div "Nederlands English" at bounding box center [493, 433] width 987 height 1033
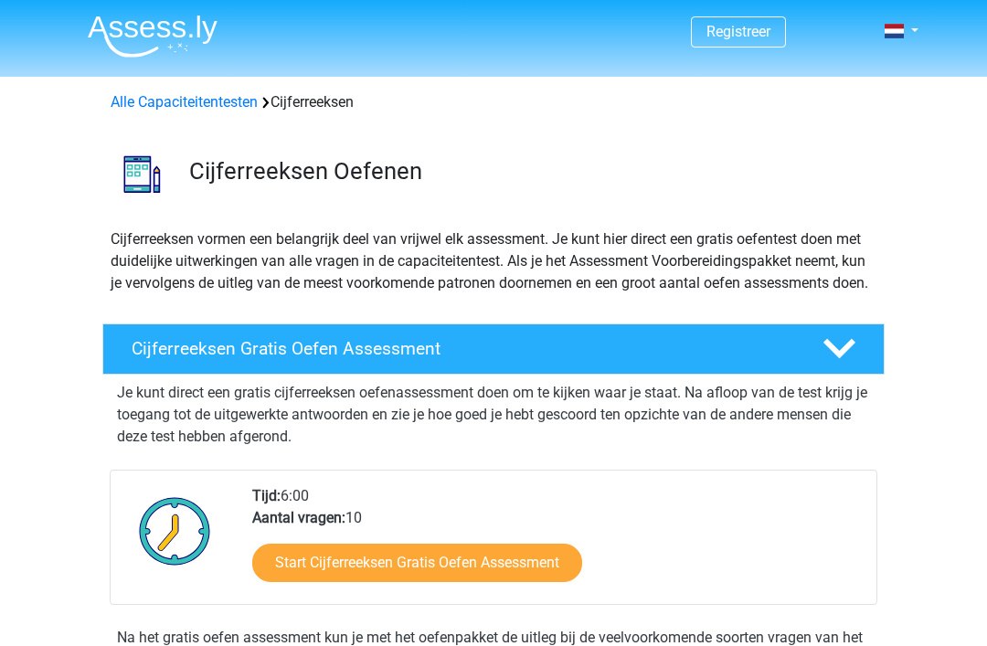
scroll to position [465, 0]
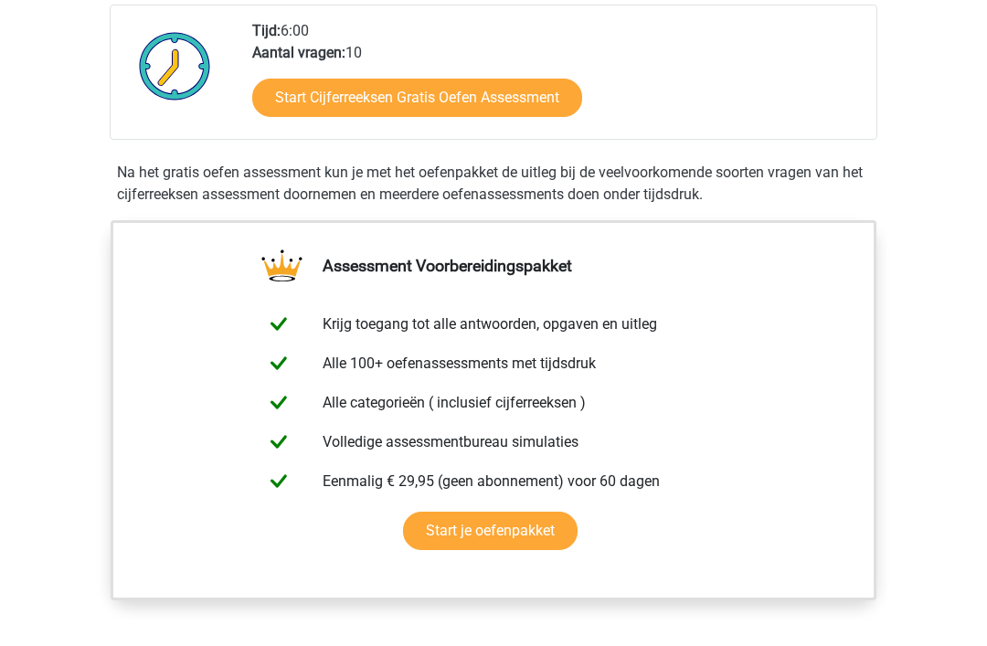
click at [466, 116] on link "Start Cijferreeksen Gratis Oefen Assessment" at bounding box center [417, 98] width 330 height 38
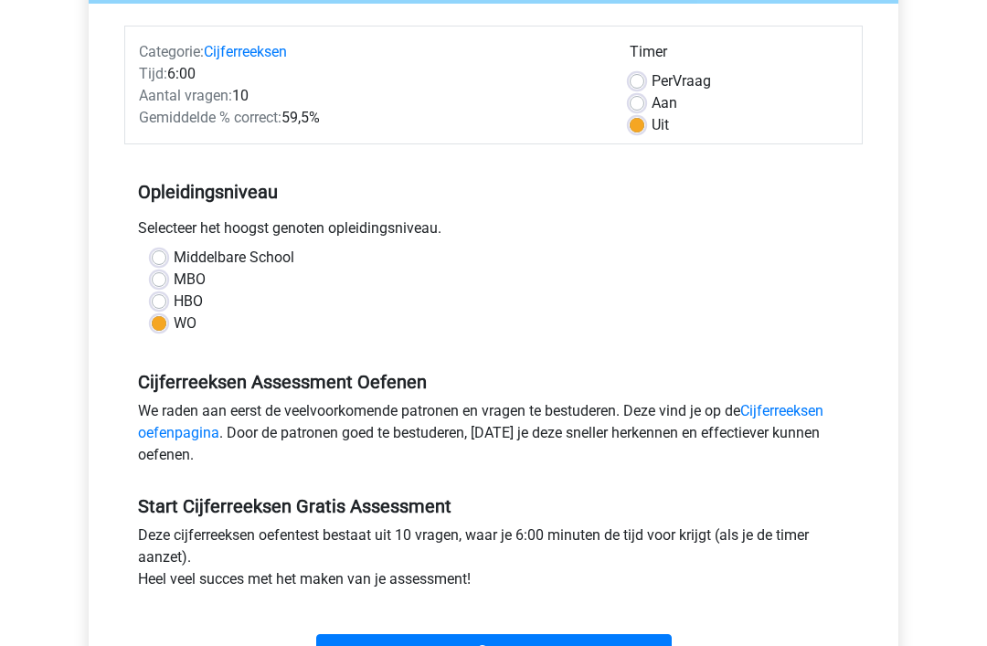
scroll to position [222, 0]
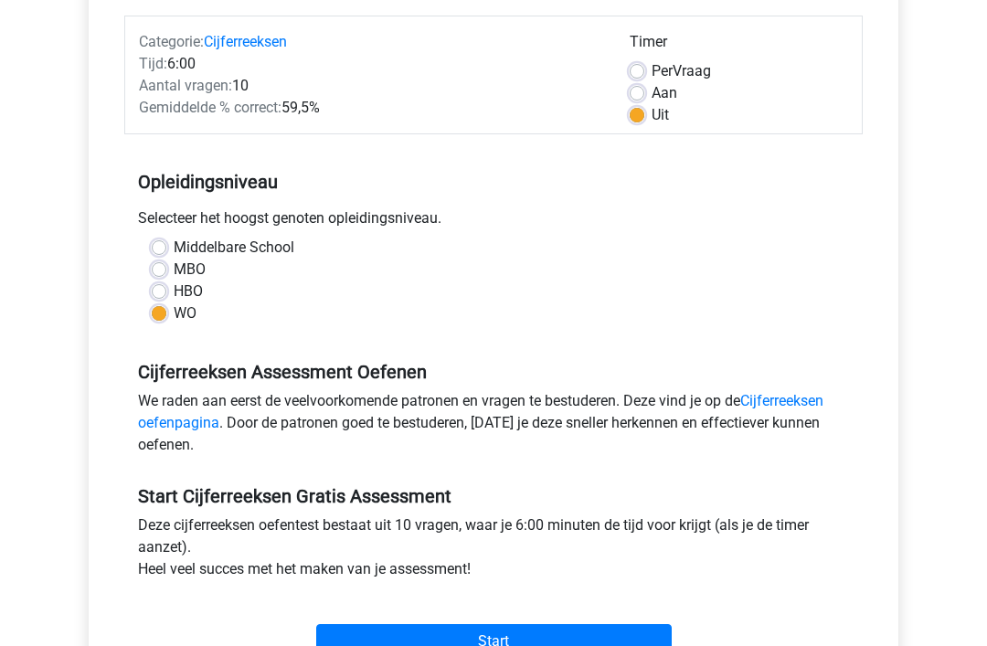
click at [504, 645] on input "Start" at bounding box center [493, 641] width 355 height 35
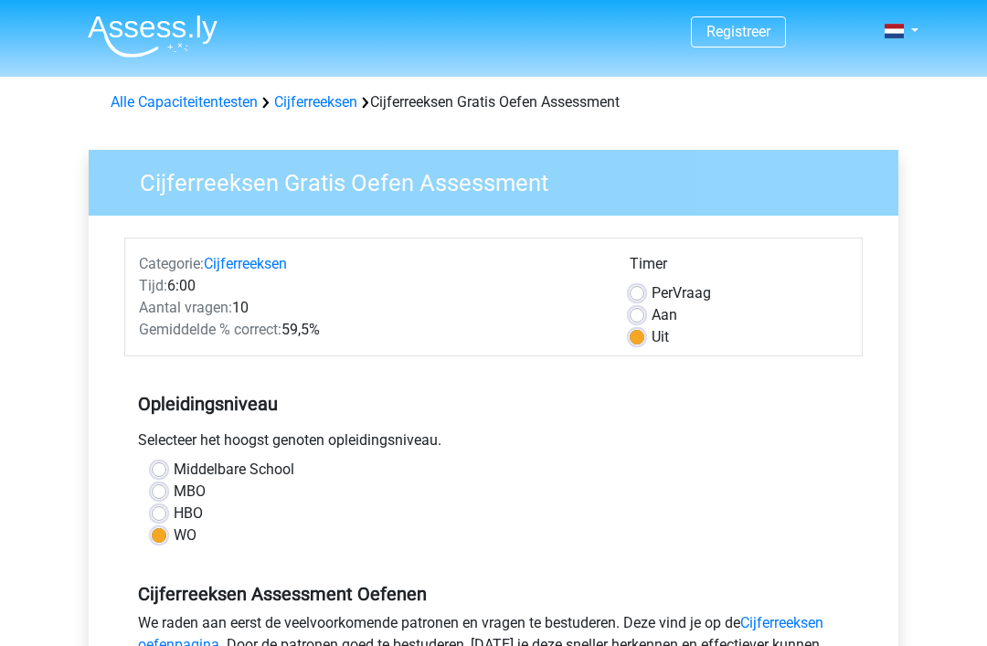
scroll to position [281, 0]
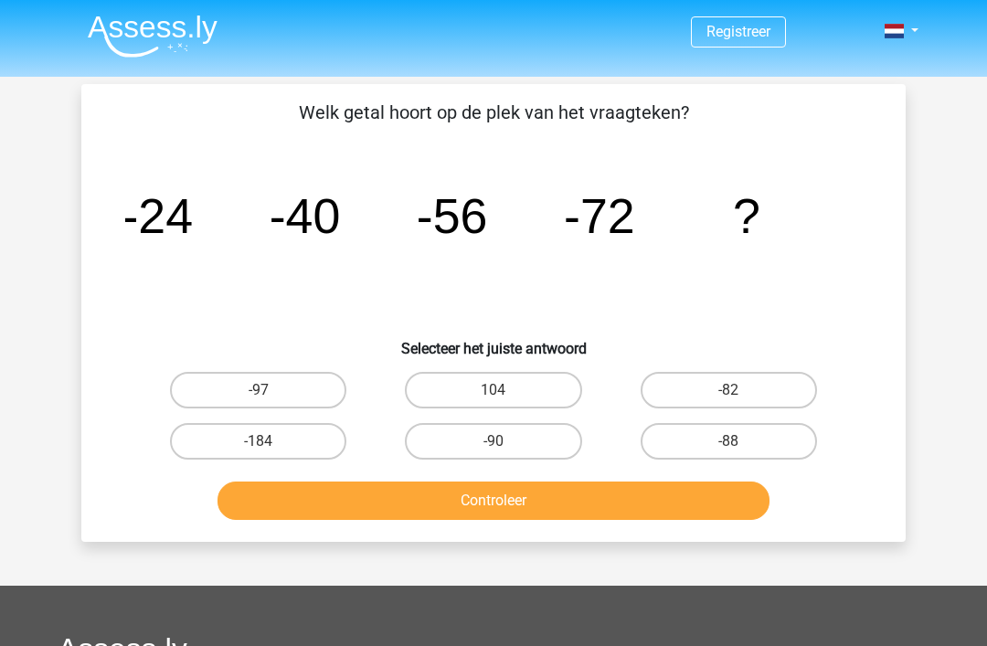
click at [737, 441] on input "-88" at bounding box center [734, 447] width 12 height 12
radio input "true"
click at [525, 502] on button "Controleer" at bounding box center [493, 501] width 553 height 38
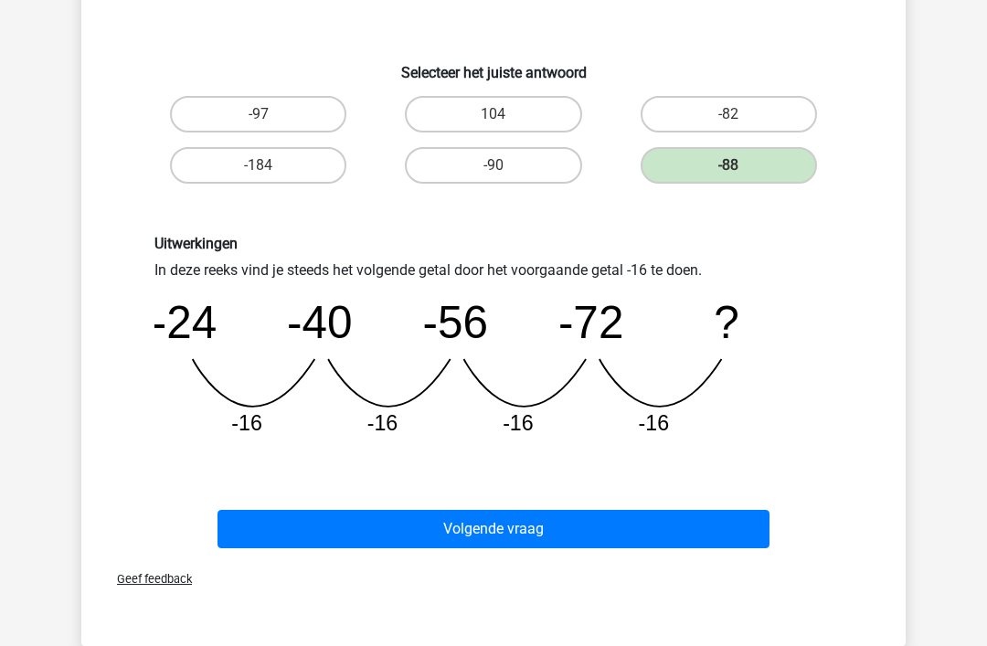
scroll to position [280, 0]
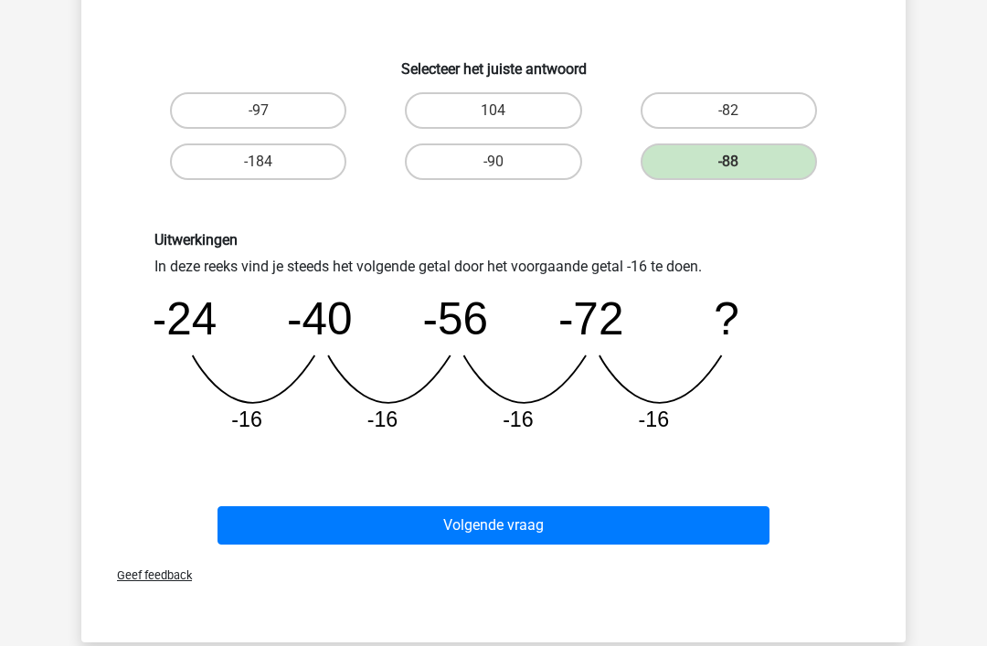
click at [499, 516] on button "Volgende vraag" at bounding box center [493, 525] width 553 height 38
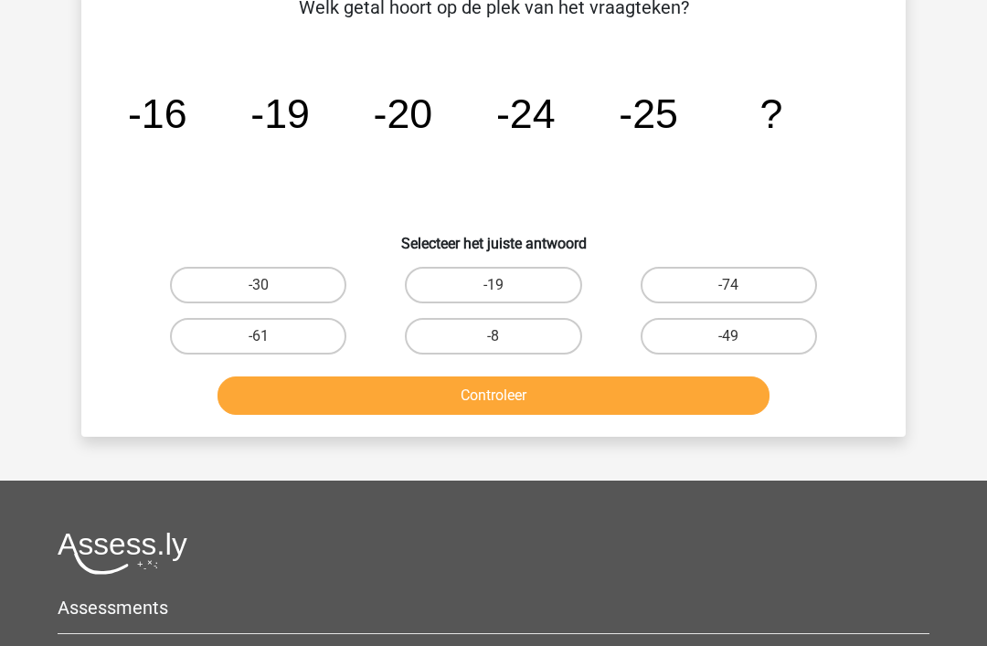
scroll to position [84, 0]
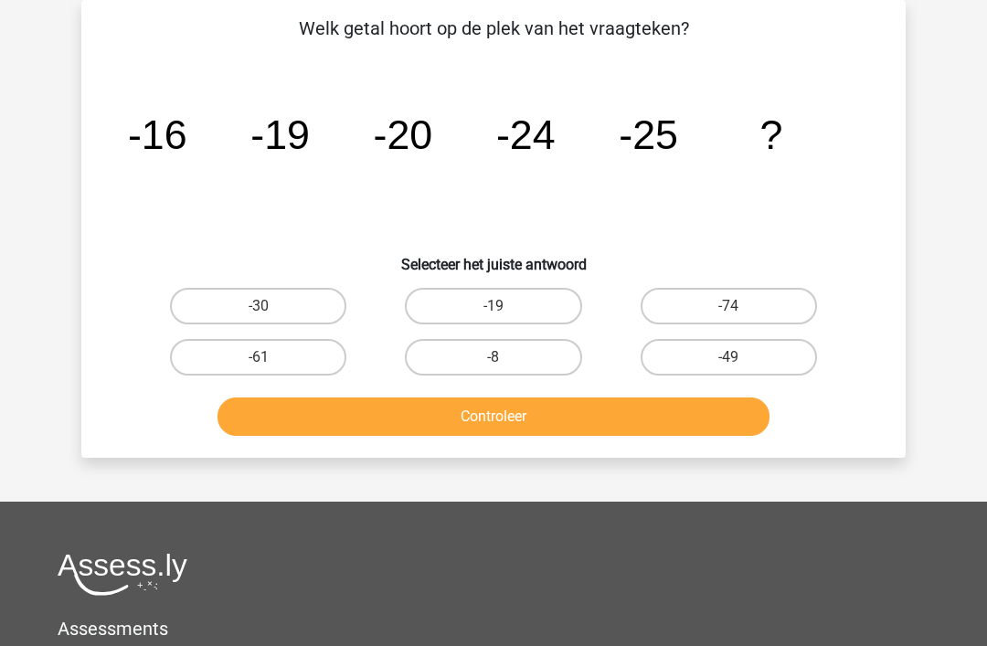
click at [244, 302] on label "-30" at bounding box center [258, 306] width 176 height 37
click at [259, 306] on input "-30" at bounding box center [265, 312] width 12 height 12
radio input "true"
click at [491, 419] on button "Controleer" at bounding box center [493, 416] width 553 height 38
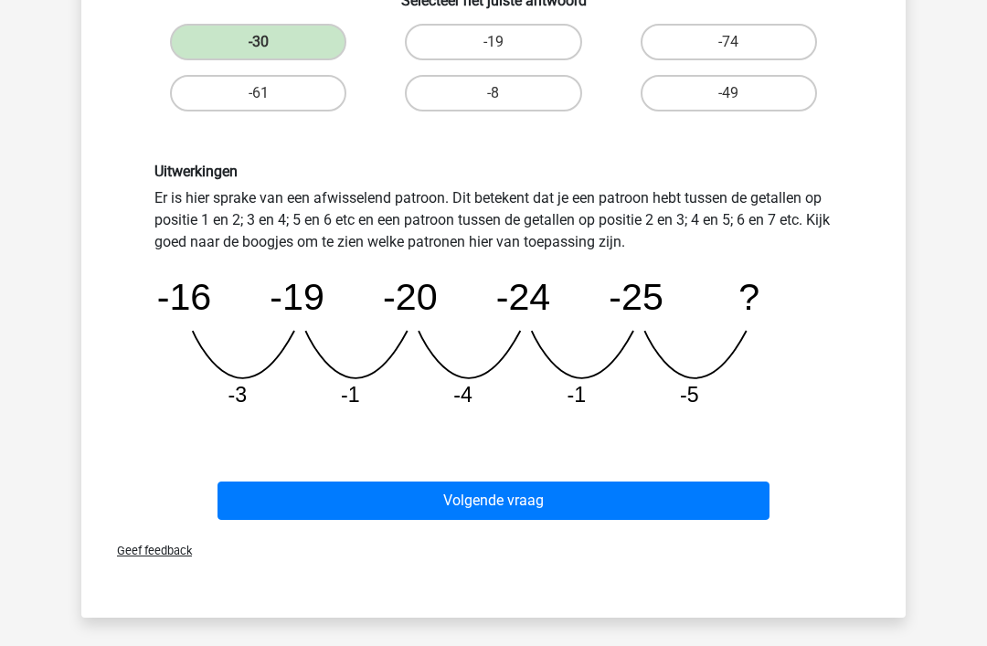
click at [487, 497] on button "Volgende vraag" at bounding box center [493, 501] width 553 height 38
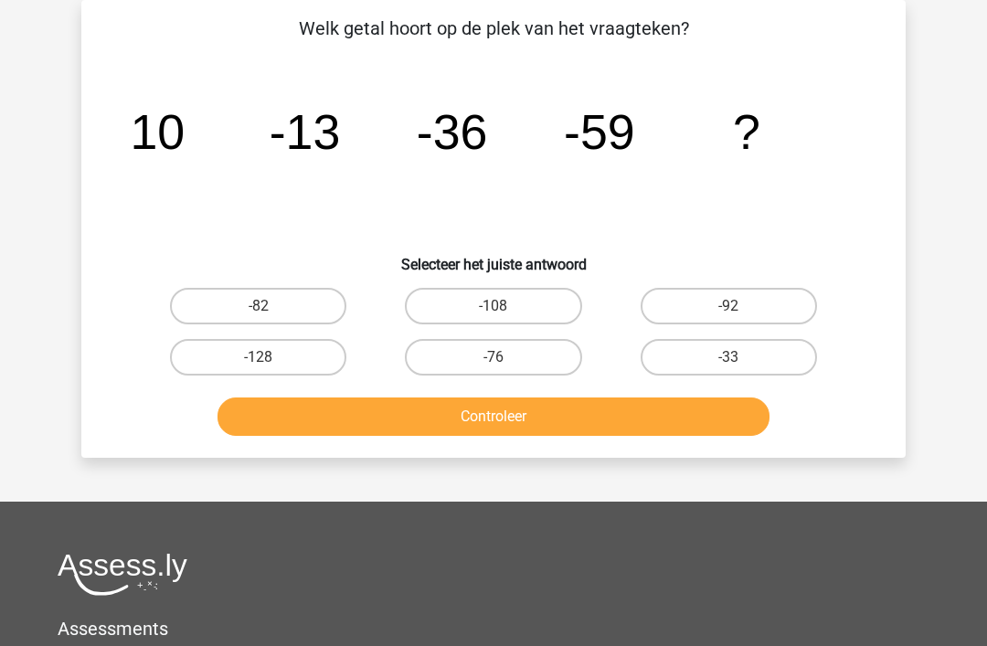
click at [278, 315] on label "-82" at bounding box center [258, 306] width 176 height 37
click at [270, 315] on input "-82" at bounding box center [265, 312] width 12 height 12
radio input "true"
click at [494, 410] on button "Controleer" at bounding box center [493, 416] width 553 height 38
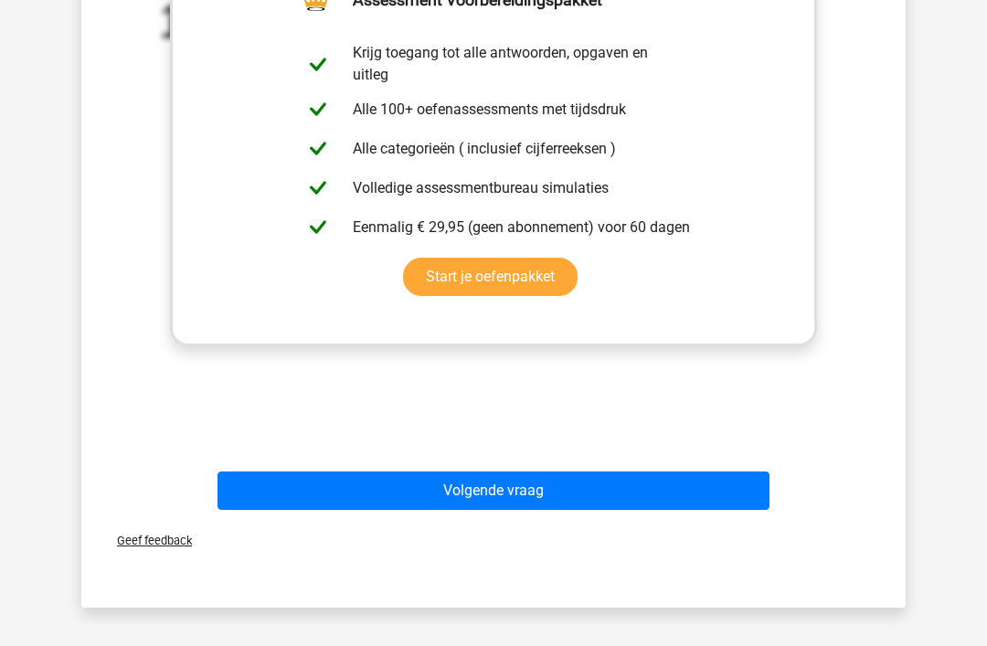
scroll to position [599, 0]
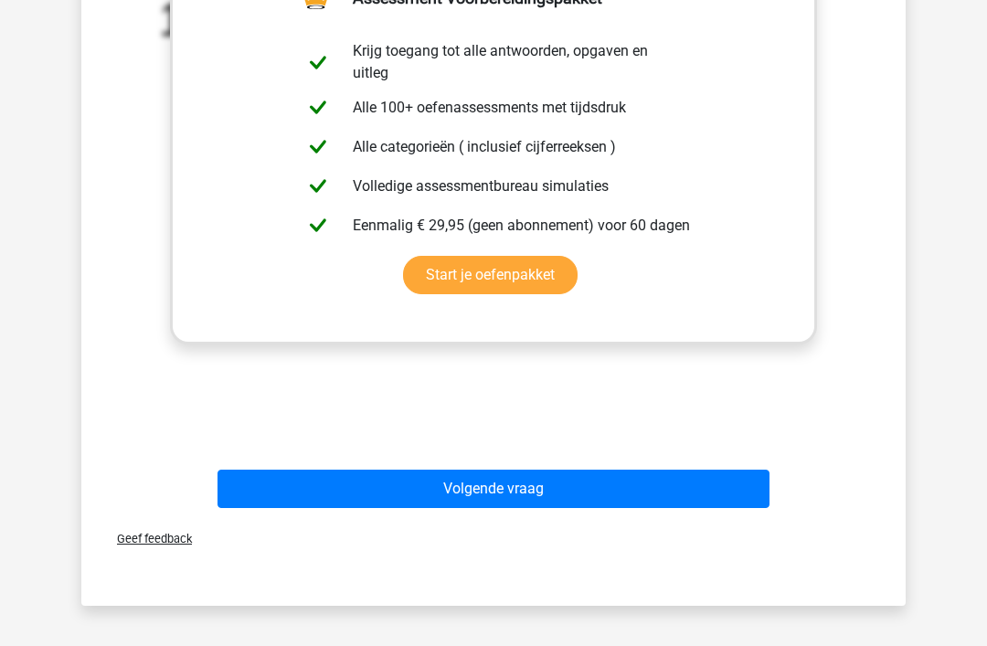
click at [503, 487] on button "Volgende vraag" at bounding box center [493, 490] width 553 height 38
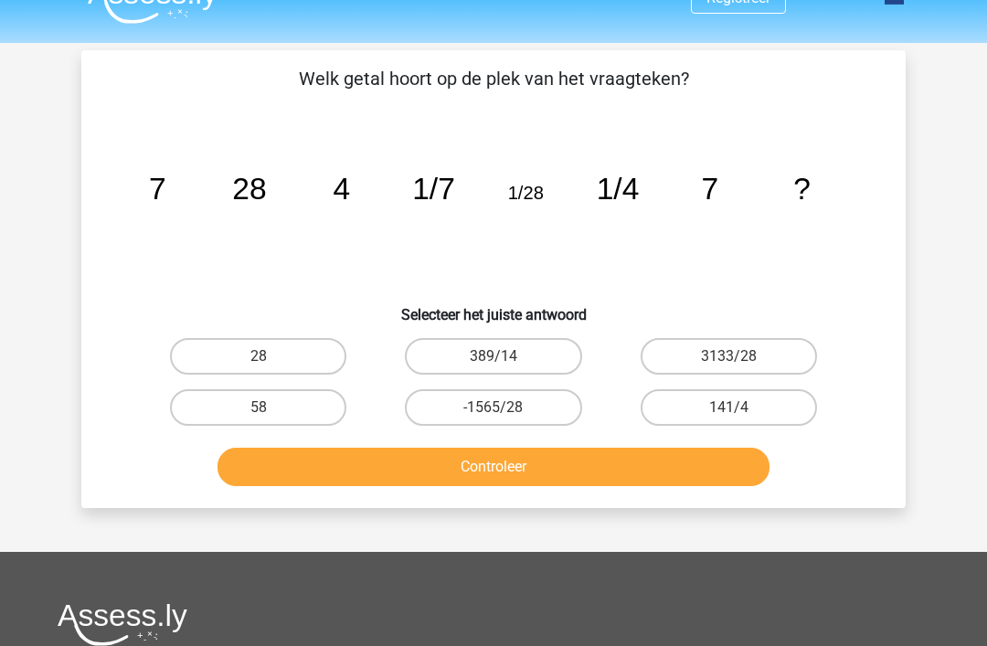
scroll to position [33, 0]
click at [273, 362] on label "28" at bounding box center [258, 357] width 176 height 37
click at [270, 362] on input "28" at bounding box center [265, 363] width 12 height 12
radio input "true"
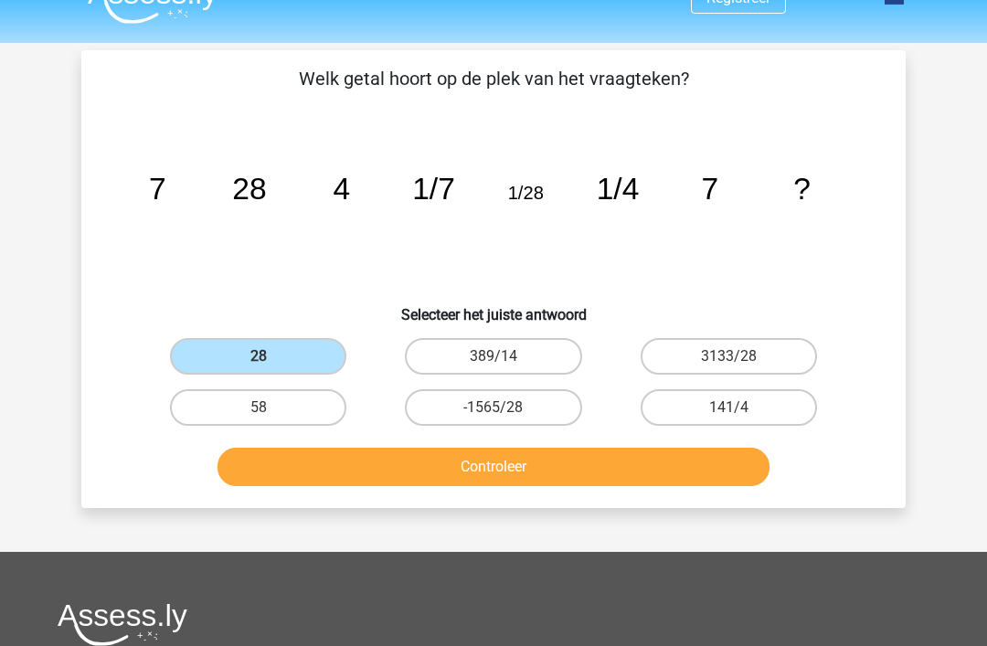
click at [502, 470] on button "Controleer" at bounding box center [493, 467] width 553 height 38
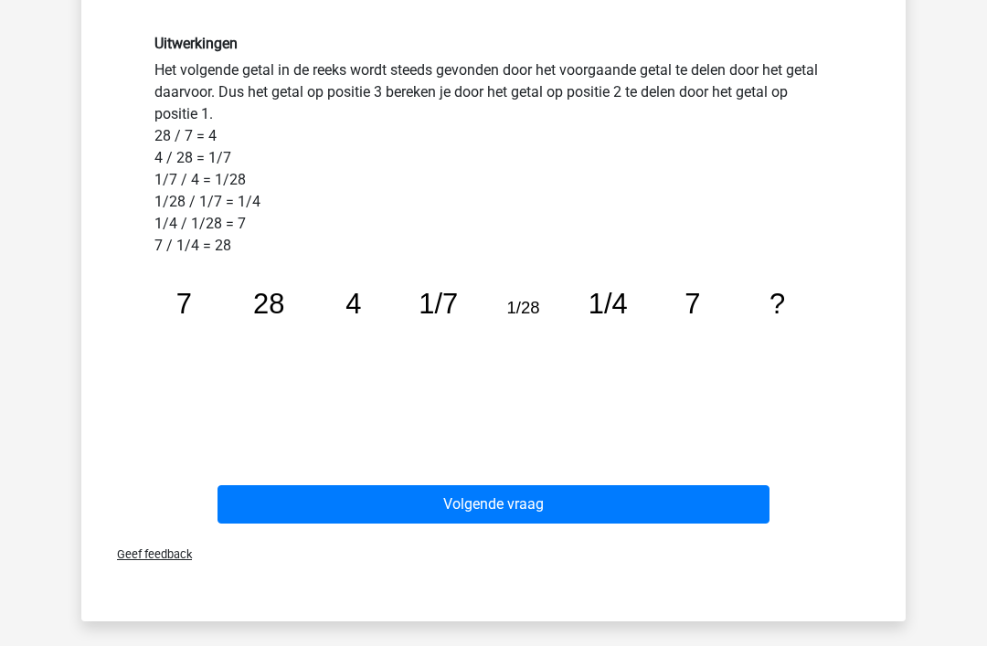
click at [499, 507] on button "Volgende vraag" at bounding box center [493, 504] width 553 height 38
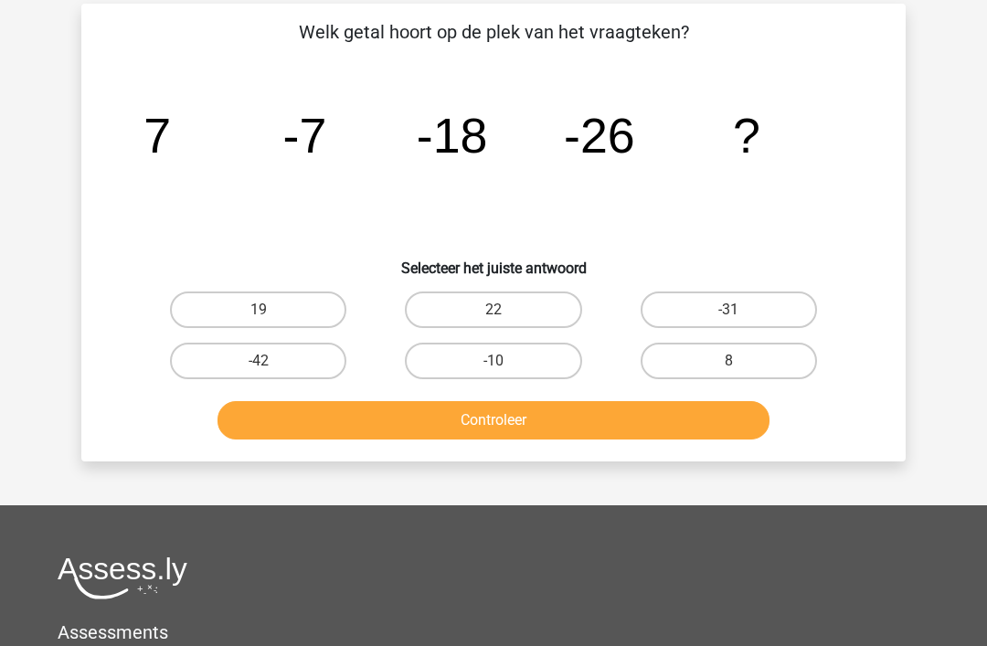
scroll to position [79, 0]
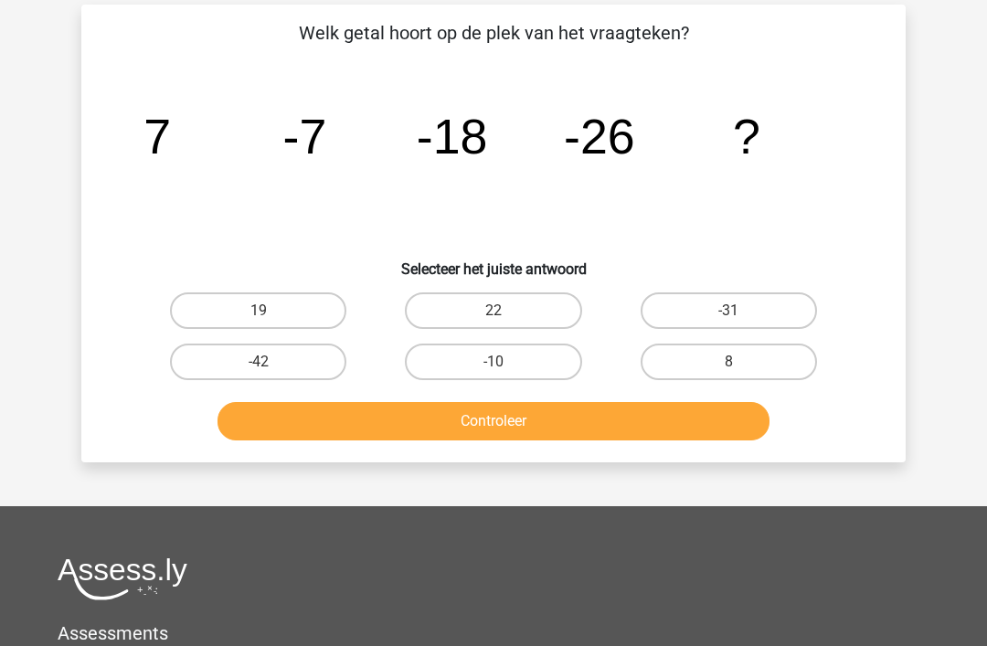
click at [455, 194] on icon "image/svg+xml 7 -7 -18 -26 ?" at bounding box center [493, 154] width 736 height 185
click at [722, 314] on label "-31" at bounding box center [729, 311] width 176 height 37
click at [728, 314] on input "-31" at bounding box center [734, 318] width 12 height 12
radio input "true"
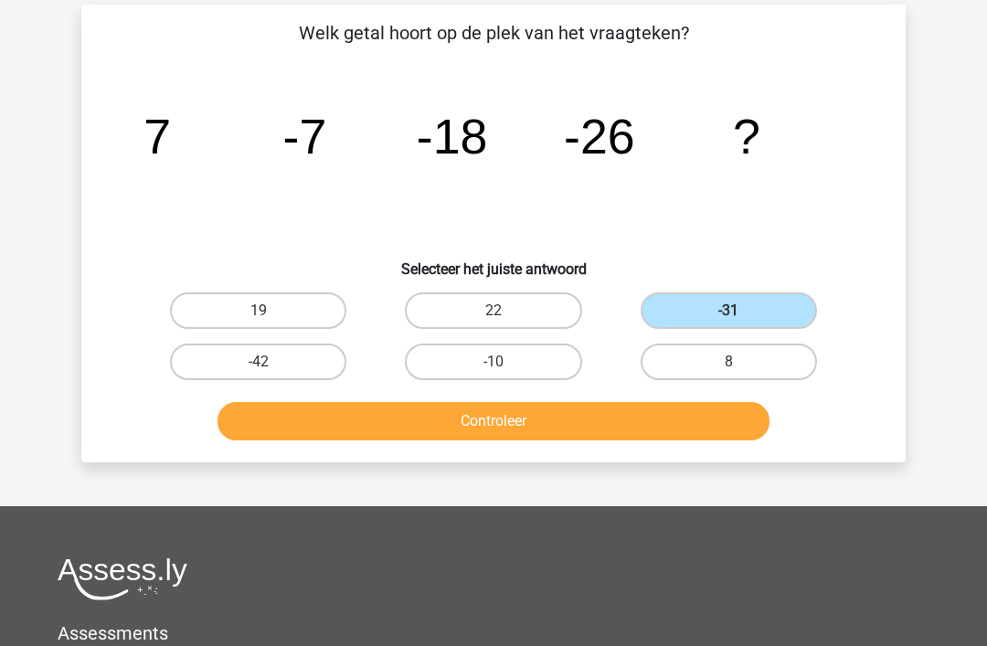
click at [470, 429] on button "Controleer" at bounding box center [493, 421] width 553 height 38
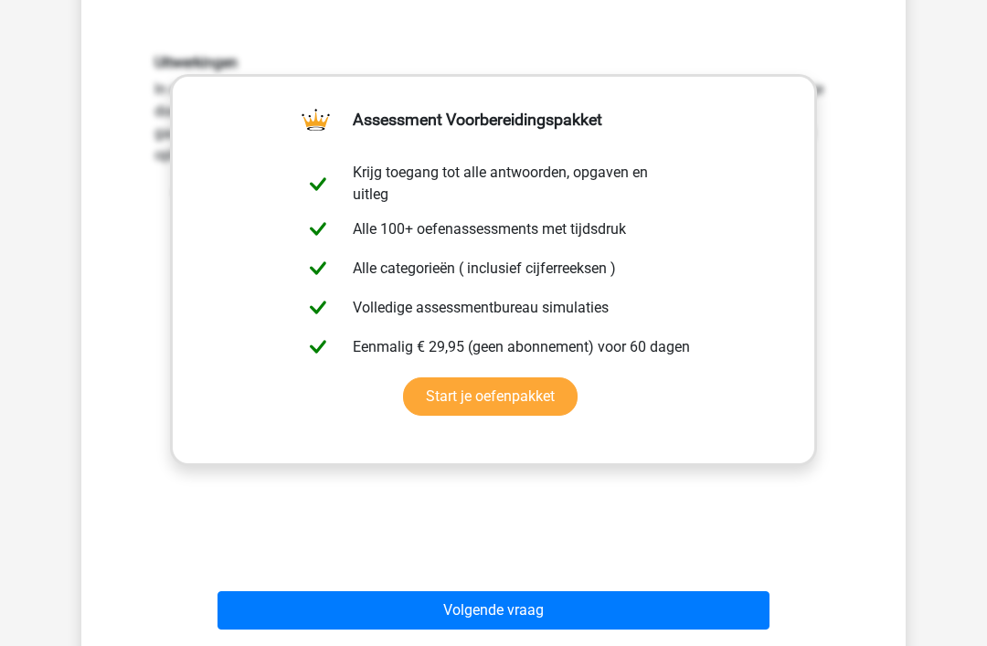
scroll to position [483, 0]
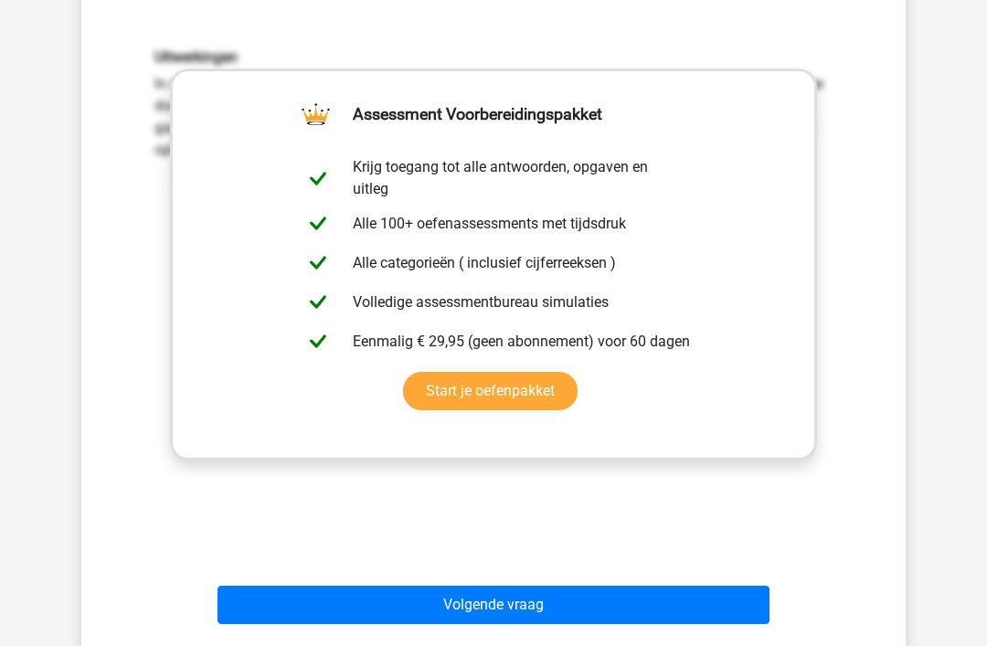
click at [483, 605] on button "Volgende vraag" at bounding box center [493, 606] width 553 height 38
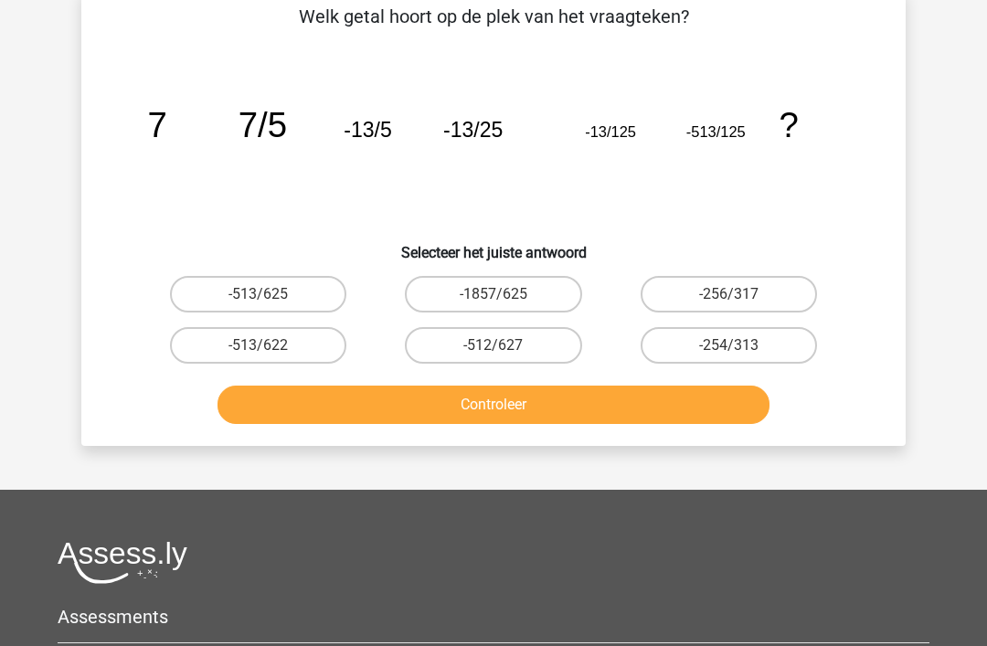
scroll to position [84, 0]
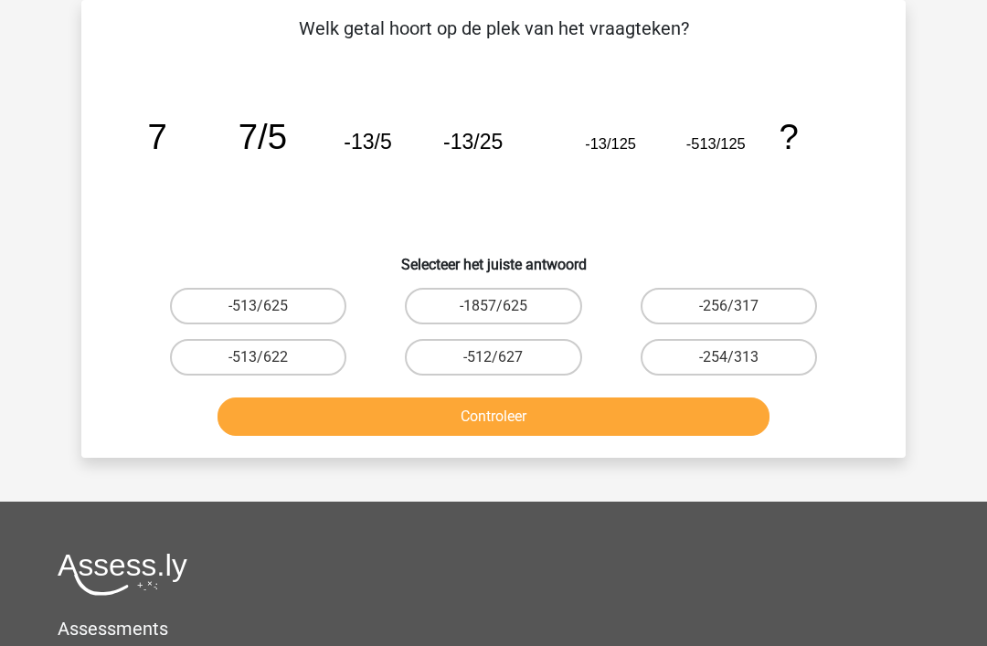
click at [276, 302] on label "-513/625" at bounding box center [258, 306] width 176 height 37
click at [270, 306] on input "-513/625" at bounding box center [265, 312] width 12 height 12
radio input "true"
click at [505, 407] on button "Controleer" at bounding box center [493, 416] width 553 height 38
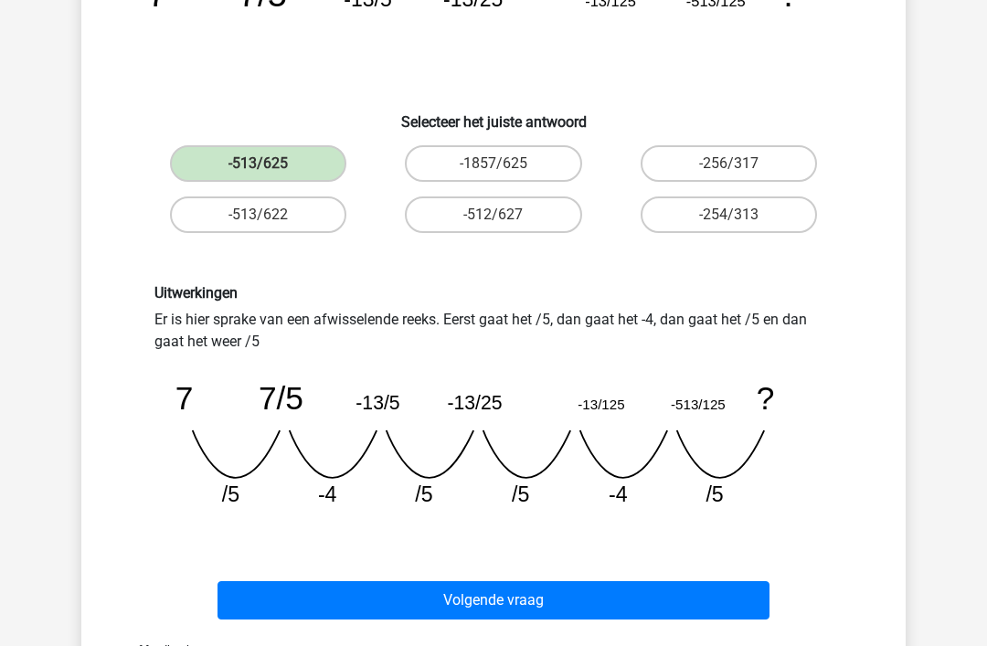
scroll to position [229, 0]
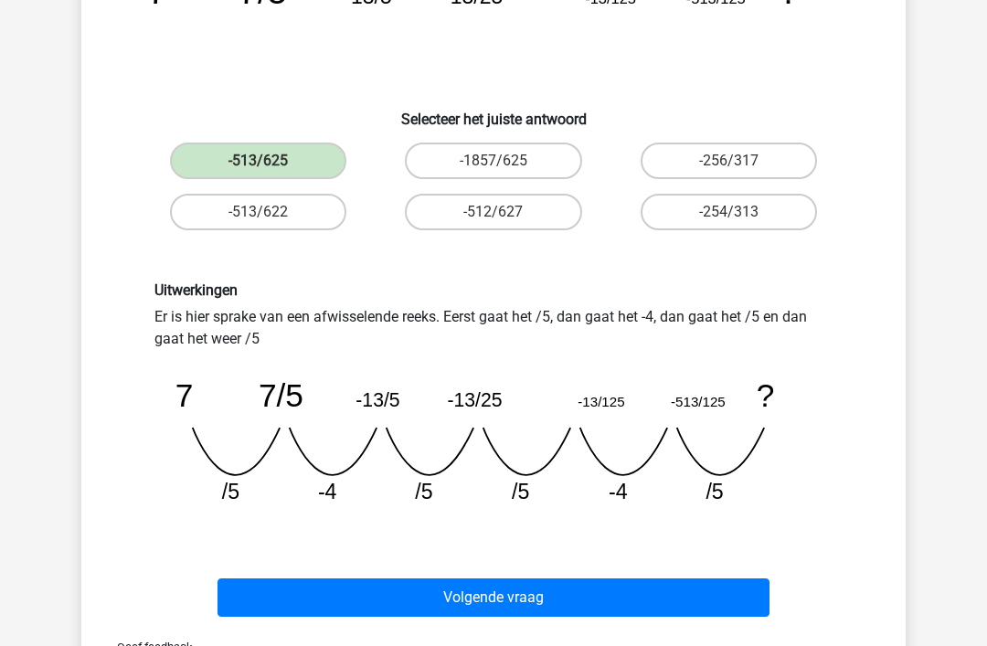
click at [520, 597] on button "Volgende vraag" at bounding box center [493, 597] width 553 height 38
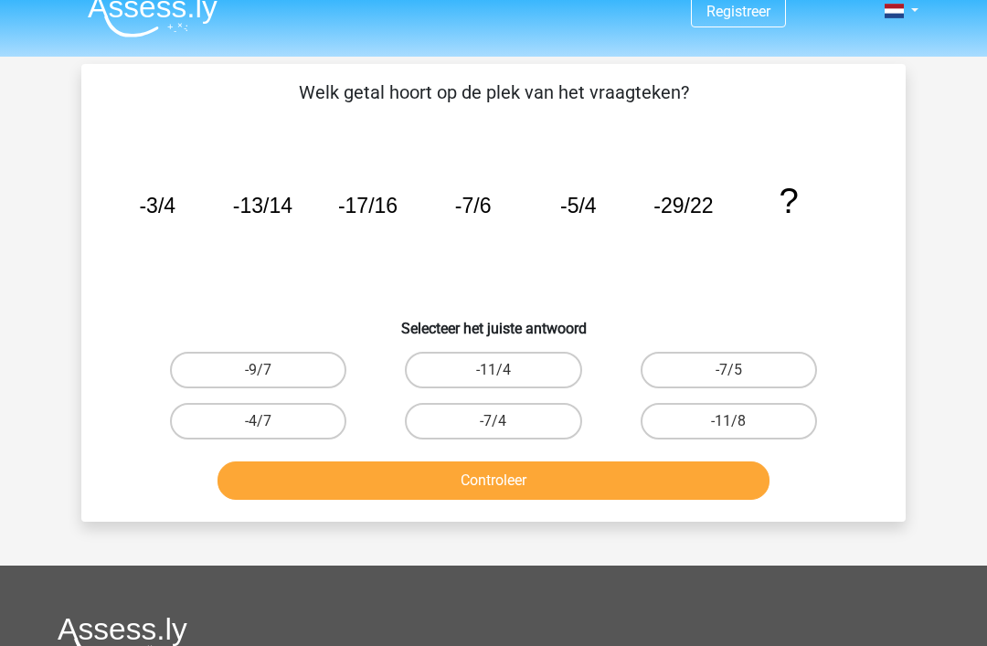
scroll to position [0, 0]
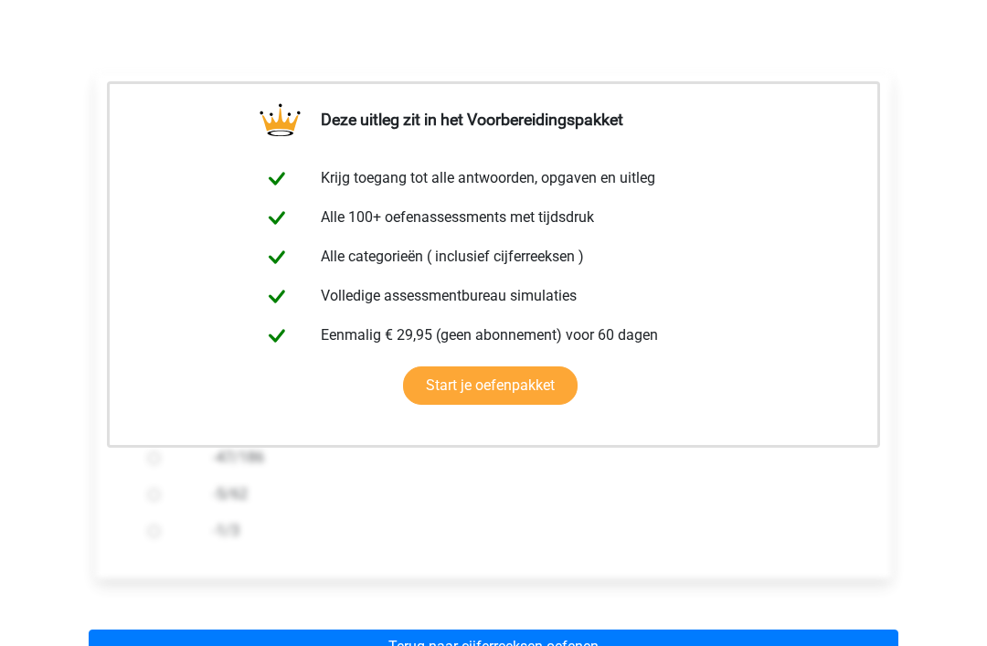
scroll to position [246, 0]
